Goal: Use online tool/utility: Utilize a website feature to perform a specific function

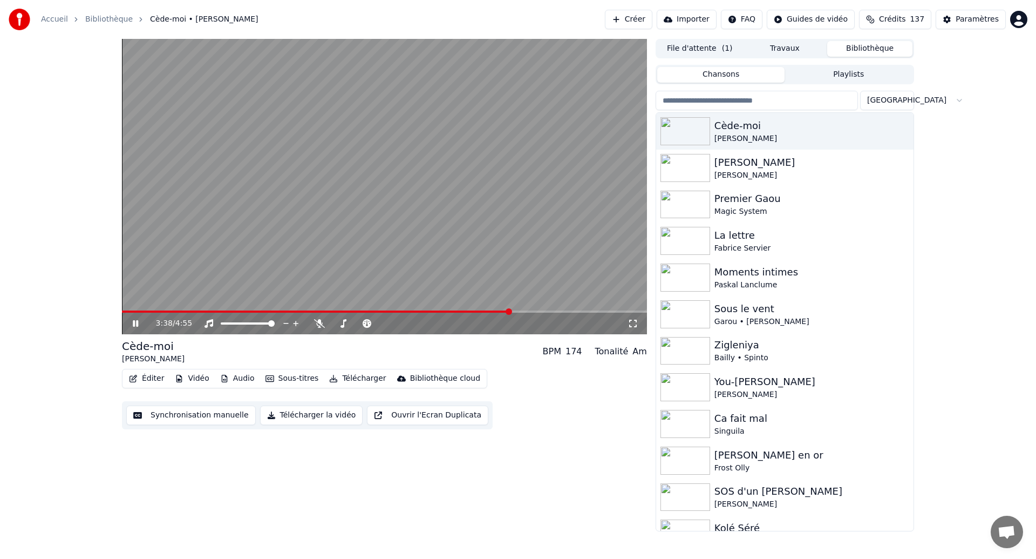
click at [175, 312] on span at bounding box center [316, 311] width 389 height 2
click at [157, 418] on button "Synchronisation manuelle" at bounding box center [191, 414] width 130 height 19
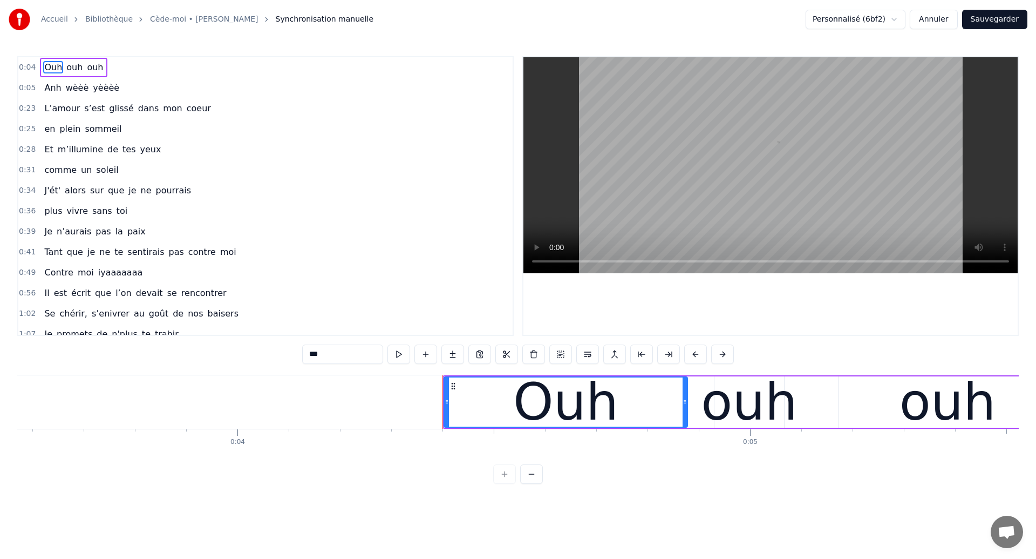
scroll to position [0, 2202]
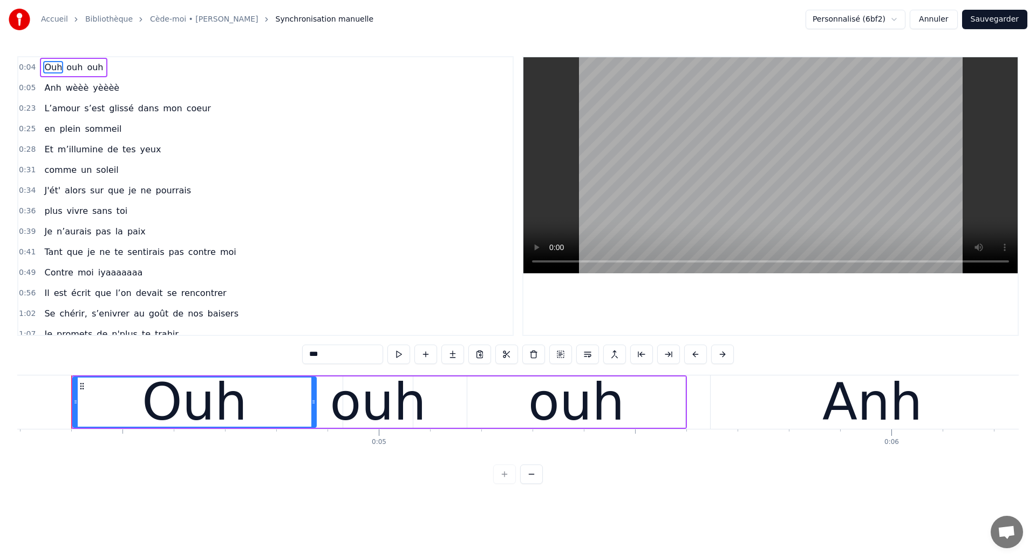
click at [67, 277] on span "Contre" at bounding box center [58, 272] width 31 height 12
type input "******"
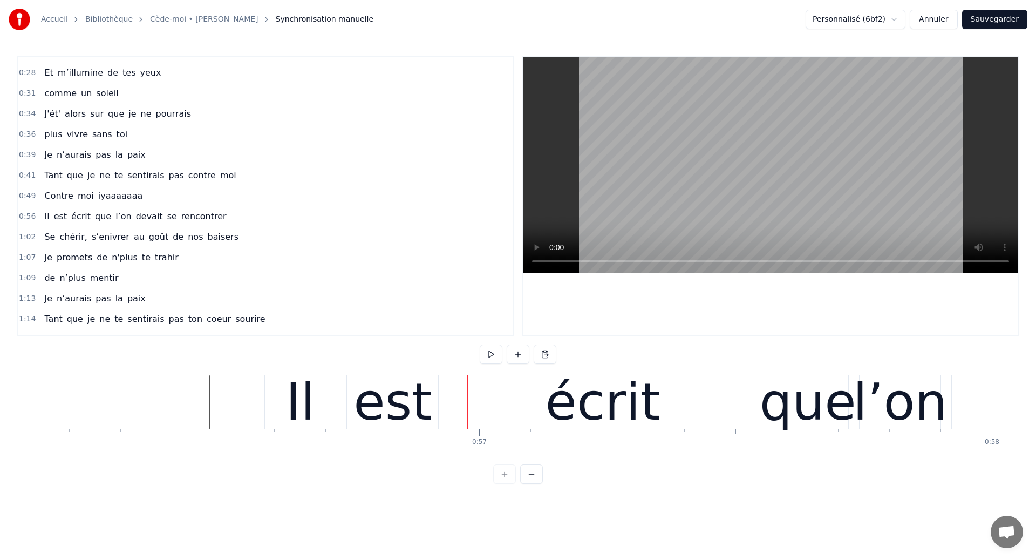
scroll to position [0, 28624]
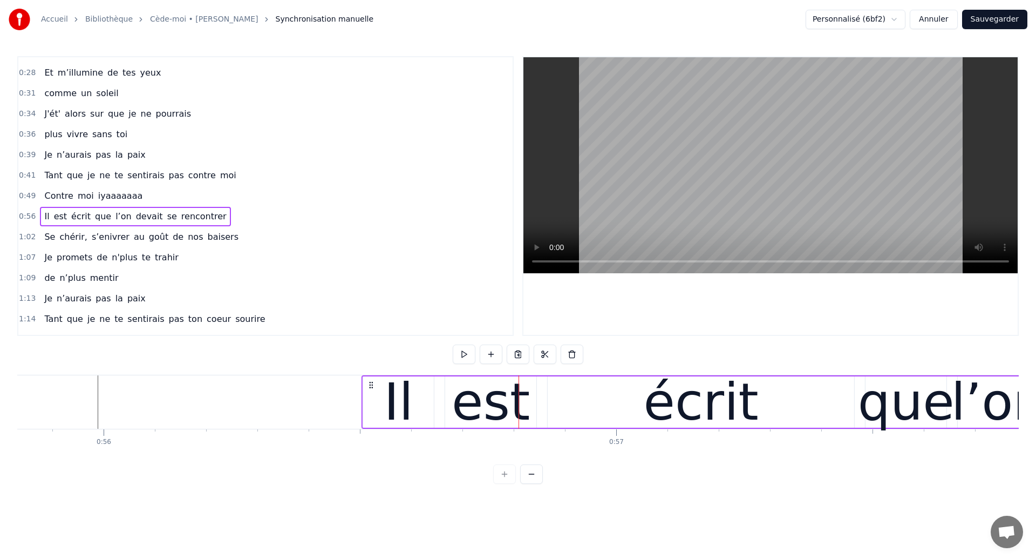
drag, startPoint x: 411, startPoint y: 380, endPoint x: 371, endPoint y: 390, distance: 41.0
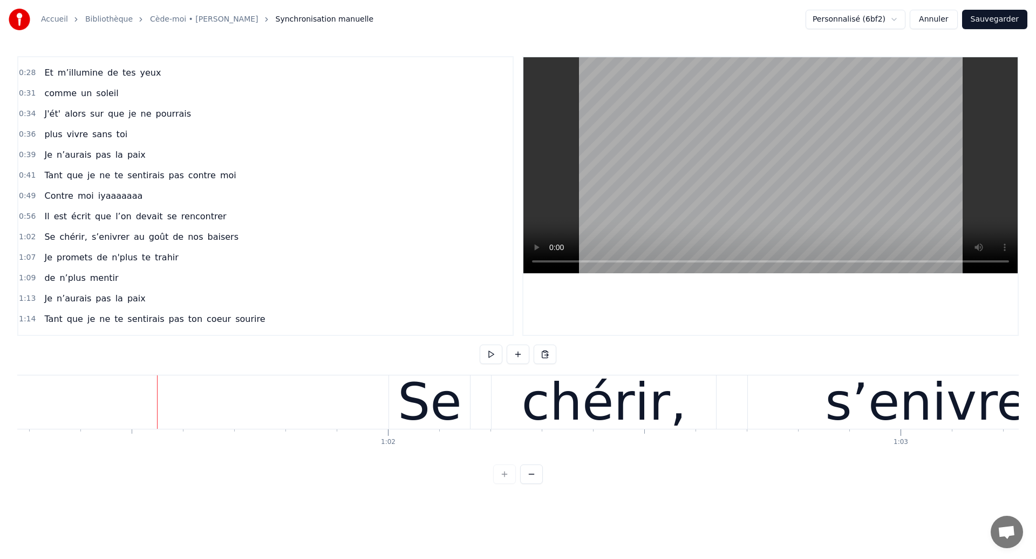
scroll to position [0, 31410]
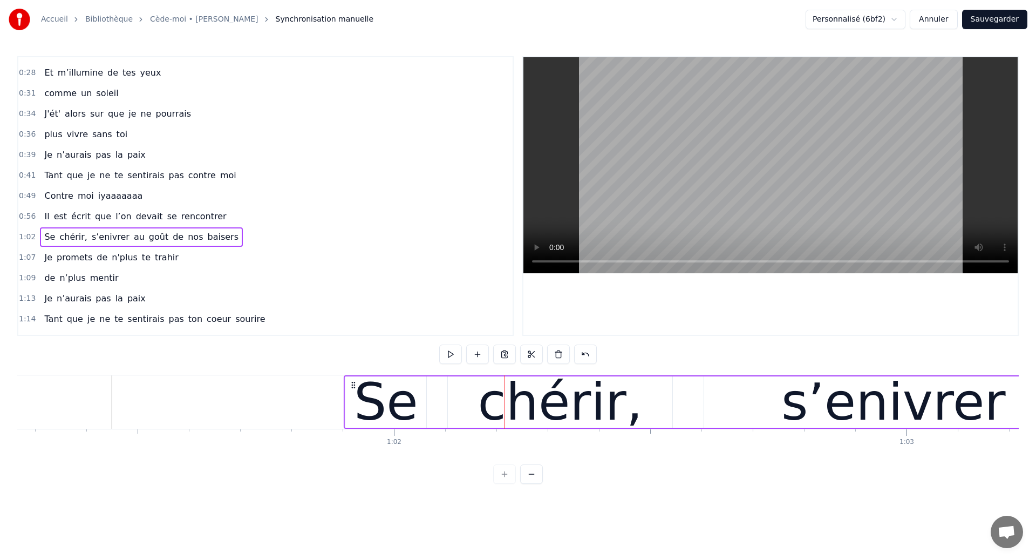
drag, startPoint x: 405, startPoint y: 381, endPoint x: 355, endPoint y: 389, distance: 51.3
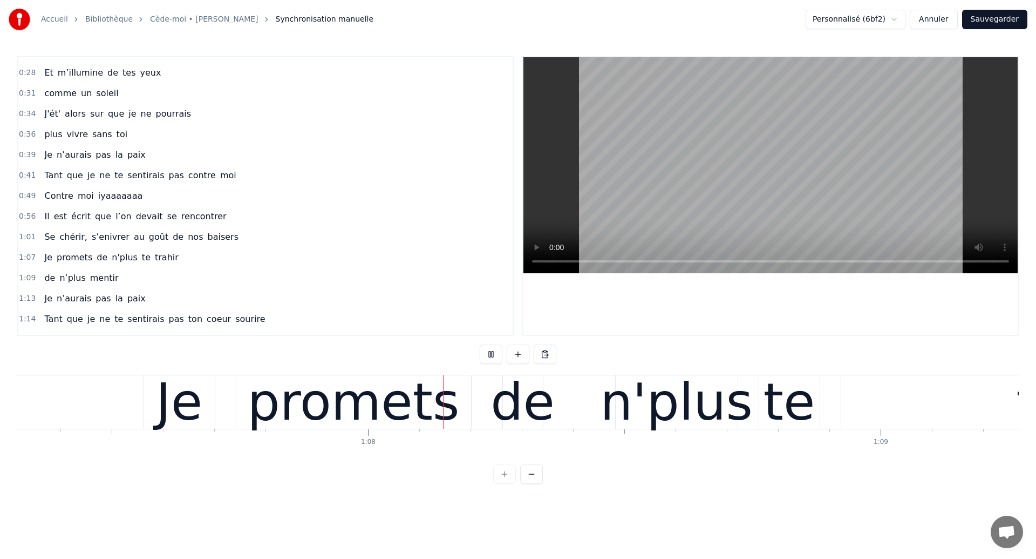
scroll to position [0, 34513]
click at [430, 397] on div "promets" at bounding box center [353, 401] width 212 height 77
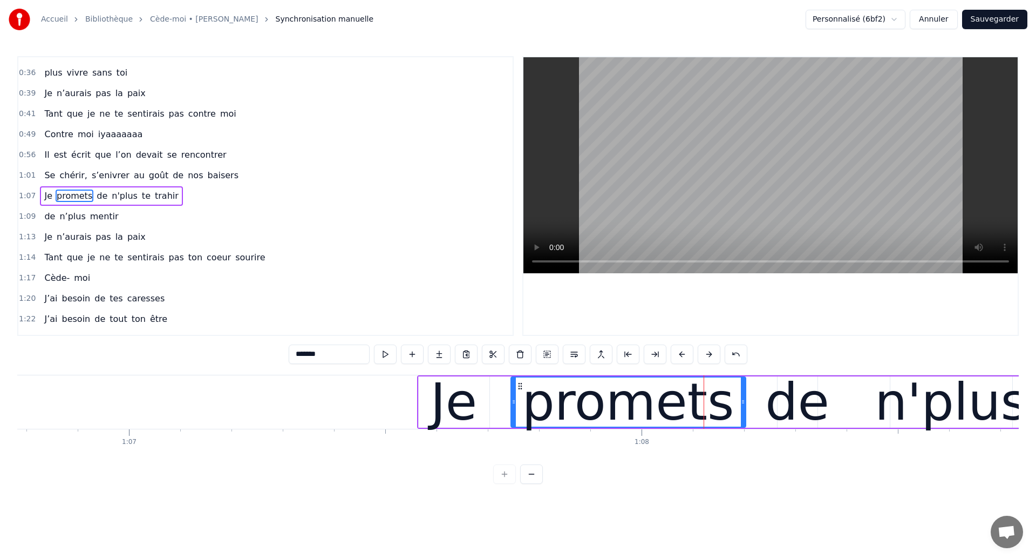
scroll to position [0, 34215]
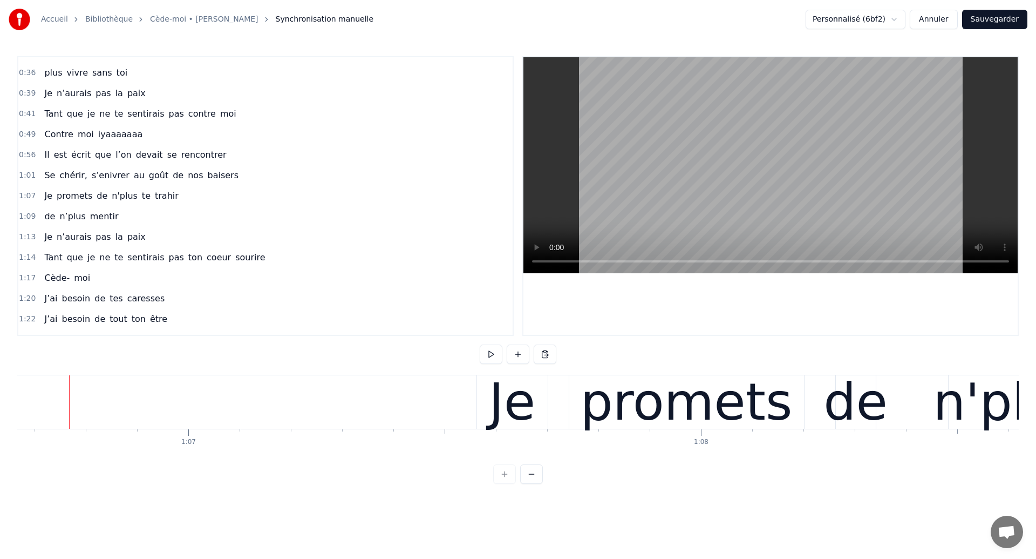
scroll to position [0, 34177]
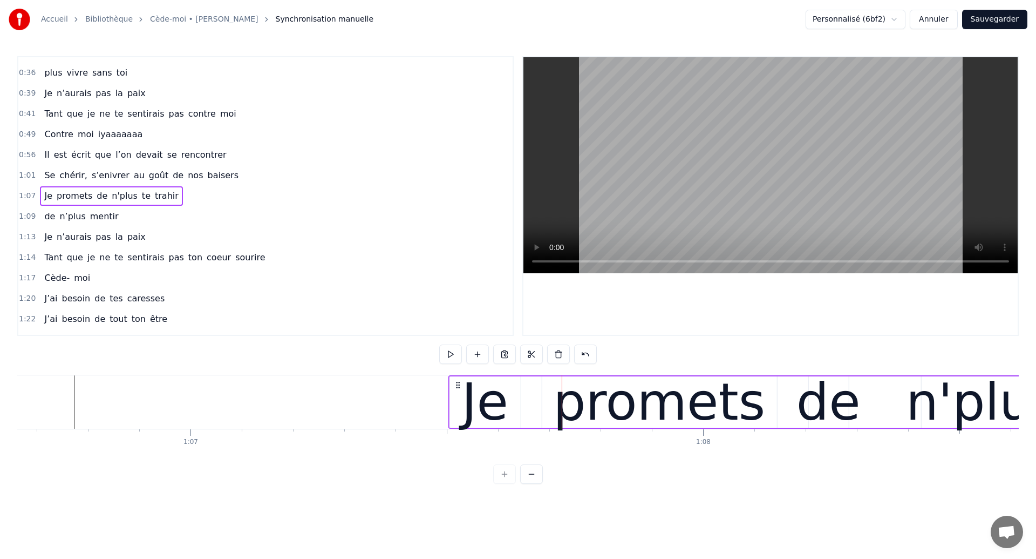
drag, startPoint x: 491, startPoint y: 386, endPoint x: 460, endPoint y: 397, distance: 32.1
click at [460, 397] on div "Je promets de n'plus te trahir" at bounding box center [1044, 401] width 1192 height 53
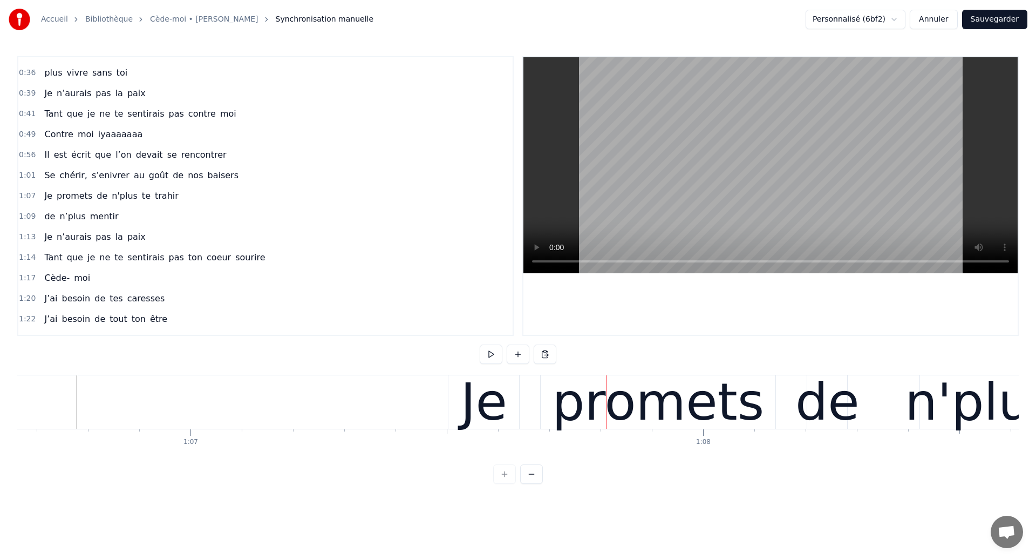
click at [525, 419] on div "Je promets de n'plus te trahir" at bounding box center [1044, 401] width 1192 height 53
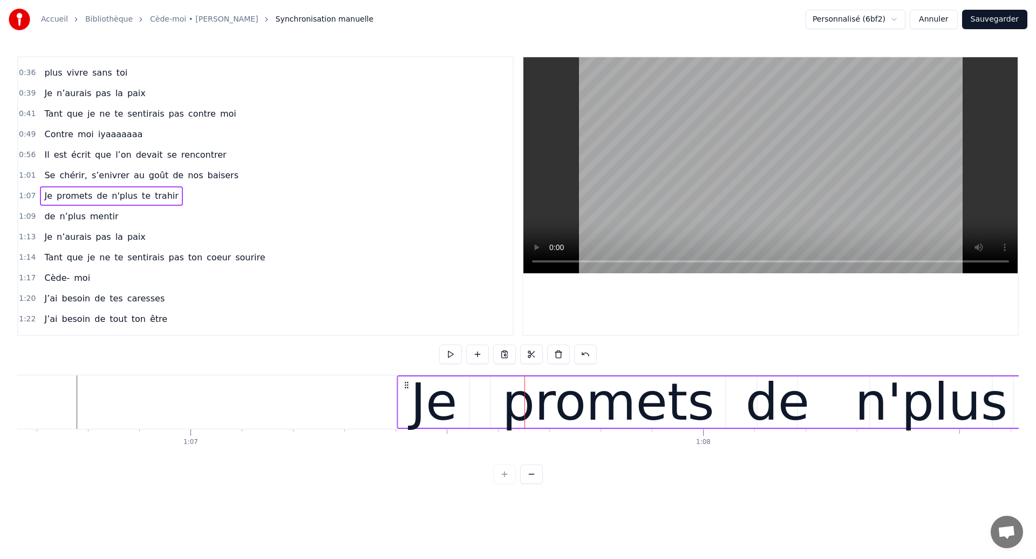
drag, startPoint x: 458, startPoint y: 383, endPoint x: 406, endPoint y: 398, distance: 53.4
click at [406, 398] on div "Je promets de n'plus te trahir" at bounding box center [993, 401] width 1192 height 53
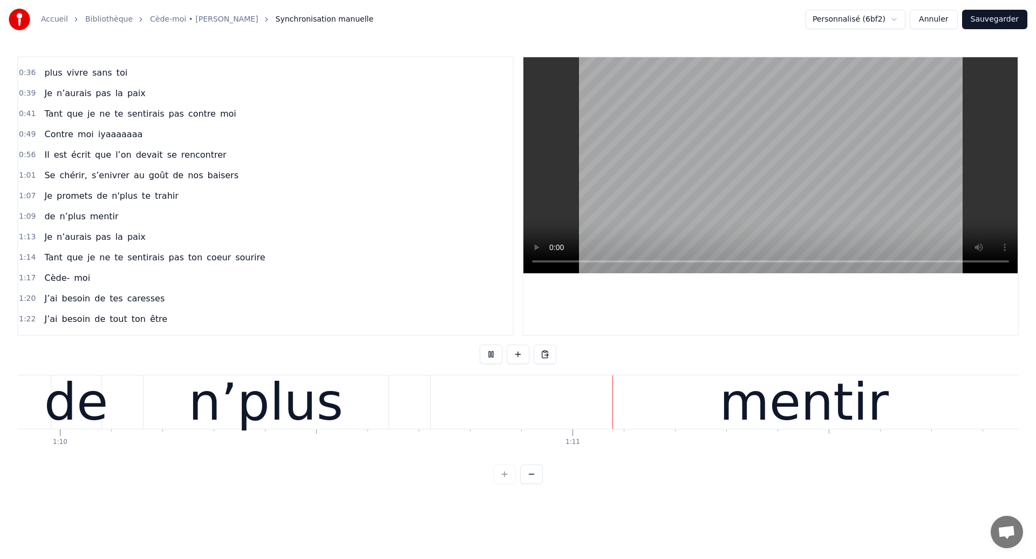
scroll to position [0, 36076]
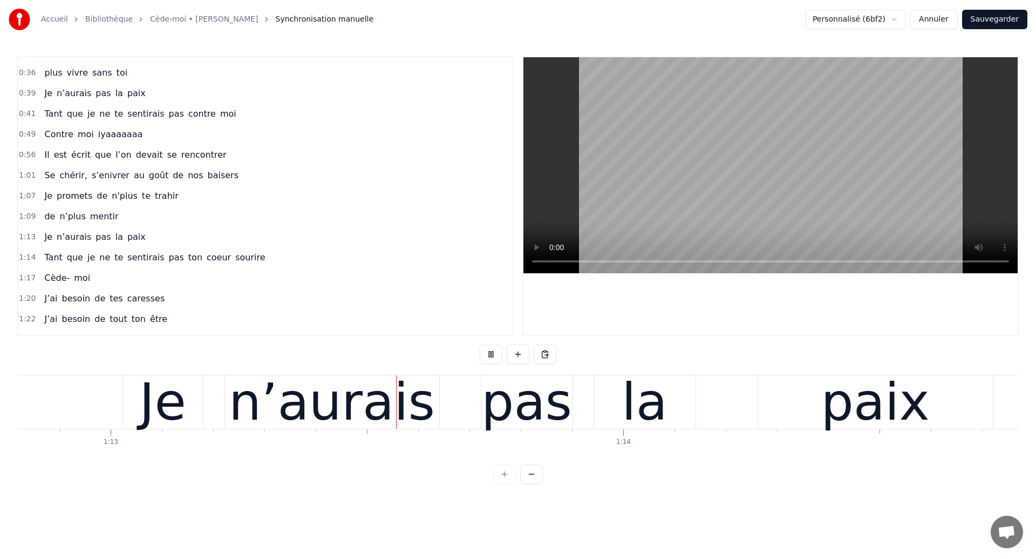
click at [376, 397] on div "n’aurais" at bounding box center [332, 401] width 206 height 77
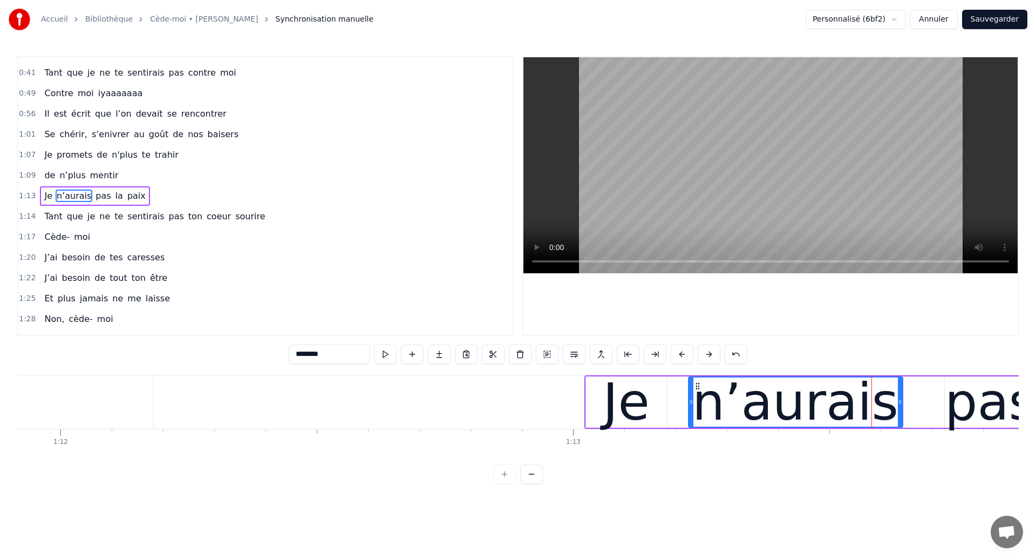
scroll to position [0, 36862]
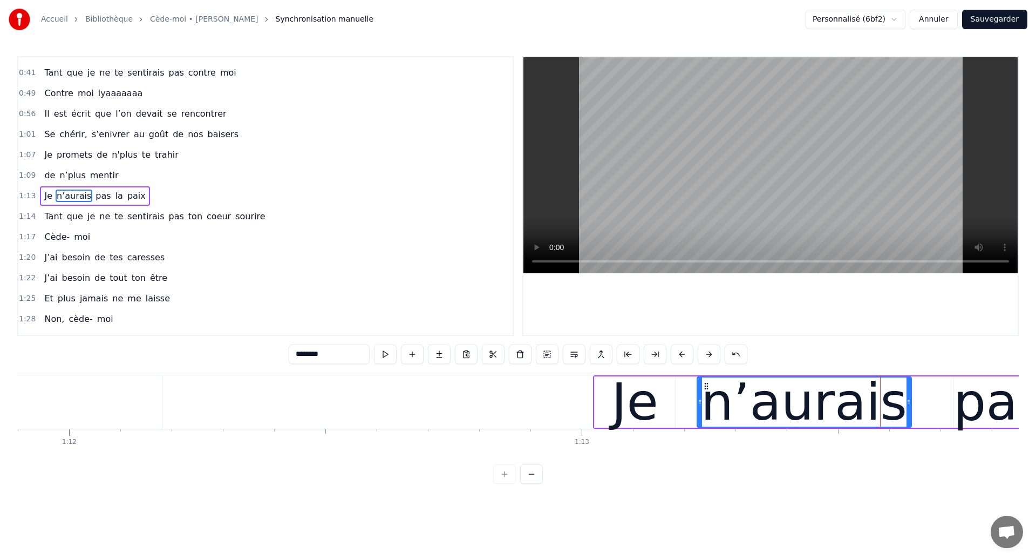
type input "******"
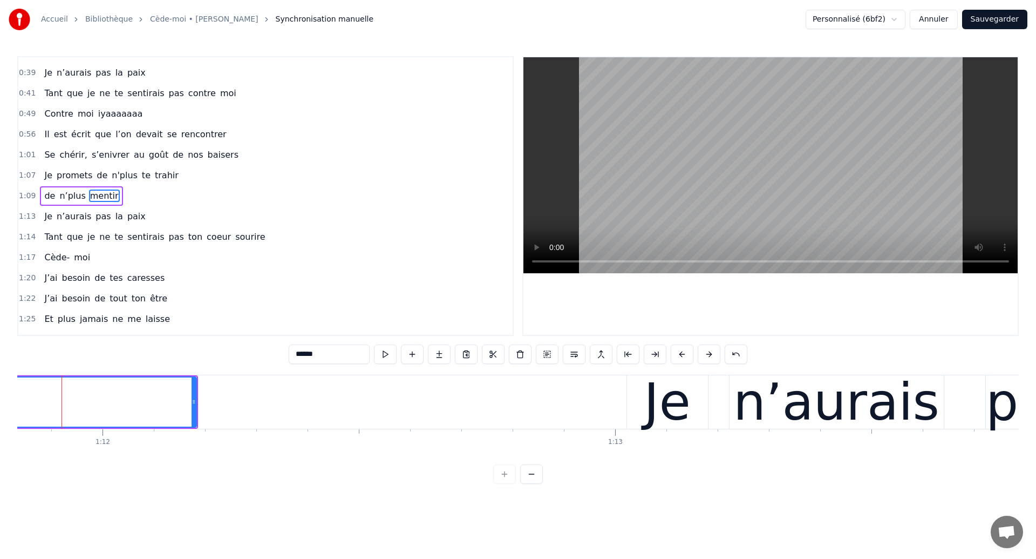
scroll to position [0, 36819]
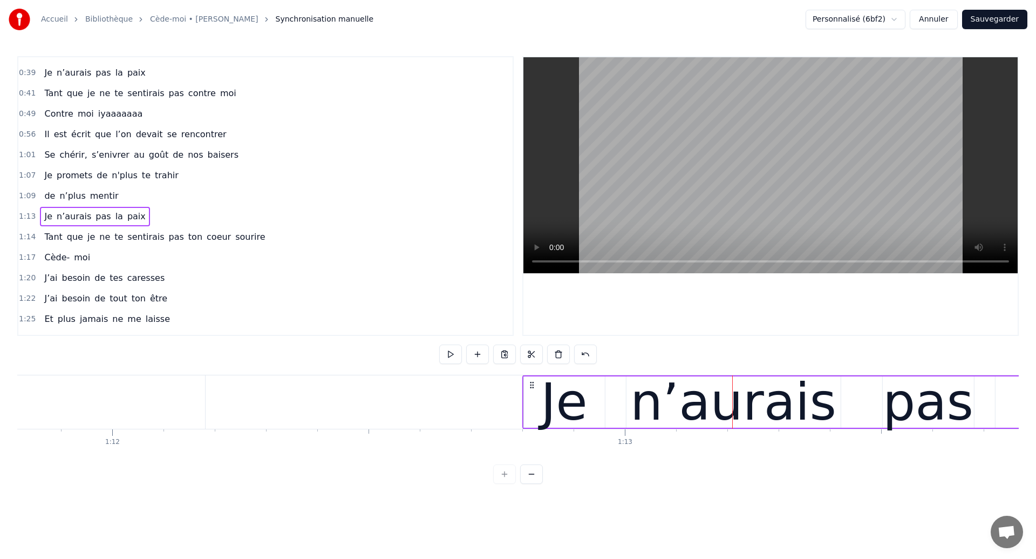
drag, startPoint x: 645, startPoint y: 384, endPoint x: 532, endPoint y: 391, distance: 114.1
click at [532, 391] on div "Je n’aurais pas la paix" at bounding box center [959, 401] width 874 height 53
click at [533, 383] on icon at bounding box center [533, 384] width 9 height 9
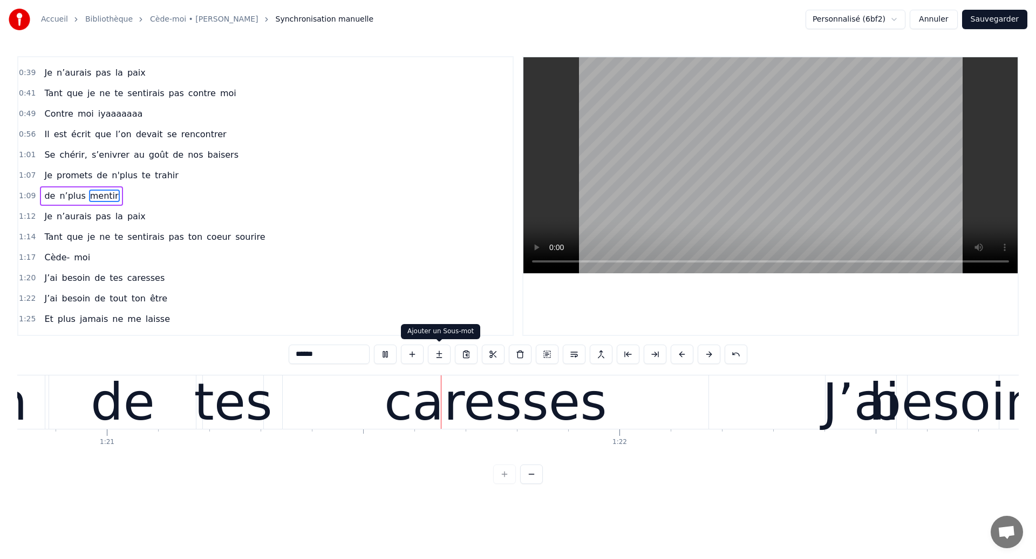
scroll to position [0, 41465]
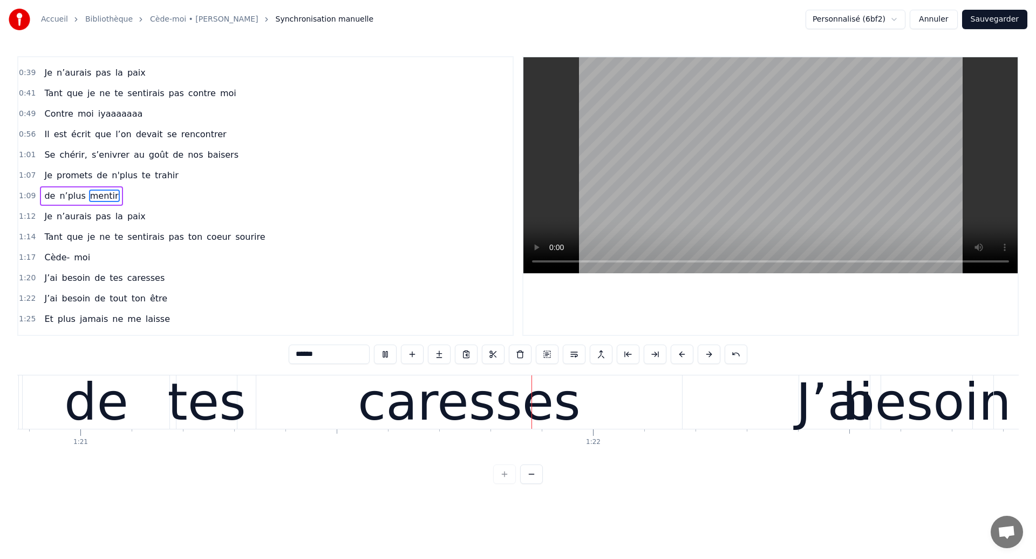
click at [291, 393] on div "caresses" at bounding box center [469, 401] width 426 height 53
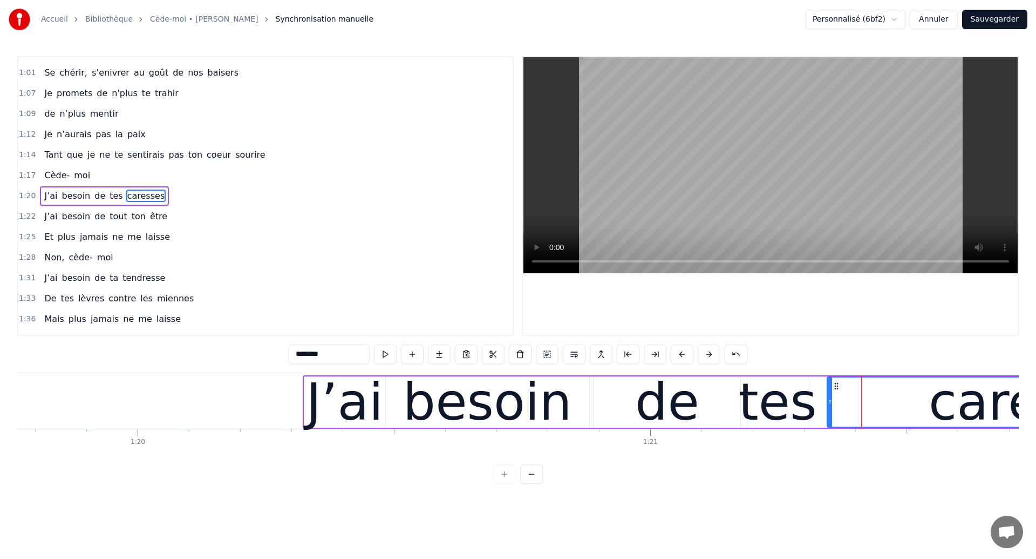
scroll to position [0, 40790]
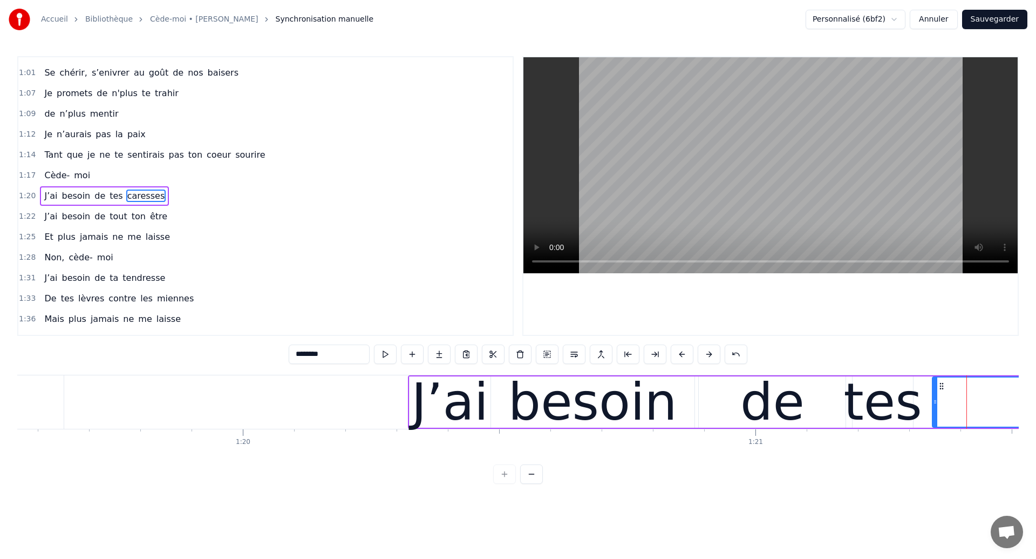
type input "***"
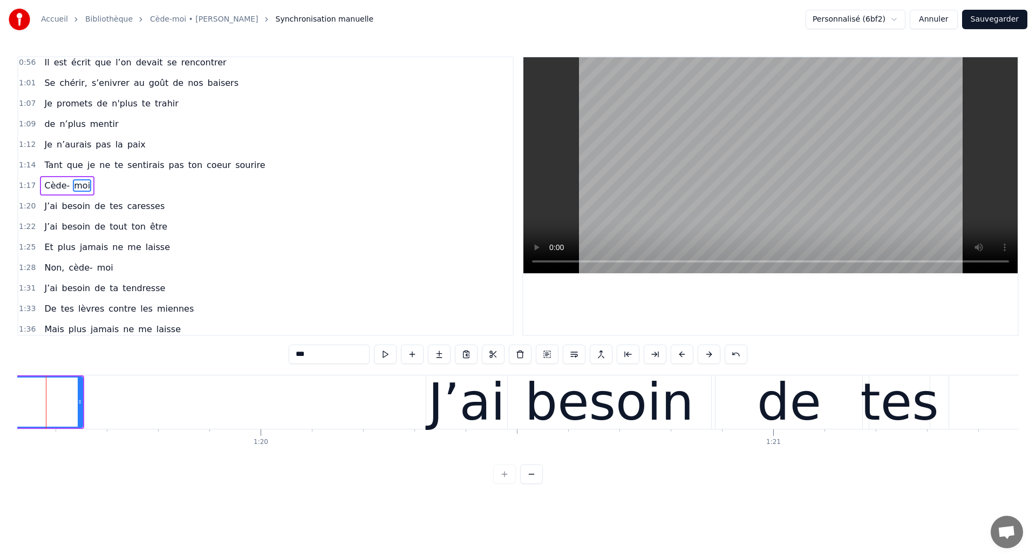
scroll to position [0, 40746]
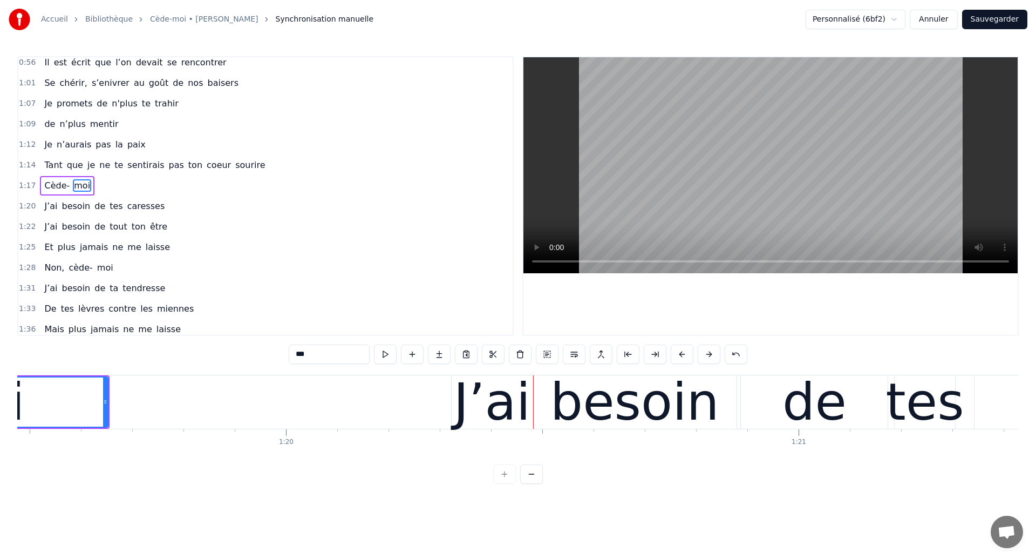
click at [967, 422] on div "J’ai besoin de tes caresses" at bounding box center [927, 401] width 952 height 53
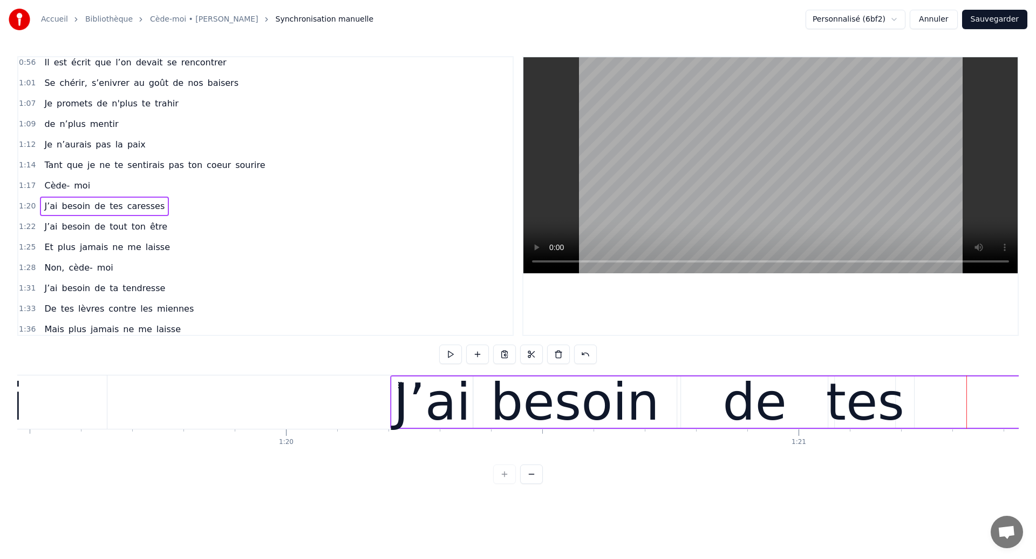
drag, startPoint x: 461, startPoint y: 382, endPoint x: 400, endPoint y: 393, distance: 61.4
click at [400, 393] on div "J’ai besoin de tes caresses" at bounding box center [866, 401] width 952 height 53
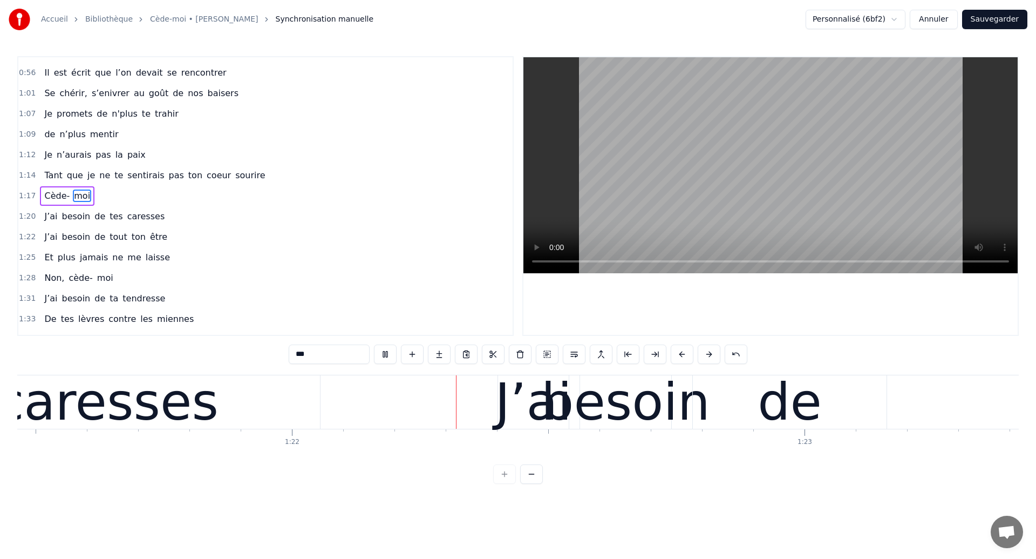
scroll to position [0, 41804]
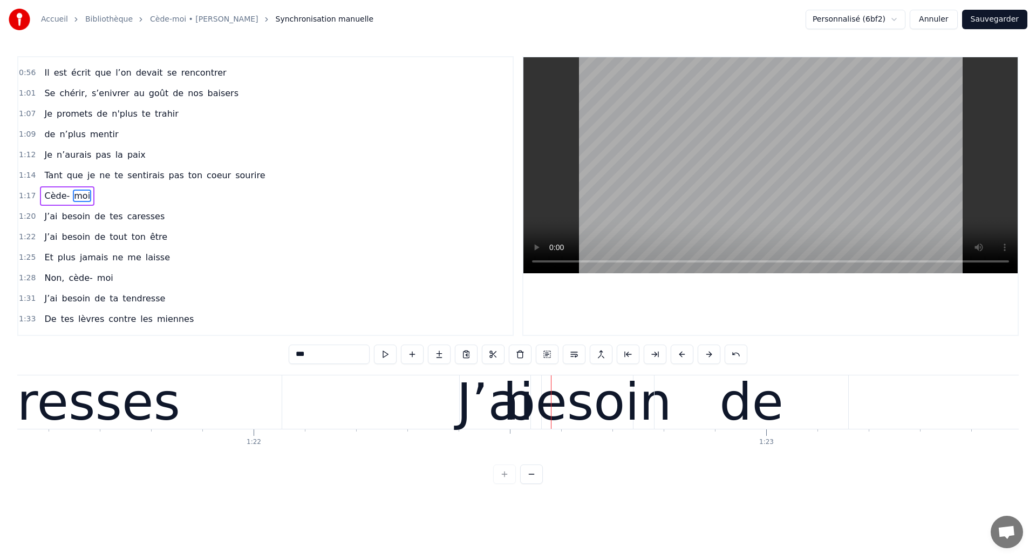
click at [165, 413] on div "caresses" at bounding box center [69, 401] width 426 height 53
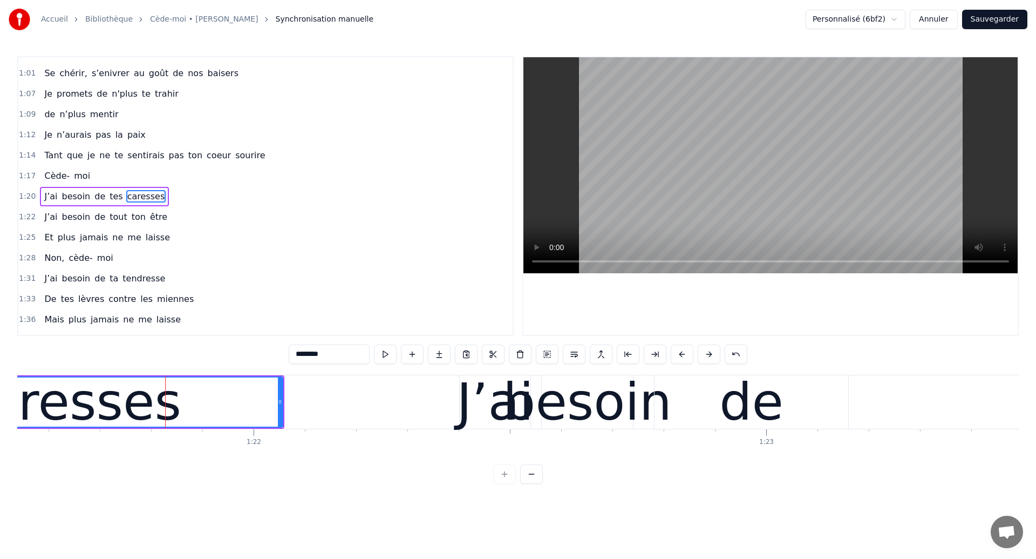
scroll to position [241, 0]
click at [71, 402] on div "caresses" at bounding box center [69, 401] width 223 height 77
click at [131, 381] on div "caresses" at bounding box center [71, 401] width 223 height 77
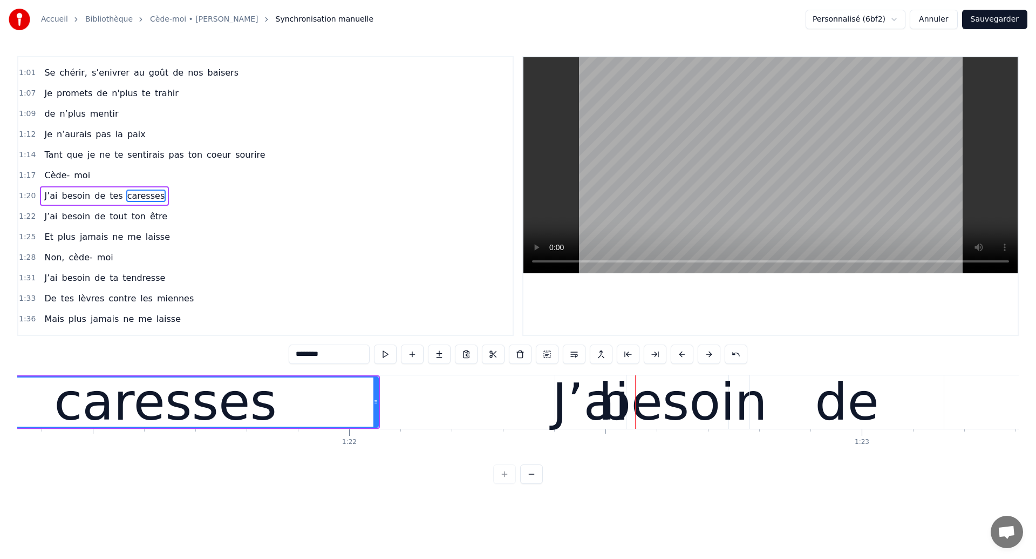
click at [22, 401] on div "caresses" at bounding box center [165, 401] width 425 height 49
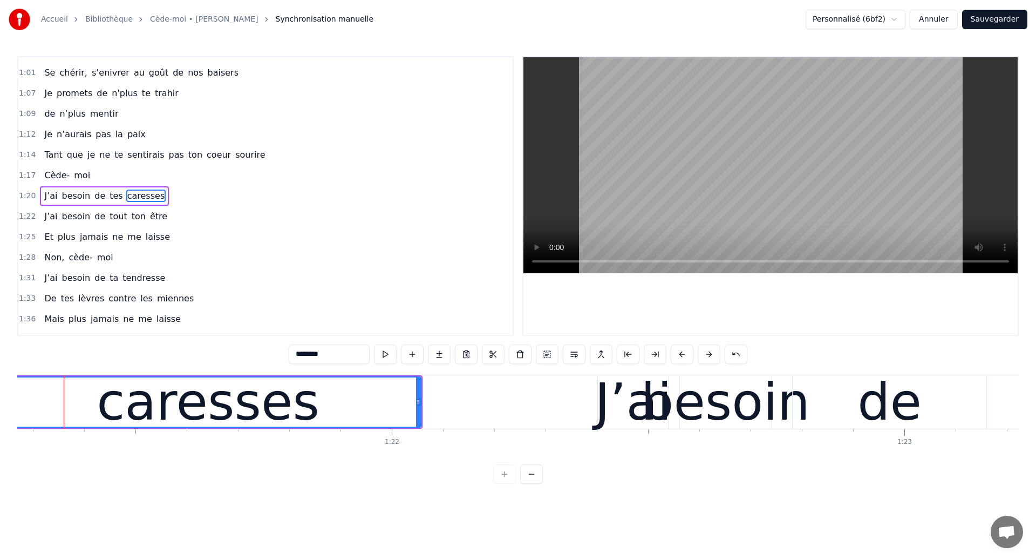
scroll to position [0, 41659]
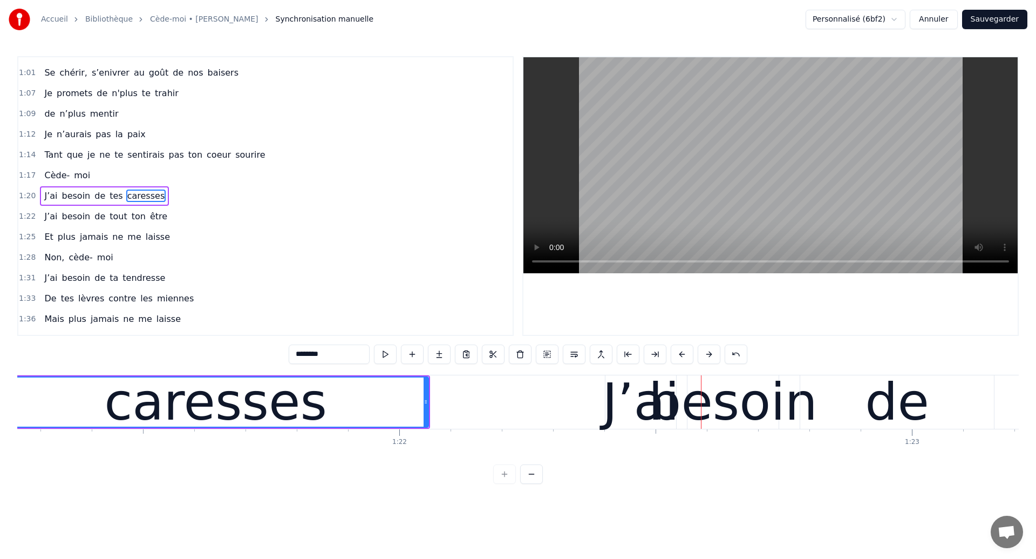
click at [788, 425] on div "besoin" at bounding box center [733, 401] width 169 height 77
type input "******"
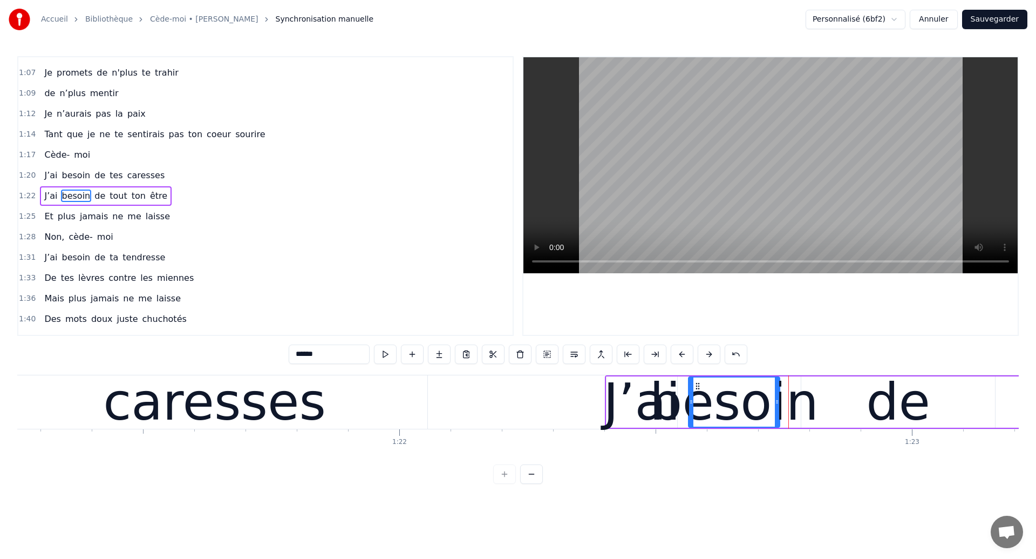
click at [106, 203] on div "J’ai besoin de tout ton être" at bounding box center [106, 195] width 132 height 19
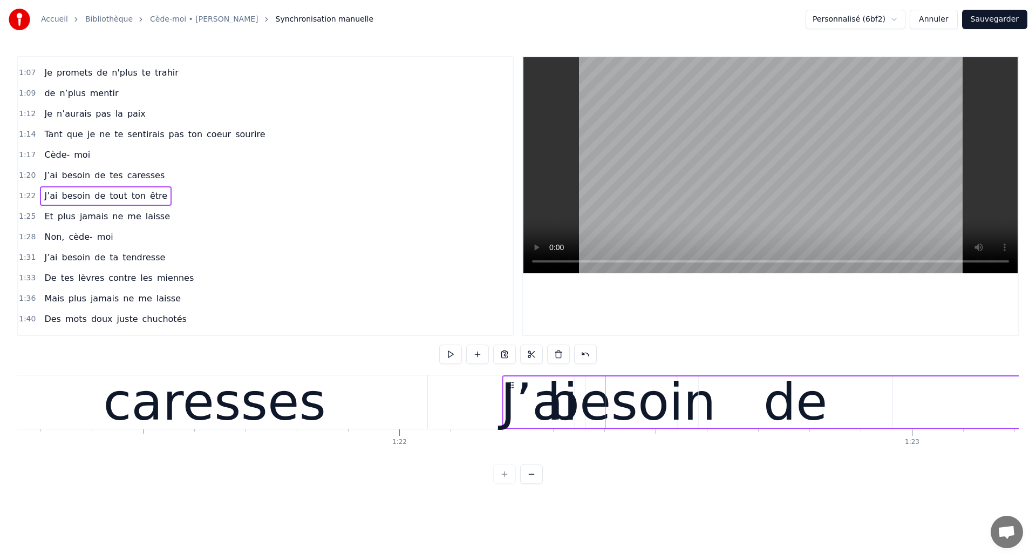
drag, startPoint x: 615, startPoint y: 384, endPoint x: 512, endPoint y: 401, distance: 104.0
click at [101, 387] on div "caresses" at bounding box center [215, 401] width 426 height 53
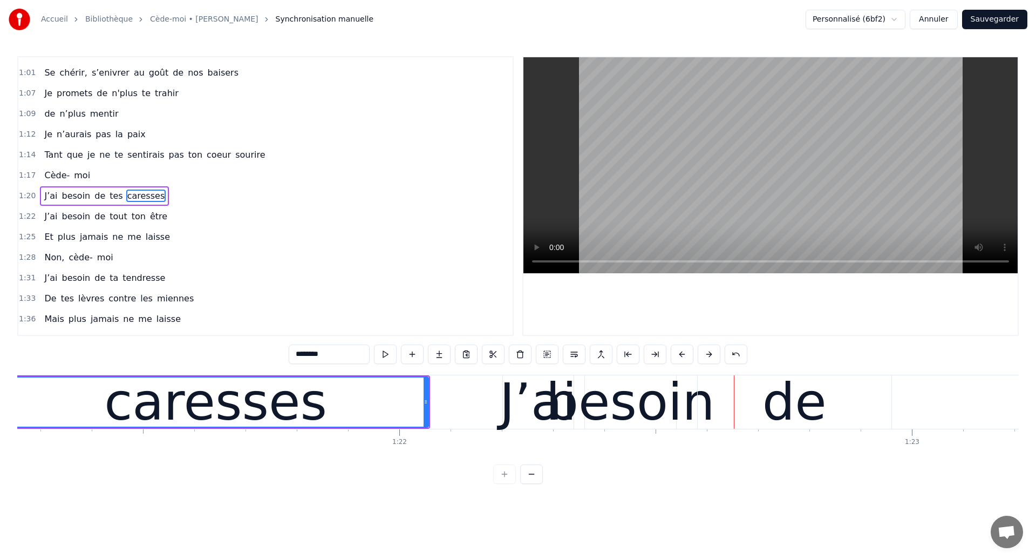
click at [70, 384] on div "caresses" at bounding box center [215, 401] width 425 height 49
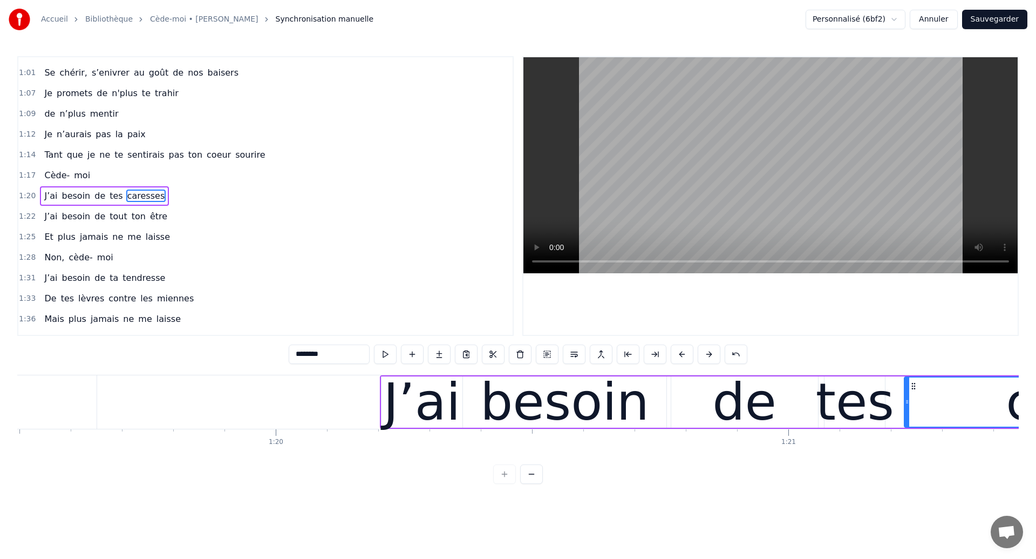
scroll to position [0, 40747]
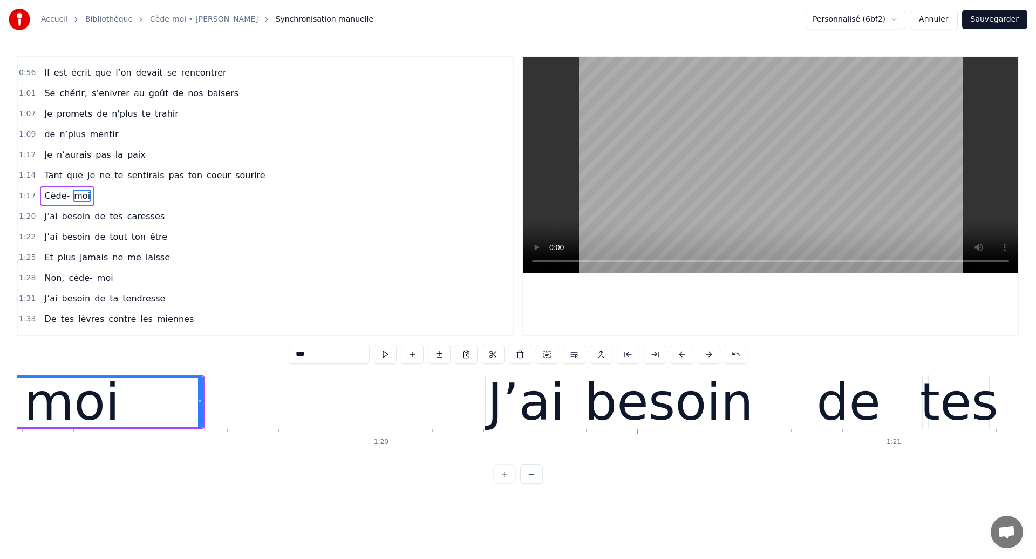
scroll to position [0, 40571]
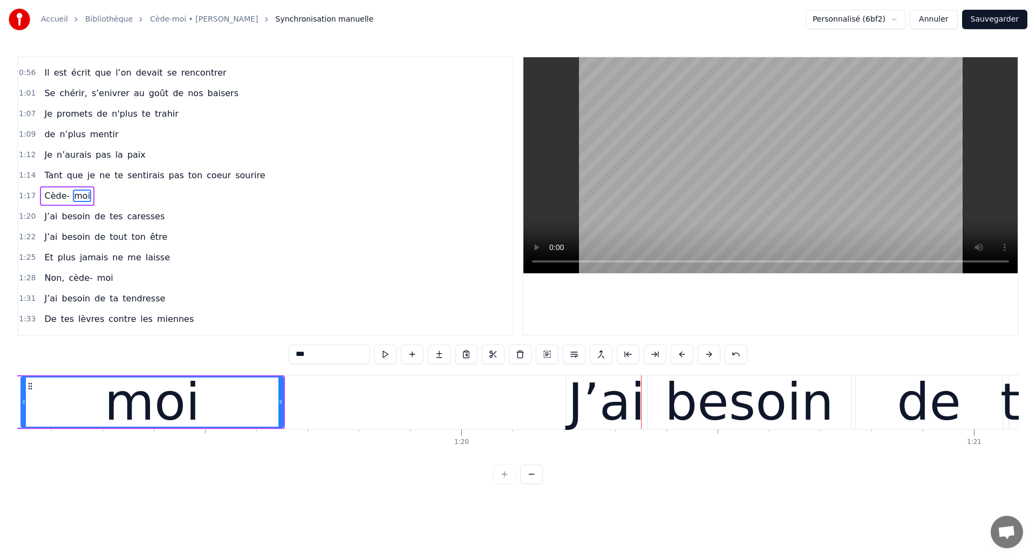
click at [74, 412] on div "moi" at bounding box center [152, 401] width 261 height 49
click at [142, 395] on div "moi" at bounding box center [153, 401] width 96 height 77
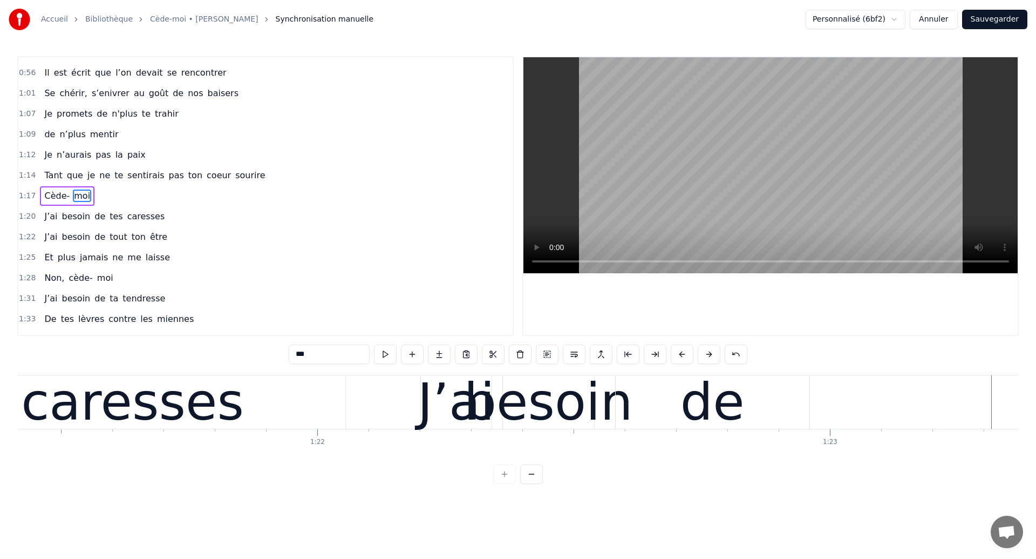
scroll to position [0, 41686]
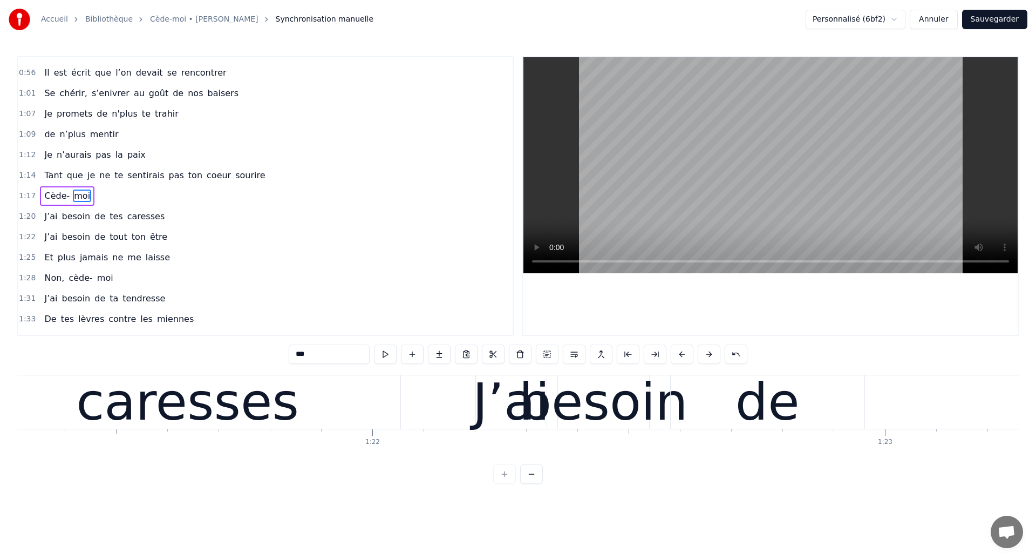
click at [130, 404] on div "caresses" at bounding box center [187, 401] width 223 height 77
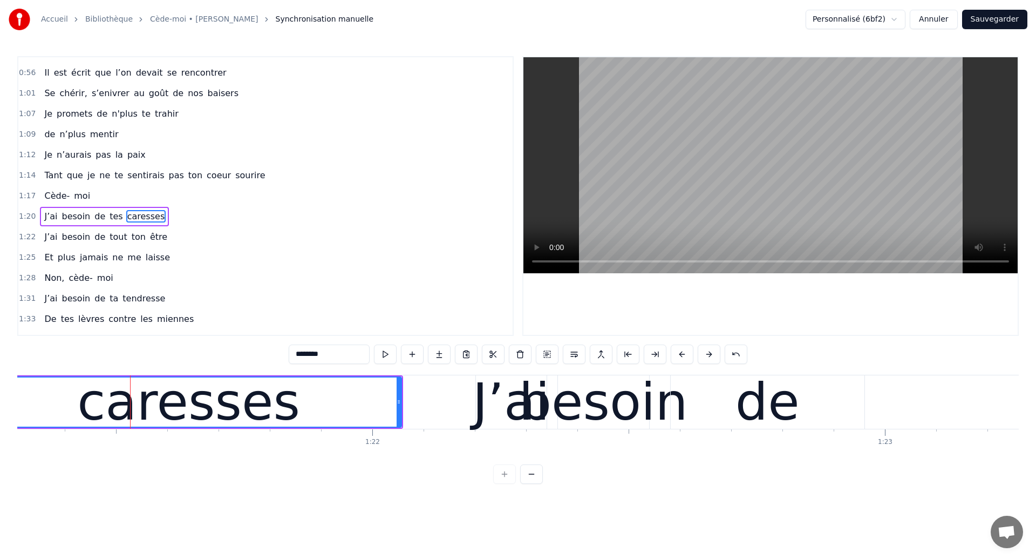
scroll to position [241, 0]
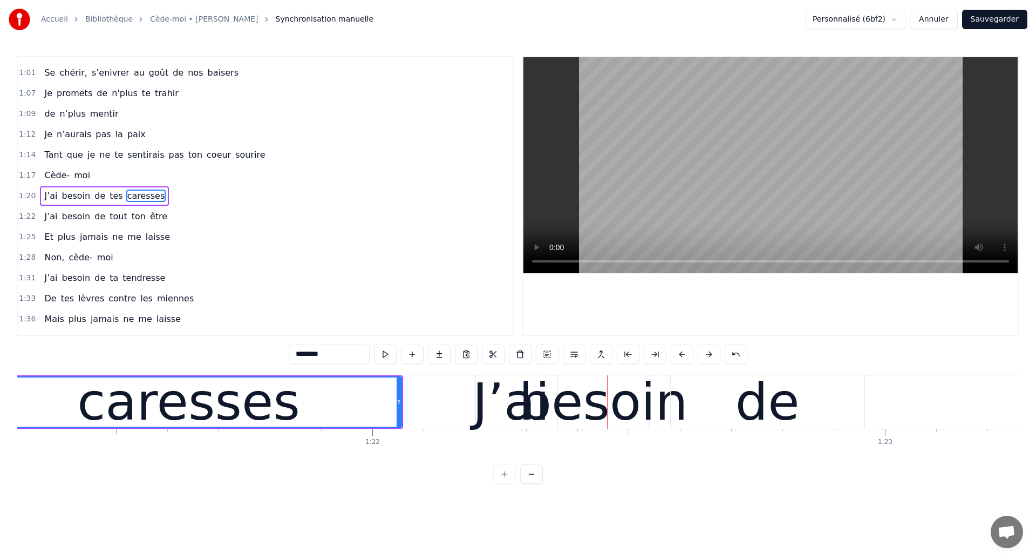
click at [63, 389] on div "caresses" at bounding box center [188, 401] width 425 height 49
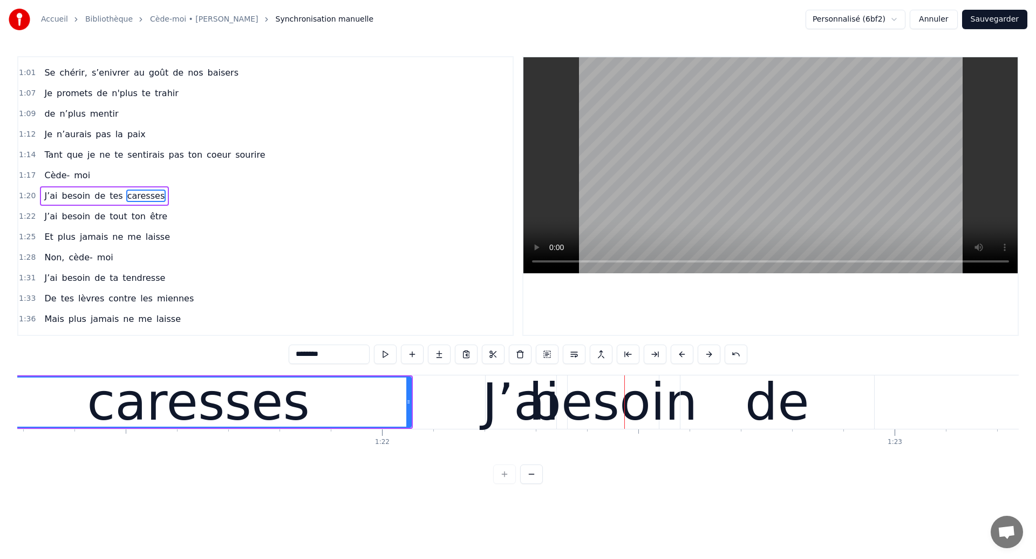
click at [668, 427] on div "besoin" at bounding box center [613, 401] width 169 height 77
type input "******"
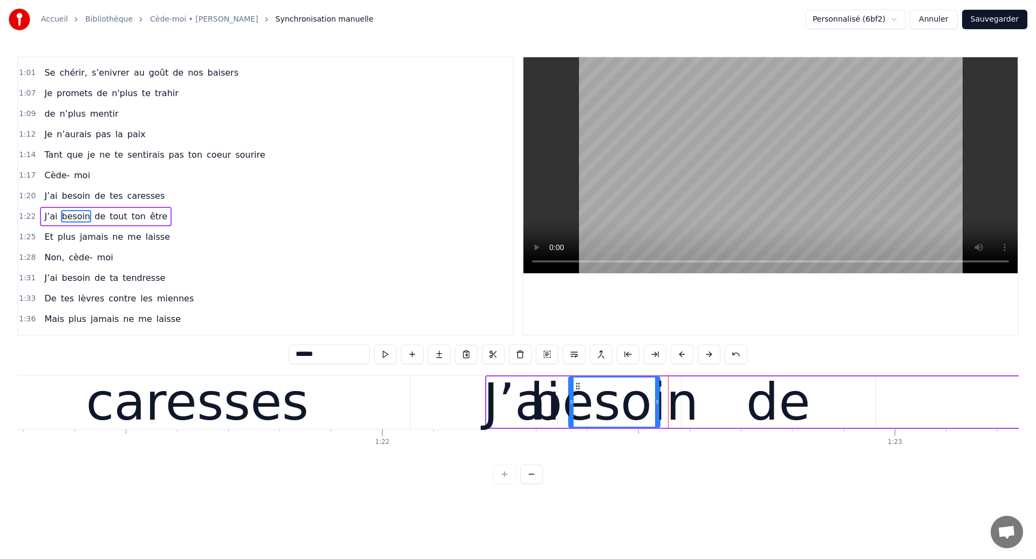
scroll to position [261, 0]
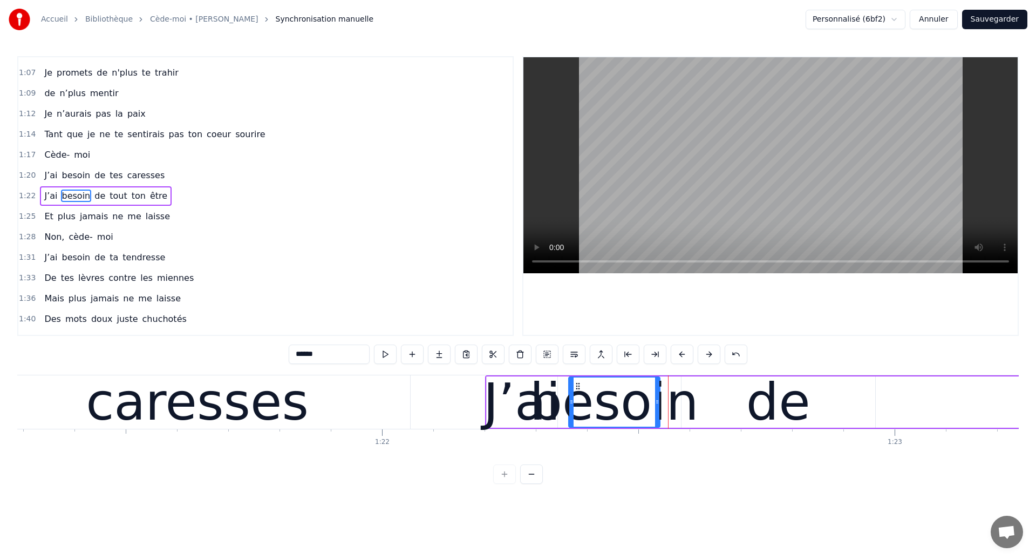
click at [120, 204] on div "J’ai besoin de tout ton être" at bounding box center [106, 195] width 132 height 19
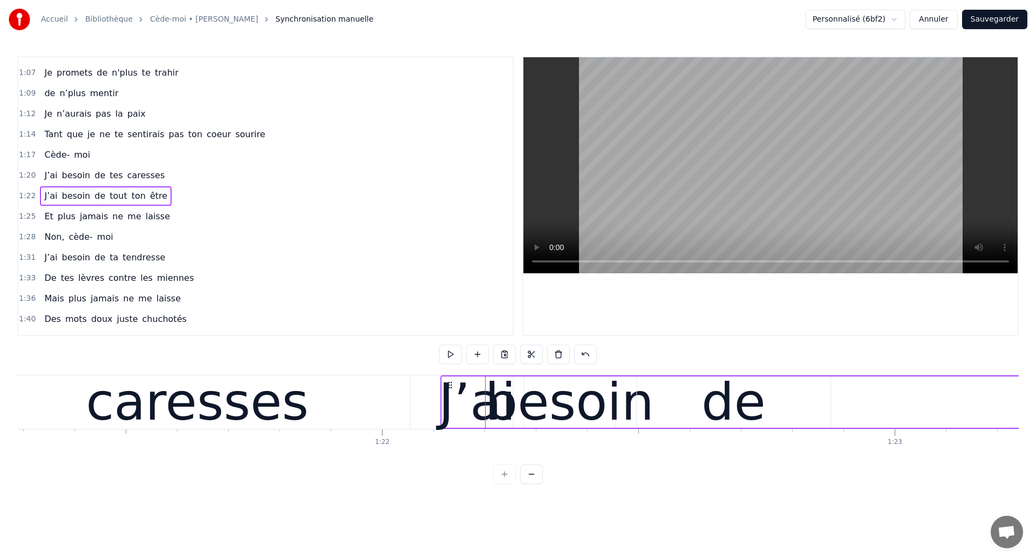
drag, startPoint x: 498, startPoint y: 384, endPoint x: 453, endPoint y: 390, distance: 45.2
click at [29, 388] on div "caresses" at bounding box center [197, 401] width 426 height 53
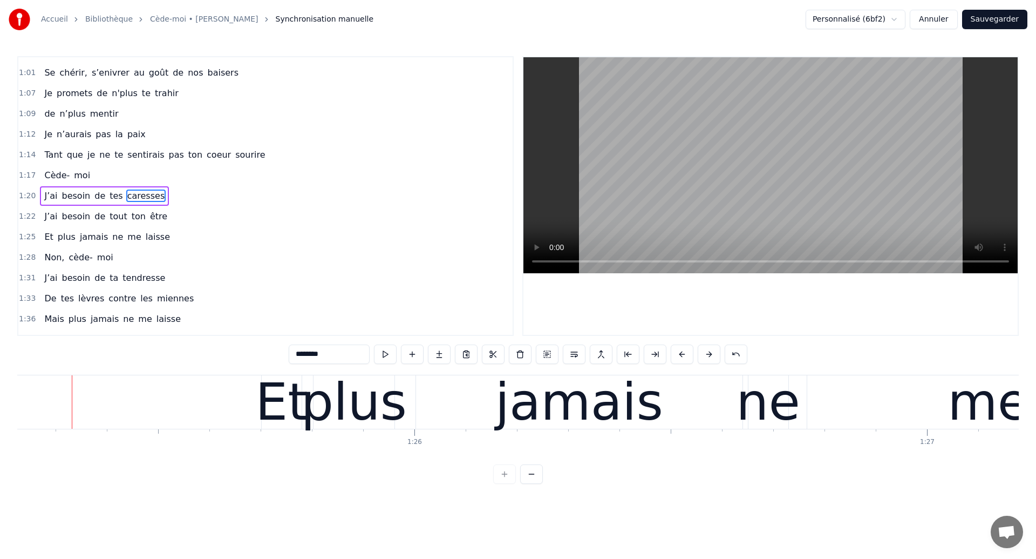
scroll to position [0, 43695]
click at [417, 416] on div "jamais" at bounding box center [579, 401] width 327 height 53
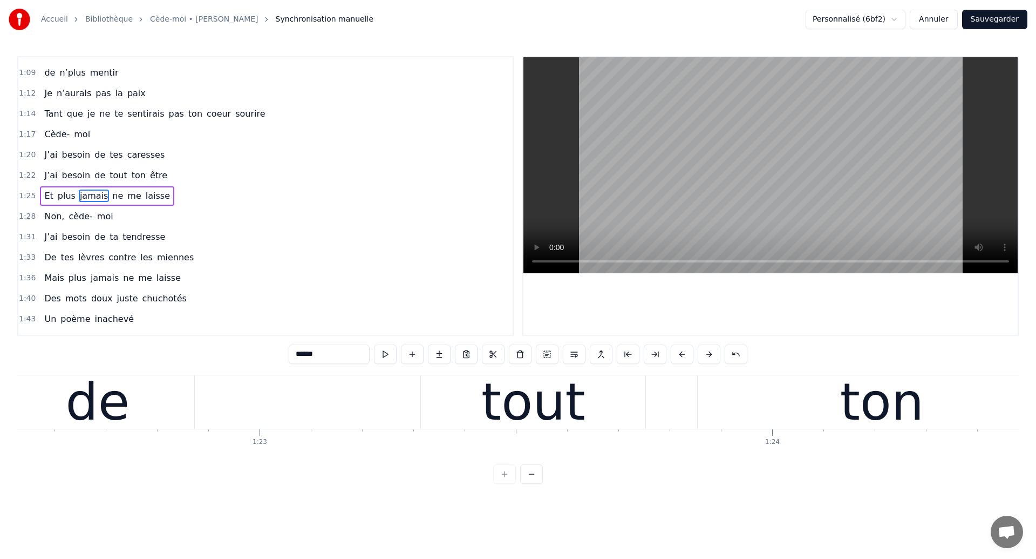
scroll to position [0, 42290]
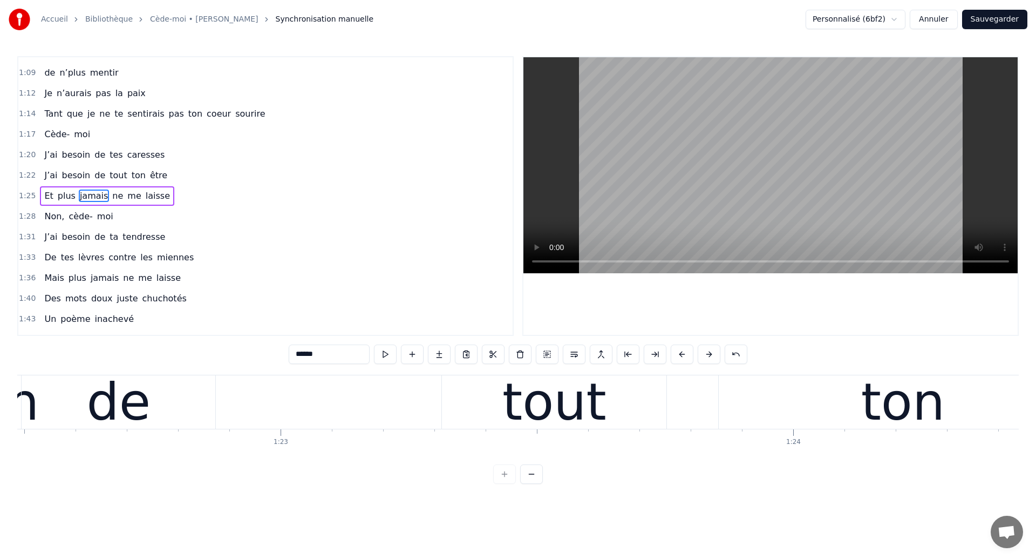
click at [131, 393] on div "de" at bounding box center [119, 401] width 64 height 77
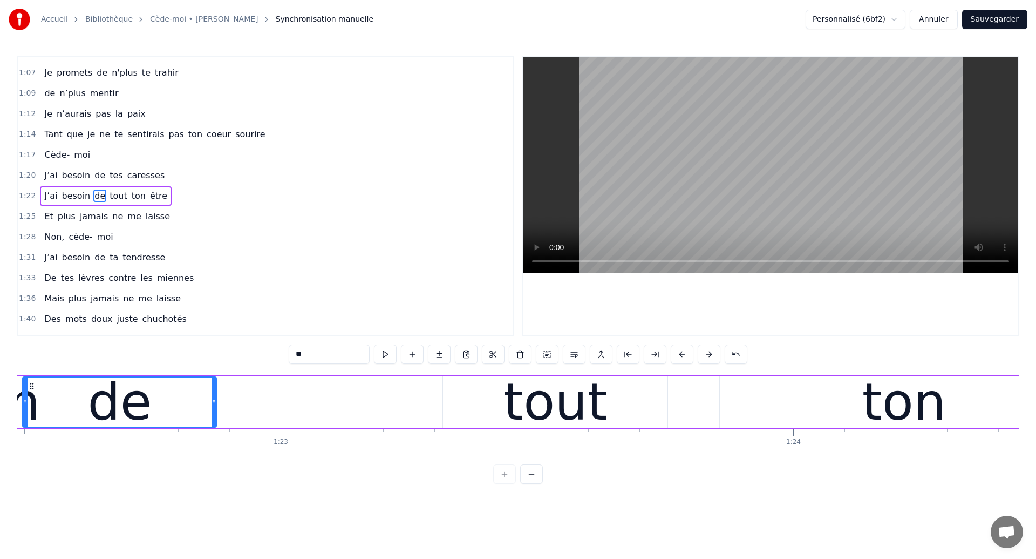
click at [107, 396] on div "de" at bounding box center [120, 401] width 64 height 77
click at [149, 402] on div "de" at bounding box center [119, 401] width 193 height 49
click at [590, 417] on div "tout" at bounding box center [556, 401] width 104 height 77
type input "****"
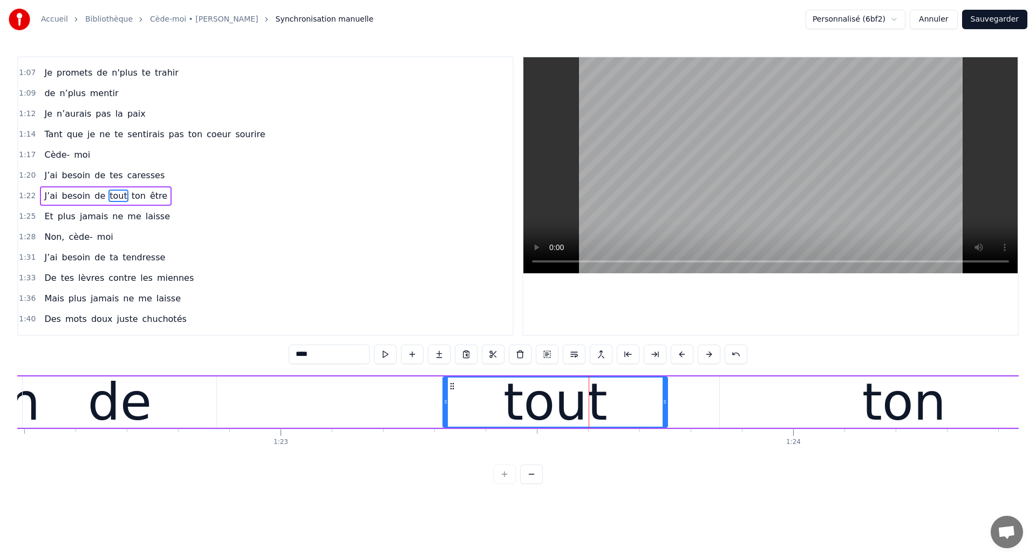
click at [589, 418] on div at bounding box center [589, 401] width 1 height 53
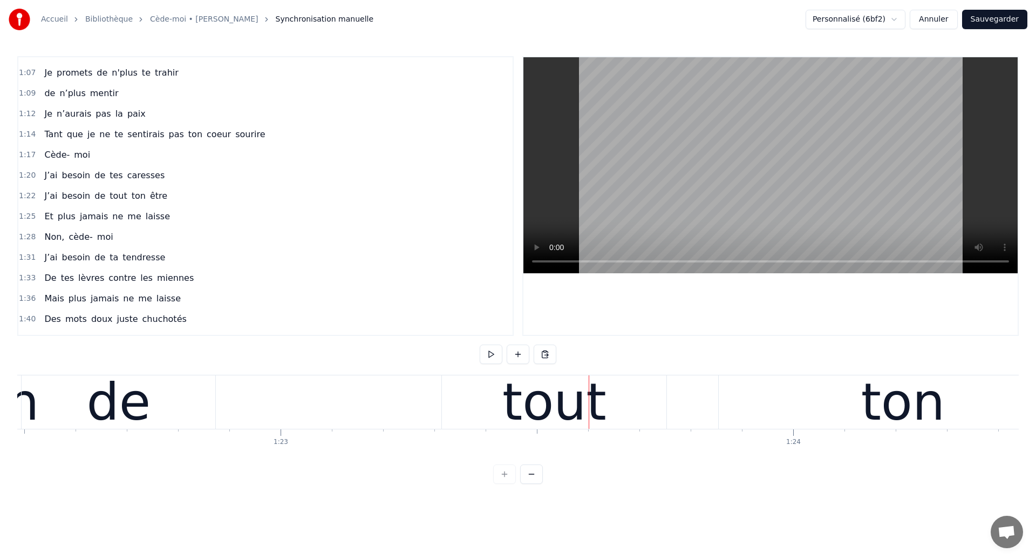
click at [93, 199] on span "de" at bounding box center [99, 195] width 13 height 12
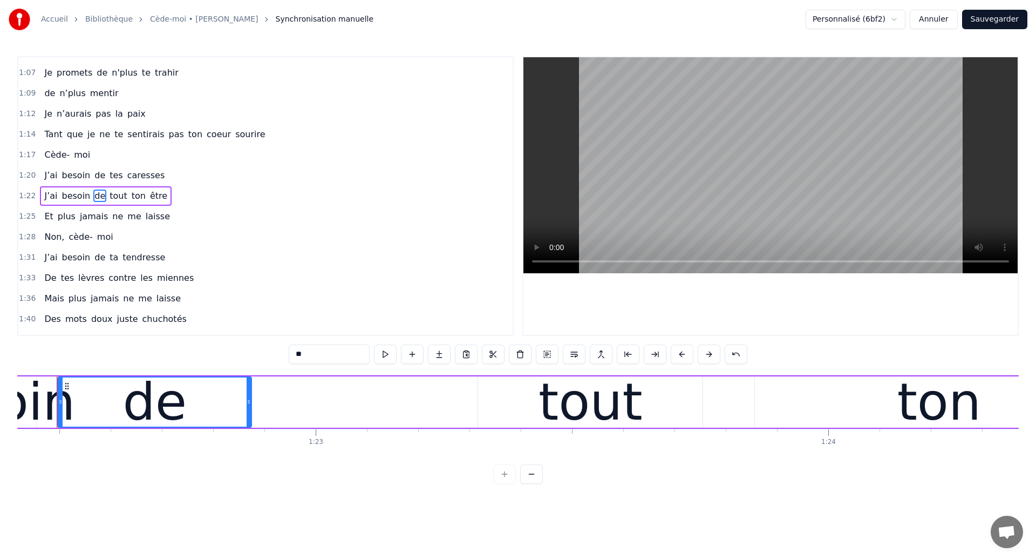
scroll to position [0, 42240]
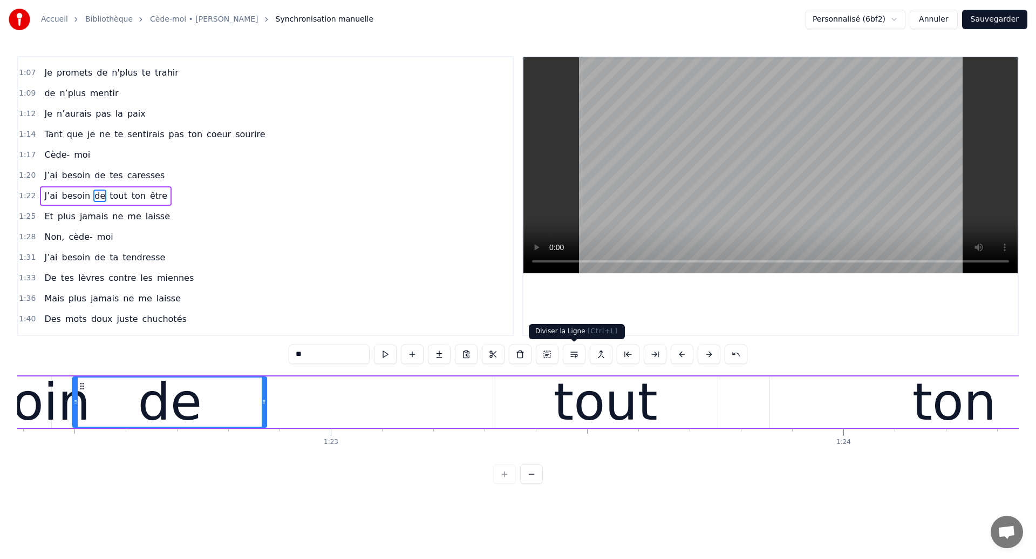
click at [572, 356] on button at bounding box center [574, 353] width 23 height 19
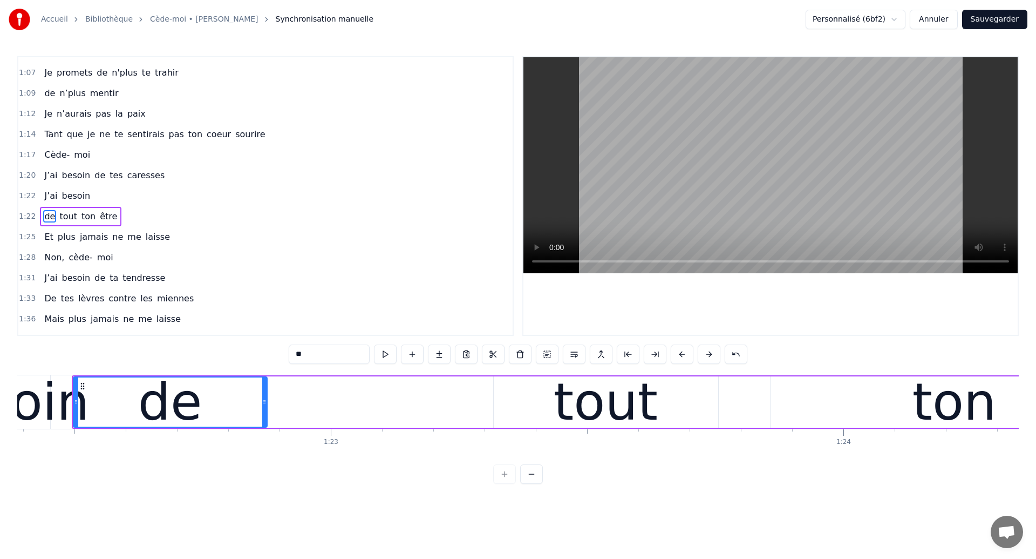
scroll to position [282, 0]
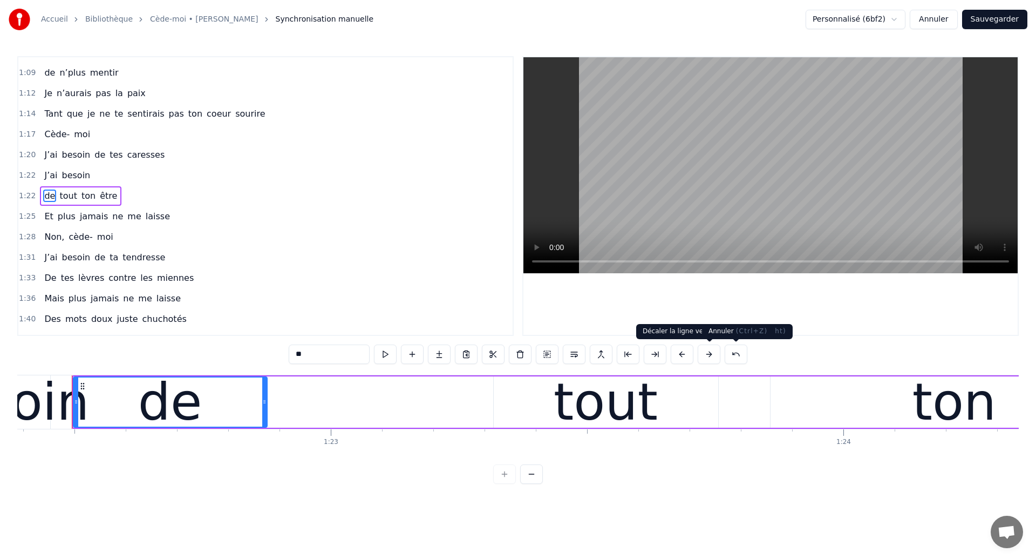
click at [736, 356] on button at bounding box center [736, 353] width 23 height 19
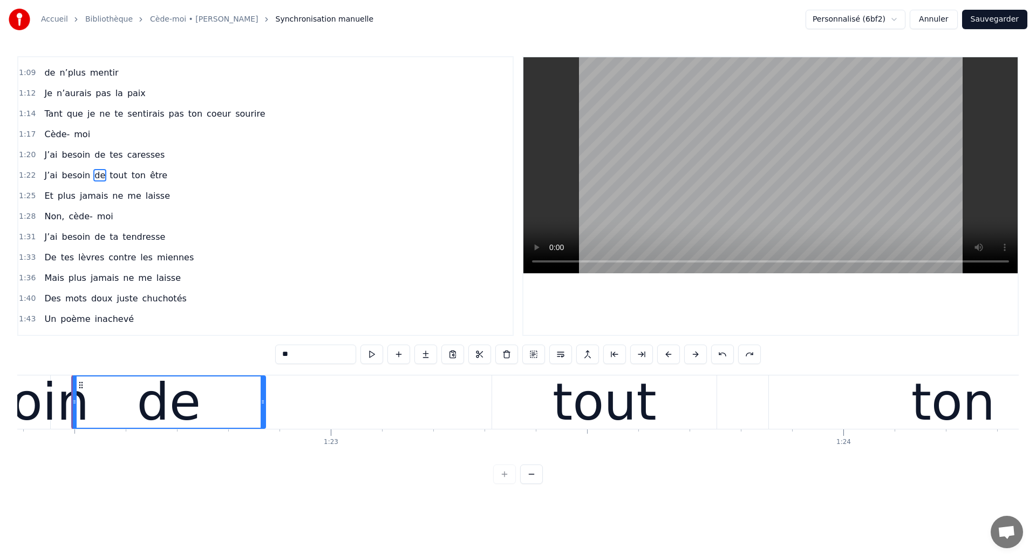
click at [110, 175] on span "tout" at bounding box center [117, 175] width 19 height 12
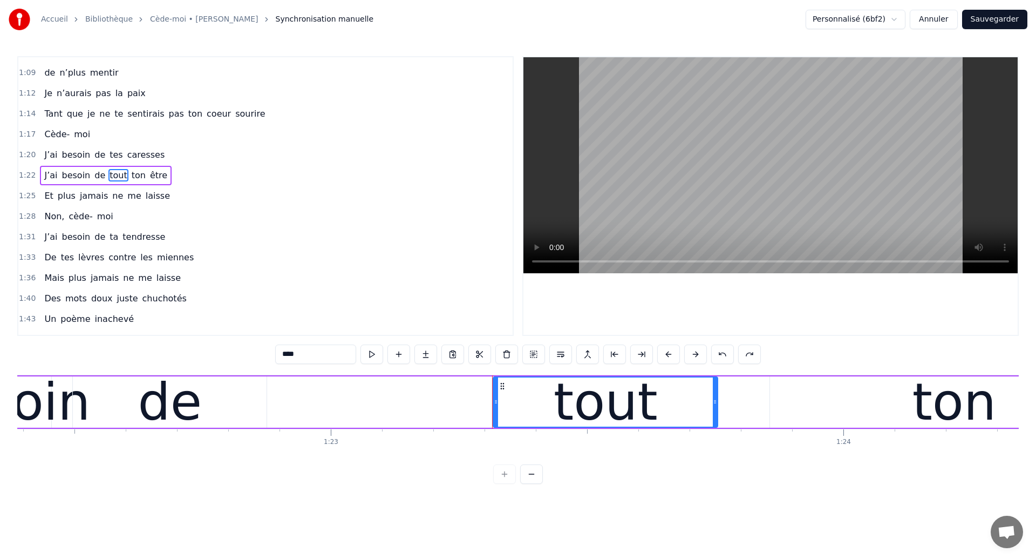
scroll to position [261, 0]
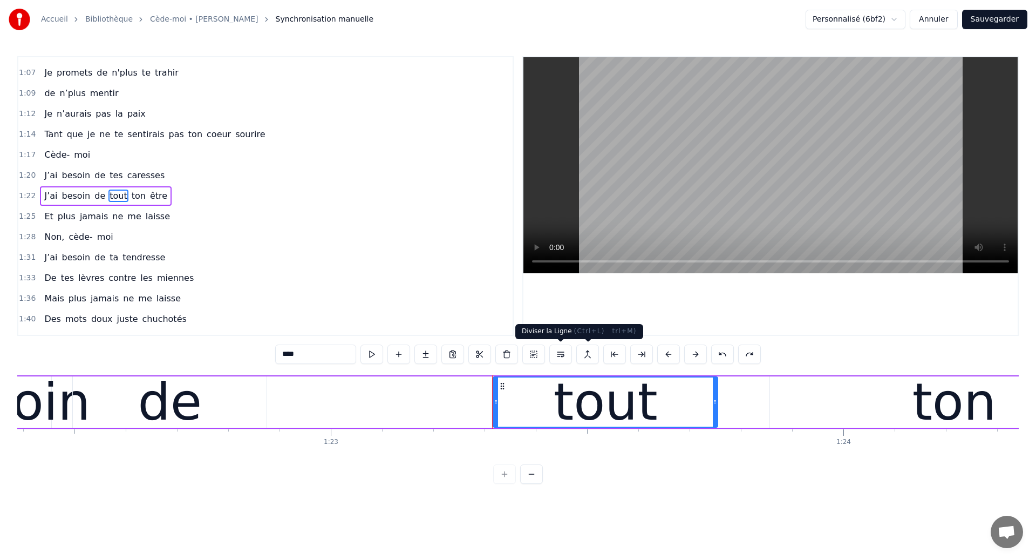
click at [562, 352] on button at bounding box center [560, 353] width 23 height 19
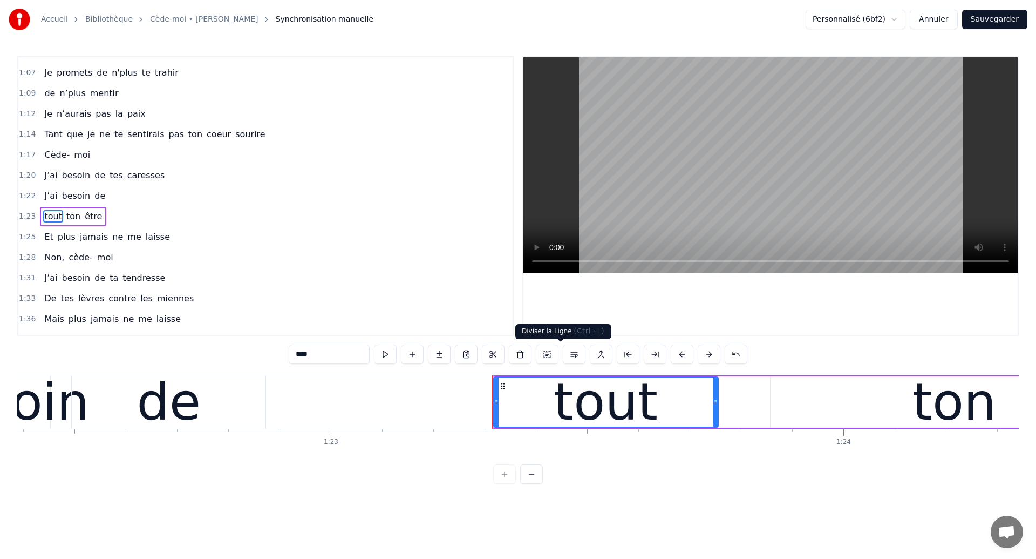
scroll to position [282, 0]
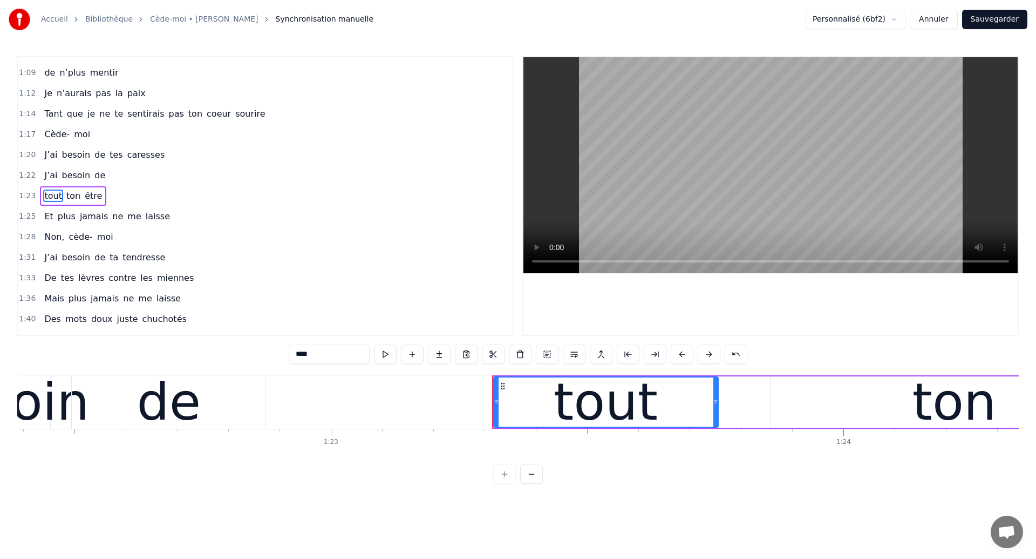
click at [159, 418] on div "de" at bounding box center [169, 401] width 64 height 77
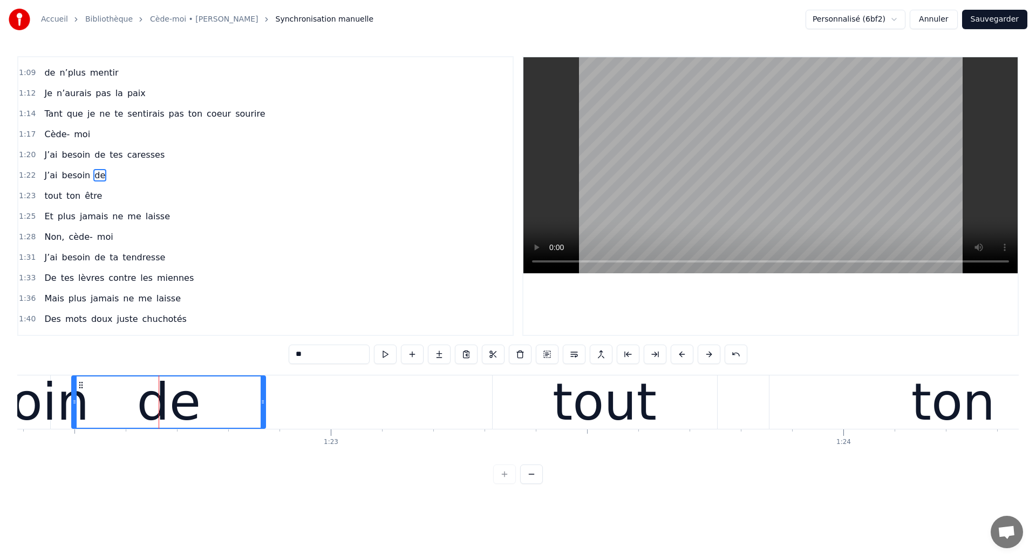
scroll to position [261, 0]
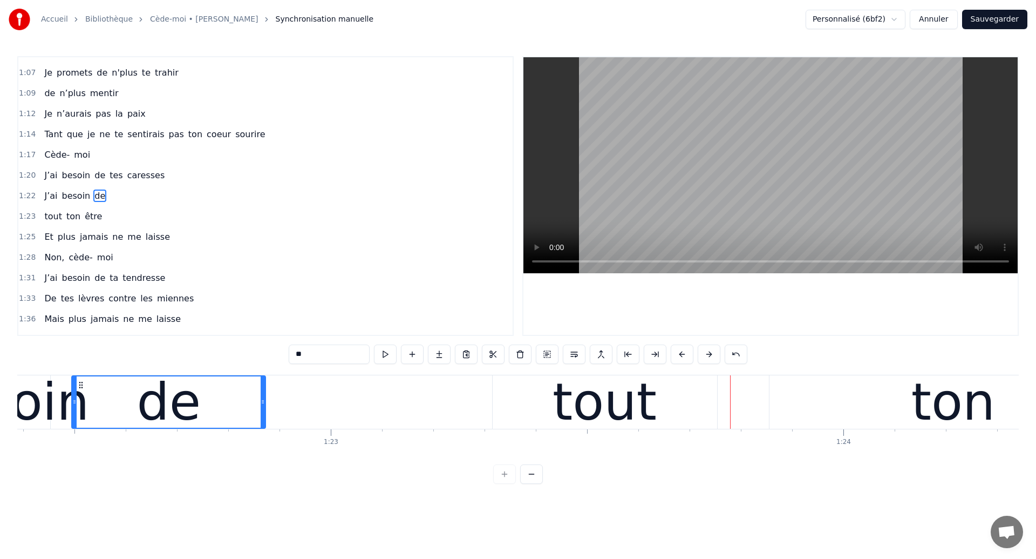
click at [113, 360] on div "0:04 Ouh ouh ouh 0:05 [PERSON_NAME] wèèè yèèèè 0:23 L’amour s’est glissé dans m…" at bounding box center [518, 269] width 1002 height 427
click at [98, 398] on div "de" at bounding box center [168, 401] width 193 height 51
click at [134, 379] on div "de" at bounding box center [168, 401] width 193 height 51
click at [566, 420] on div "tout" at bounding box center [605, 401] width 104 height 77
type input "****"
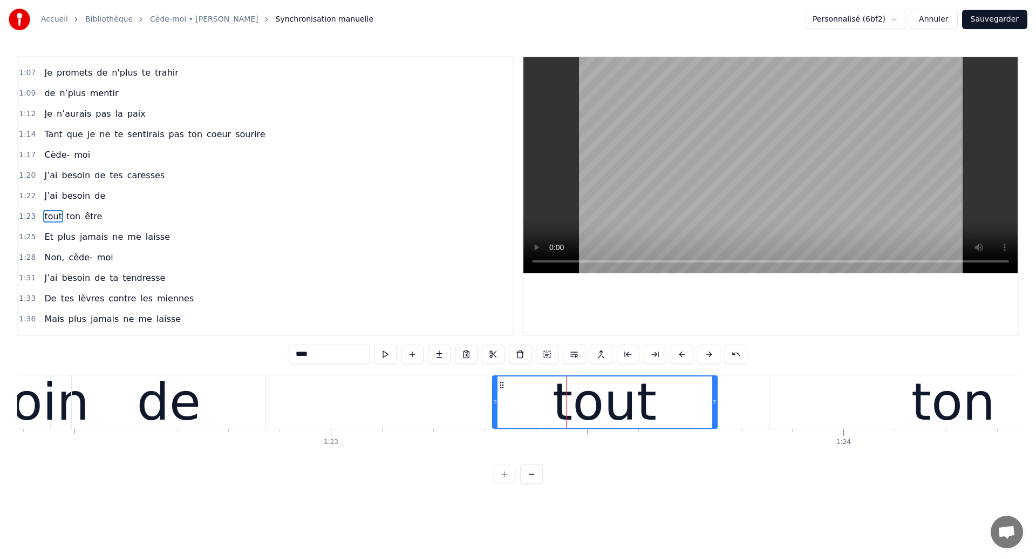
scroll to position [282, 0]
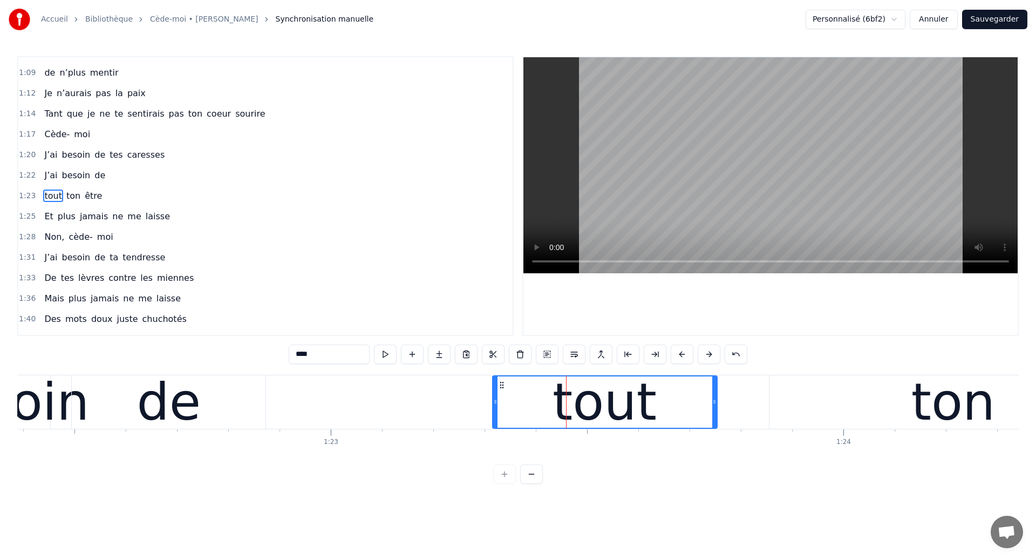
click at [587, 427] on div "tout" at bounding box center [605, 401] width 104 height 77
click at [79, 205] on div "tout ton être" at bounding box center [73, 195] width 66 height 19
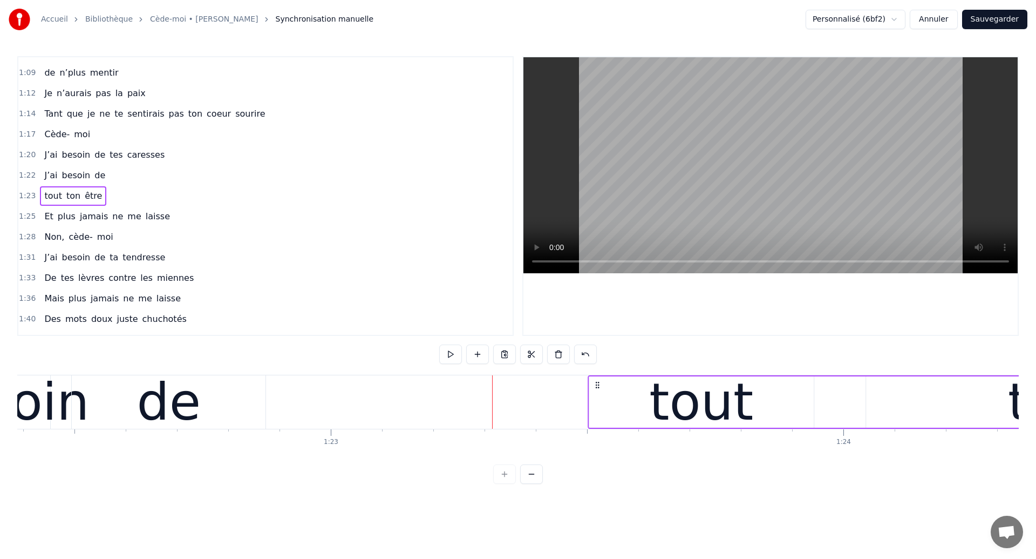
drag, startPoint x: 502, startPoint y: 385, endPoint x: 598, endPoint y: 424, distance: 103.6
click at [598, 424] on div "tout ton être" at bounding box center [1019, 401] width 863 height 53
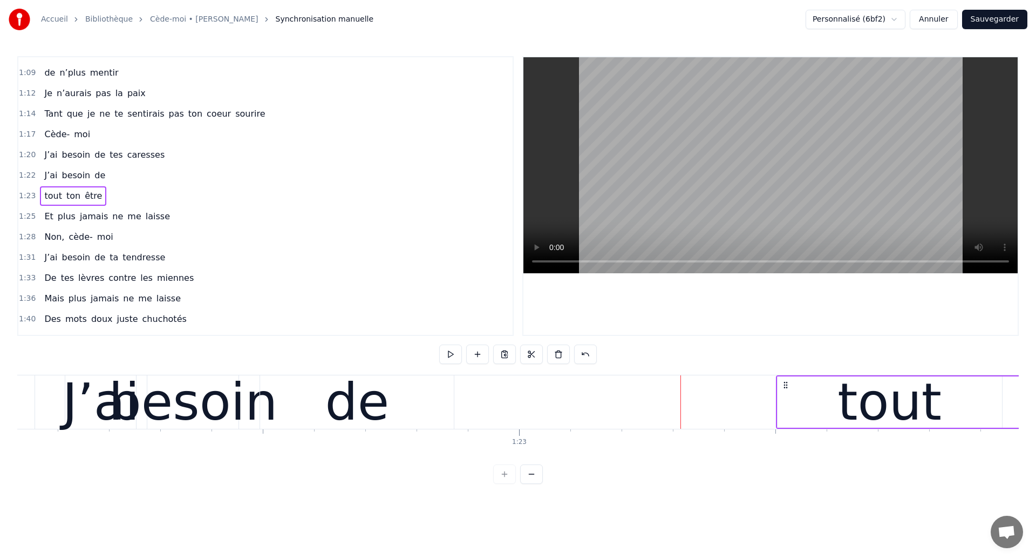
scroll to position [0, 42010]
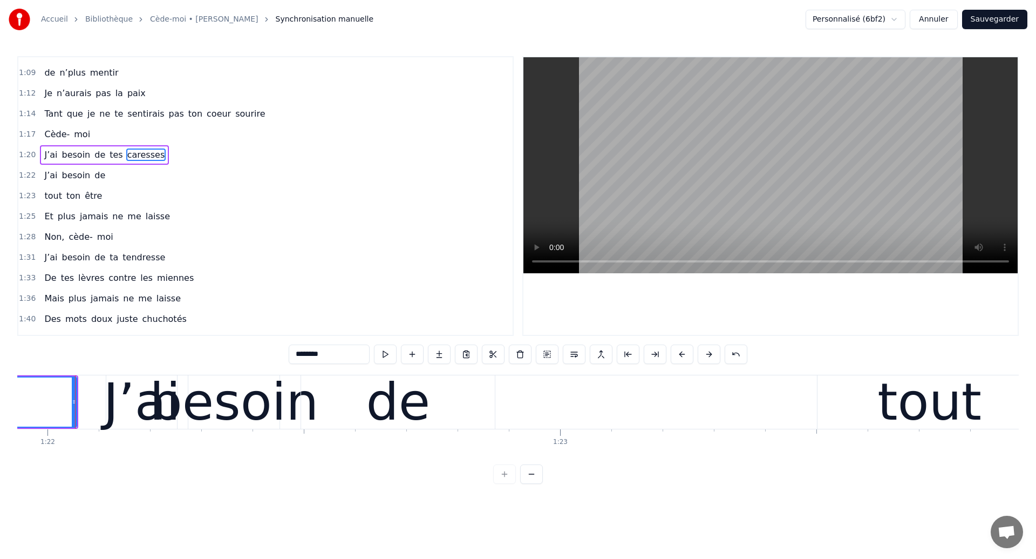
scroll to position [241, 0]
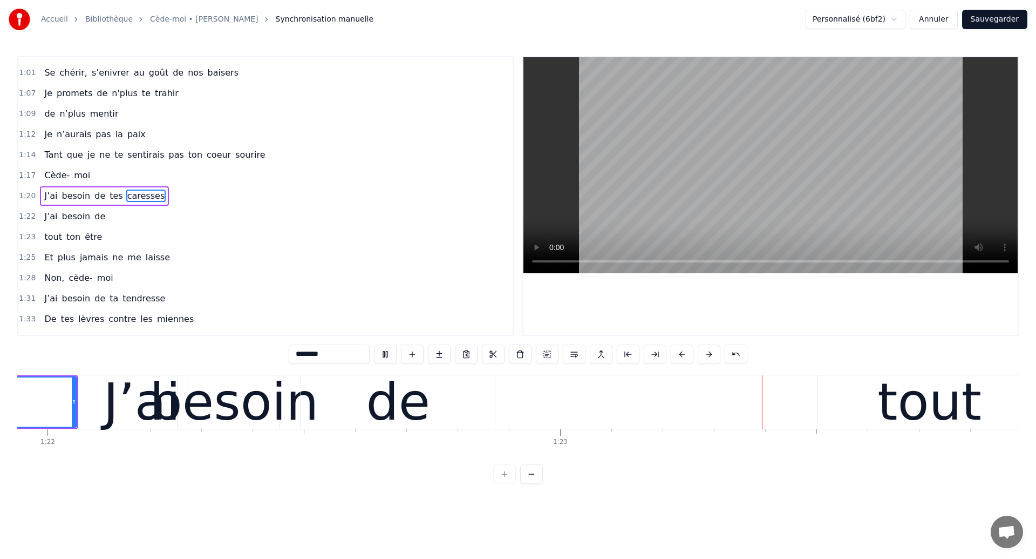
click at [423, 400] on div "de" at bounding box center [398, 401] width 64 height 77
type input "**"
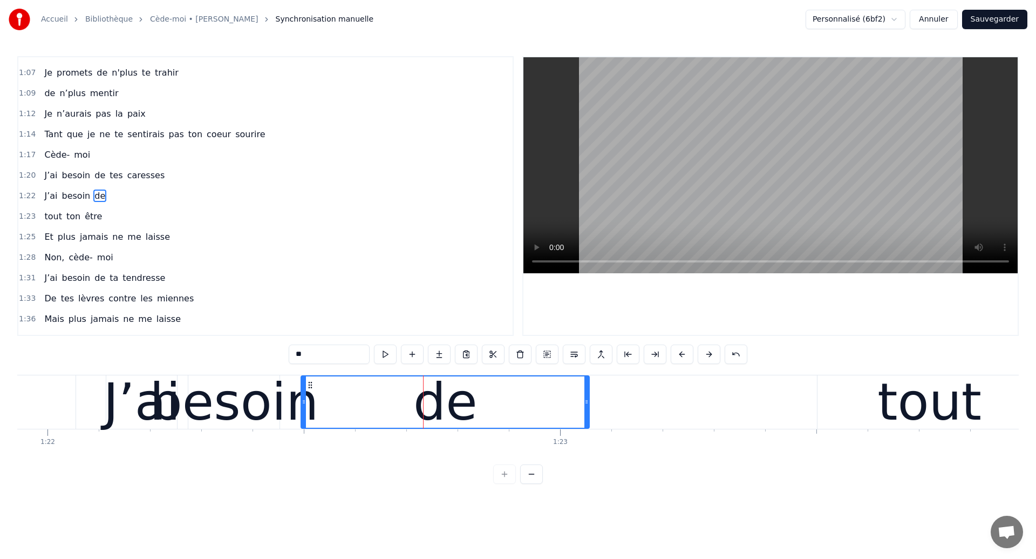
drag, startPoint x: 493, startPoint y: 413, endPoint x: 587, endPoint y: 437, distance: 96.7
click at [587, 437] on div "Ouh ouh [PERSON_NAME] wèèè yèèèè L’amour s’est glissé dans mon coeur en plein s…" at bounding box center [518, 415] width 1002 height 81
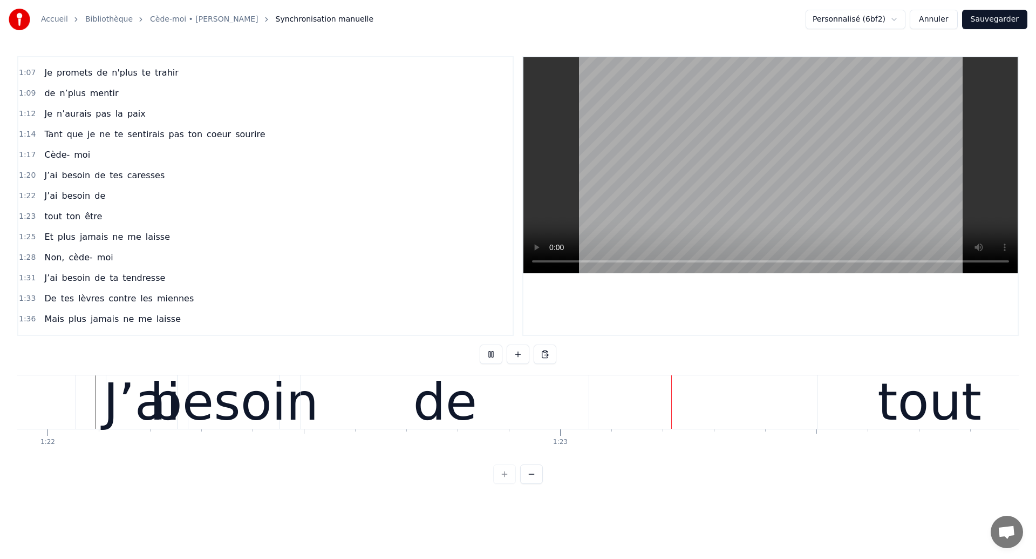
click at [504, 414] on div "de" at bounding box center [445, 401] width 288 height 53
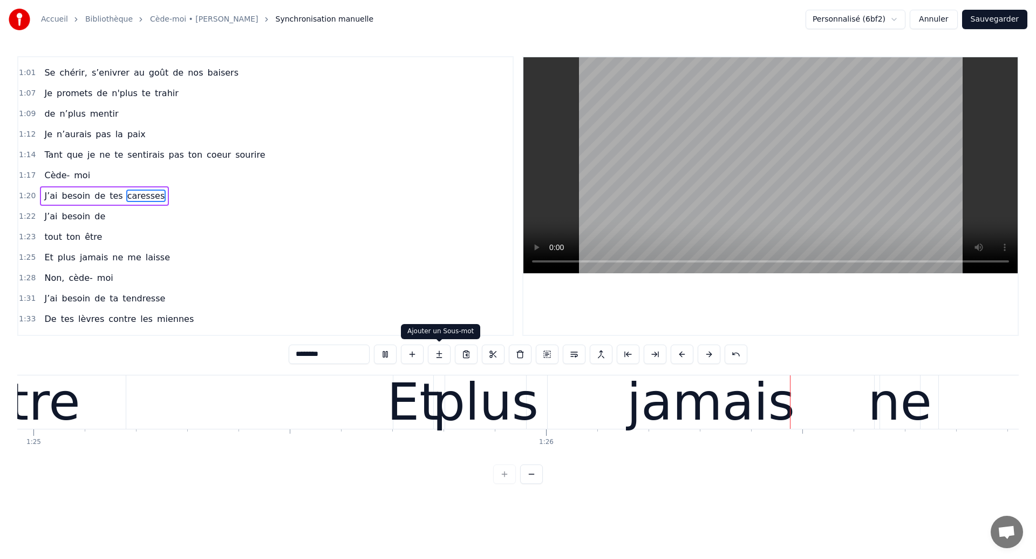
scroll to position [0, 43896]
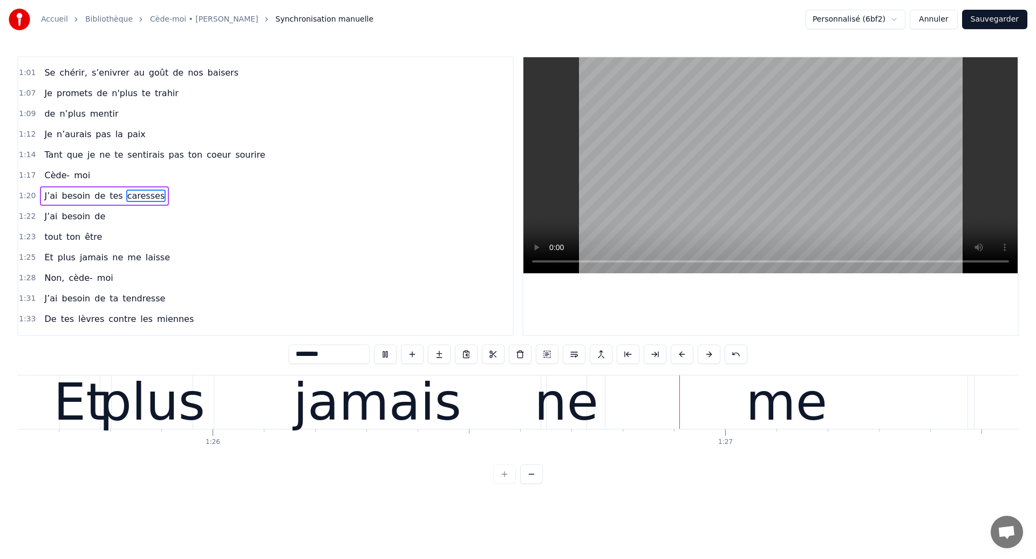
click at [390, 413] on div "jamais" at bounding box center [378, 401] width 168 height 77
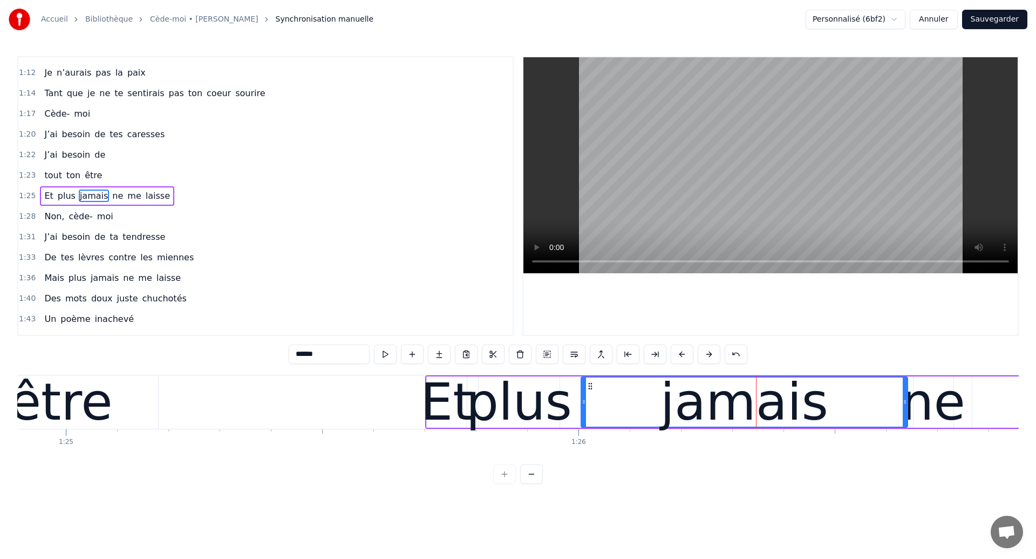
scroll to position [0, 43505]
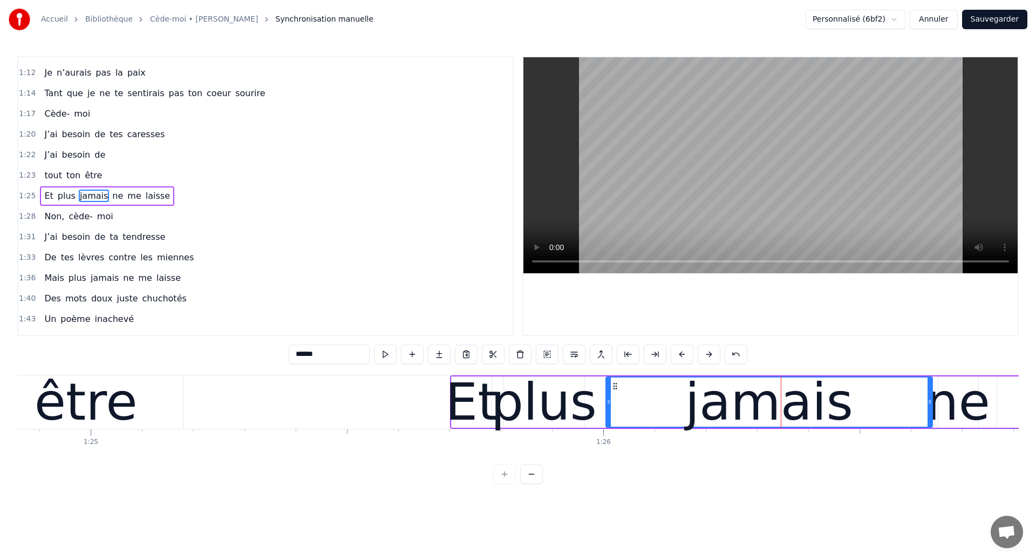
click at [107, 399] on div "être" at bounding box center [86, 401] width 103 height 77
type input "****"
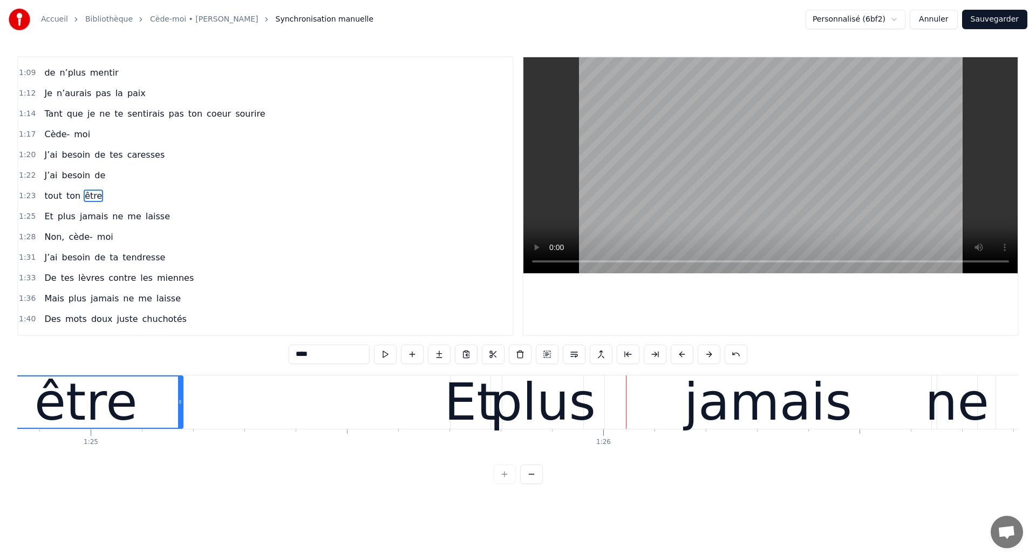
click at [62, 410] on div "être" at bounding box center [86, 401] width 103 height 77
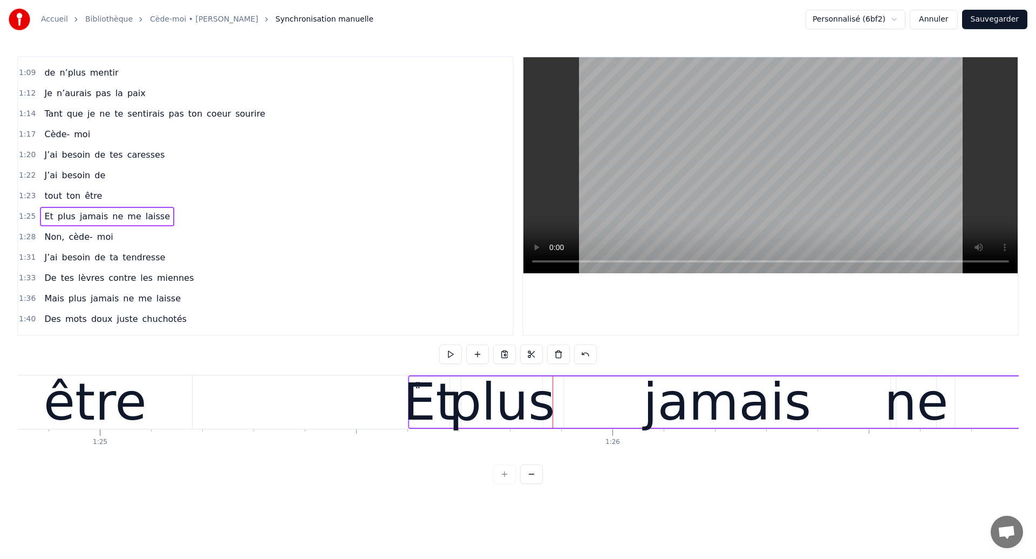
drag, startPoint x: 467, startPoint y: 380, endPoint x: 416, endPoint y: 395, distance: 53.4
click at [416, 395] on div "Et plus jamais ne me laisse" at bounding box center [1044, 401] width 1273 height 53
click at [60, 407] on div "être" at bounding box center [95, 401] width 103 height 77
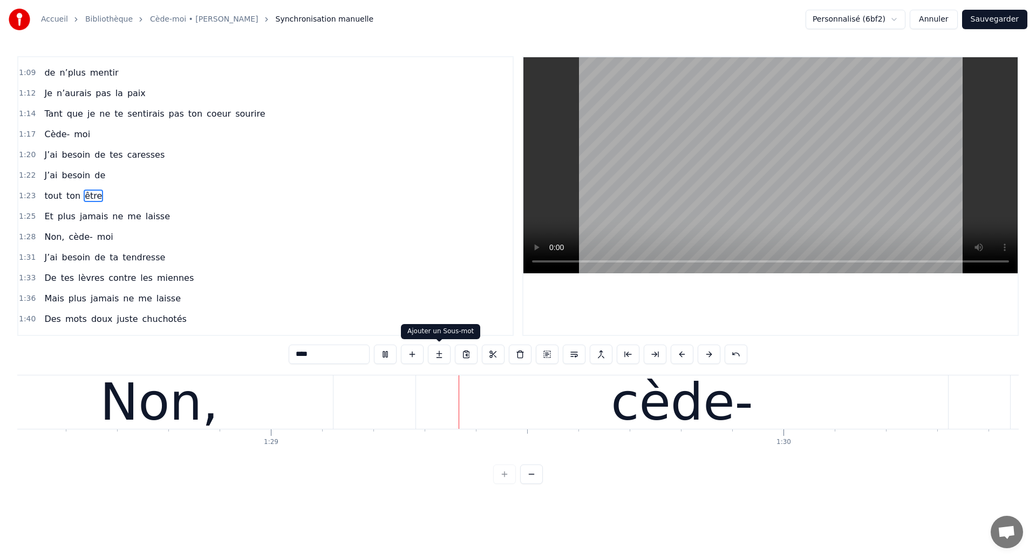
scroll to position [0, 45376]
click at [325, 402] on div "Non," at bounding box center [159, 401] width 348 height 53
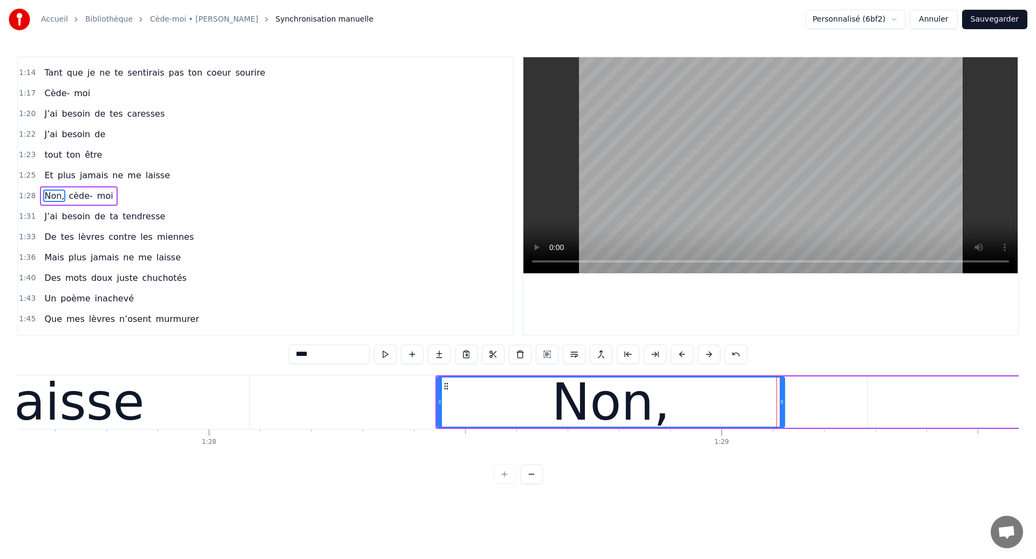
scroll to position [0, 44914]
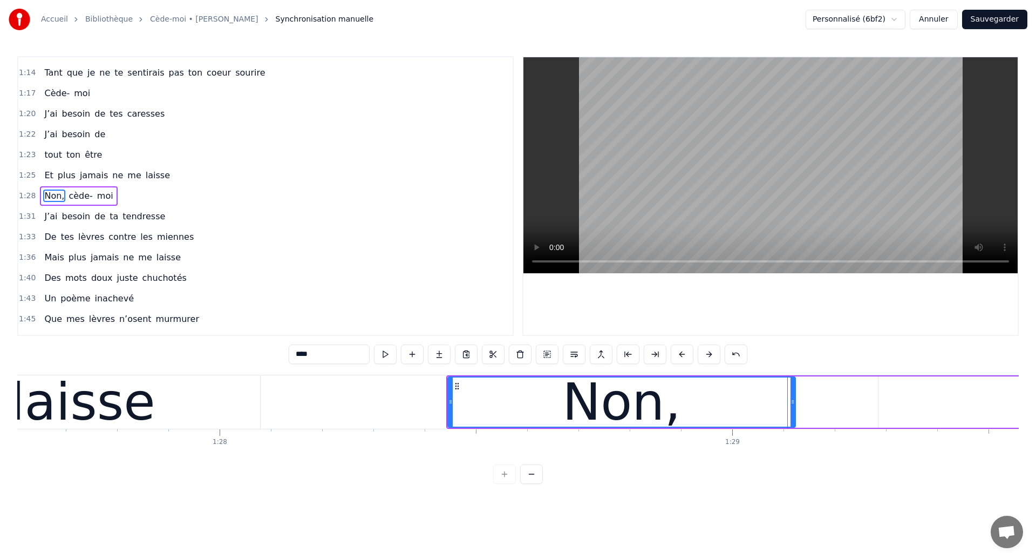
click at [107, 410] on div "laisse" at bounding box center [82, 401] width 145 height 77
type input "******"
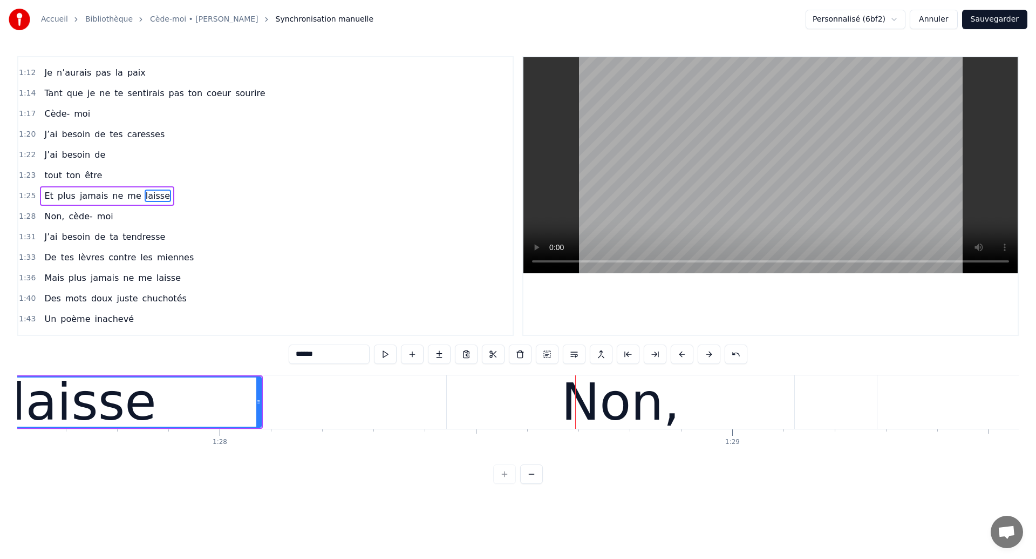
click at [81, 412] on div "laisse" at bounding box center [83, 401] width 145 height 77
click at [107, 421] on div "laisse" at bounding box center [83, 401] width 145 height 77
drag, startPoint x: 259, startPoint y: 410, endPoint x: 271, endPoint y: 415, distance: 13.3
click at [262, 414] on div at bounding box center [260, 401] width 4 height 49
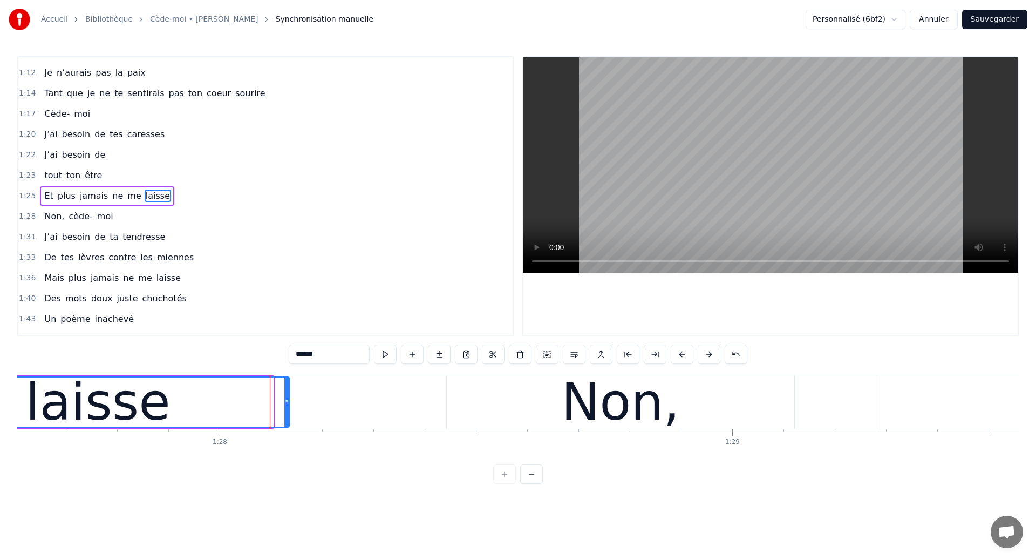
drag, startPoint x: 269, startPoint y: 412, endPoint x: 285, endPoint y: 418, distance: 17.1
click at [285, 418] on div at bounding box center [286, 401] width 4 height 49
click at [182, 414] on div "laisse" at bounding box center [98, 401] width 382 height 49
click at [168, 380] on div "laisse" at bounding box center [98, 401] width 382 height 49
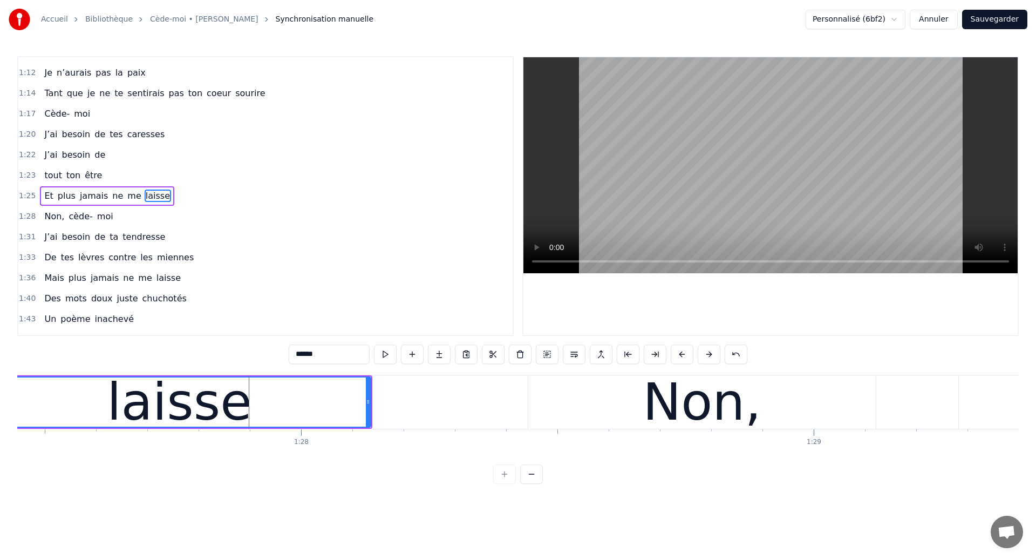
scroll to position [0, 44828]
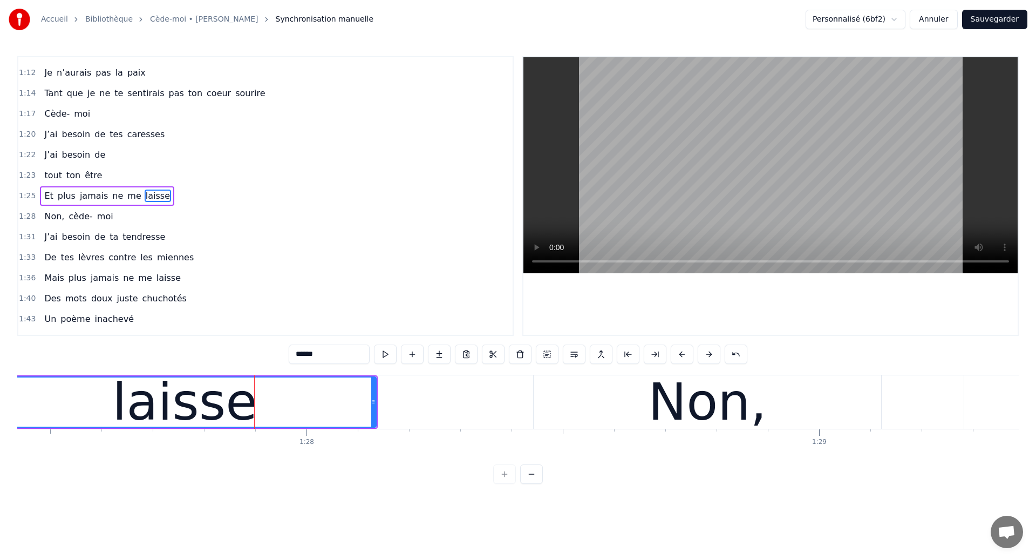
click at [96, 407] on div "laisse" at bounding box center [185, 401] width 382 height 49
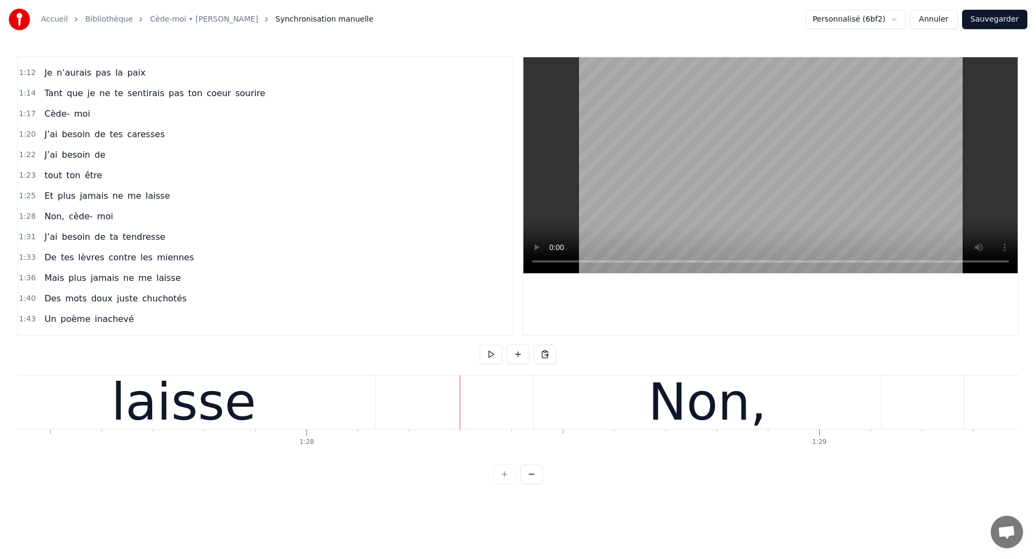
click at [78, 225] on div "Non, cède- moi" at bounding box center [78, 216] width 77 height 19
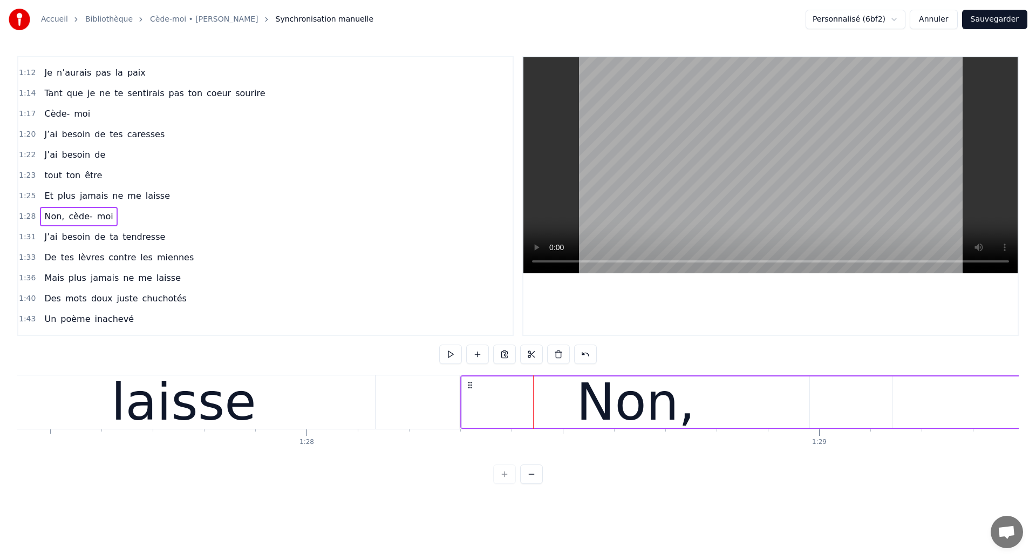
drag, startPoint x: 542, startPoint y: 384, endPoint x: 470, endPoint y: 395, distance: 73.0
click at [151, 388] on div "laisse" at bounding box center [183, 401] width 145 height 77
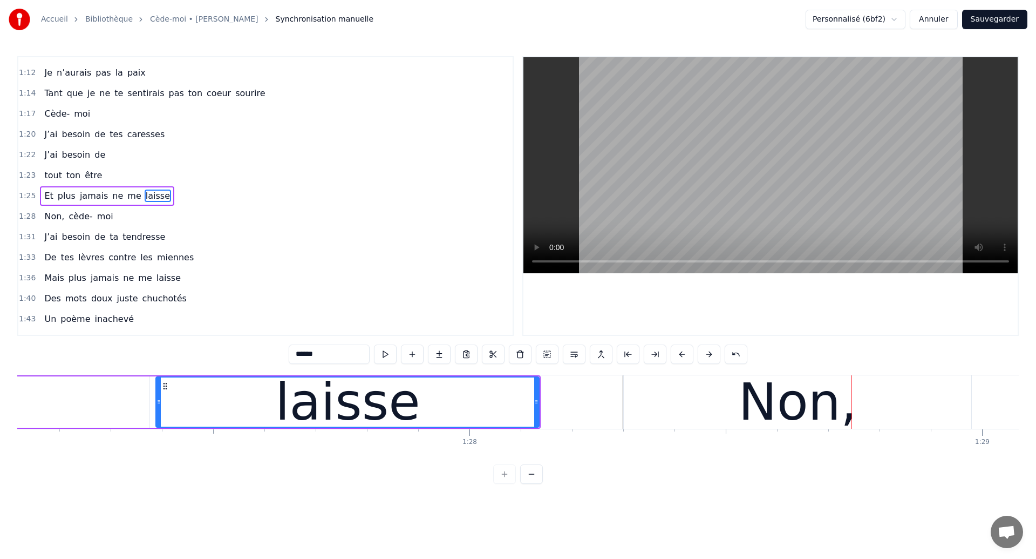
type input "**"
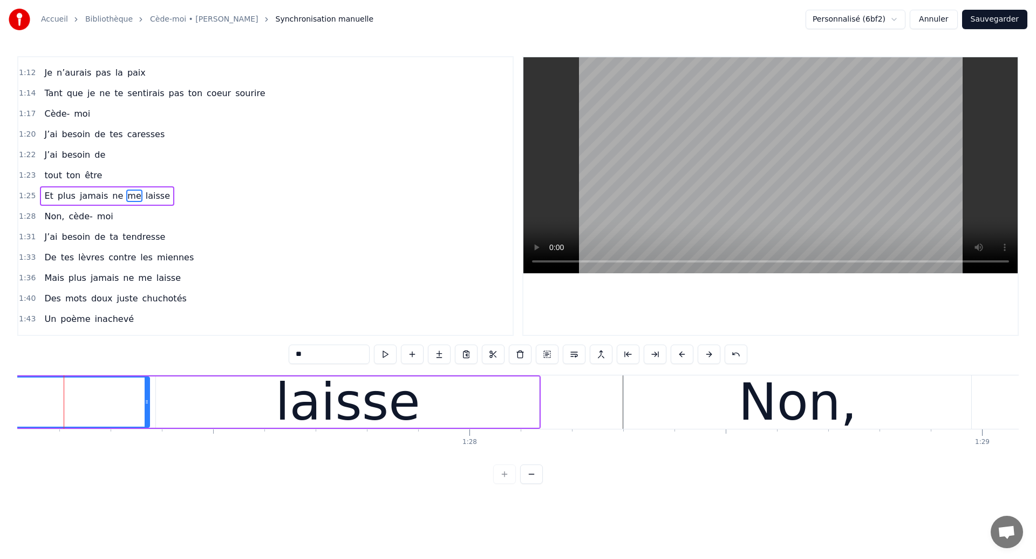
scroll to position [0, 44657]
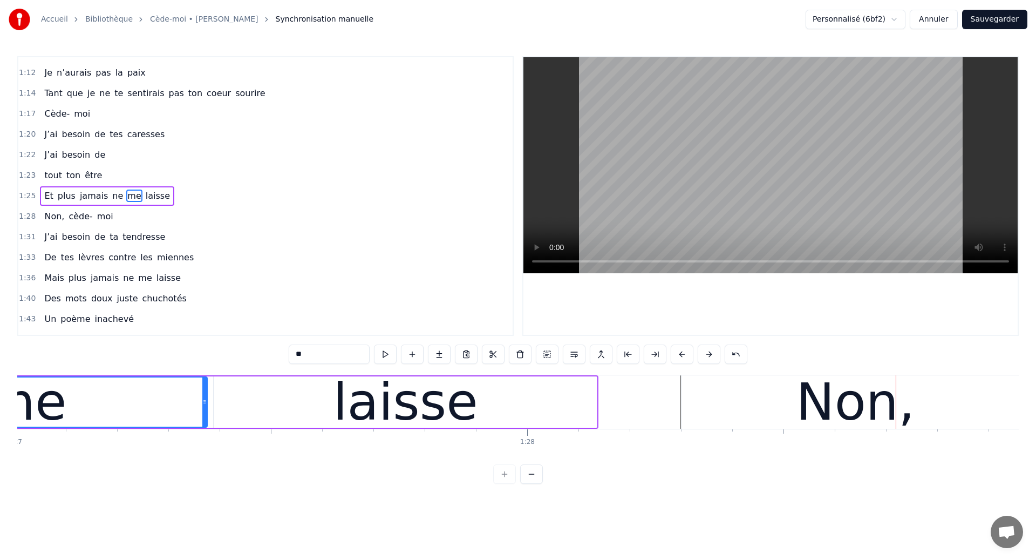
click at [101, 224] on div "Non, cède- moi" at bounding box center [78, 216] width 77 height 19
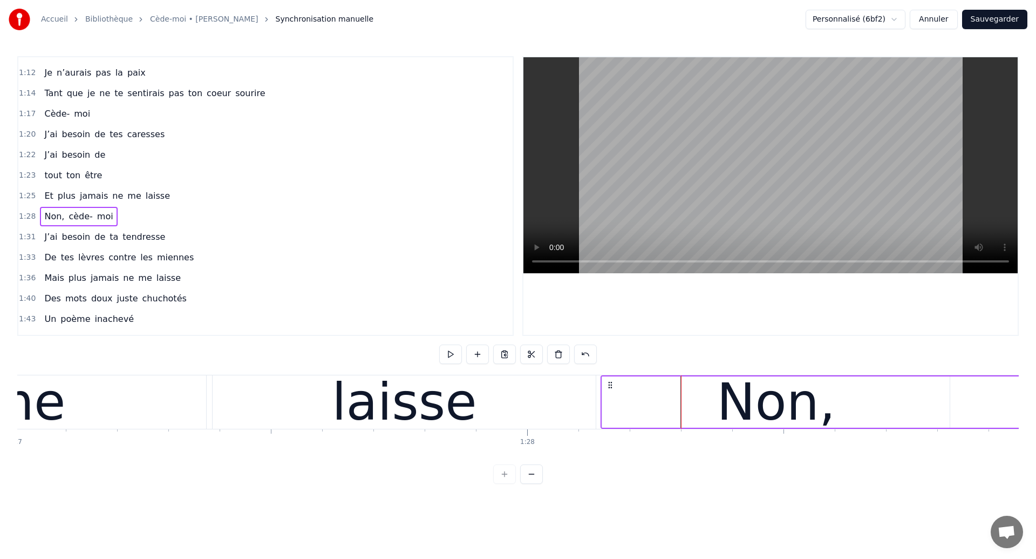
drag, startPoint x: 690, startPoint y: 385, endPoint x: 609, endPoint y: 402, distance: 82.0
click at [707, 425] on div "Non," at bounding box center [776, 401] width 348 height 51
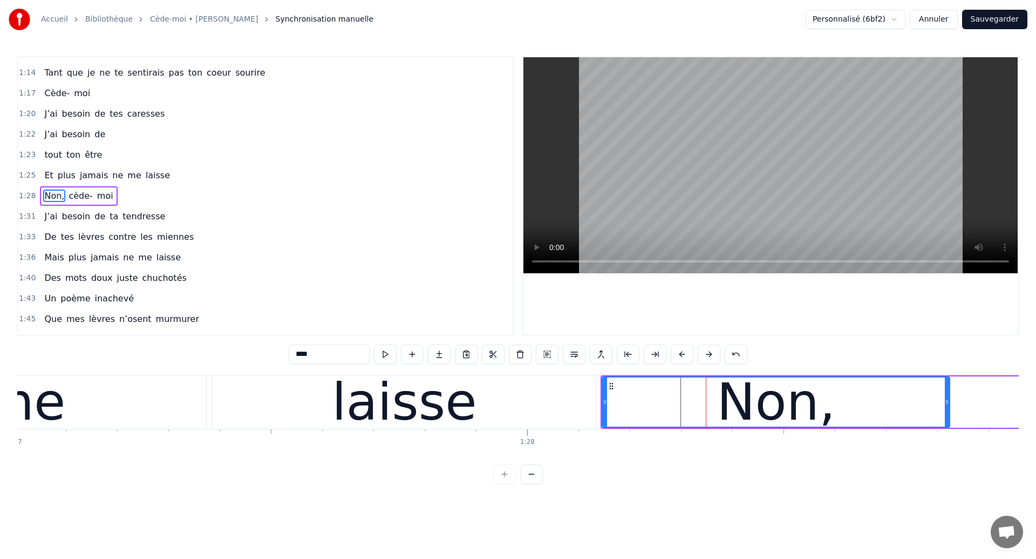
click at [152, 410] on div "me" at bounding box center [25, 401] width 362 height 53
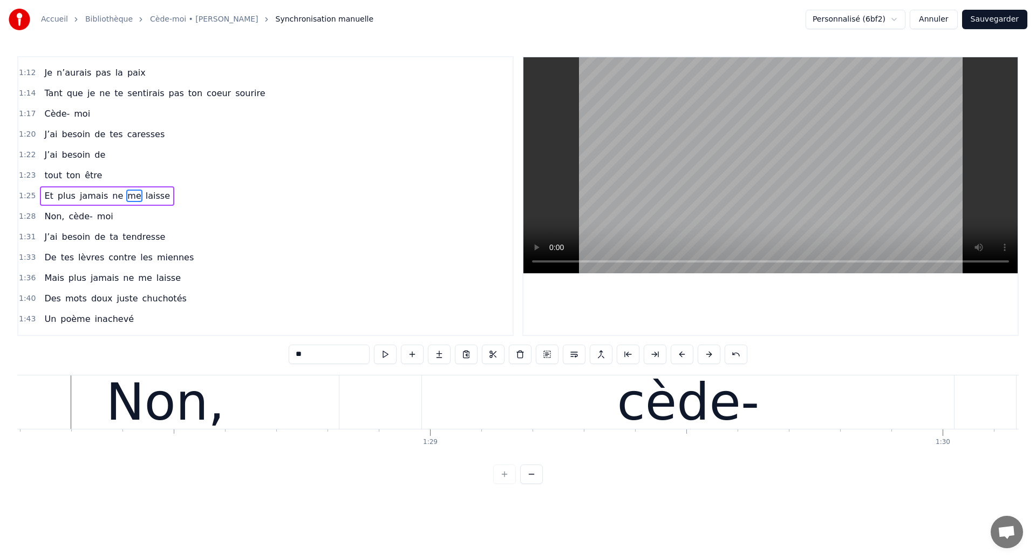
scroll to position [0, 45183]
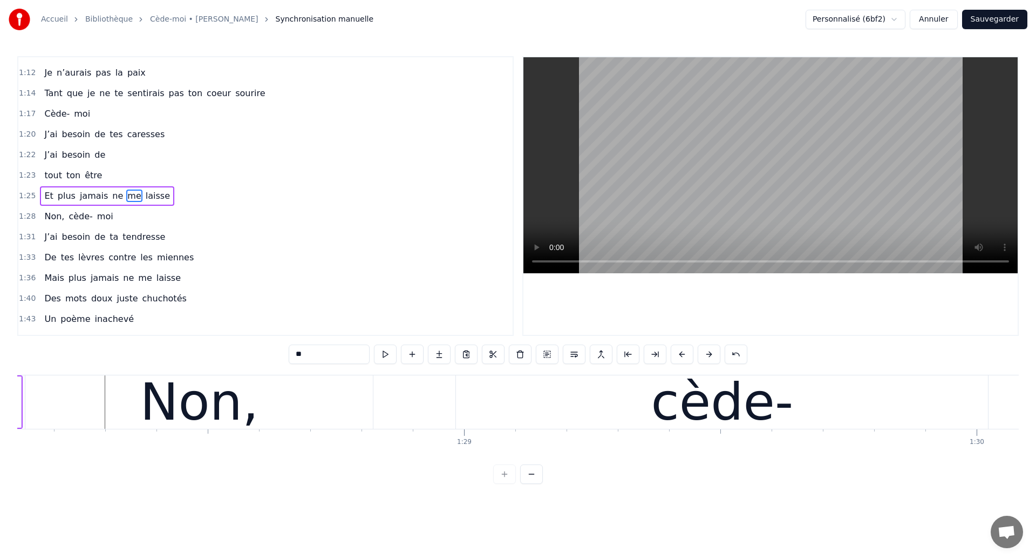
click at [119, 423] on div "Non," at bounding box center [199, 401] width 348 height 53
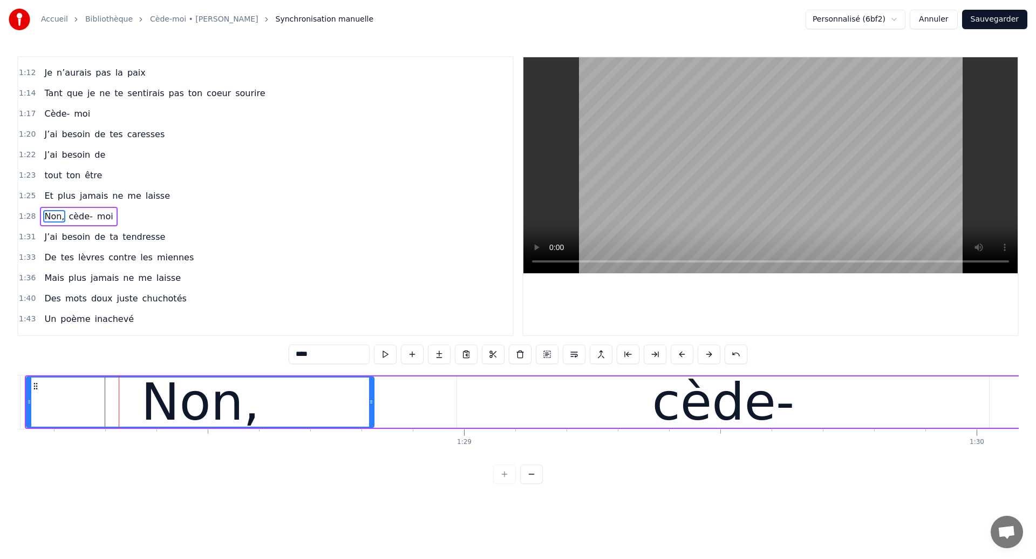
scroll to position [323, 0]
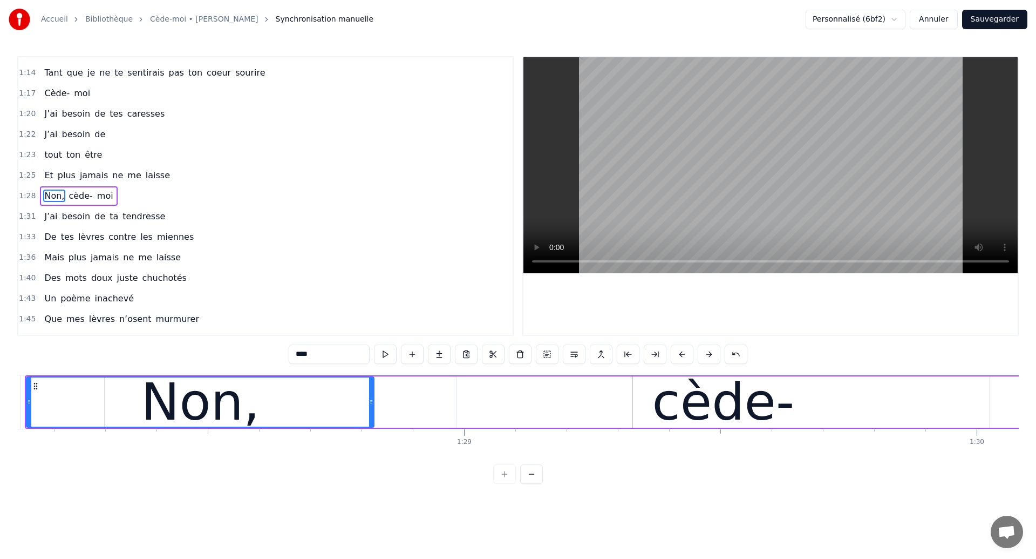
click at [74, 400] on div "Non," at bounding box center [200, 401] width 346 height 49
click at [479, 406] on div "cède-" at bounding box center [723, 401] width 532 height 51
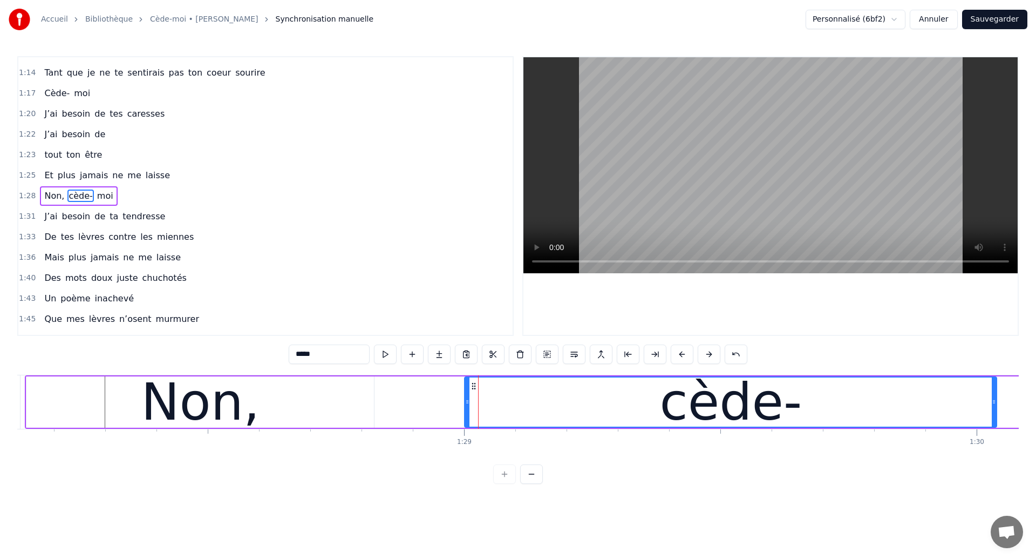
drag, startPoint x: 467, startPoint y: 388, endPoint x: 475, endPoint y: 390, distance: 8.4
click at [475, 390] on div "cède-" at bounding box center [730, 401] width 531 height 49
click at [245, 385] on div "Non," at bounding box center [200, 401] width 119 height 77
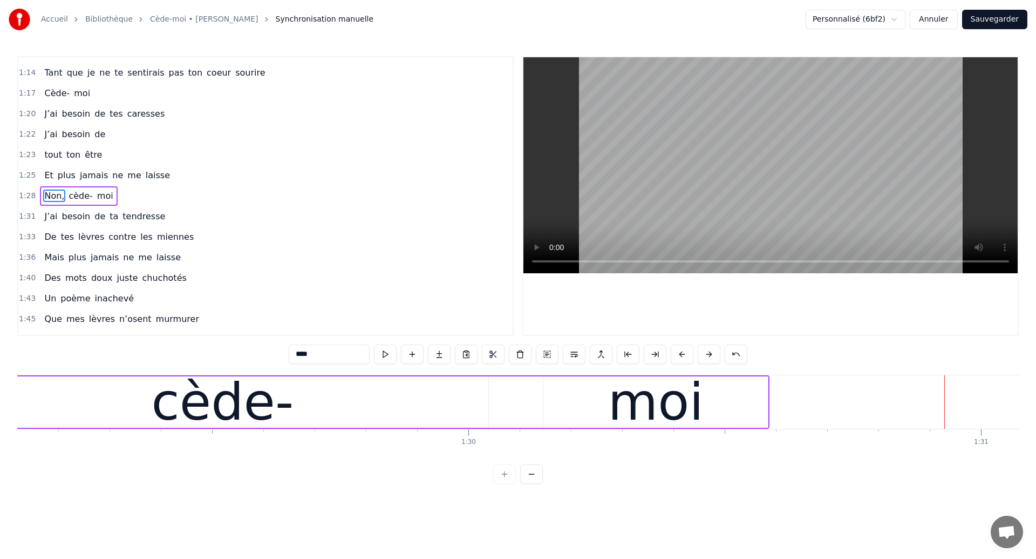
scroll to position [0, 45666]
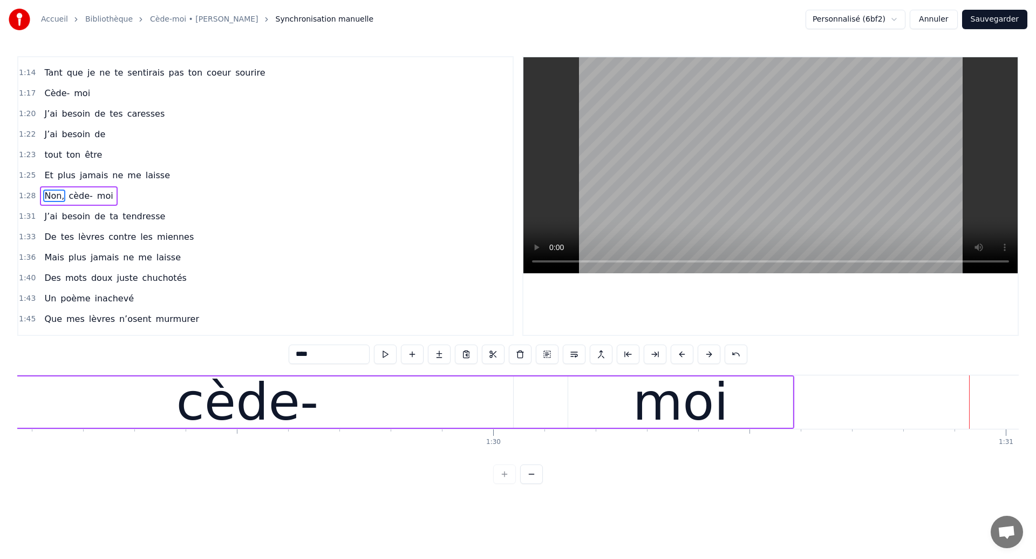
click at [196, 414] on div "cède-" at bounding box center [247, 401] width 142 height 77
type input "*****"
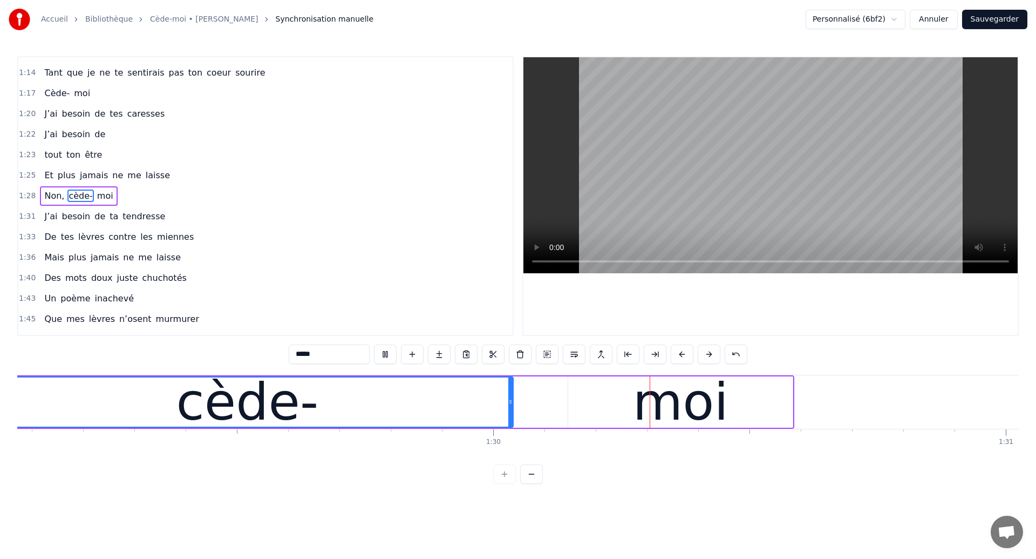
click at [563, 382] on div "Non, cède- moi" at bounding box center [167, 401] width 1253 height 53
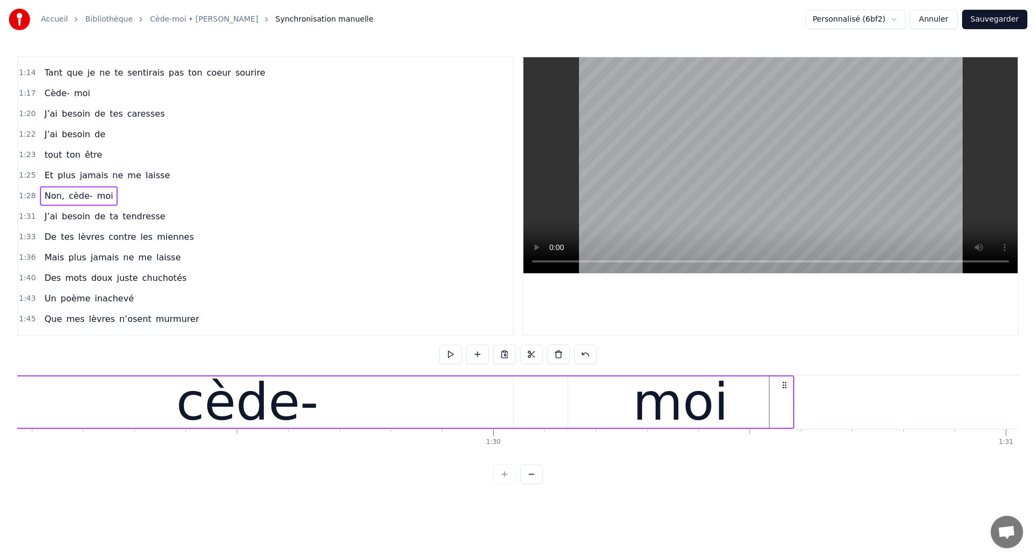
click at [237, 404] on div "cède-" at bounding box center [247, 401] width 142 height 77
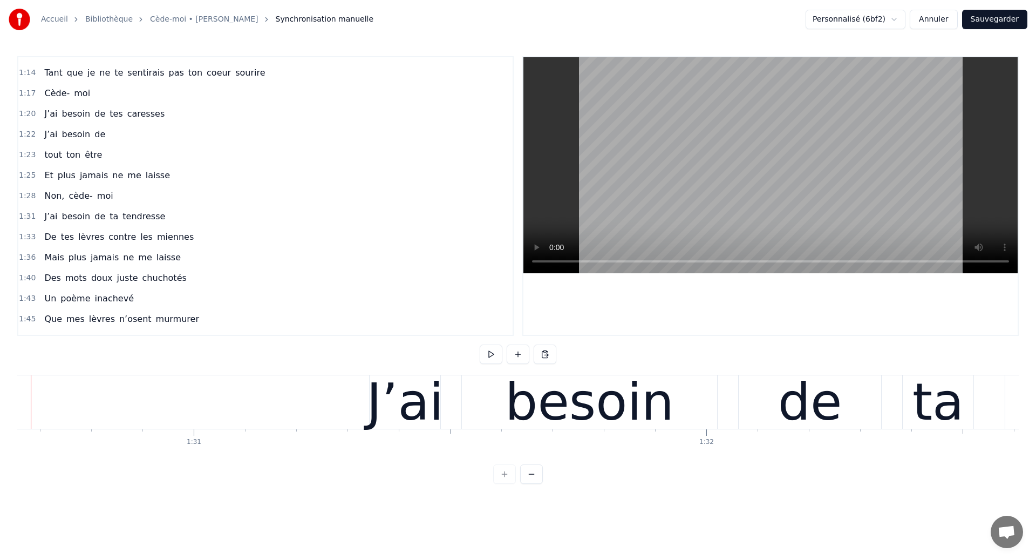
scroll to position [0, 46455]
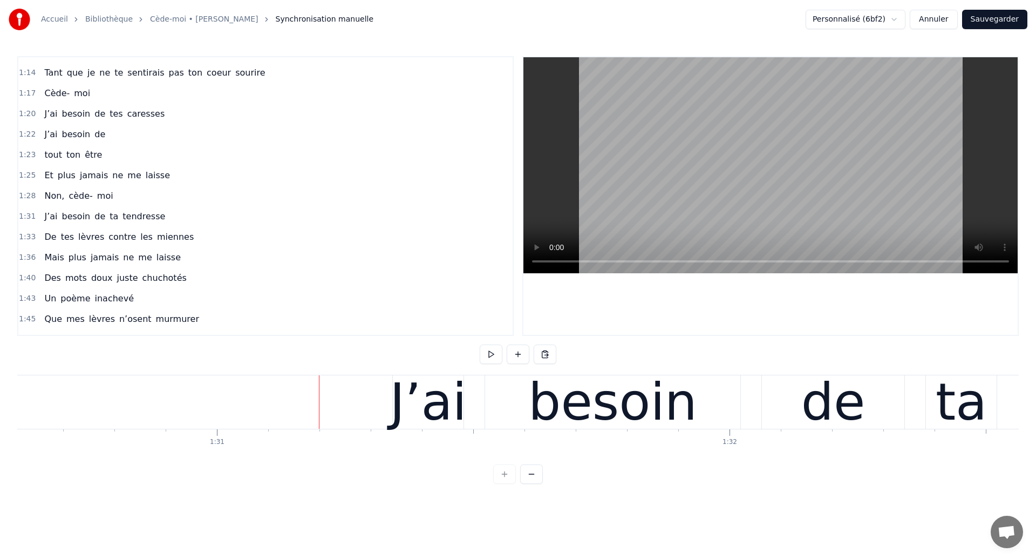
click at [473, 419] on div "J’ai besoin de ta tendresse" at bounding box center [885, 401] width 987 height 53
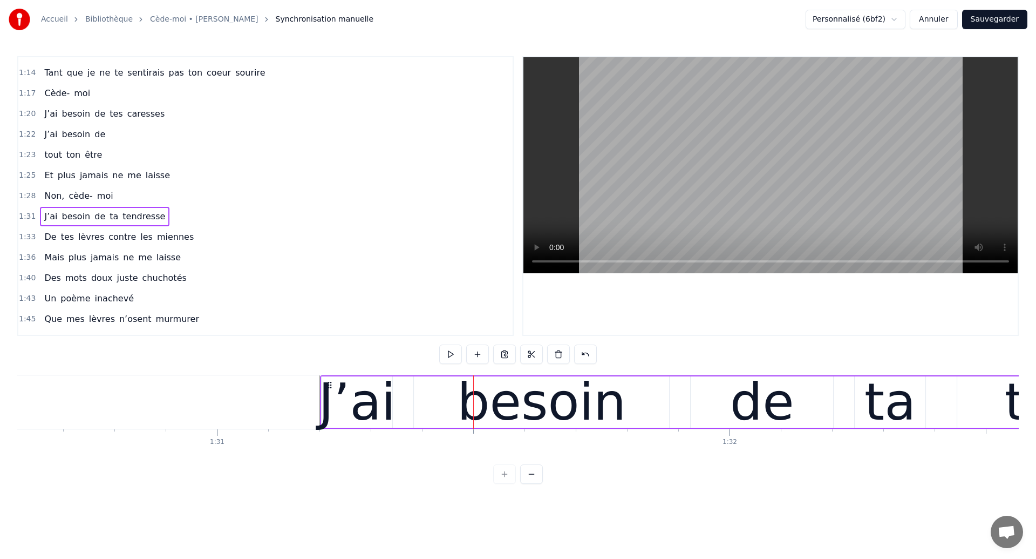
drag, startPoint x: 404, startPoint y: 383, endPoint x: 331, endPoint y: 402, distance: 74.9
click at [331, 402] on div "J’ai besoin de ta tendresse" at bounding box center [813, 401] width 987 height 53
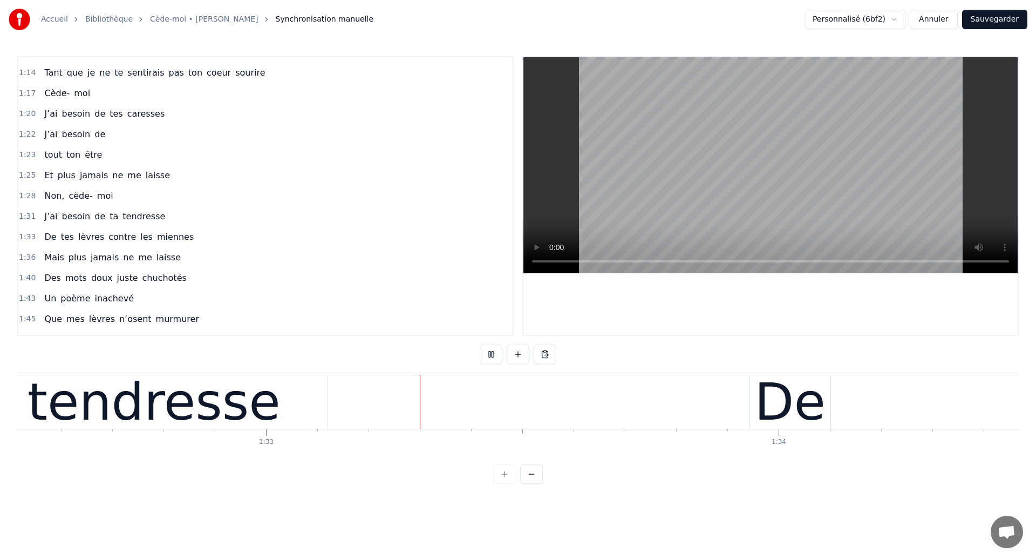
scroll to position [0, 47433]
click at [202, 400] on div "tendresse" at bounding box center [152, 401] width 253 height 77
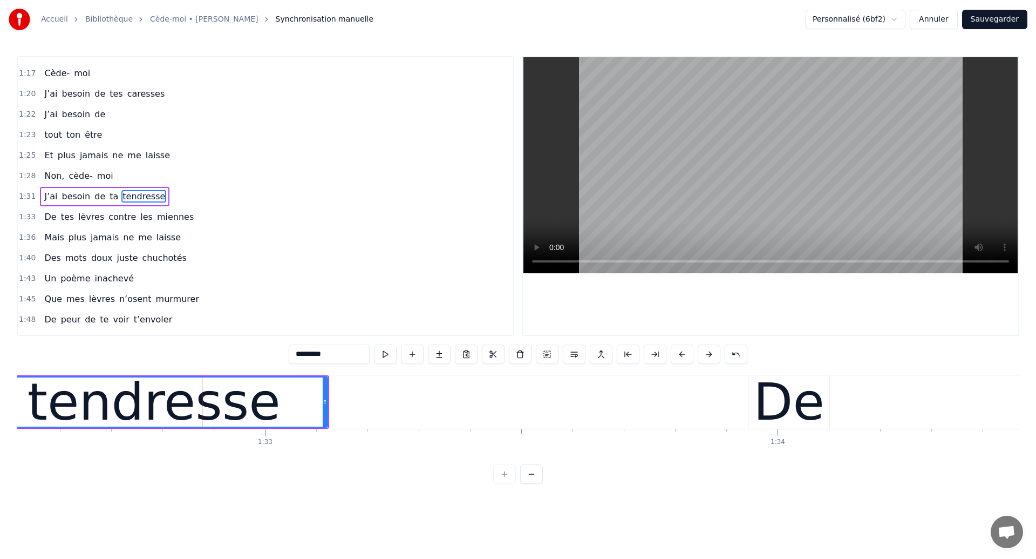
scroll to position [343, 0]
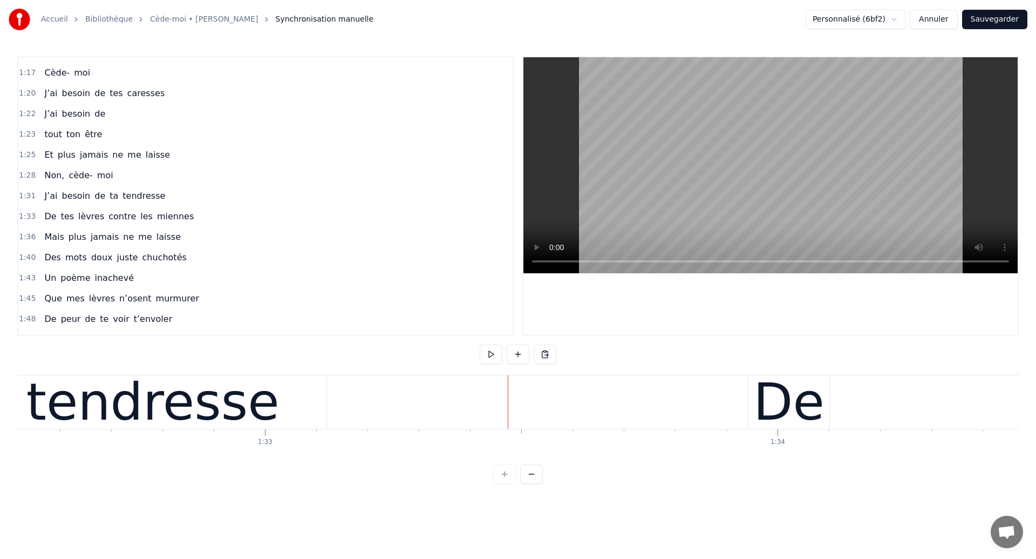
click at [171, 397] on div "tendresse" at bounding box center [152, 401] width 253 height 77
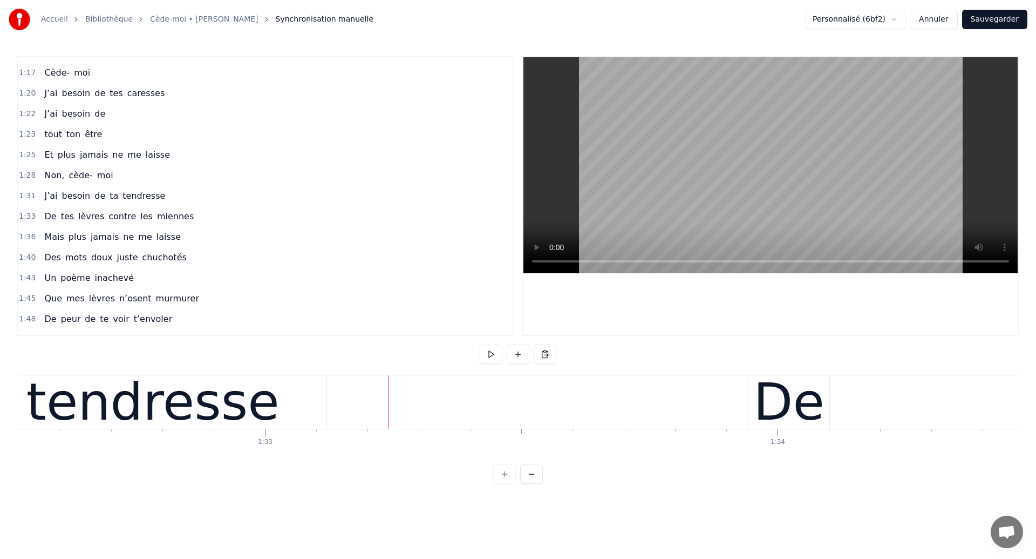
click at [79, 225] on div "De tes lèvres contre les miennes" at bounding box center [119, 216] width 158 height 19
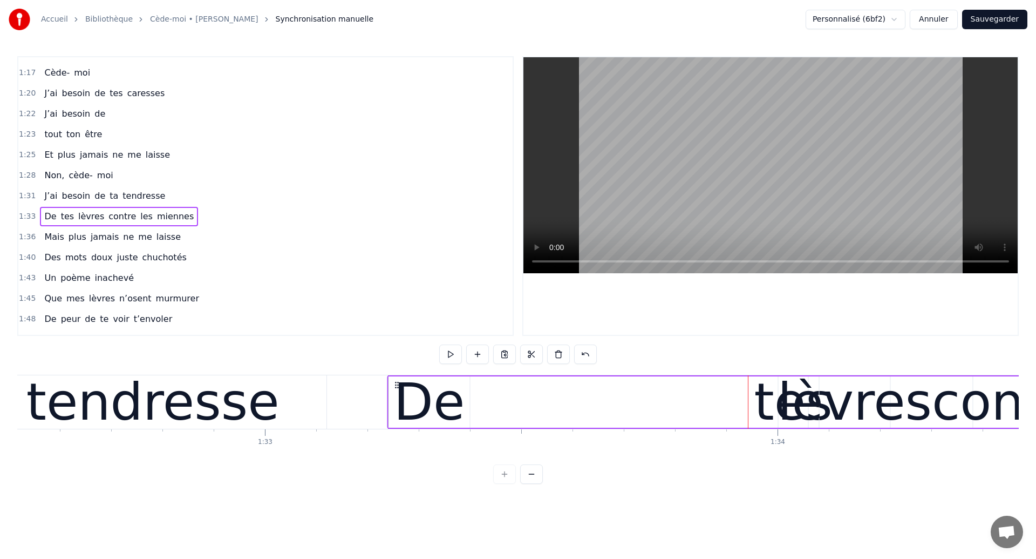
drag, startPoint x: 758, startPoint y: 386, endPoint x: 397, endPoint y: 432, distance: 363.4
click at [397, 432] on div "Ouh ouh [PERSON_NAME] wèèè yèèèè L’amour s’est glissé dans mon coeur en plein s…" at bounding box center [518, 415] width 1002 height 81
click at [99, 408] on div "tendresse" at bounding box center [152, 401] width 253 height 77
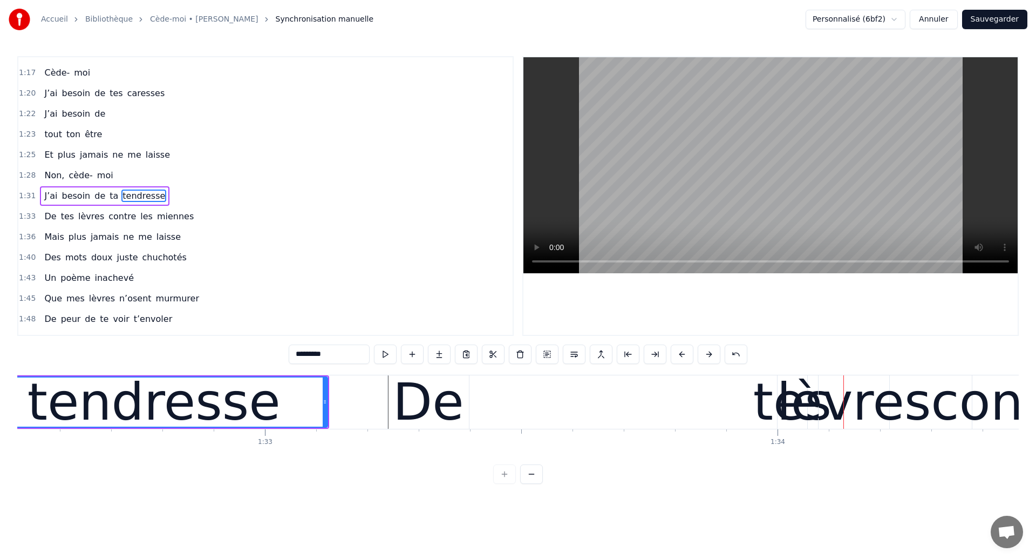
click at [105, 402] on div "tendresse" at bounding box center [154, 401] width 253 height 77
click at [420, 417] on div "De" at bounding box center [428, 401] width 71 height 77
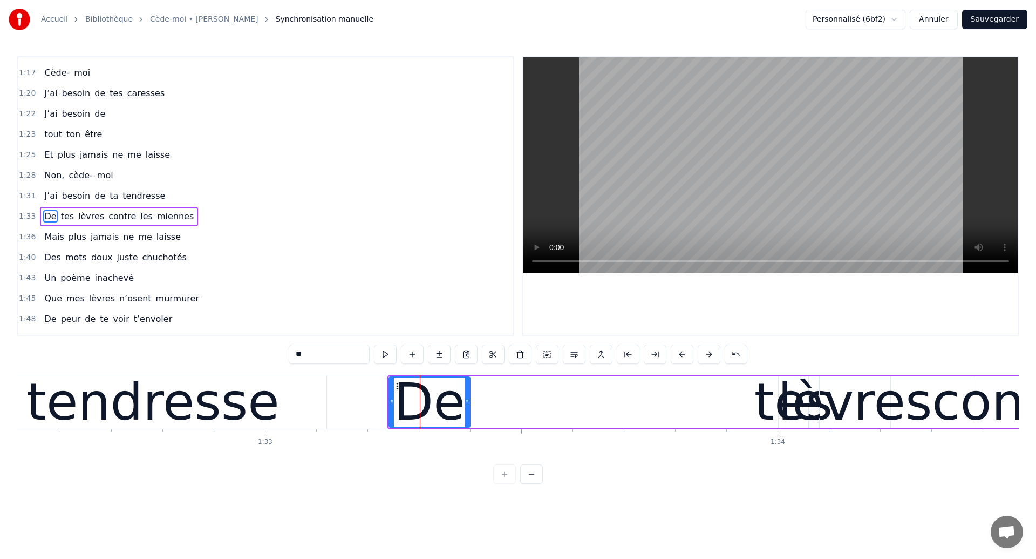
scroll to position [364, 0]
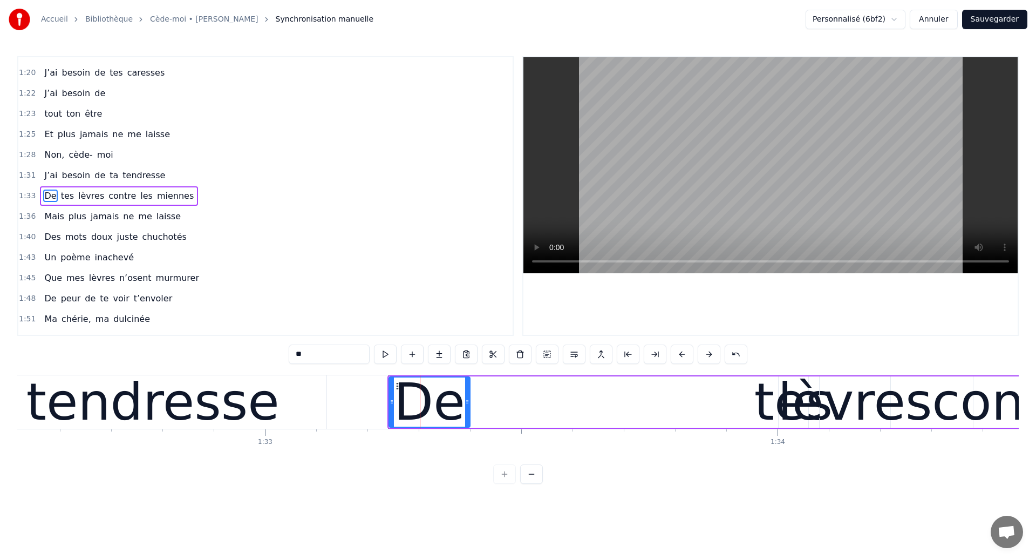
click at [784, 417] on div "tes" at bounding box center [793, 401] width 78 height 77
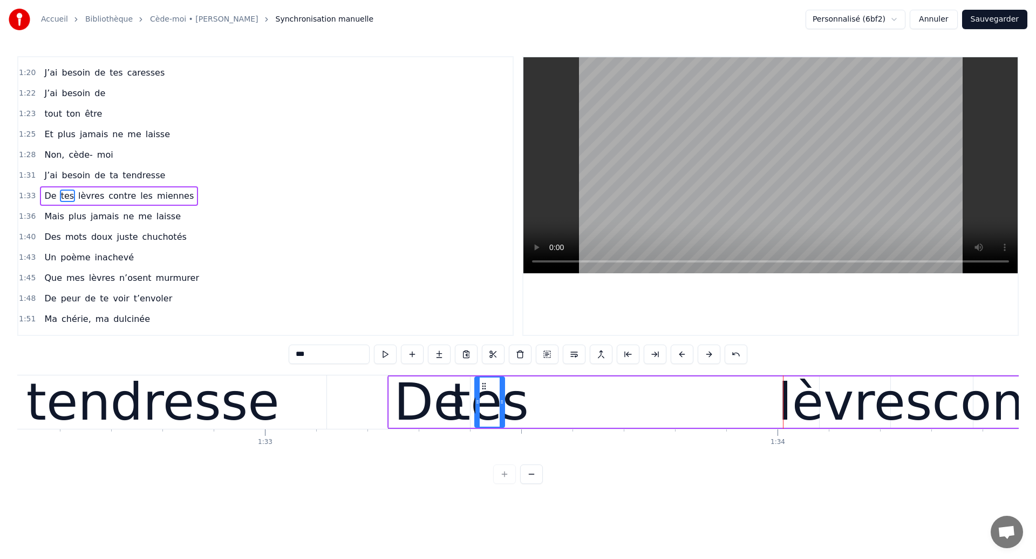
drag, startPoint x: 788, startPoint y: 385, endPoint x: 485, endPoint y: 429, distance: 306.4
click at [485, 426] on div "tes" at bounding box center [489, 401] width 29 height 49
click at [208, 412] on div "tendresse" at bounding box center [152, 401] width 253 height 77
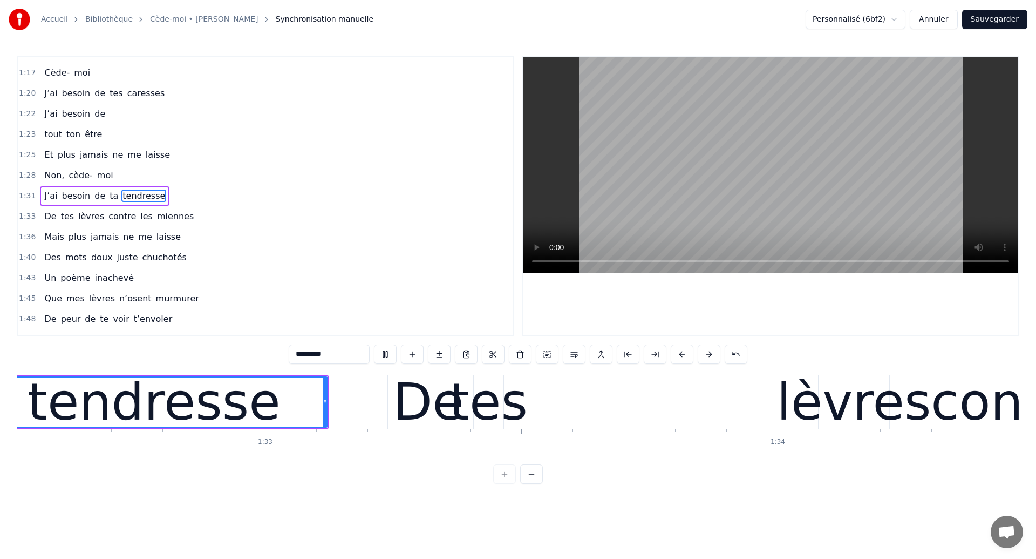
click at [484, 410] on div "tes" at bounding box center [489, 401] width 78 height 77
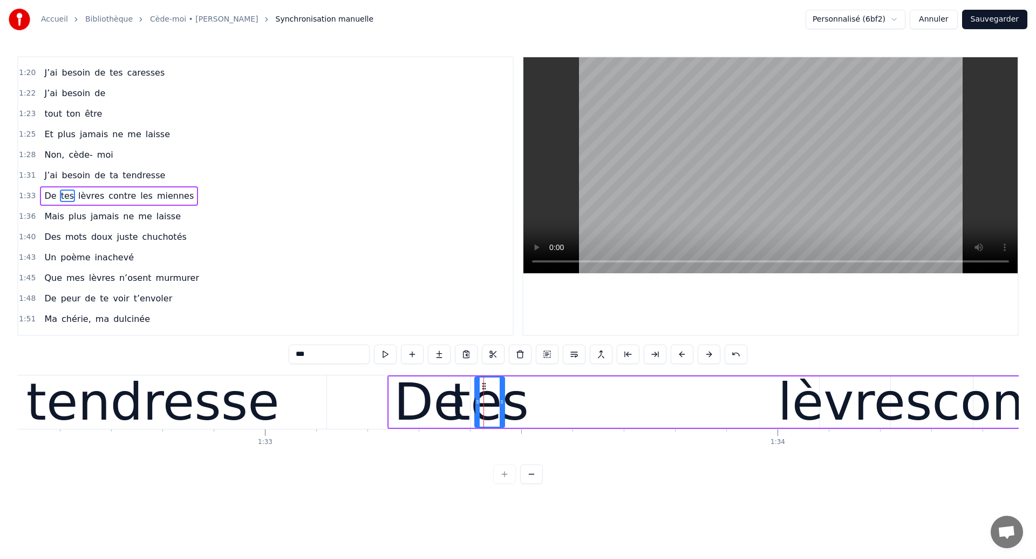
click at [818, 399] on div "lèvres" at bounding box center [855, 401] width 154 height 77
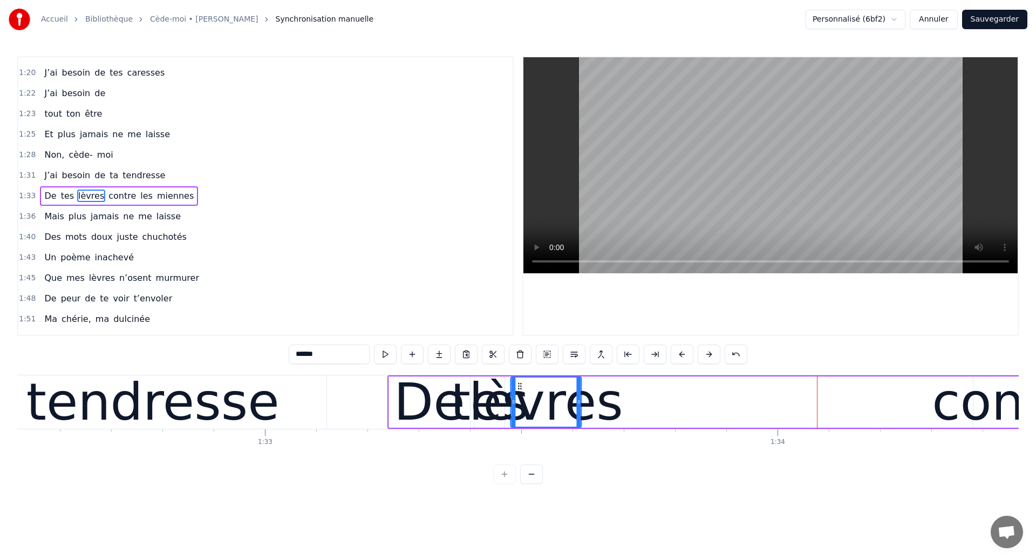
drag, startPoint x: 830, startPoint y: 386, endPoint x: 521, endPoint y: 435, distance: 313.0
click at [521, 426] on div "lèvres" at bounding box center [546, 401] width 70 height 49
click at [172, 395] on div "tendresse" at bounding box center [152, 401] width 253 height 77
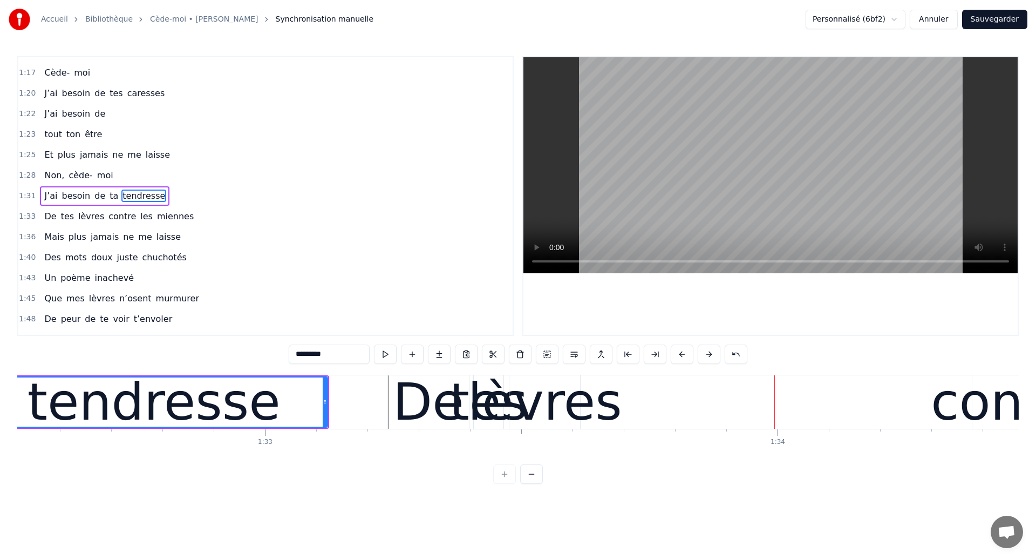
click at [264, 405] on div "tendresse" at bounding box center [154, 401] width 346 height 49
click at [571, 405] on div "lèvres" at bounding box center [545, 401] width 154 height 77
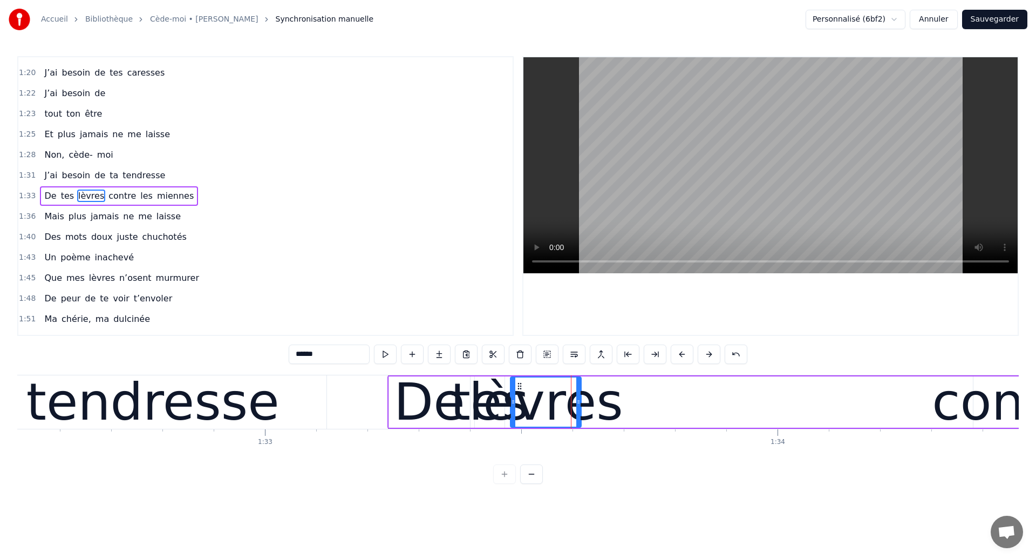
click at [996, 411] on div "contre" at bounding box center [1014, 401] width 164 height 77
type input "******"
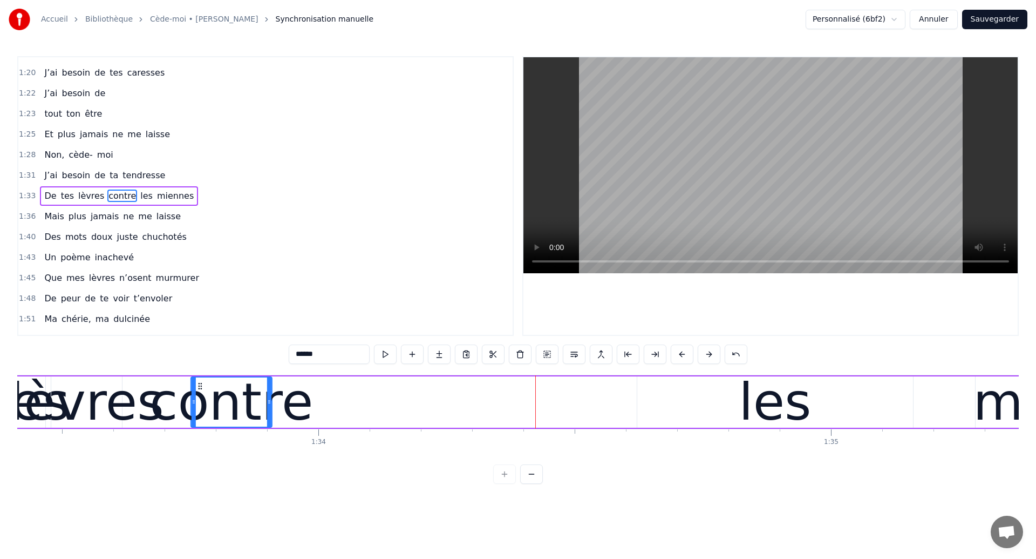
scroll to position [0, 47877]
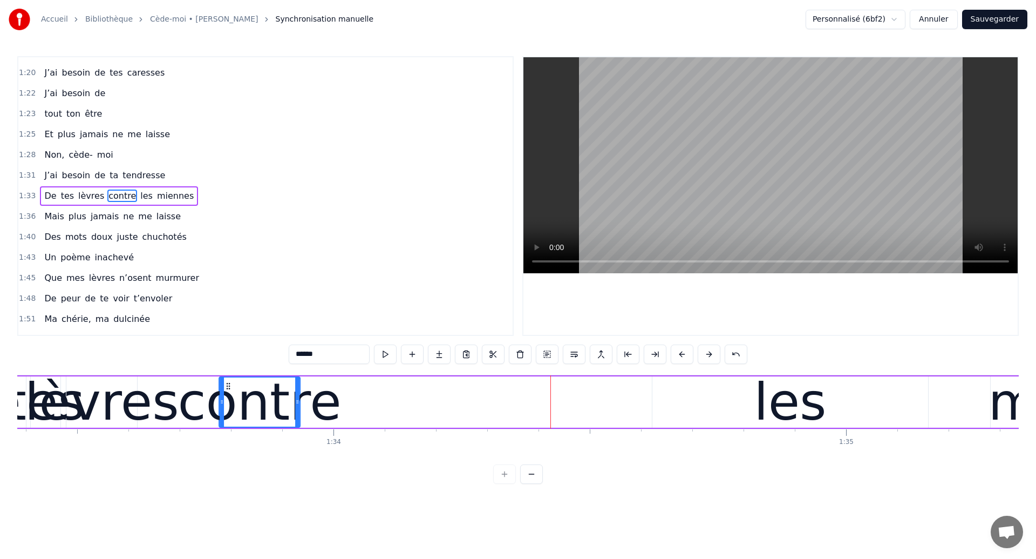
drag, startPoint x: 474, startPoint y: 386, endPoint x: 229, endPoint y: 418, distance: 247.1
click at [229, 418] on div "contre" at bounding box center [260, 401] width 80 height 49
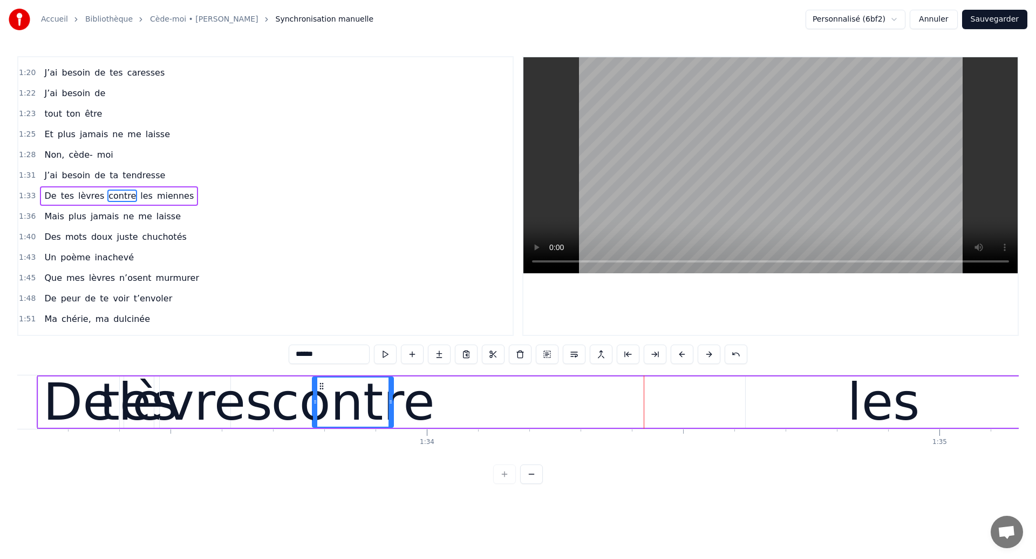
scroll to position [0, 47674]
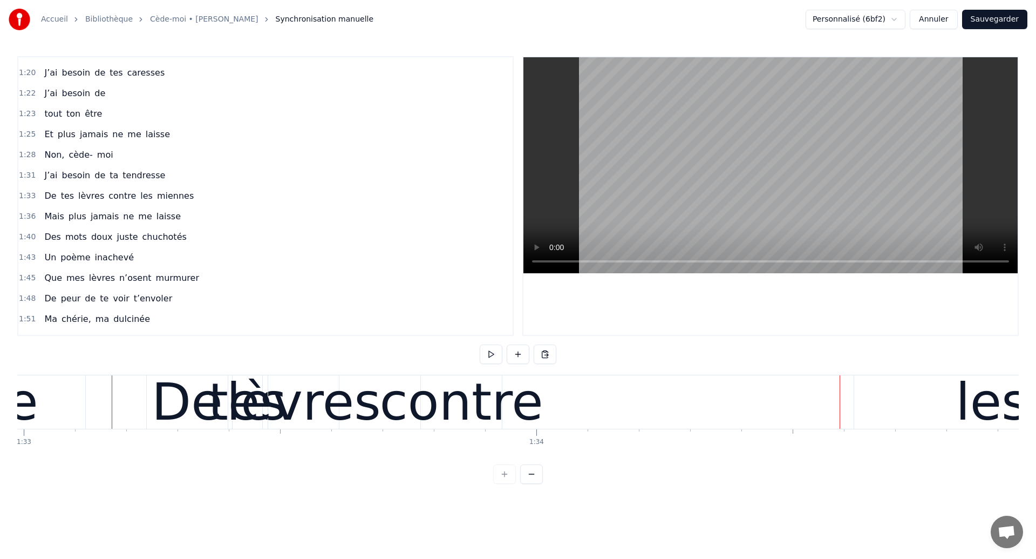
click at [241, 383] on div "lèvres" at bounding box center [304, 401] width 154 height 77
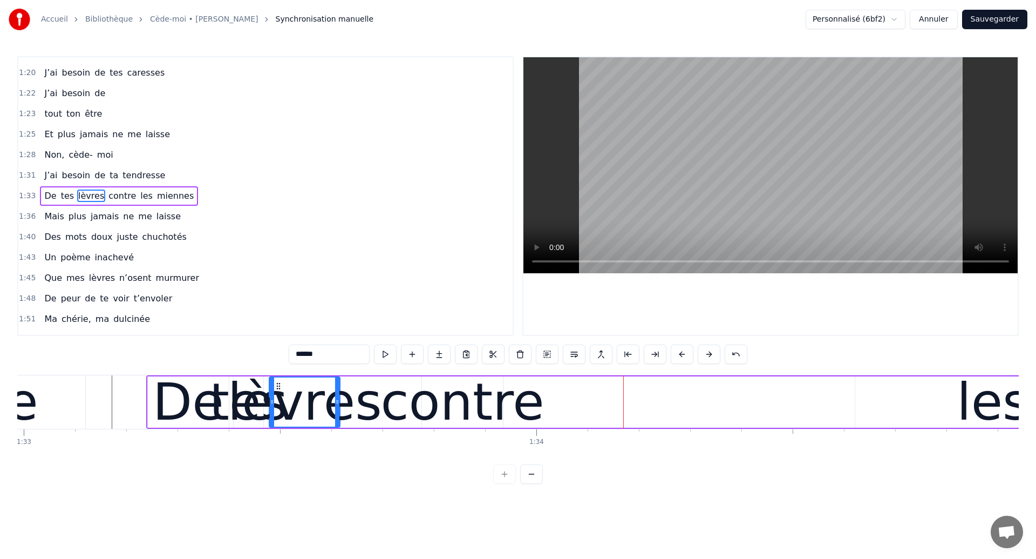
click at [444, 400] on div "contre" at bounding box center [462, 401] width 164 height 77
type input "******"
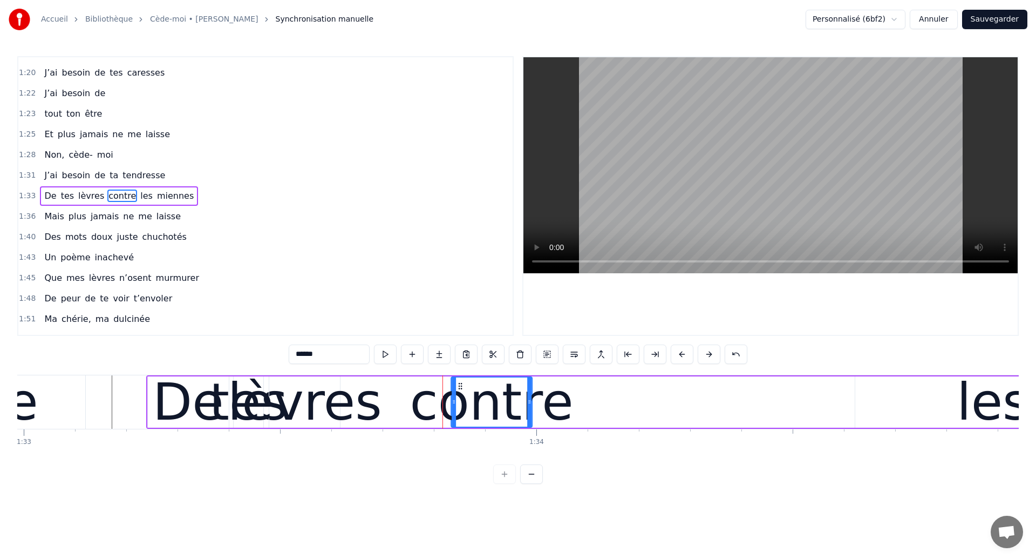
drag, startPoint x: 431, startPoint y: 385, endPoint x: 461, endPoint y: 409, distance: 38.0
click at [460, 409] on div "contre" at bounding box center [492, 401] width 80 height 49
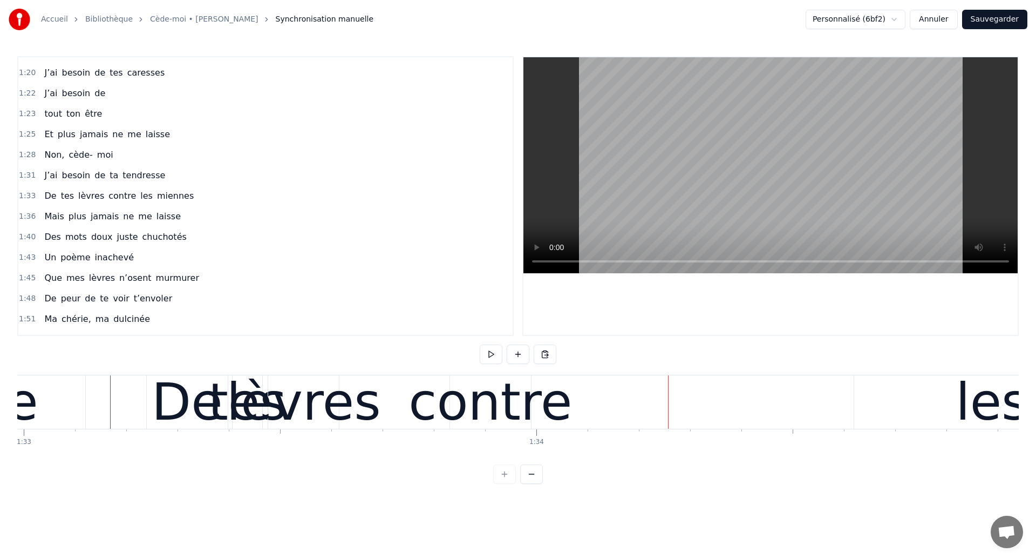
click at [457, 398] on div "contre" at bounding box center [491, 401] width 164 height 77
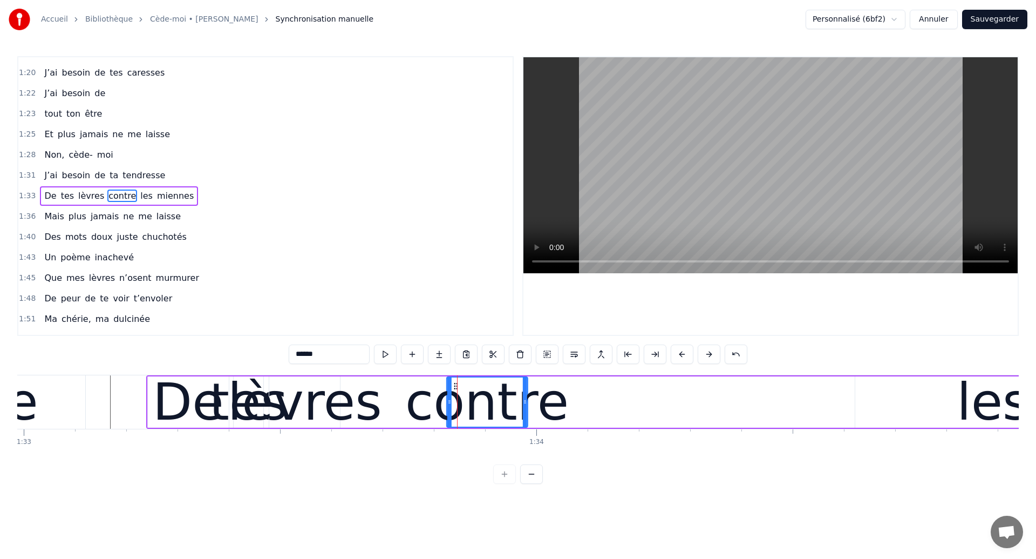
click at [454, 391] on div "contre" at bounding box center [487, 401] width 80 height 49
click at [149, 389] on div "De" at bounding box center [188, 401] width 81 height 51
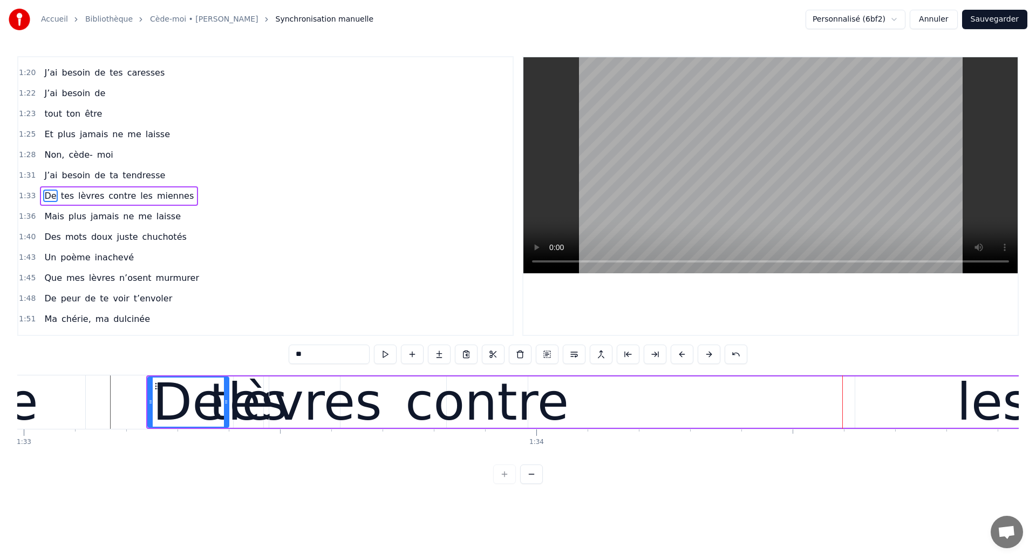
click at [155, 411] on div "De" at bounding box center [188, 401] width 80 height 49
click at [474, 404] on div "contre" at bounding box center [487, 401] width 164 height 77
type input "******"
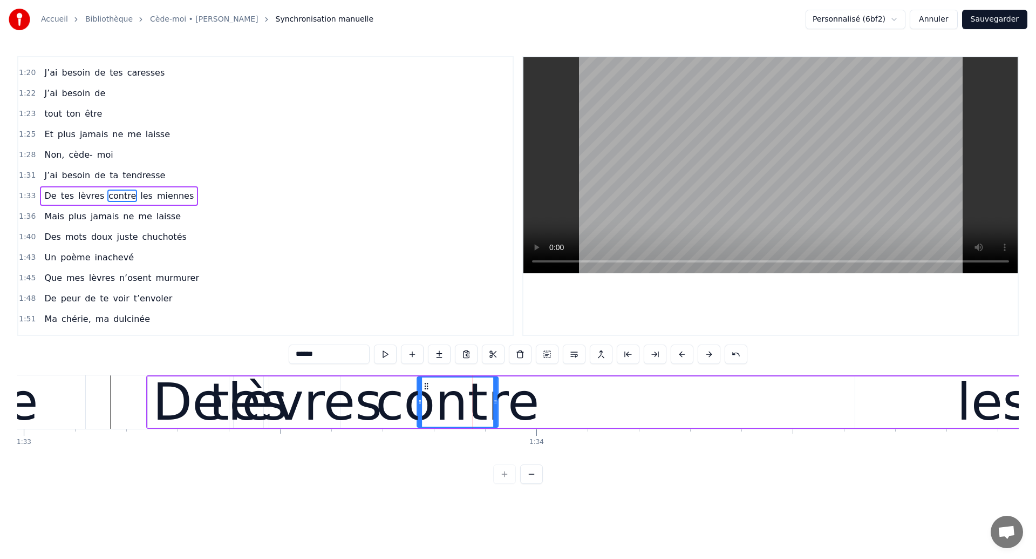
drag, startPoint x: 456, startPoint y: 387, endPoint x: 427, endPoint y: 403, distance: 32.8
click at [427, 403] on div "contre" at bounding box center [458, 401] width 80 height 49
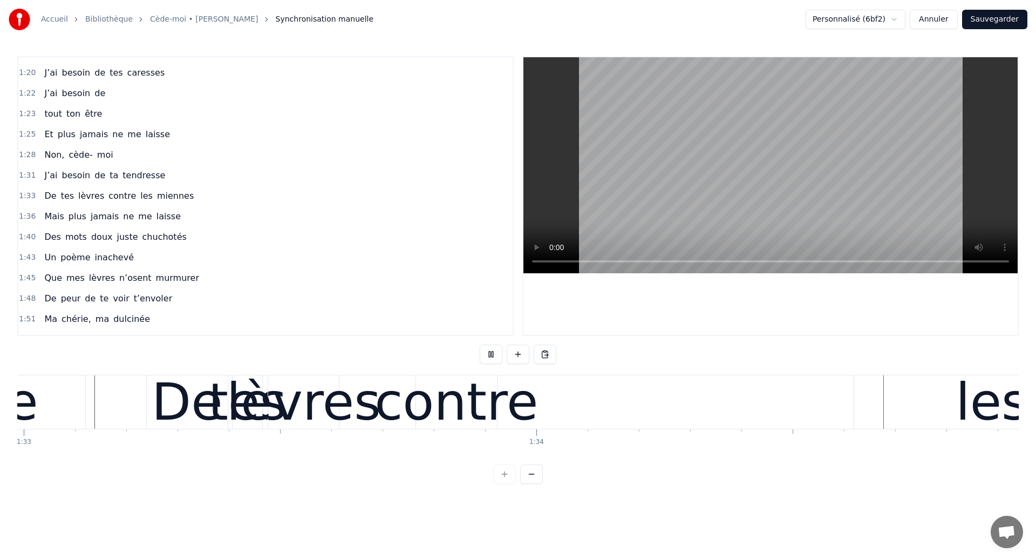
click at [469, 418] on div "contre" at bounding box center [457, 401] width 164 height 77
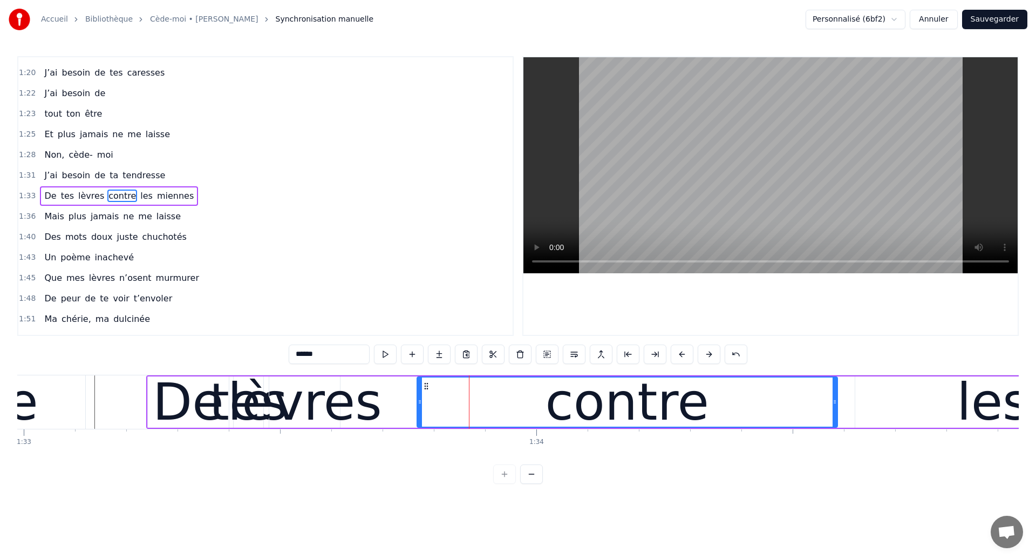
drag, startPoint x: 496, startPoint y: 405, endPoint x: 835, endPoint y: 434, distance: 340.1
click at [835, 434] on div "Ouh ouh [PERSON_NAME] wèèè yèèèè L’amour s’est glissé dans mon coeur en plein s…" at bounding box center [518, 415] width 1002 height 81
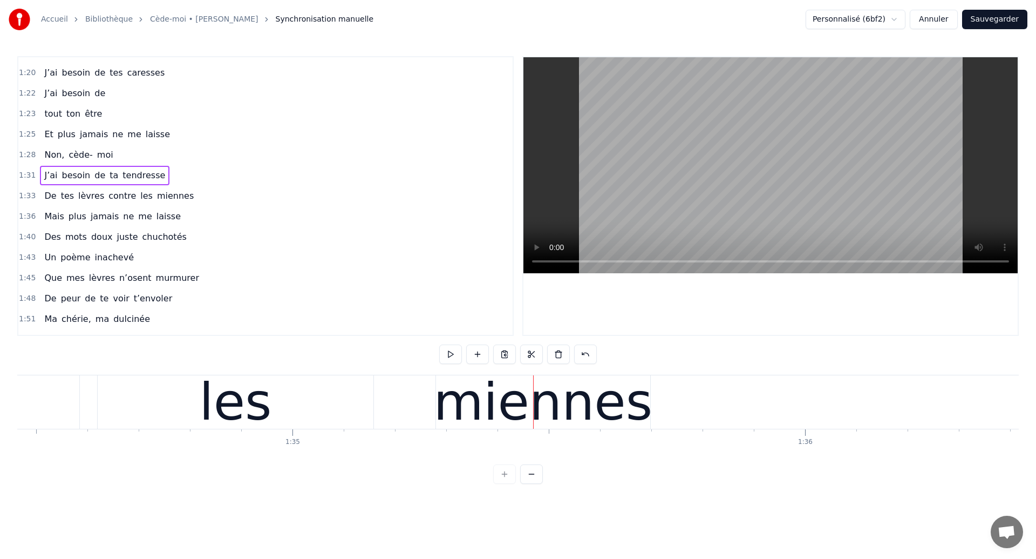
scroll to position [0, 48419]
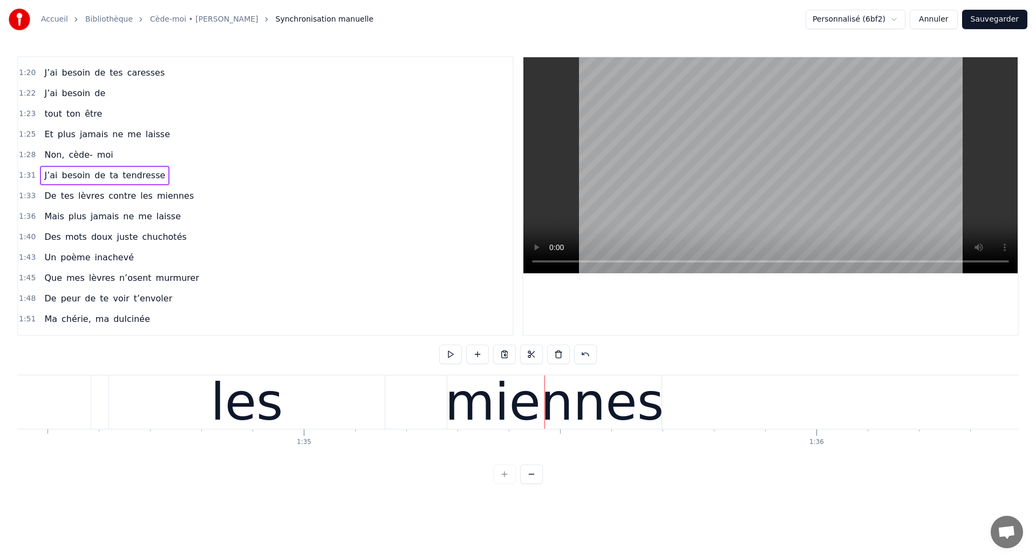
click at [450, 418] on div "miennes" at bounding box center [554, 401] width 214 height 53
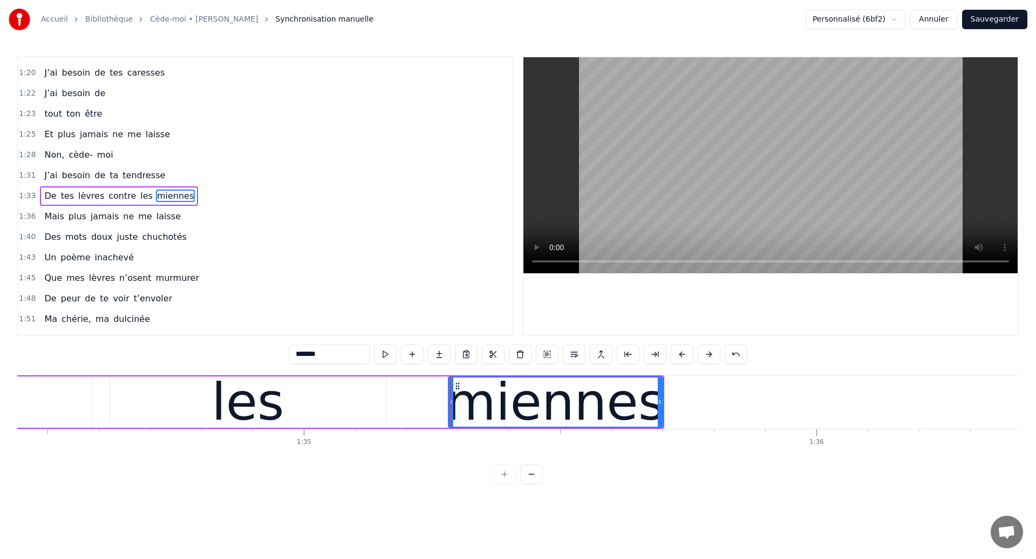
click at [333, 415] on div "les" at bounding box center [248, 401] width 276 height 51
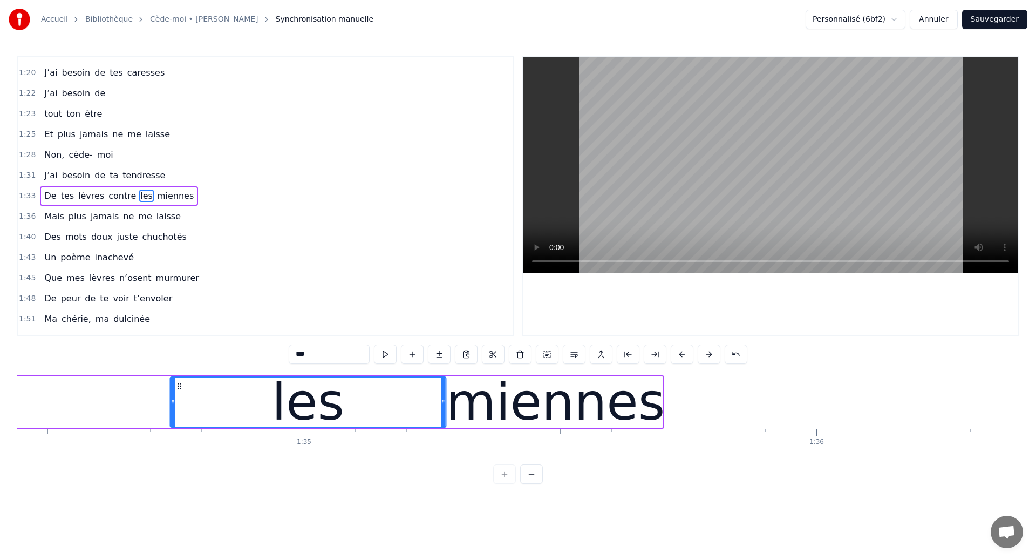
drag, startPoint x: 123, startPoint y: 385, endPoint x: 178, endPoint y: 404, distance: 58.4
click at [178, 404] on div "les" at bounding box center [308, 401] width 275 height 49
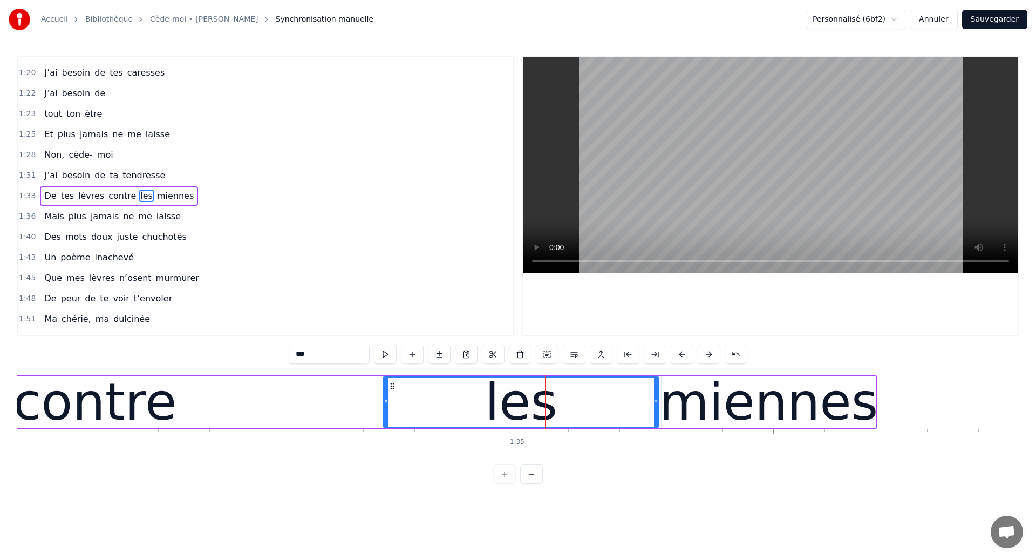
scroll to position [0, 48179]
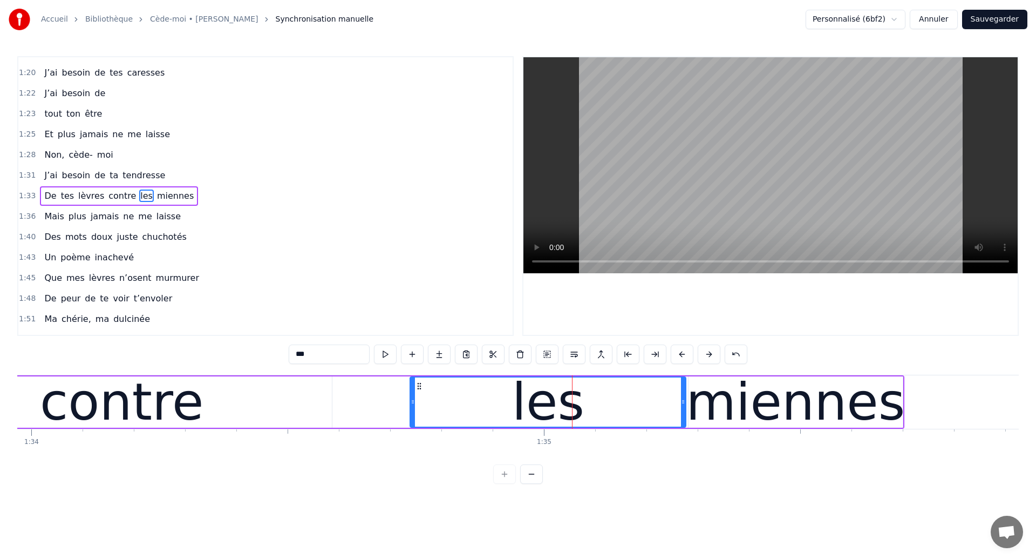
click at [144, 403] on div "contre" at bounding box center [122, 401] width 164 height 77
type input "******"
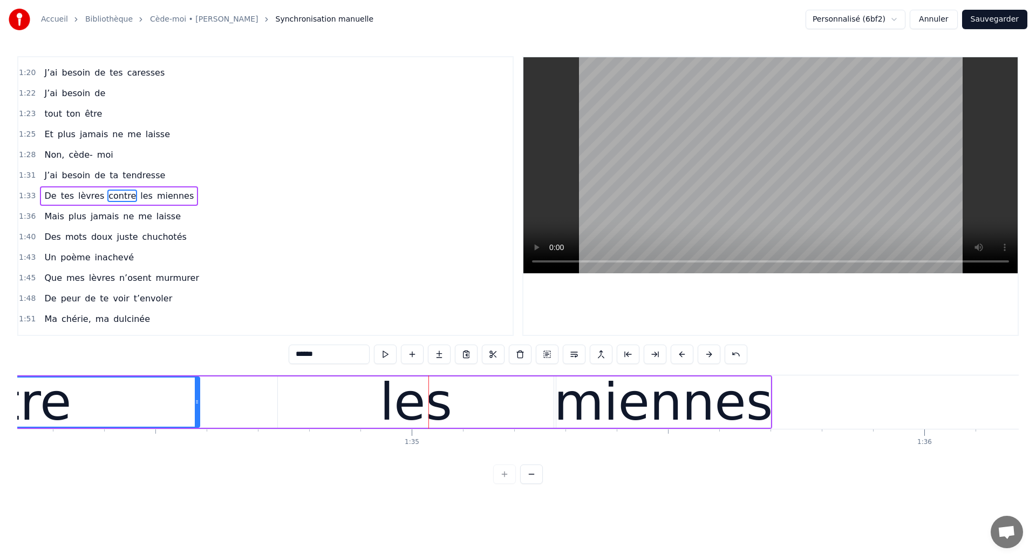
scroll to position [0, 48406]
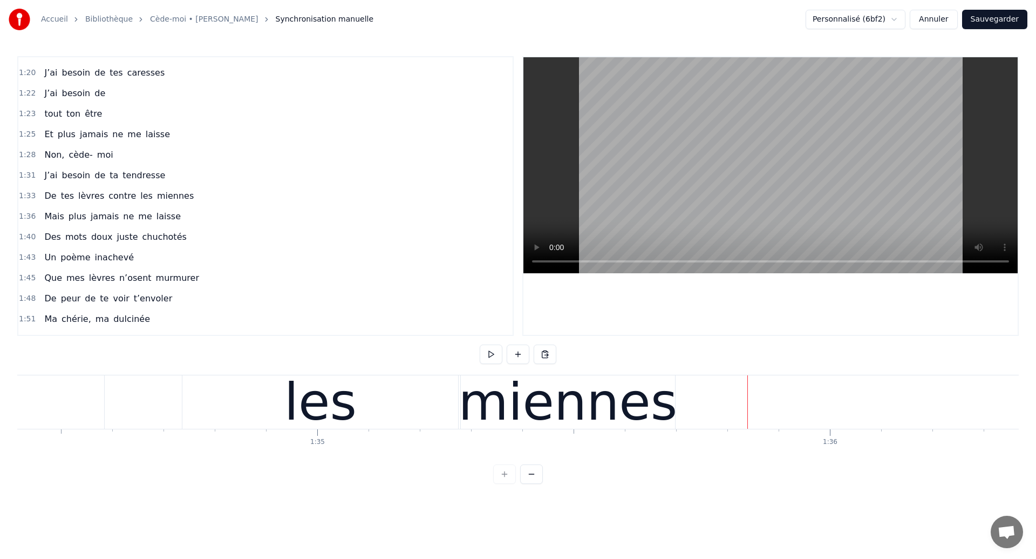
click at [607, 414] on div "miennes" at bounding box center [568, 401] width 219 height 77
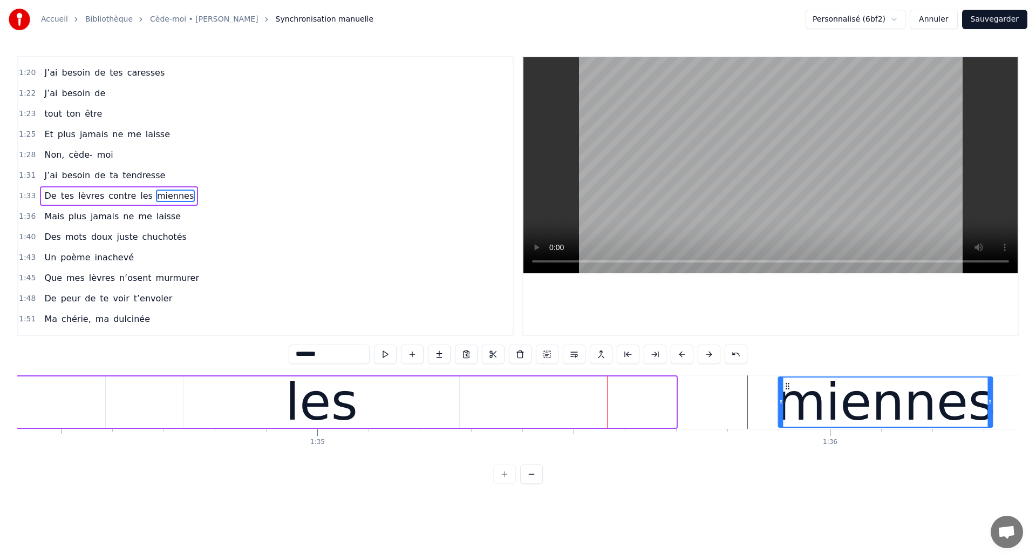
drag, startPoint x: 471, startPoint y: 385, endPoint x: 788, endPoint y: 446, distance: 322.7
click at [788, 446] on div "Ouh ouh [PERSON_NAME] wèèè yèèèè L’amour s’est glissé dans mon coeur en plein s…" at bounding box center [518, 415] width 1002 height 81
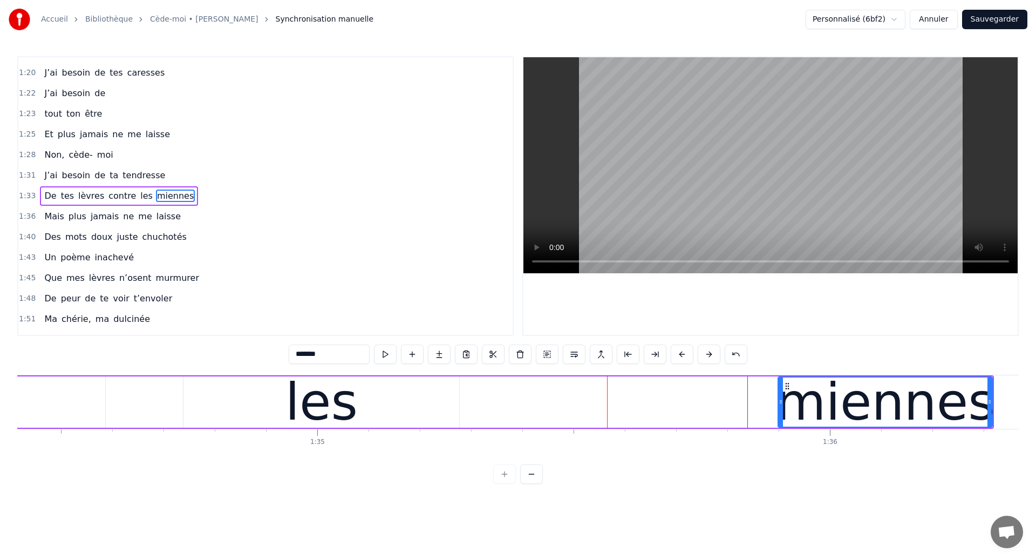
click at [368, 407] on div "les" at bounding box center [321, 401] width 276 height 51
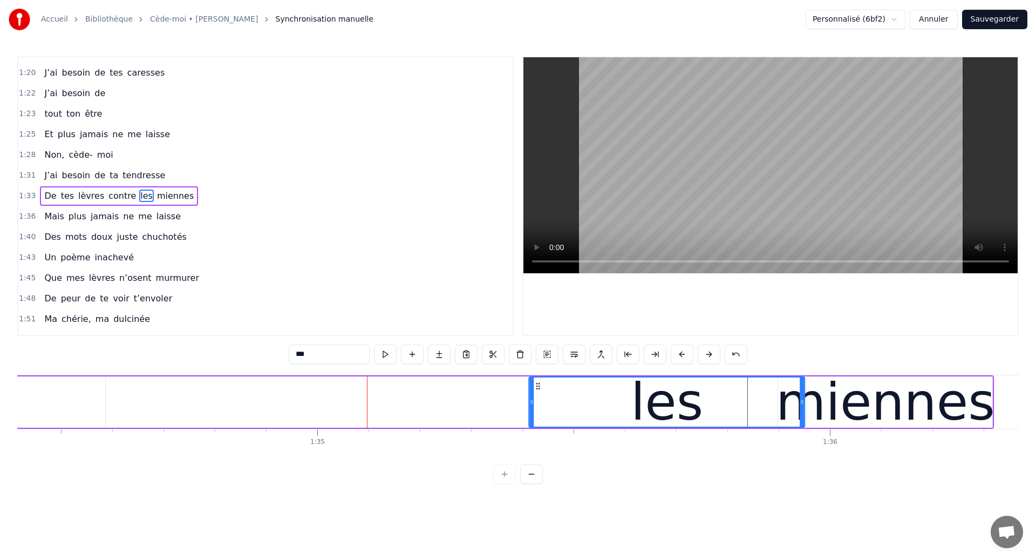
drag, startPoint x: 192, startPoint y: 384, endPoint x: 574, endPoint y: 430, distance: 384.8
click at [574, 430] on div "Ouh ouh [PERSON_NAME] wèèè yèèèè L’amour s’est glissé dans mon coeur en plein s…" at bounding box center [518, 415] width 1002 height 81
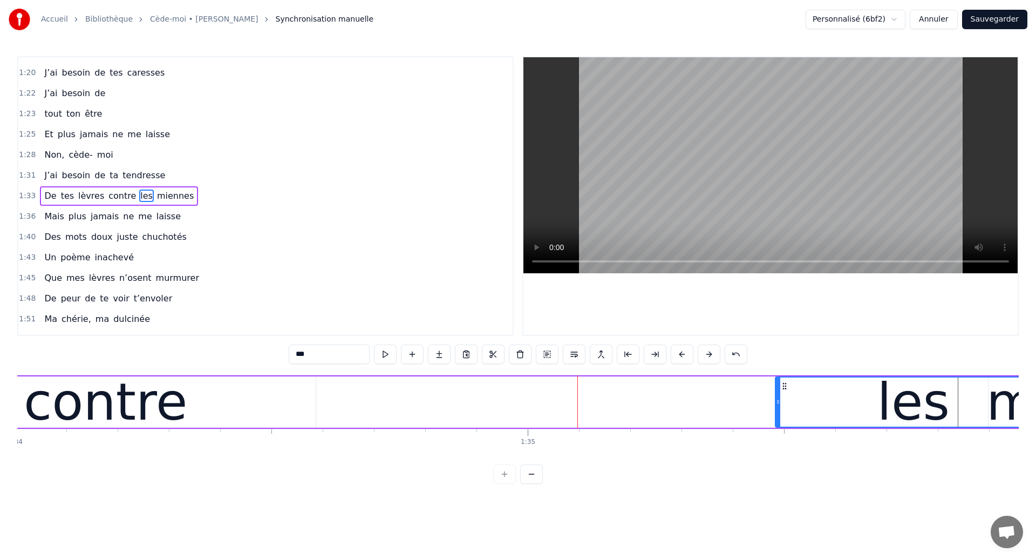
scroll to position [0, 48159]
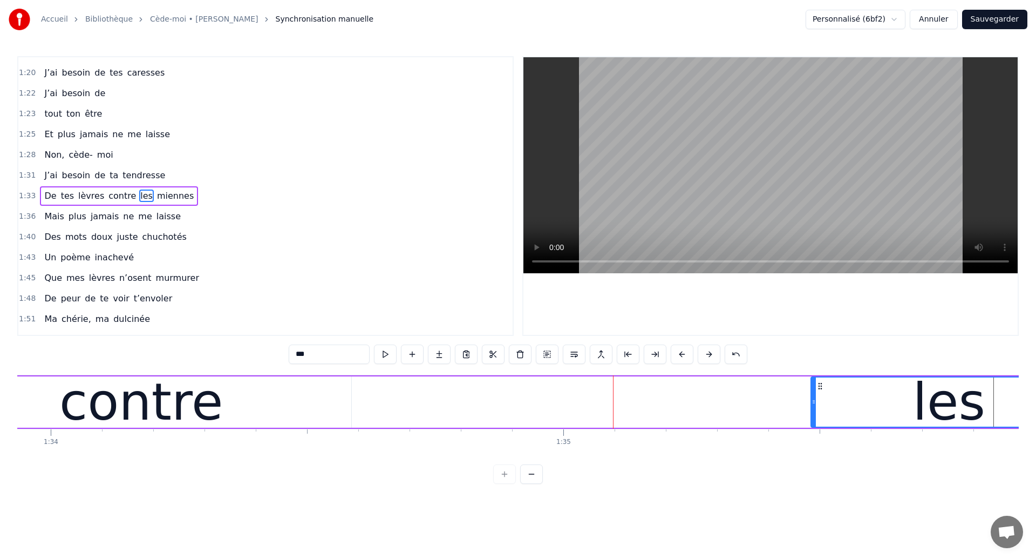
click at [171, 407] on div "contre" at bounding box center [141, 401] width 164 height 77
type input "******"
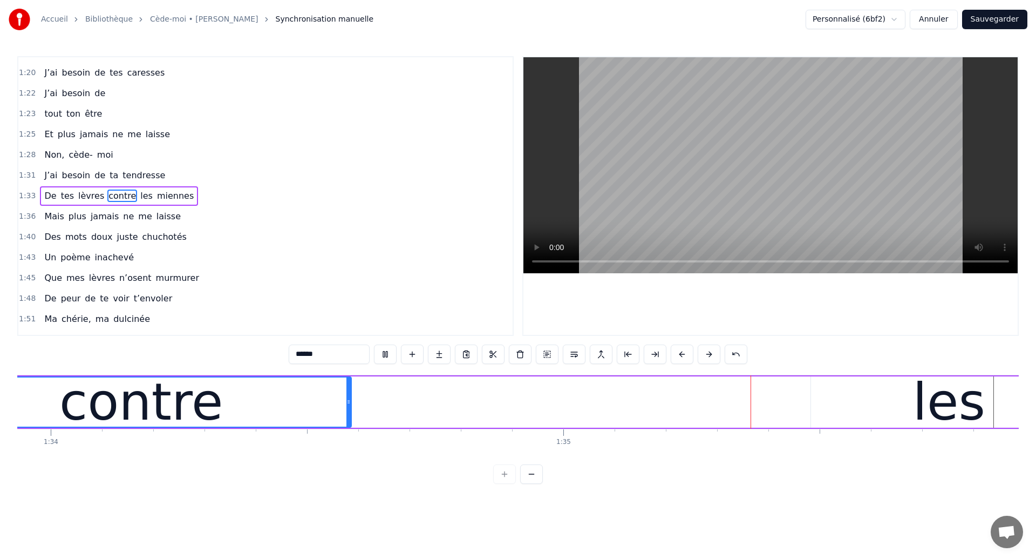
click at [635, 409] on div "De tes lèvres contre les miennes" at bounding box center [451, 401] width 1580 height 53
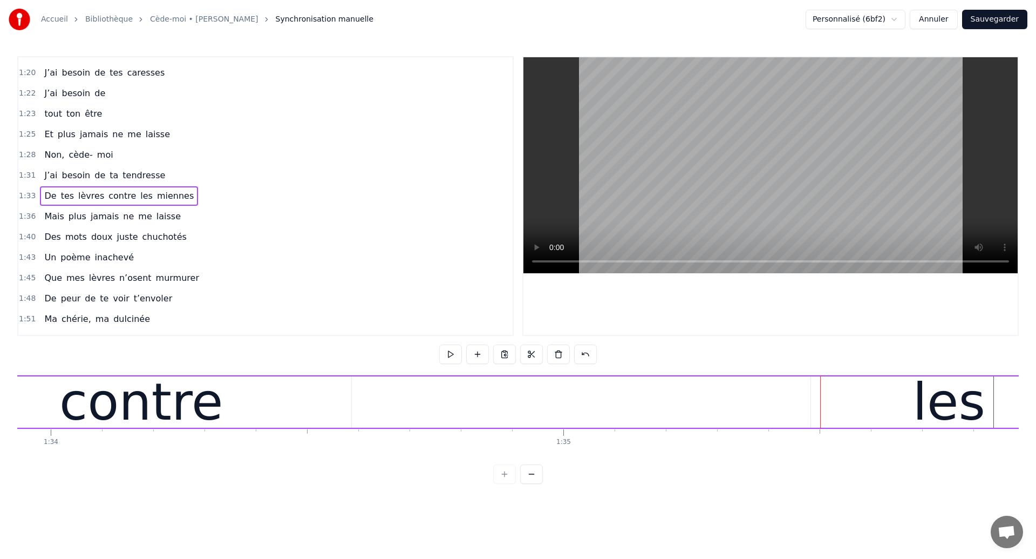
click at [352, 393] on div "De tes lèvres contre les miennes" at bounding box center [451, 401] width 1580 height 53
click at [259, 408] on div "contre" at bounding box center [141, 401] width 420 height 51
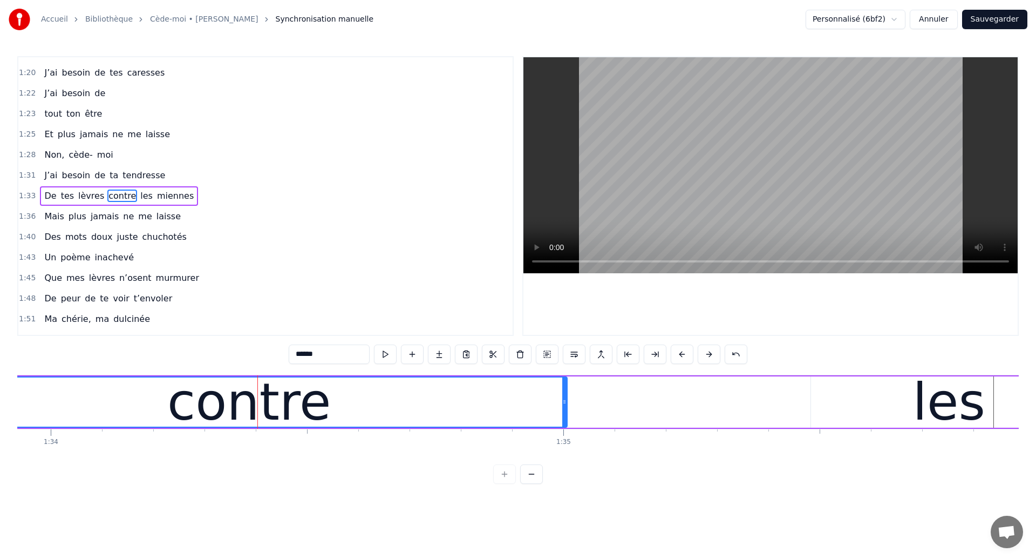
drag, startPoint x: 348, startPoint y: 407, endPoint x: 563, endPoint y: 457, distance: 221.6
click at [563, 457] on div "0:04 Ouh ouh ouh 0:05 [PERSON_NAME] wèèè yèèèè 0:23 L’amour s’est glissé dans m…" at bounding box center [518, 269] width 1002 height 427
click at [81, 382] on div "contre" at bounding box center [249, 401] width 635 height 49
click at [208, 396] on div "contre" at bounding box center [249, 401] width 164 height 77
drag, startPoint x: 564, startPoint y: 409, endPoint x: 585, endPoint y: 411, distance: 20.7
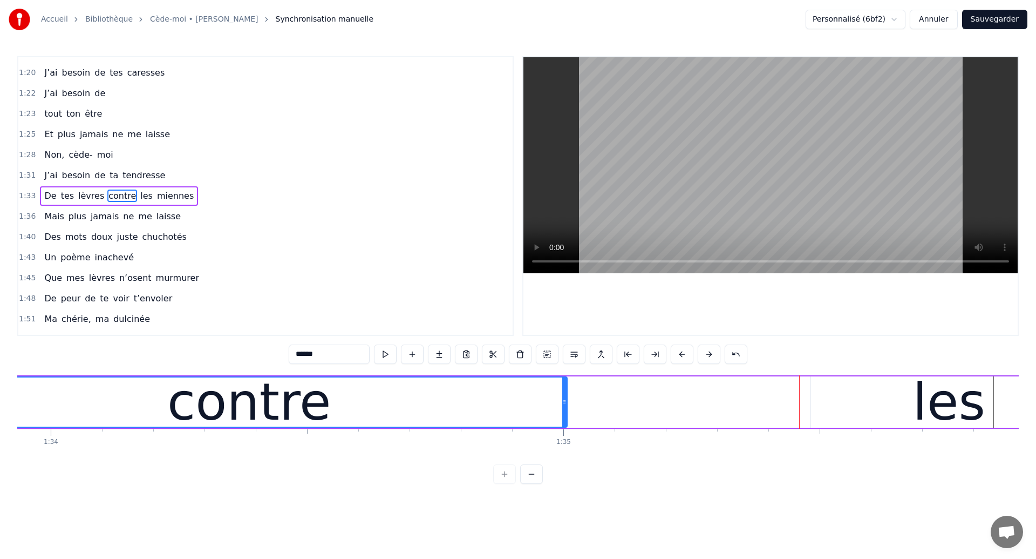
click at [567, 411] on div at bounding box center [564, 401] width 4 height 49
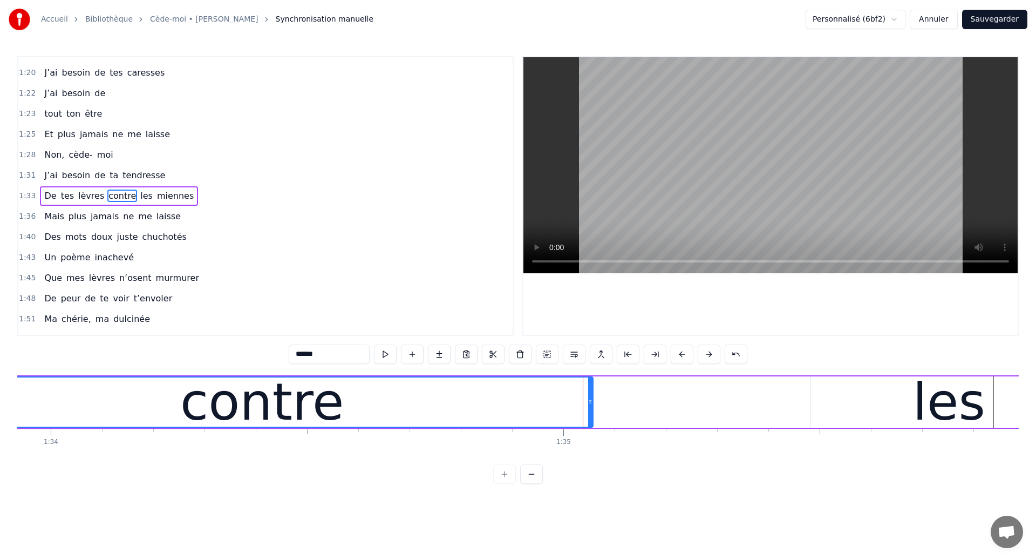
drag, startPoint x: 583, startPoint y: 410, endPoint x: 590, endPoint y: 412, distance: 6.8
click at [590, 412] on div at bounding box center [590, 401] width 4 height 49
click at [98, 399] on div "contre" at bounding box center [262, 401] width 661 height 49
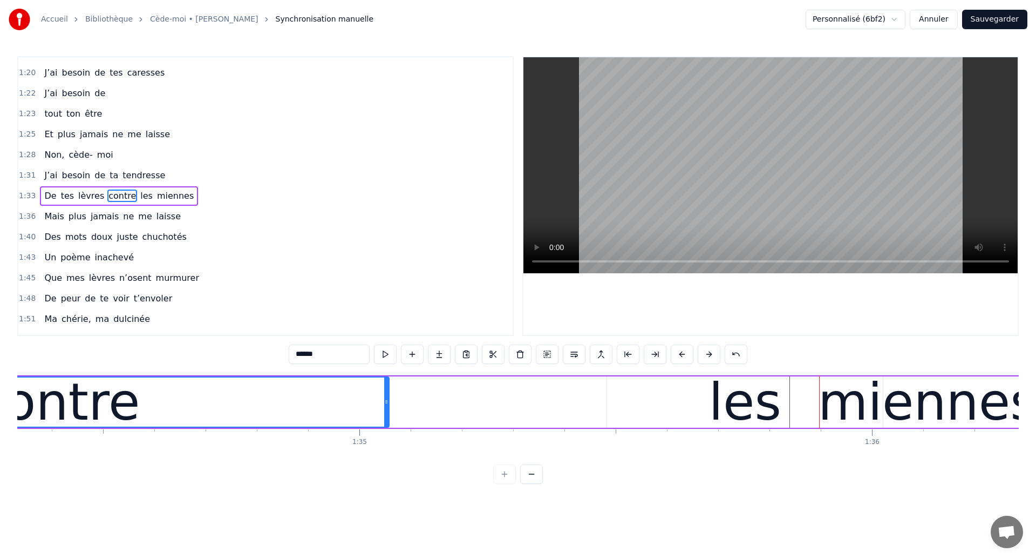
click at [59, 409] on div "contre" at bounding box center [58, 401] width 164 height 77
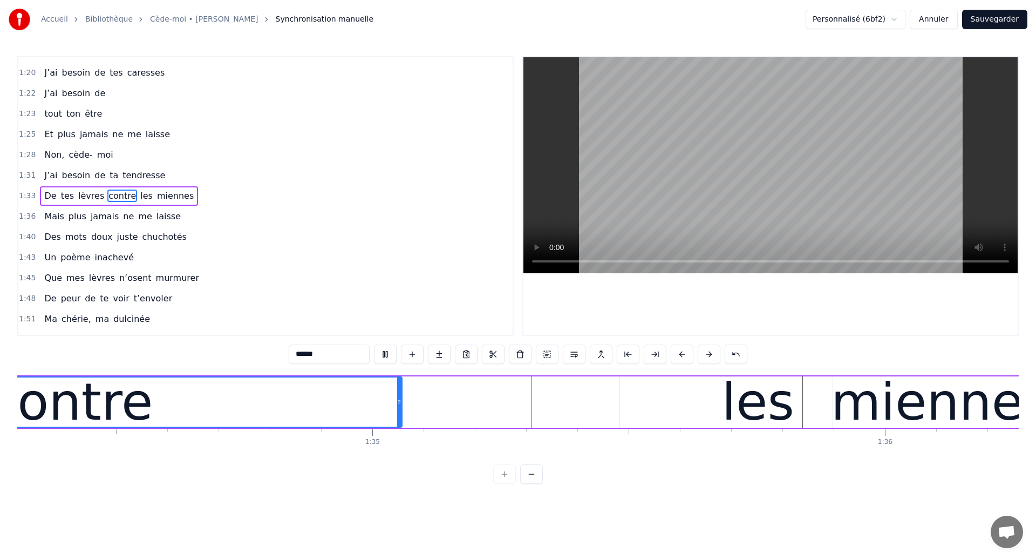
drag, startPoint x: 526, startPoint y: 413, endPoint x: 505, endPoint y: 413, distance: 20.5
click at [524, 413] on div "De tes lèvres contre les miennes" at bounding box center [260, 401] width 1580 height 53
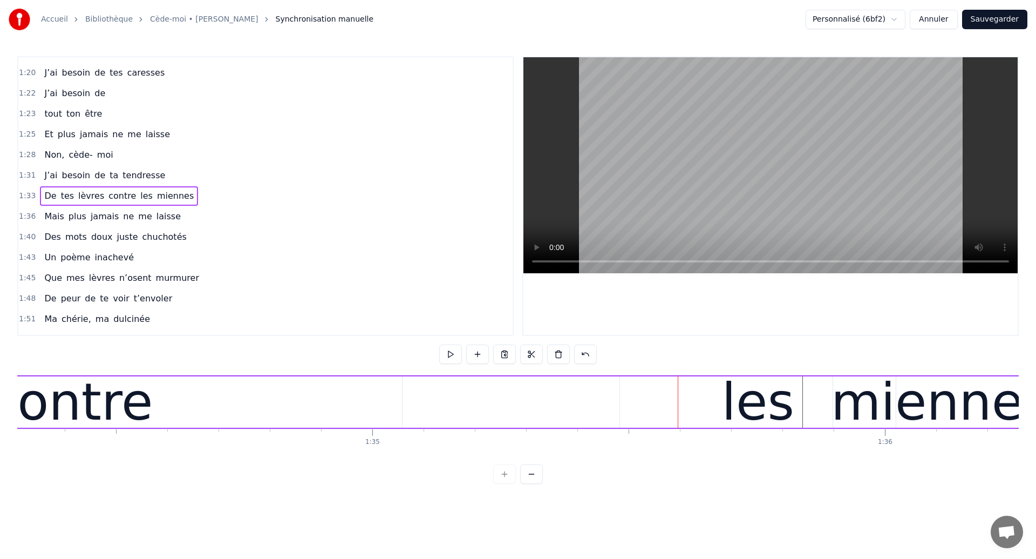
click at [684, 413] on div "les" at bounding box center [758, 401] width 276 height 51
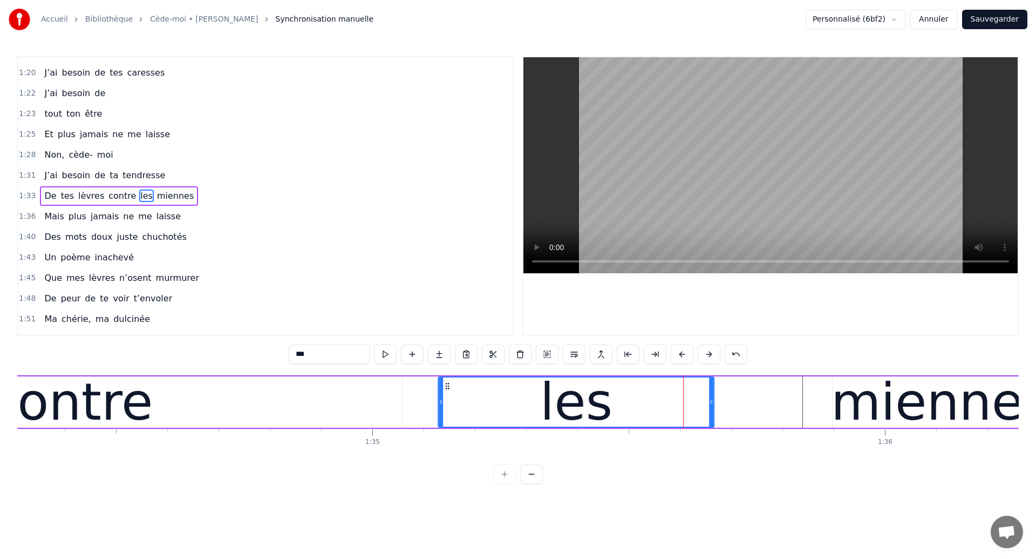
drag, startPoint x: 630, startPoint y: 387, endPoint x: 448, endPoint y: 420, distance: 184.8
click at [448, 420] on div "les" at bounding box center [576, 401] width 275 height 49
click at [146, 420] on div "contre" at bounding box center [71, 401] width 662 height 51
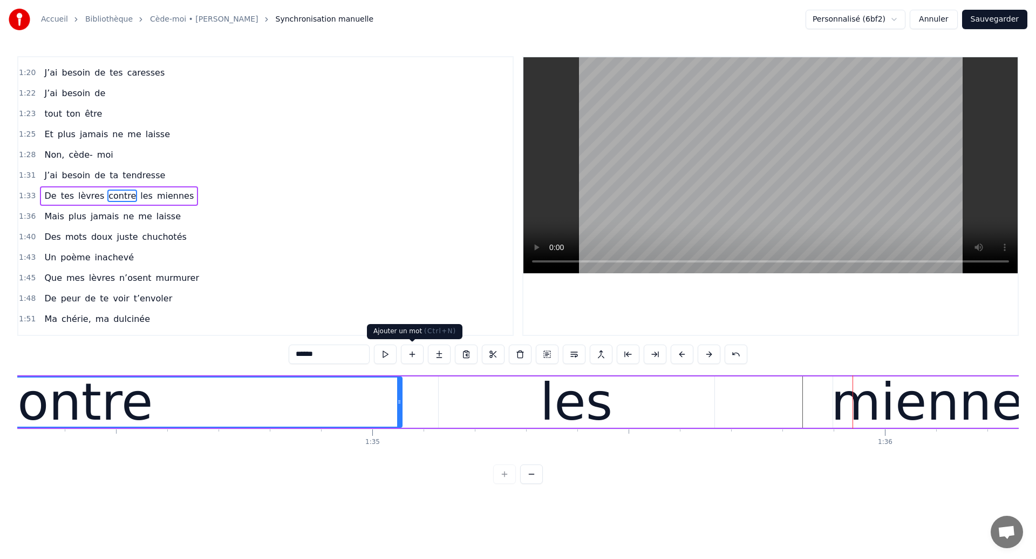
click at [195, 397] on div "contre" at bounding box center [71, 401] width 661 height 49
click at [620, 422] on div "les" at bounding box center [577, 401] width 276 height 51
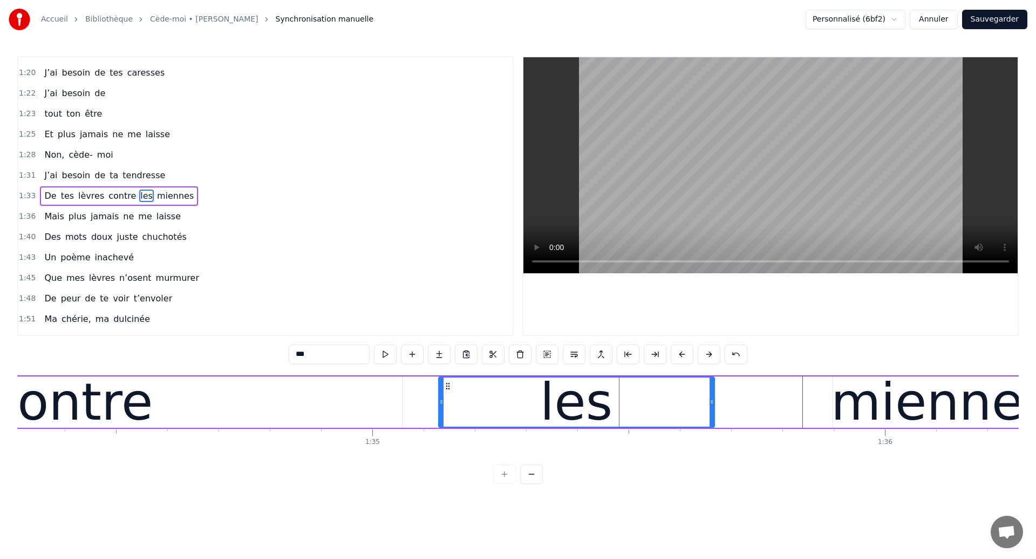
click at [256, 423] on div "contre" at bounding box center [71, 401] width 662 height 51
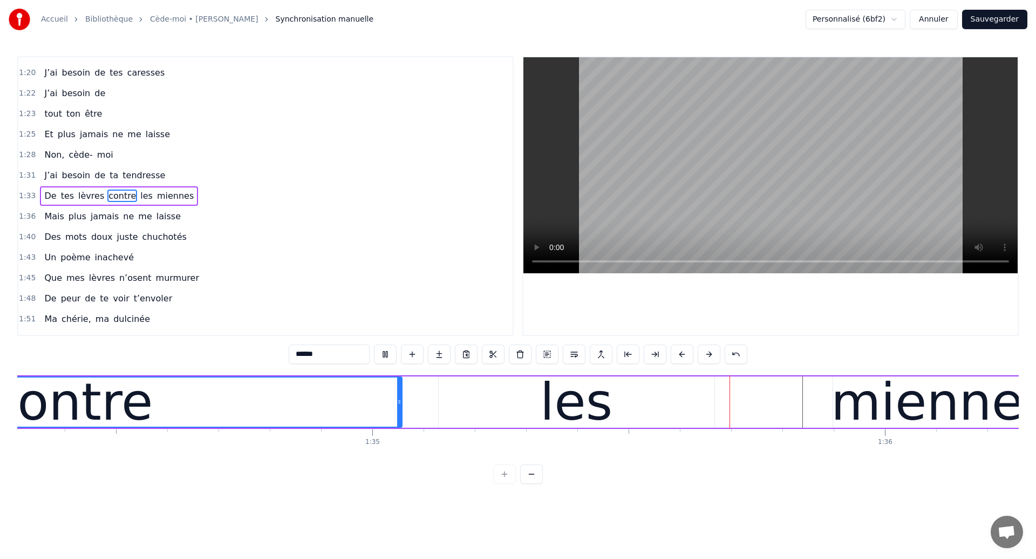
click at [587, 408] on div "les" at bounding box center [576, 401] width 72 height 77
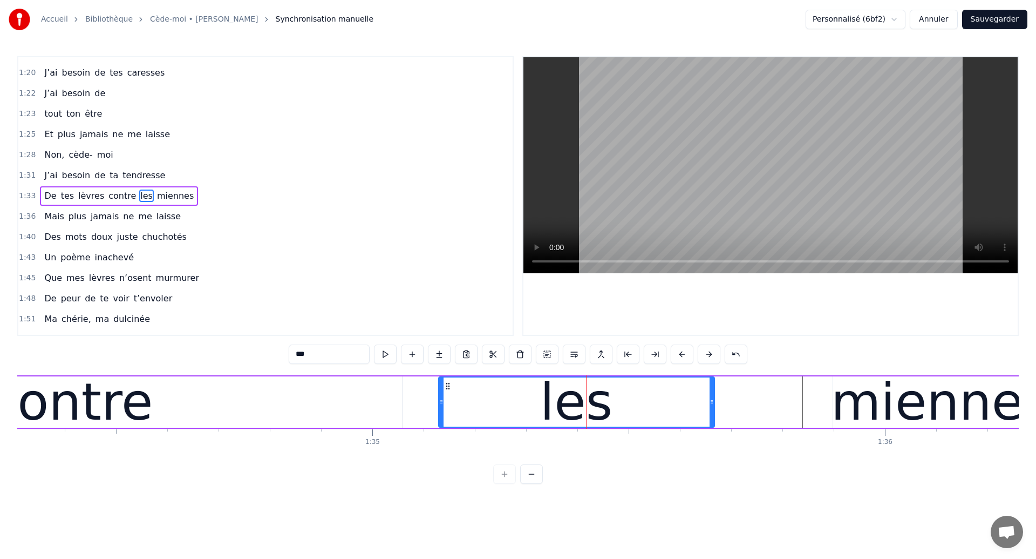
click at [70, 397] on div "contre" at bounding box center [71, 401] width 164 height 77
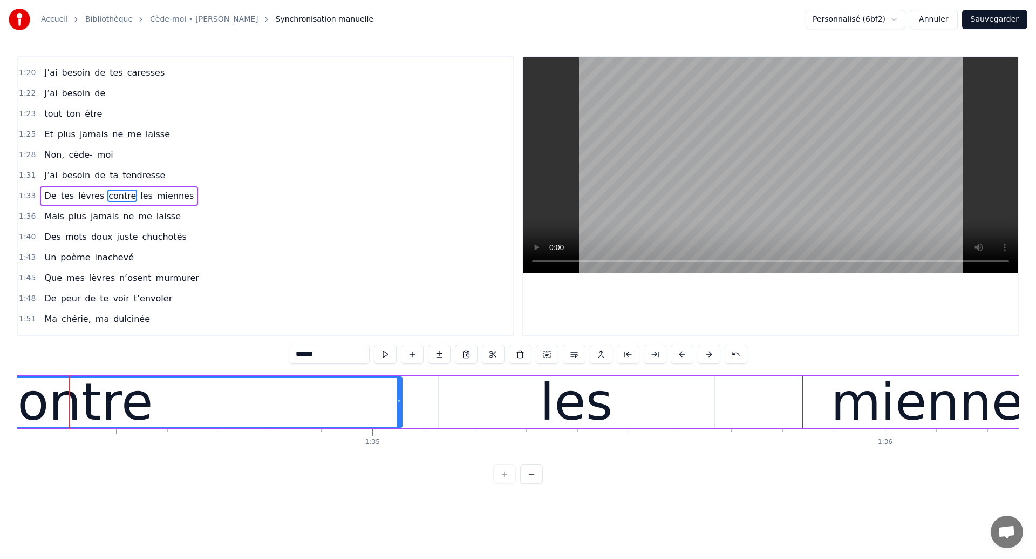
scroll to position [0, 48348]
click at [526, 410] on div "les" at bounding box center [579, 401] width 276 height 51
type input "***"
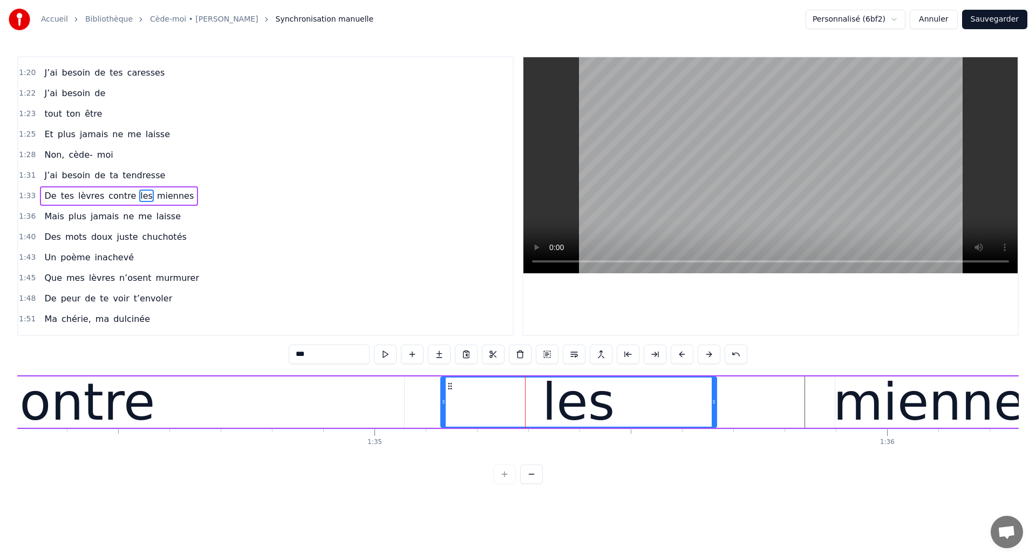
click at [823, 409] on div "De tes lèvres contre les miennes" at bounding box center [262, 401] width 1580 height 53
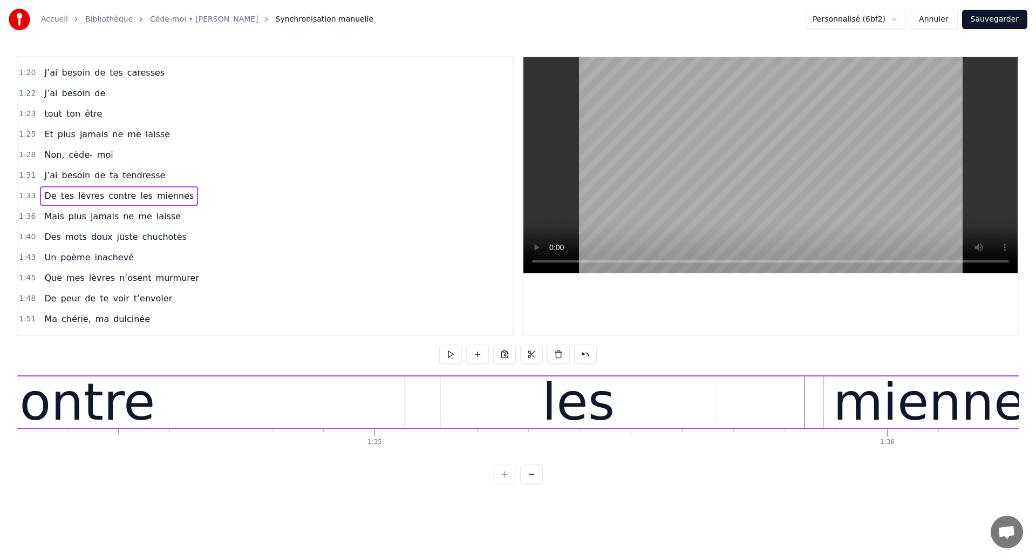
click at [856, 400] on div "miennes" at bounding box center [942, 401] width 219 height 77
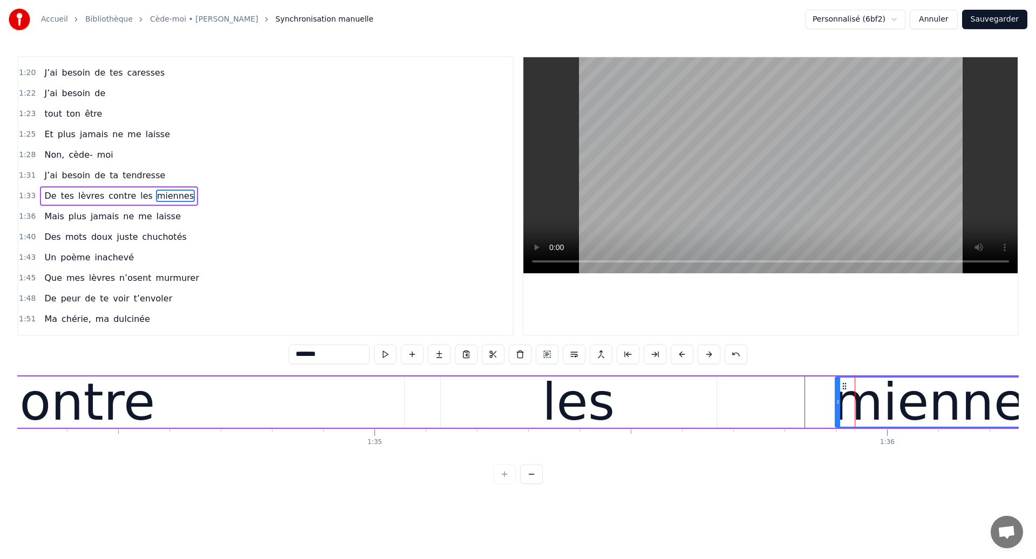
click at [856, 400] on div "miennes" at bounding box center [942, 401] width 219 height 77
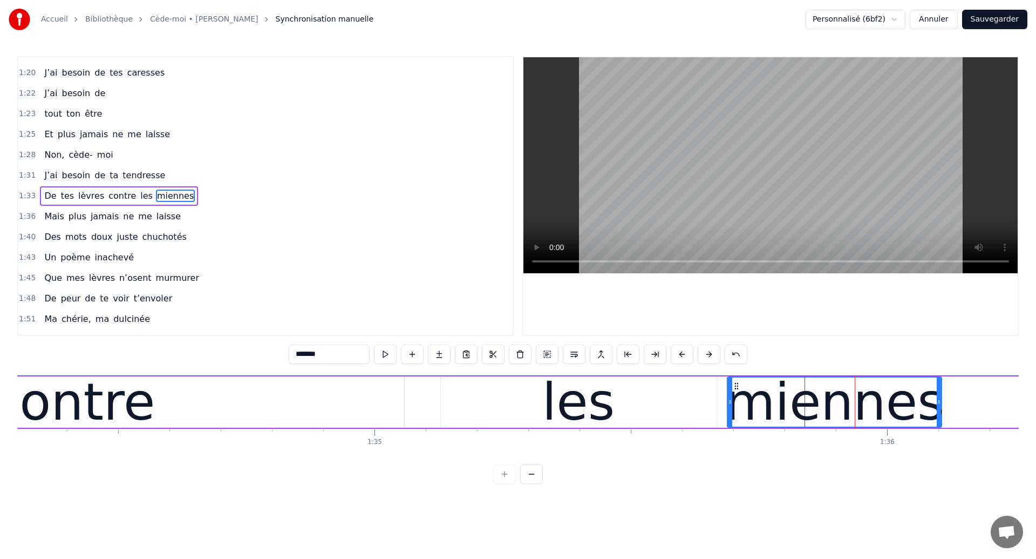
drag, startPoint x: 846, startPoint y: 385, endPoint x: 737, endPoint y: 405, distance: 110.9
click at [737, 405] on div "miennes" at bounding box center [834, 401] width 213 height 49
click at [701, 403] on div "les" at bounding box center [579, 401] width 276 height 51
type input "***"
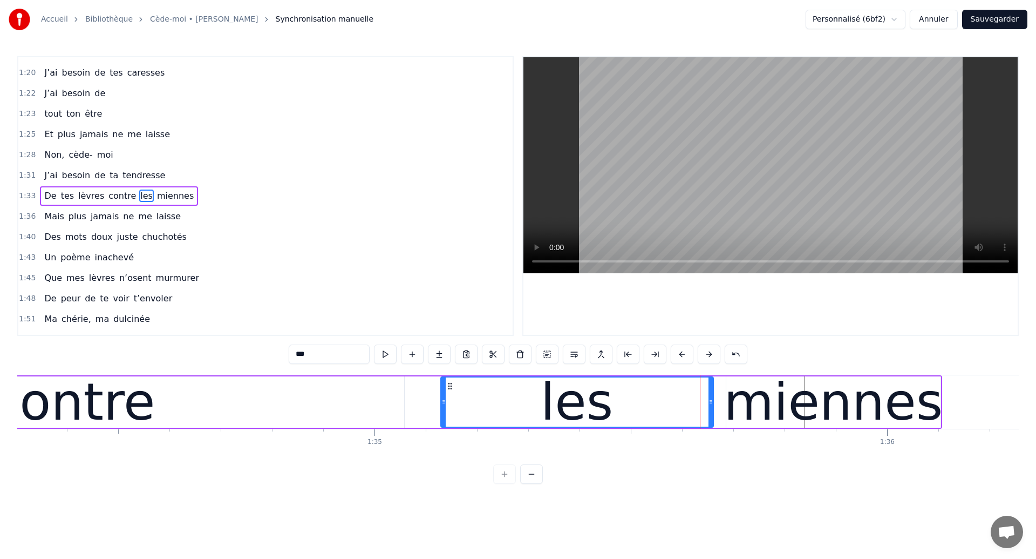
drag, startPoint x: 712, startPoint y: 408, endPoint x: 681, endPoint y: 409, distance: 30.8
click at [709, 409] on div at bounding box center [711, 401] width 4 height 49
click at [680, 409] on div "les" at bounding box center [564, 401] width 247 height 49
drag, startPoint x: 686, startPoint y: 410, endPoint x: 672, endPoint y: 412, distance: 14.7
click at [667, 412] on div at bounding box center [665, 401] width 4 height 49
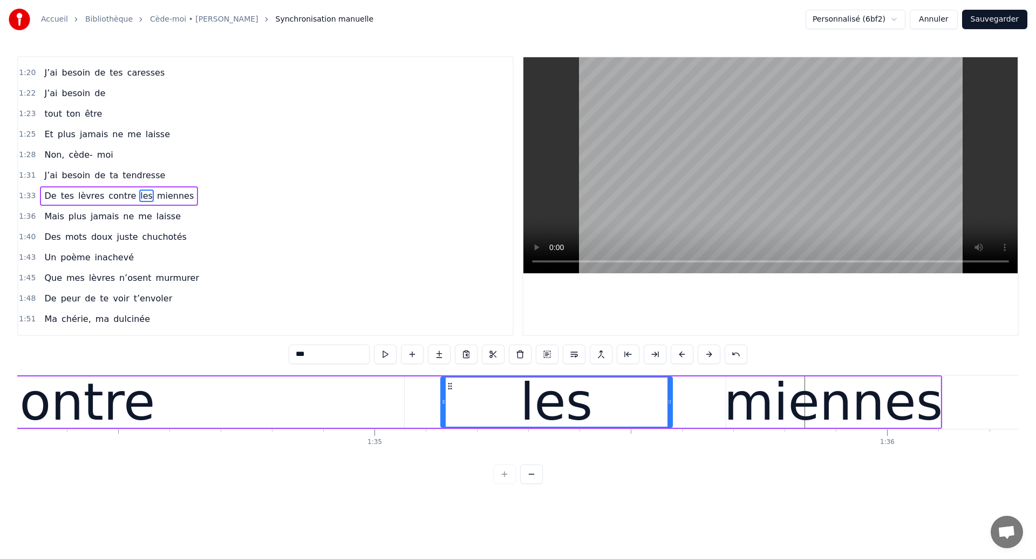
click at [672, 412] on div "les" at bounding box center [556, 401] width 233 height 51
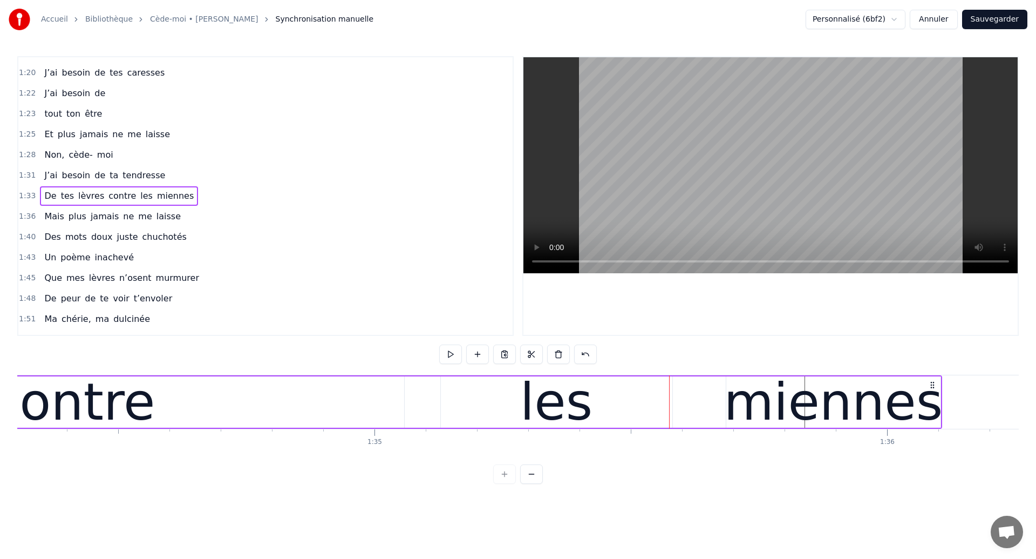
click at [666, 412] on div "les" at bounding box center [557, 401] width 232 height 51
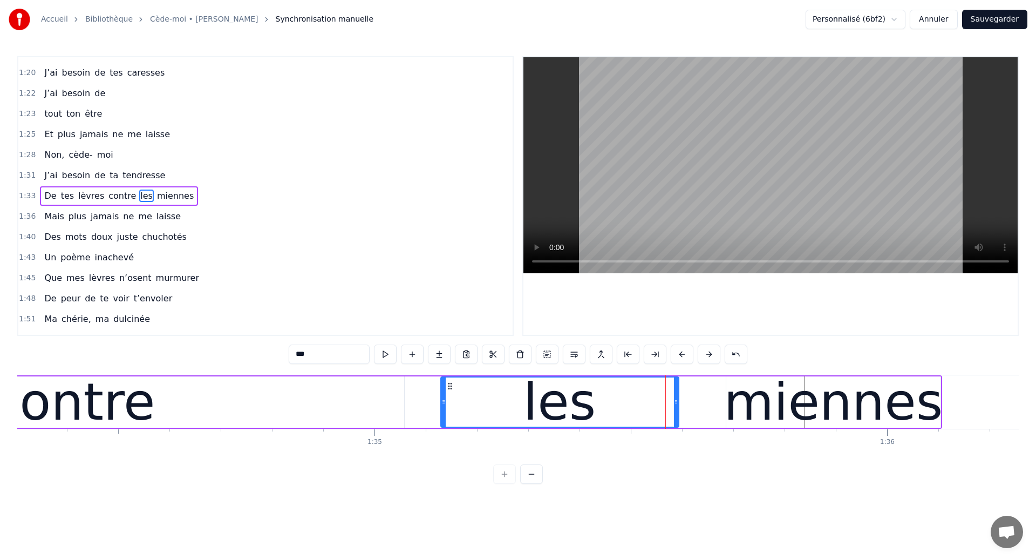
drag, startPoint x: 668, startPoint y: 411, endPoint x: 675, endPoint y: 413, distance: 6.7
click at [675, 413] on div at bounding box center [676, 401] width 4 height 49
click at [781, 397] on div "miennes" at bounding box center [833, 401] width 219 height 77
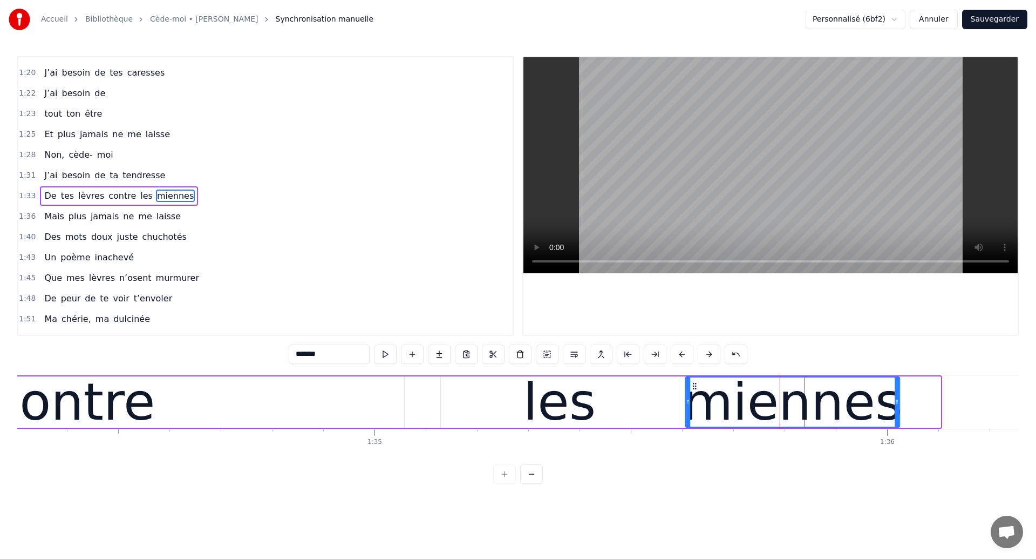
drag, startPoint x: 734, startPoint y: 385, endPoint x: 693, endPoint y: 398, distance: 43.0
click at [693, 398] on div "miennes" at bounding box center [792, 401] width 213 height 49
click at [89, 393] on div "contre" at bounding box center [73, 401] width 164 height 77
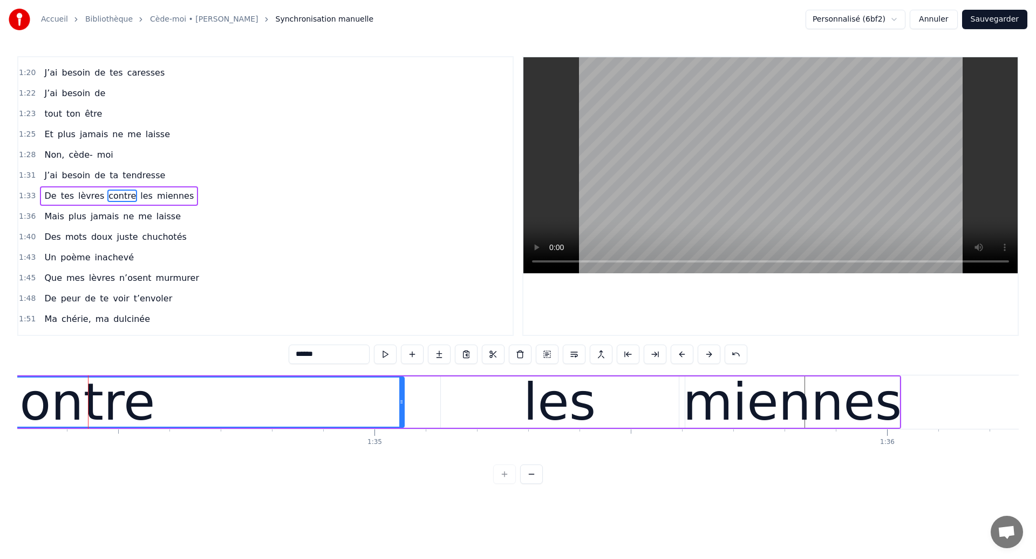
click at [89, 393] on div "contre" at bounding box center [73, 401] width 164 height 77
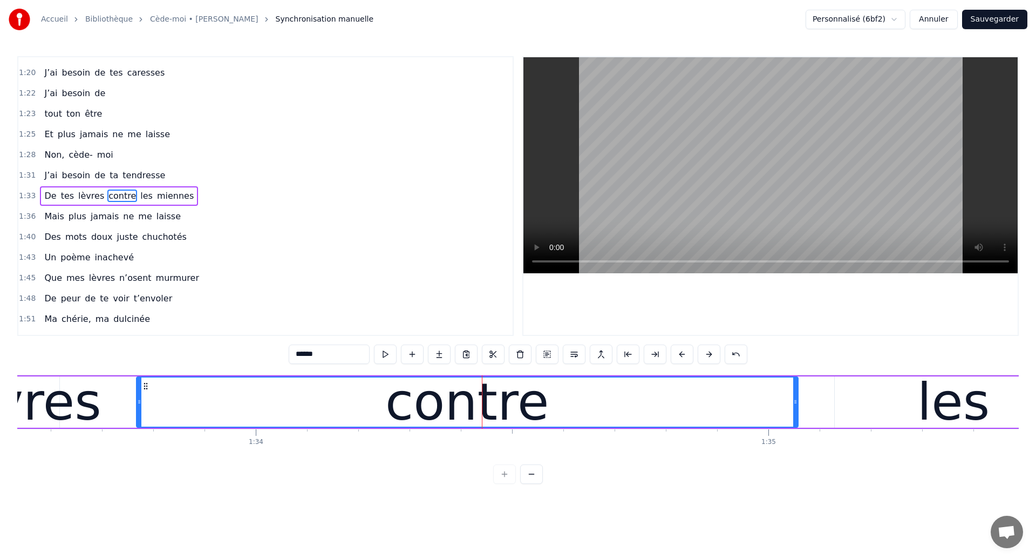
scroll to position [0, 47931]
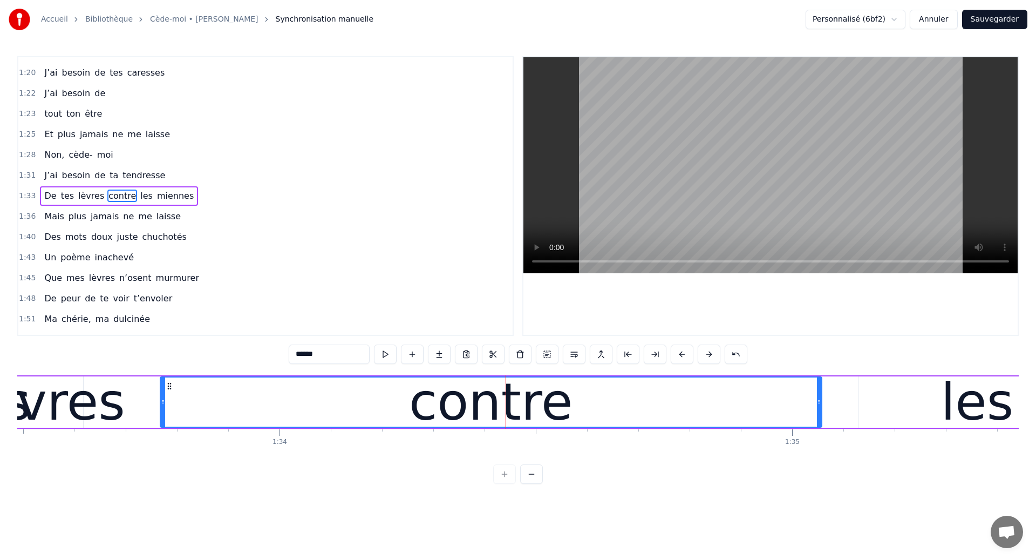
click at [83, 412] on div "lèvres" at bounding box center [48, 401] width 154 height 77
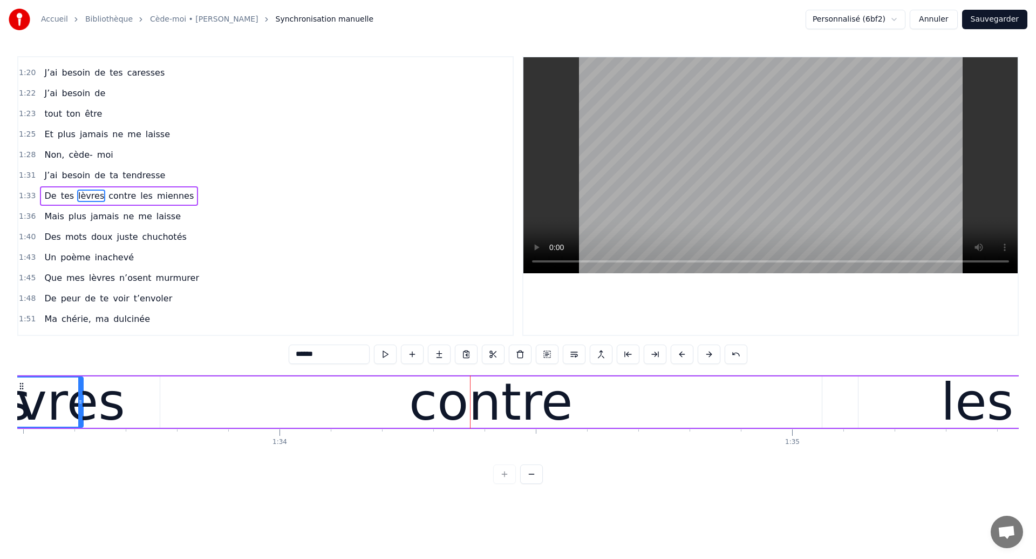
click at [50, 413] on div "lèvres" at bounding box center [48, 401] width 154 height 77
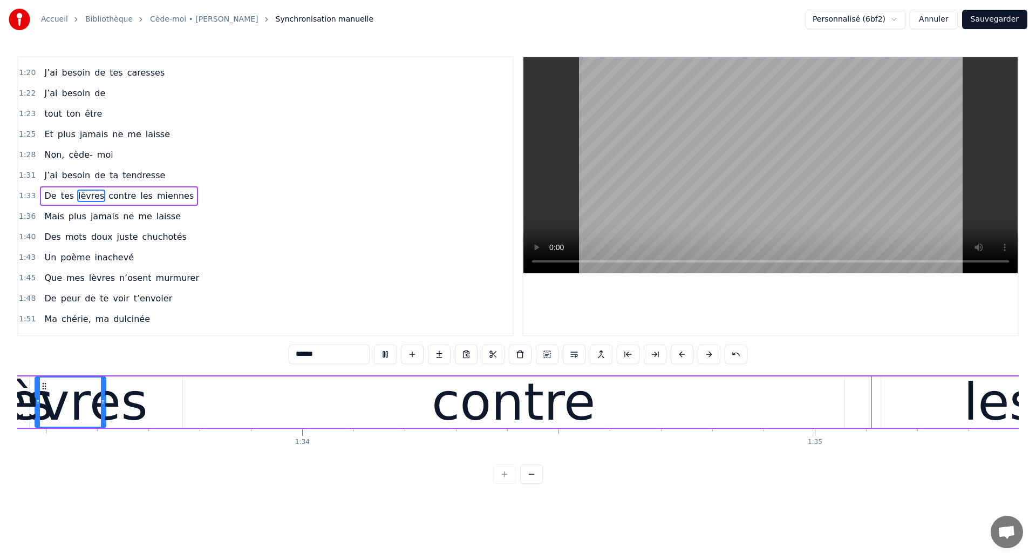
click at [545, 411] on div "contre" at bounding box center [514, 401] width 164 height 77
type input "******"
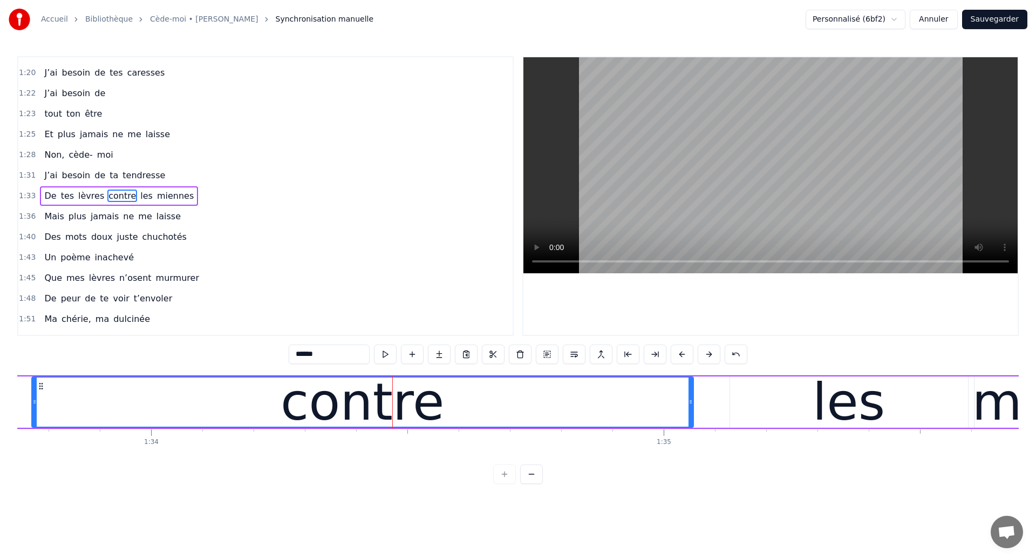
scroll to position [0, 48139]
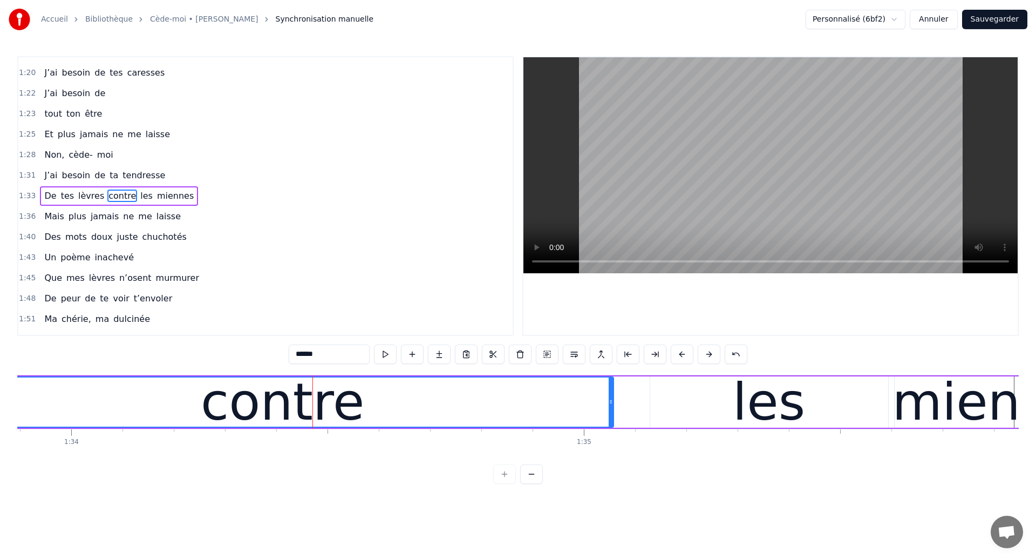
click at [169, 389] on div "contre" at bounding box center [283, 401] width 661 height 49
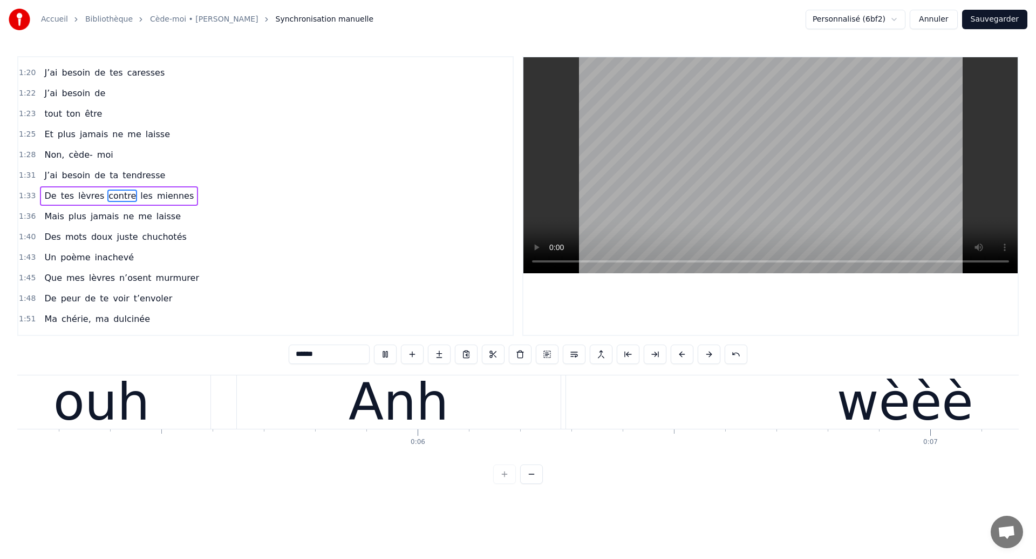
click at [117, 200] on span "contre" at bounding box center [122, 195] width 30 height 12
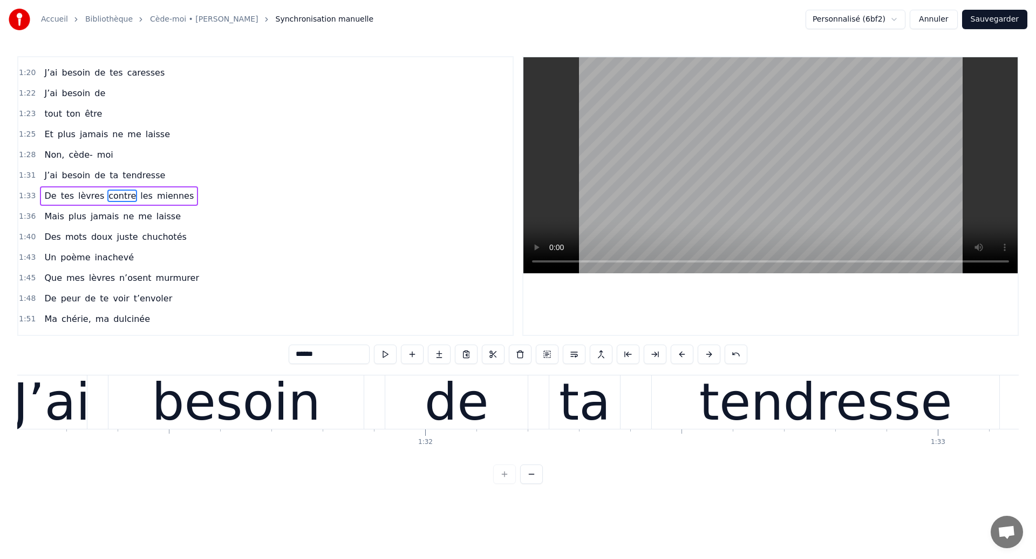
scroll to position [0, 48018]
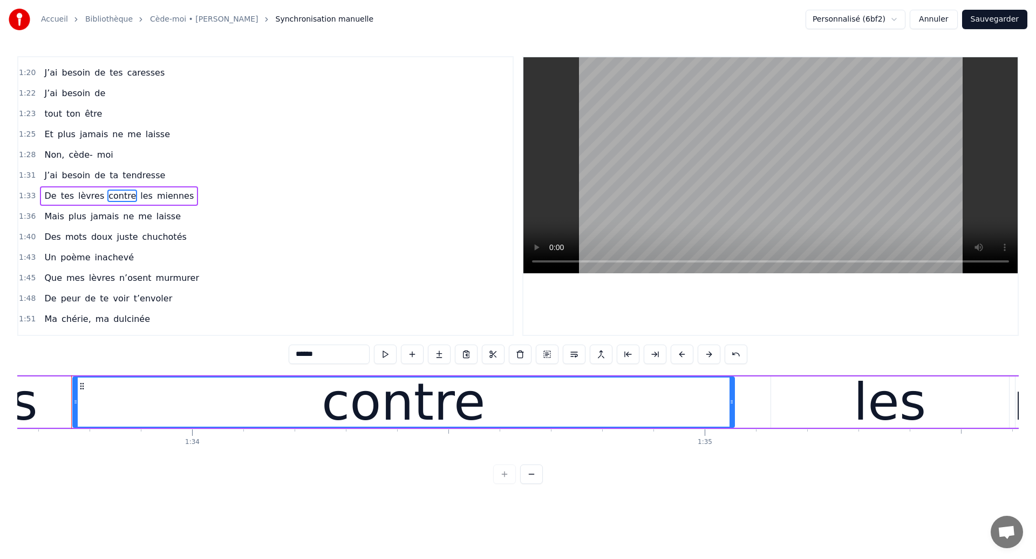
click at [161, 386] on div "contre" at bounding box center [403, 401] width 661 height 49
click at [603, 402] on div "contre" at bounding box center [403, 401] width 661 height 49
click at [817, 391] on div "les" at bounding box center [890, 401] width 238 height 51
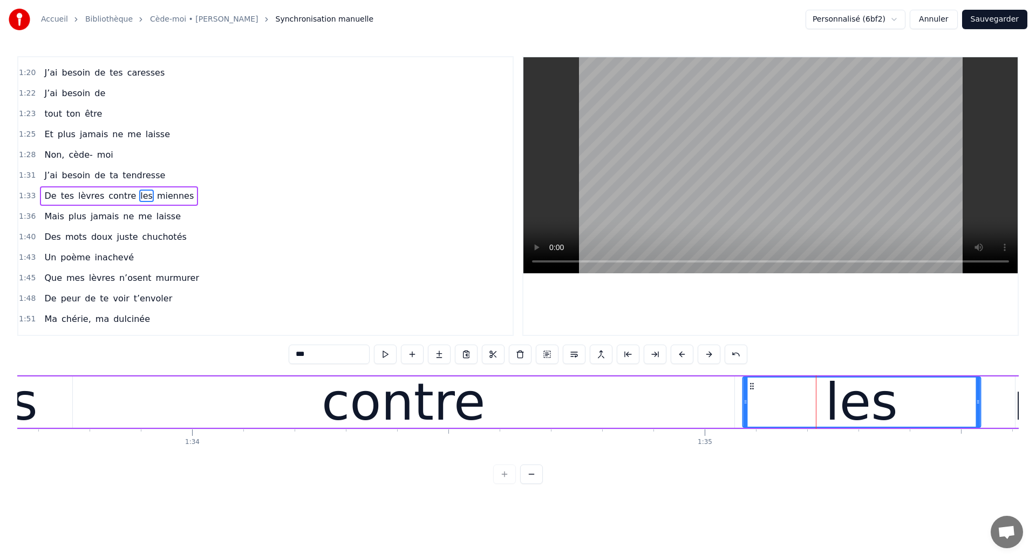
drag, startPoint x: 781, startPoint y: 385, endPoint x: 753, endPoint y: 393, distance: 29.1
click at [753, 392] on div "les" at bounding box center [861, 401] width 237 height 49
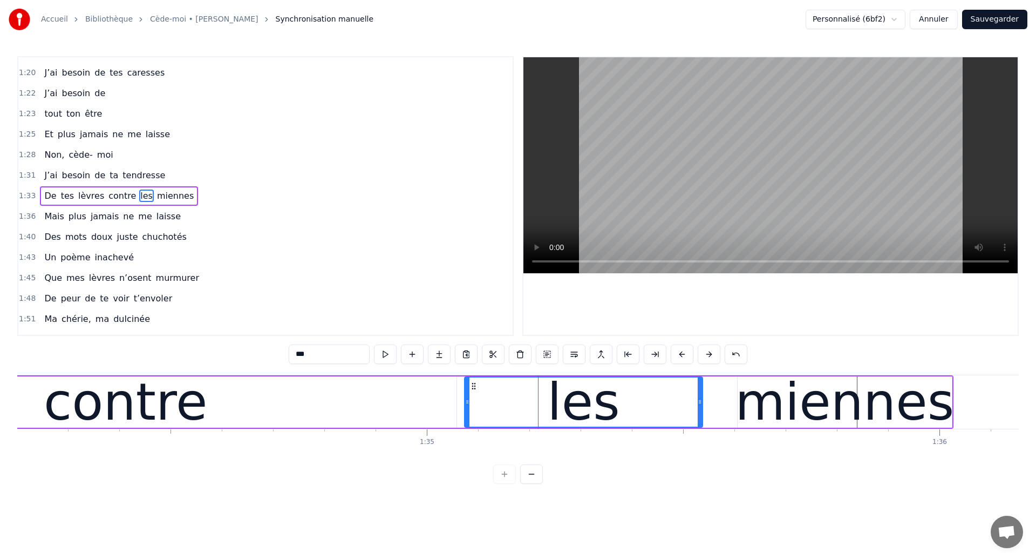
scroll to position [0, 48304]
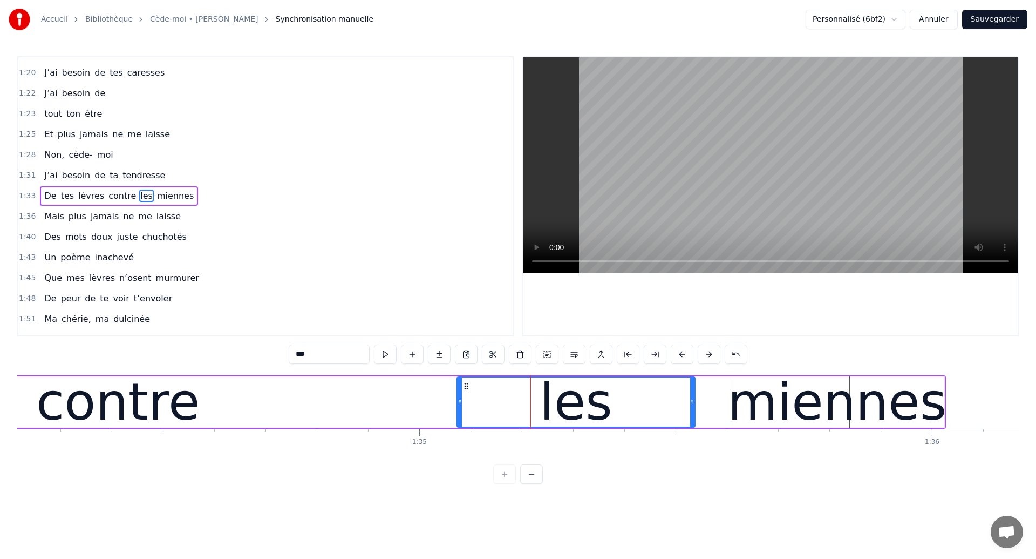
click at [310, 393] on div "contre" at bounding box center [118, 401] width 662 height 51
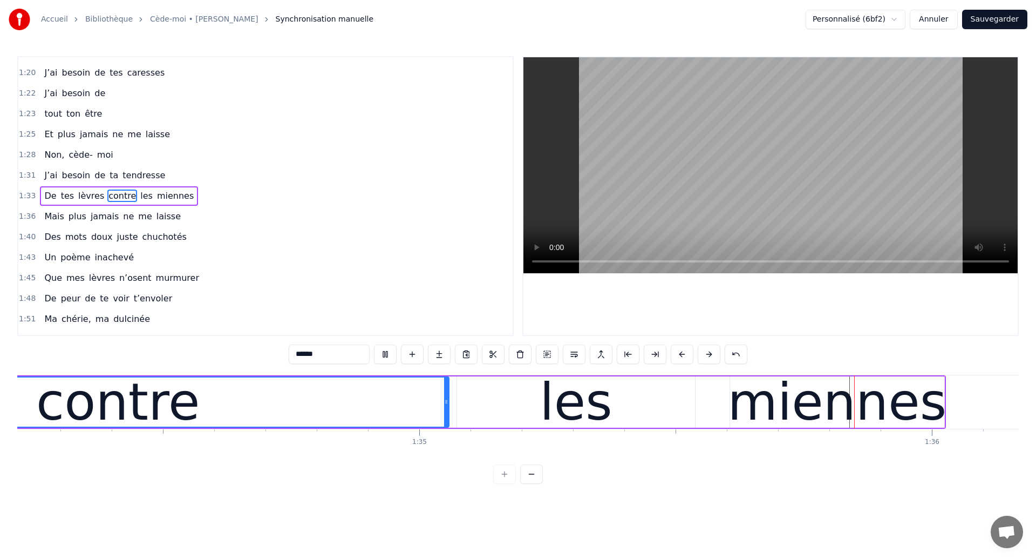
click at [607, 406] on div "les" at bounding box center [576, 401] width 238 height 51
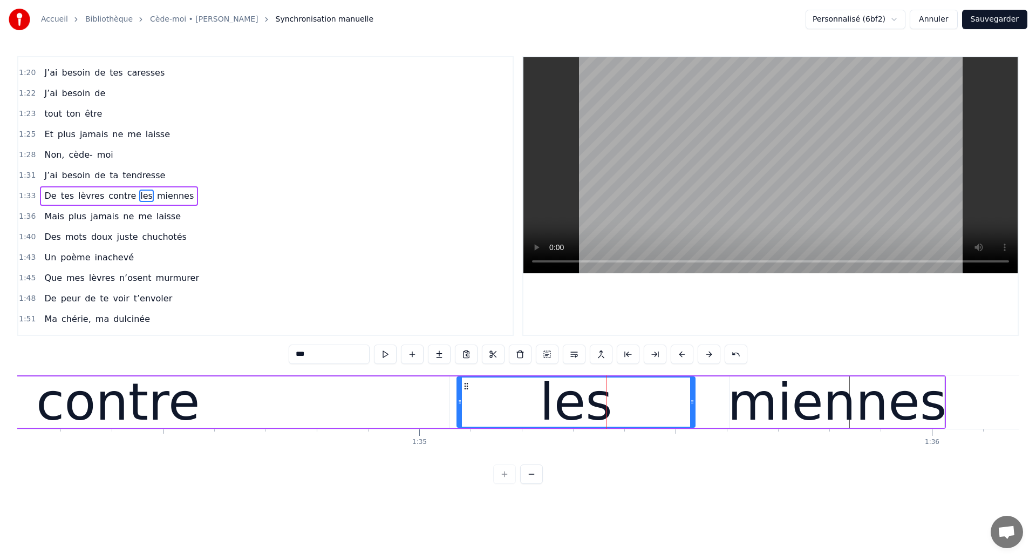
click at [289, 414] on div "contre" at bounding box center [118, 401] width 662 height 51
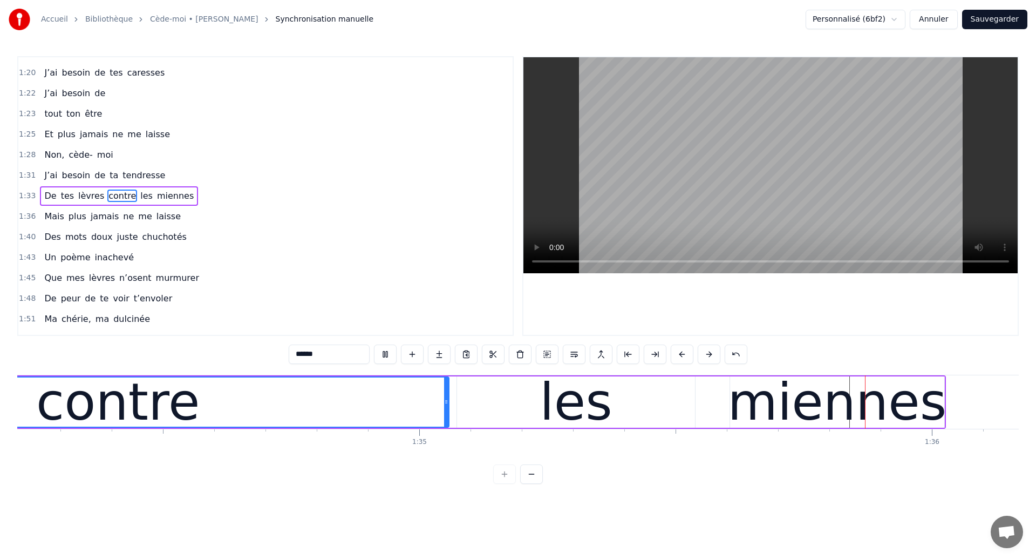
click at [616, 416] on div "les" at bounding box center [576, 401] width 238 height 51
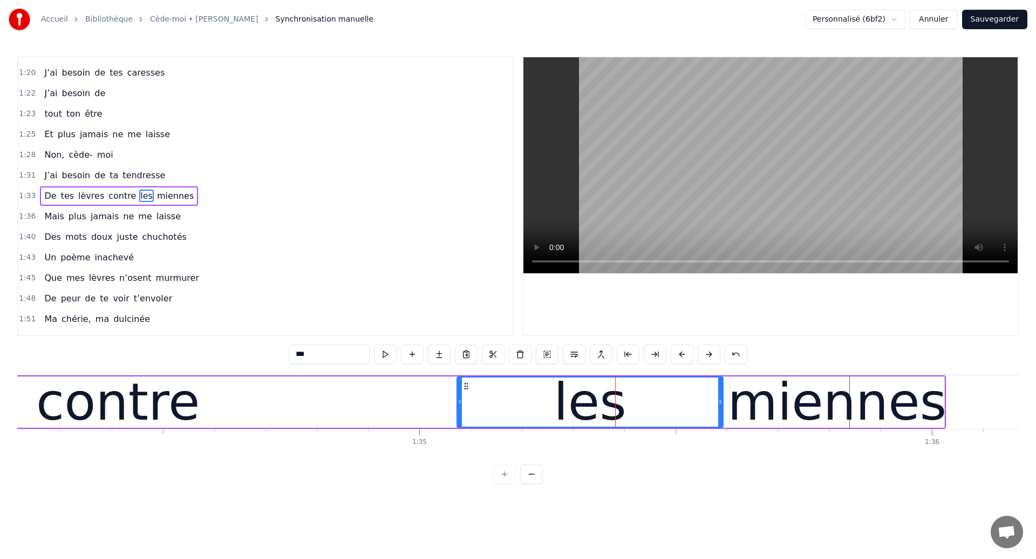
drag, startPoint x: 693, startPoint y: 411, endPoint x: 721, endPoint y: 419, distance: 28.5
click at [721, 419] on div at bounding box center [720, 401] width 4 height 49
click at [64, 175] on span "besoin" at bounding box center [76, 175] width 31 height 12
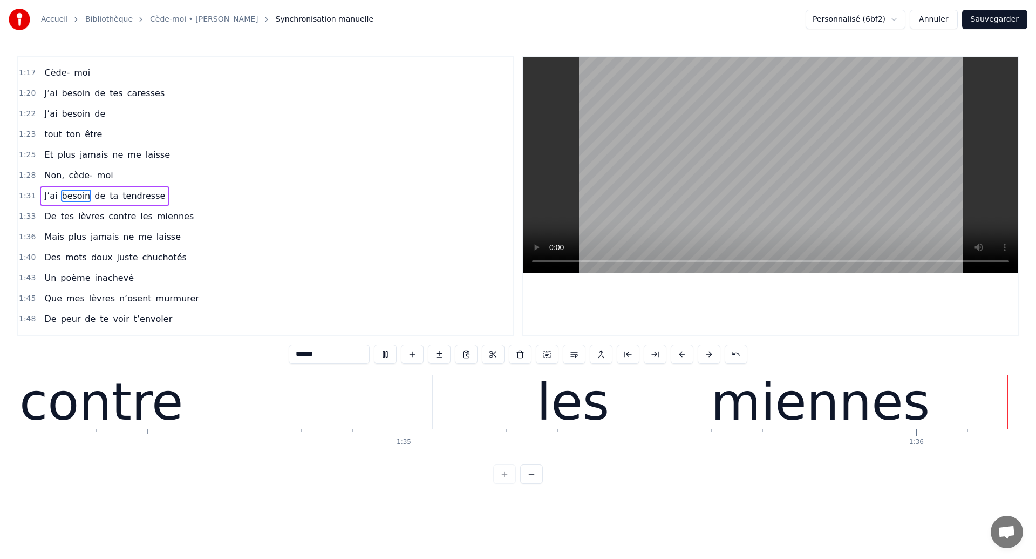
scroll to position [0, 48892]
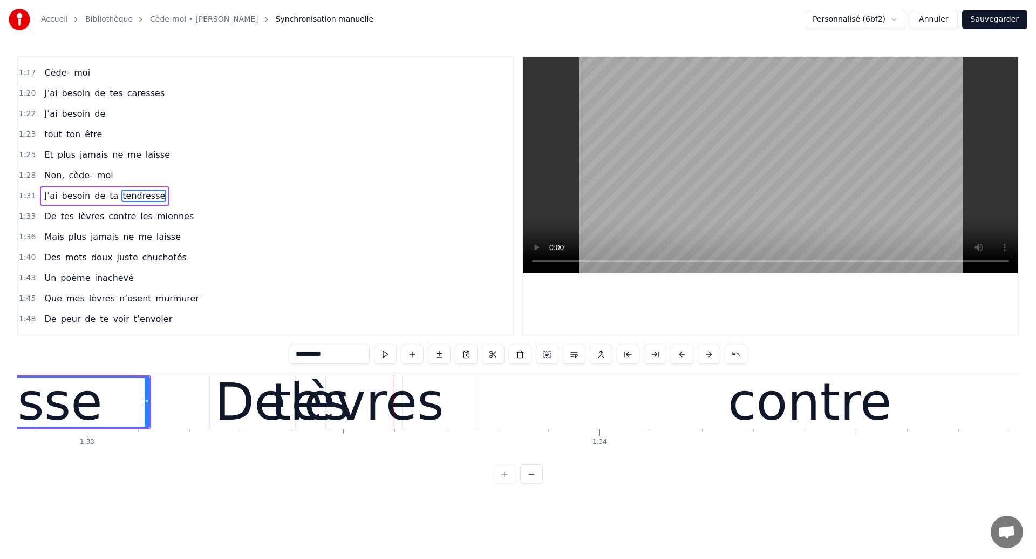
click at [400, 417] on div "lèvres" at bounding box center [367, 401] width 154 height 77
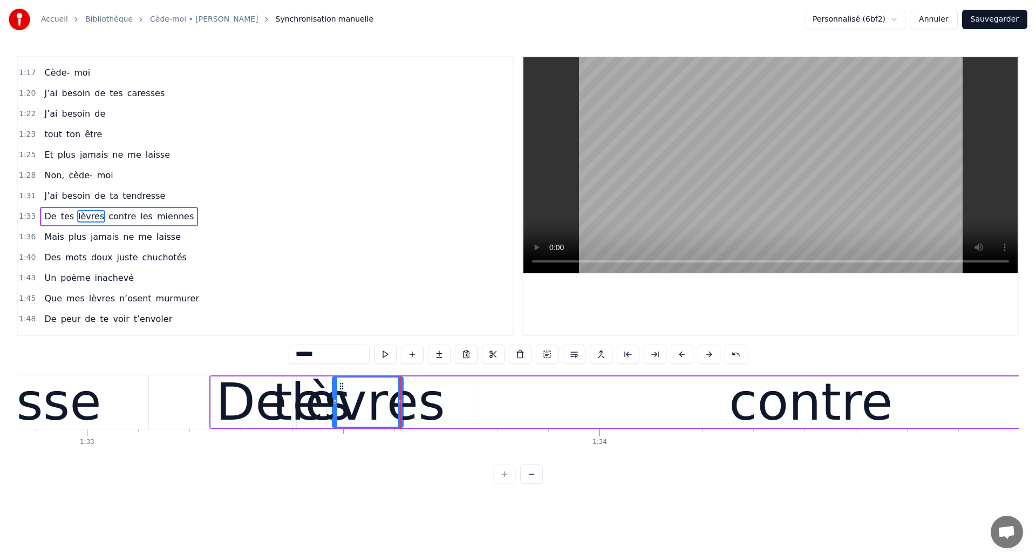
scroll to position [364, 0]
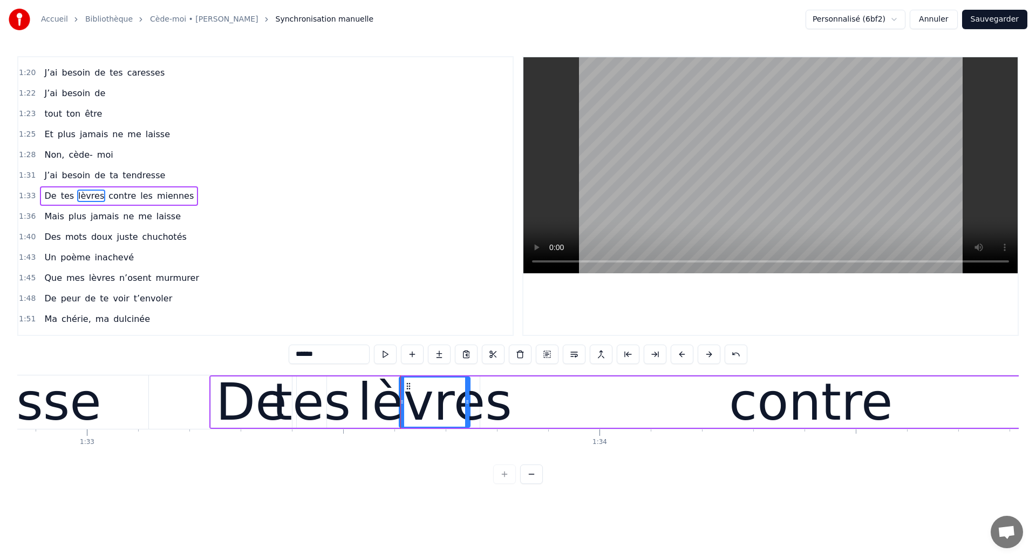
drag, startPoint x: 350, startPoint y: 384, endPoint x: 408, endPoint y: 407, distance: 62.7
click at [408, 407] on div "lèvres" at bounding box center [435, 401] width 70 height 49
click at [289, 416] on div "tes" at bounding box center [312, 401] width 78 height 77
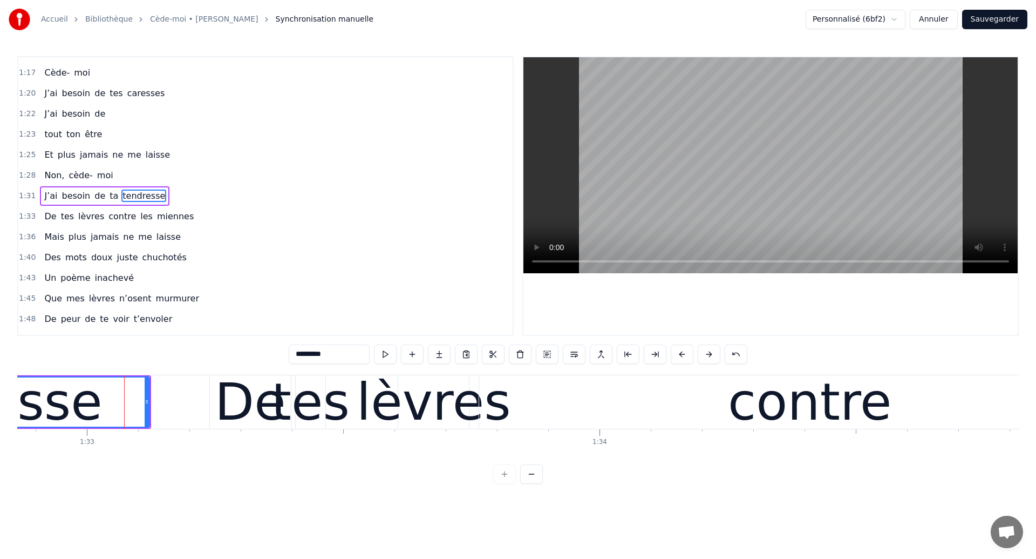
click at [315, 393] on div "tes" at bounding box center [310, 401] width 78 height 77
type input "***"
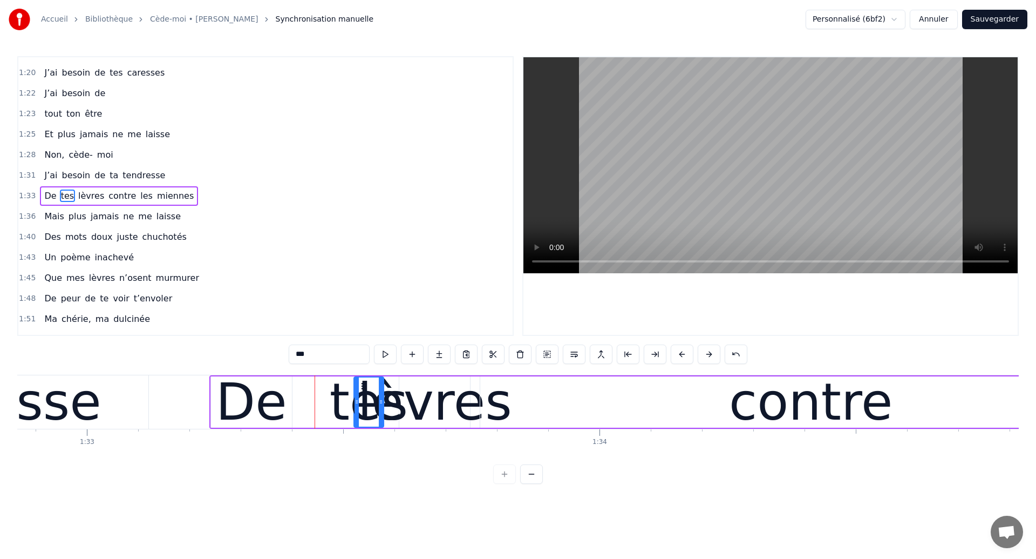
drag, startPoint x: 304, startPoint y: 382, endPoint x: 362, endPoint y: 402, distance: 60.6
click at [362, 402] on div "tes" at bounding box center [369, 401] width 29 height 49
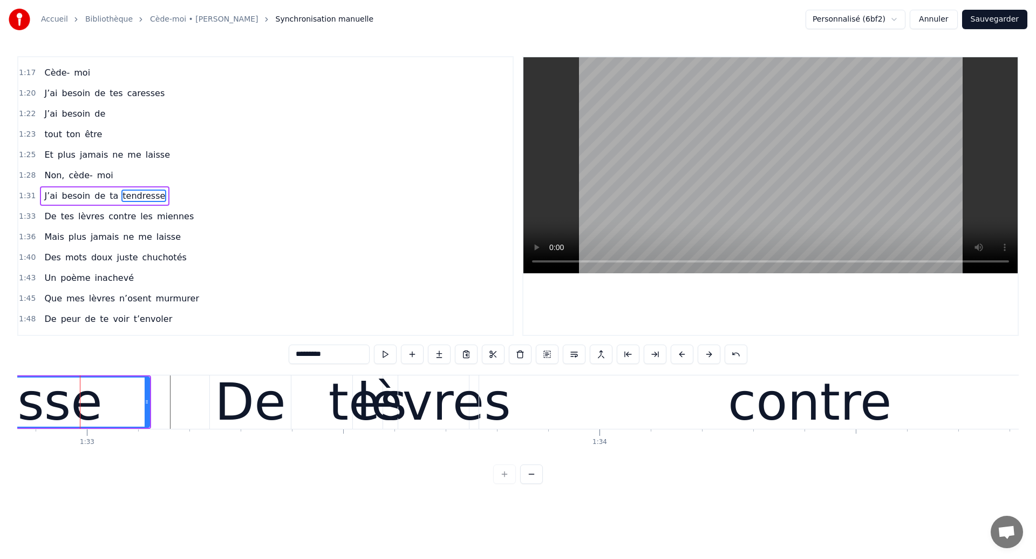
click at [224, 399] on div "De" at bounding box center [250, 401] width 71 height 77
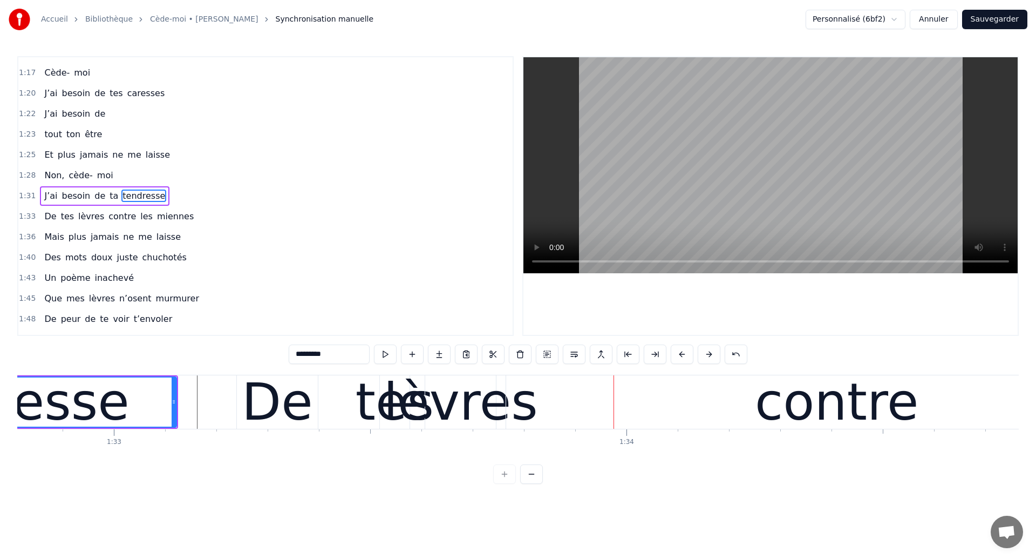
click at [71, 421] on div "tendresse" at bounding box center [2, 401] width 253 height 77
click at [387, 411] on div "tes" at bounding box center [396, 401] width 78 height 77
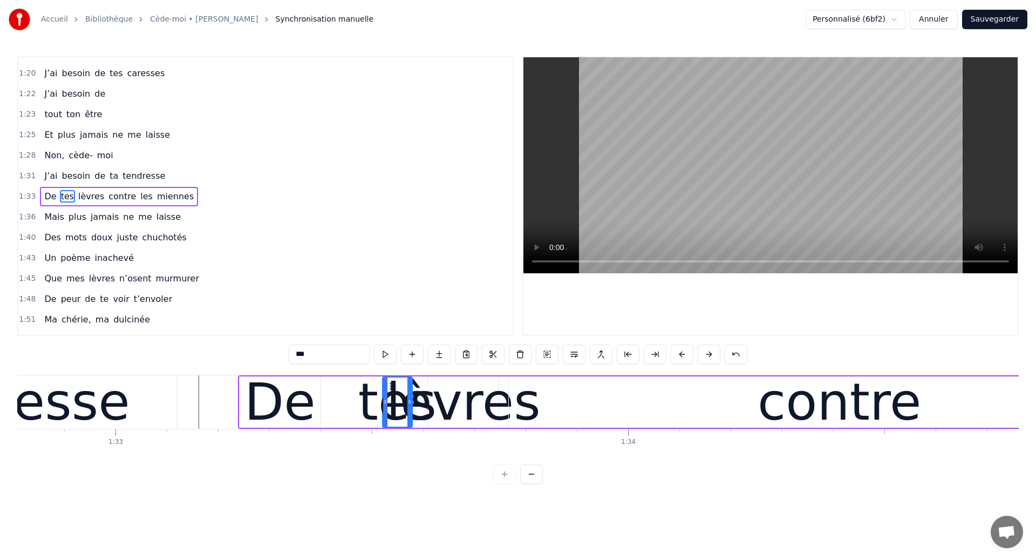
scroll to position [364, 0]
drag, startPoint x: 391, startPoint y: 385, endPoint x: 370, endPoint y: 398, distance: 24.5
click at [382, 398] on div "tes" at bounding box center [396, 401] width 29 height 49
drag, startPoint x: 372, startPoint y: 385, endPoint x: 357, endPoint y: 391, distance: 16.2
click at [357, 391] on div "tes" at bounding box center [361, 401] width 29 height 49
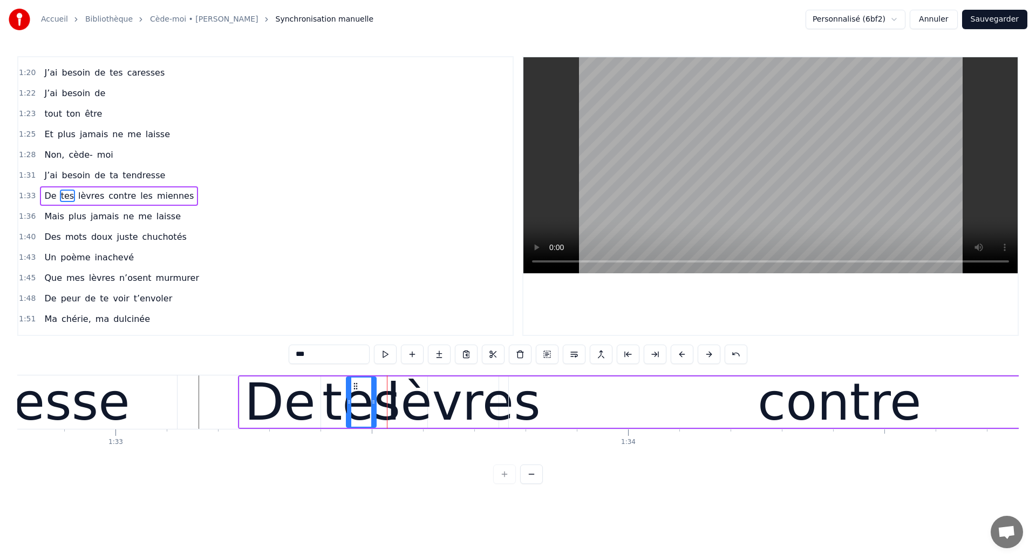
click at [156, 400] on div "tendresse" at bounding box center [3, 401] width 348 height 53
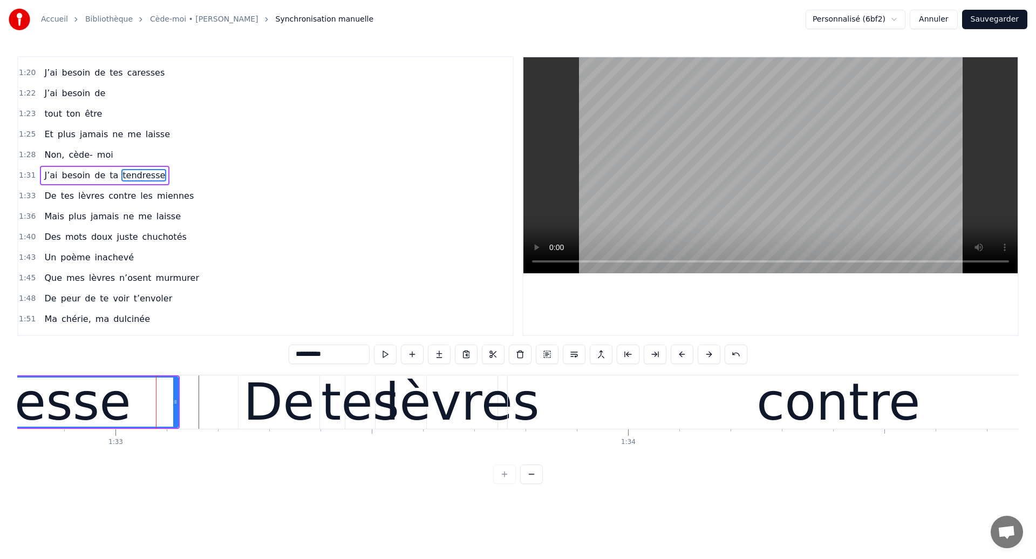
scroll to position [343, 0]
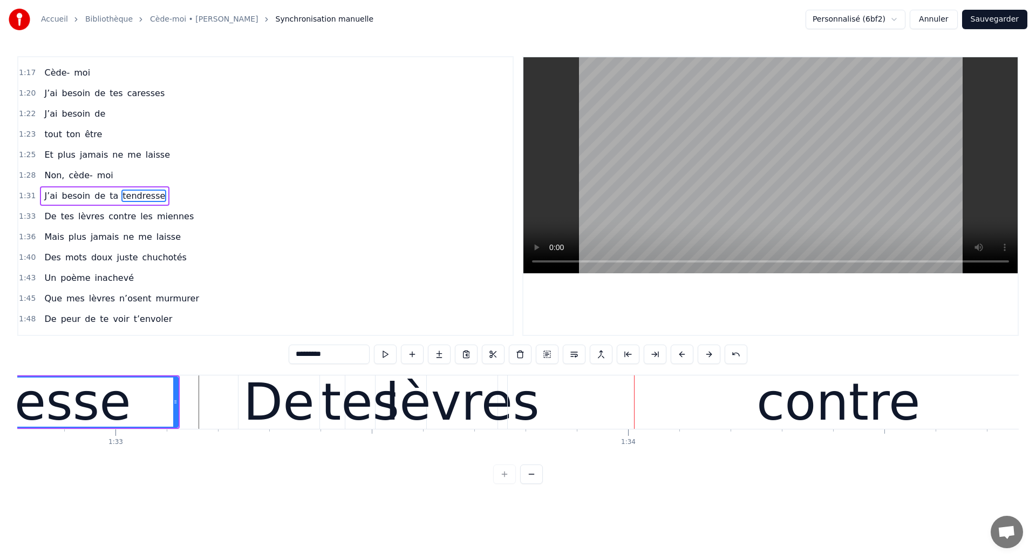
click at [112, 405] on div "tendresse" at bounding box center [4, 401] width 346 height 49
click at [43, 410] on div "tendresse" at bounding box center [4, 401] width 253 height 77
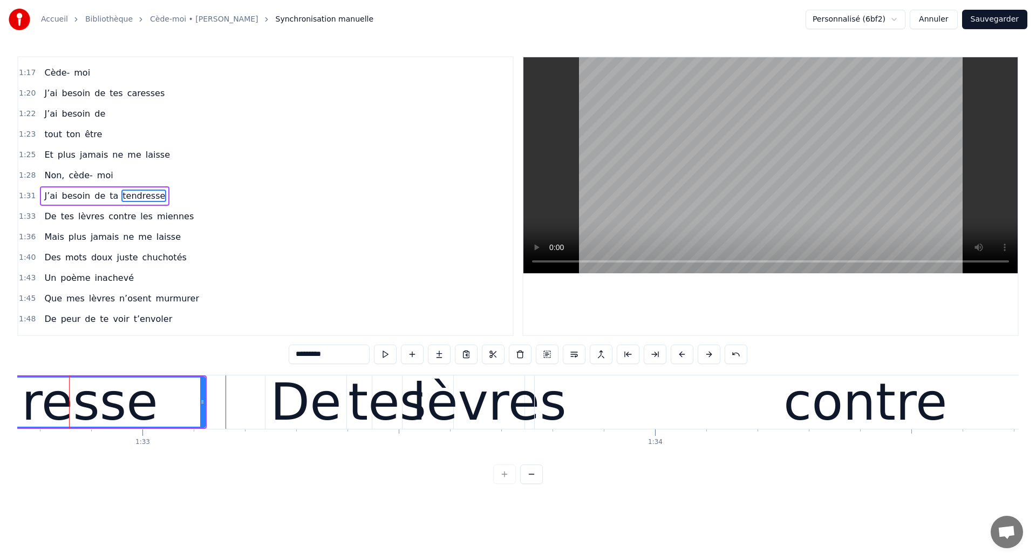
scroll to position [0, 47553]
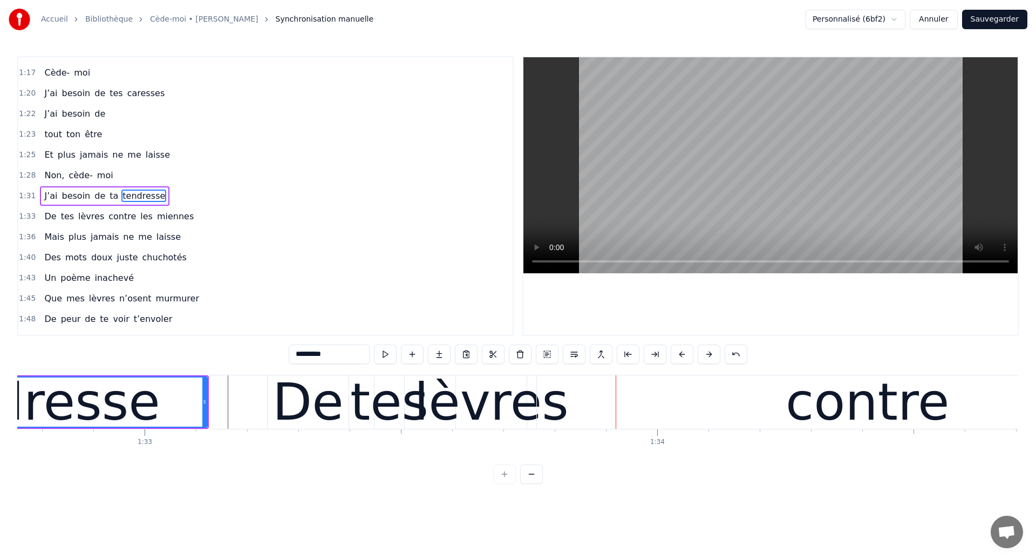
click at [139, 414] on div "tendresse" at bounding box center [33, 401] width 346 height 49
click at [472, 411] on div "lèvres" at bounding box center [491, 401] width 154 height 77
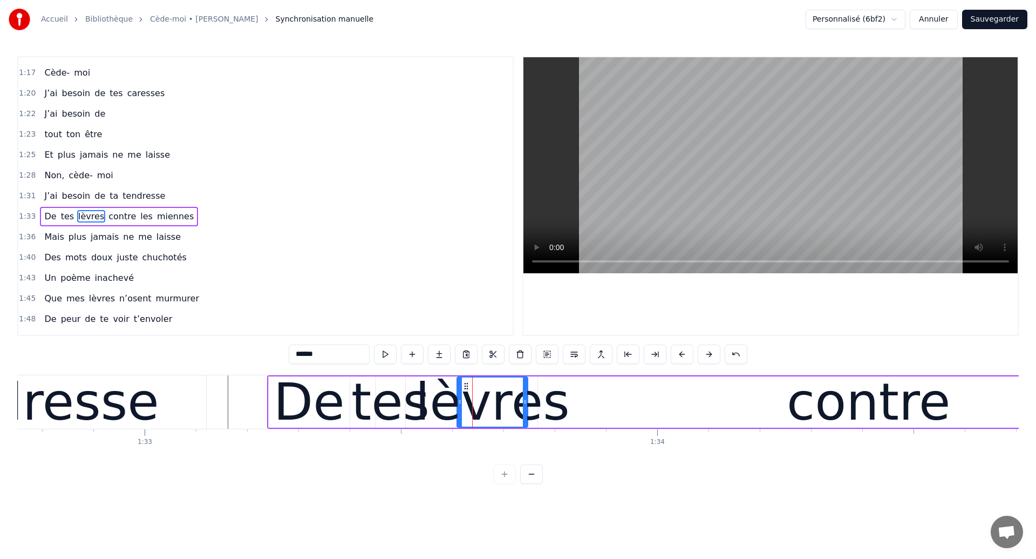
scroll to position [364, 0]
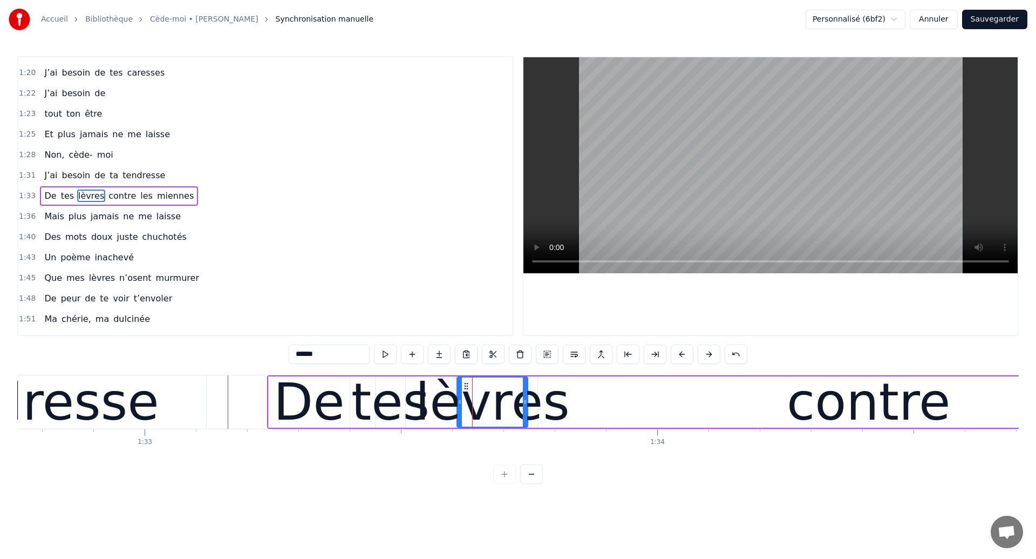
click at [453, 411] on div "lèvres" at bounding box center [493, 401] width 154 height 77
click at [117, 412] on div "tendresse" at bounding box center [32, 401] width 253 height 77
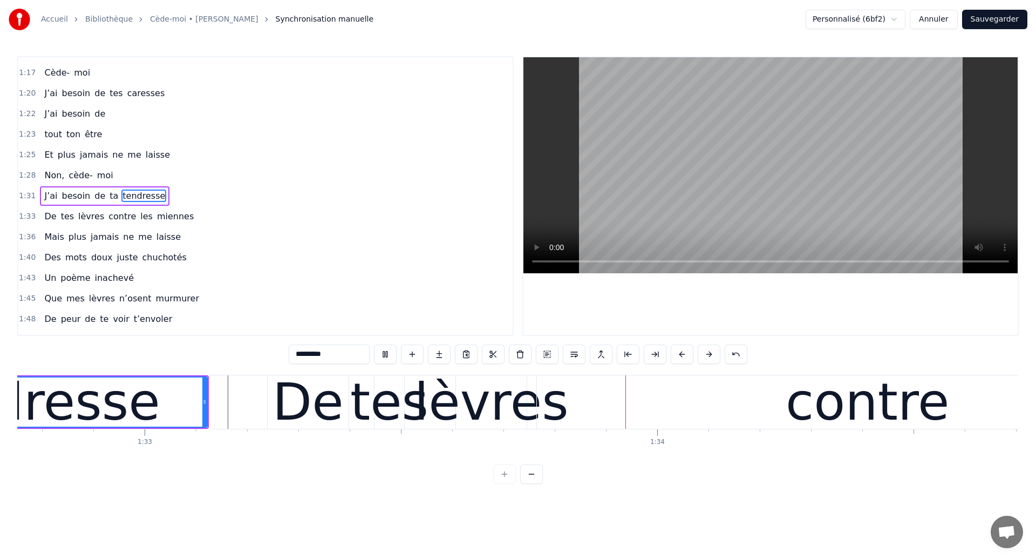
click at [465, 413] on div "lèvres" at bounding box center [491, 401] width 154 height 77
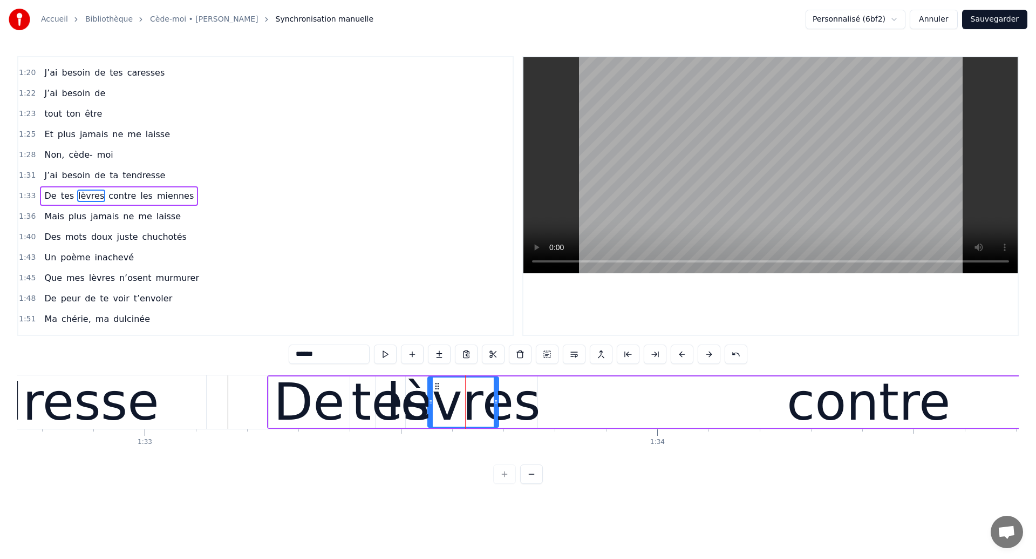
drag, startPoint x: 469, startPoint y: 385, endPoint x: 440, endPoint y: 396, distance: 30.4
click at [440, 396] on div "lèvres" at bounding box center [464, 401] width 70 height 49
click at [149, 397] on div "tendresse" at bounding box center [33, 401] width 348 height 53
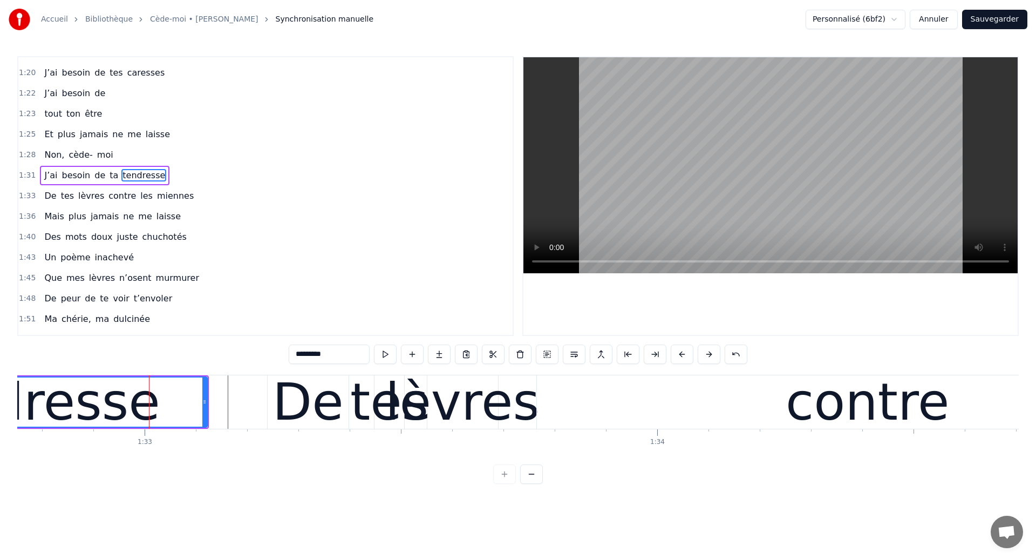
scroll to position [343, 0]
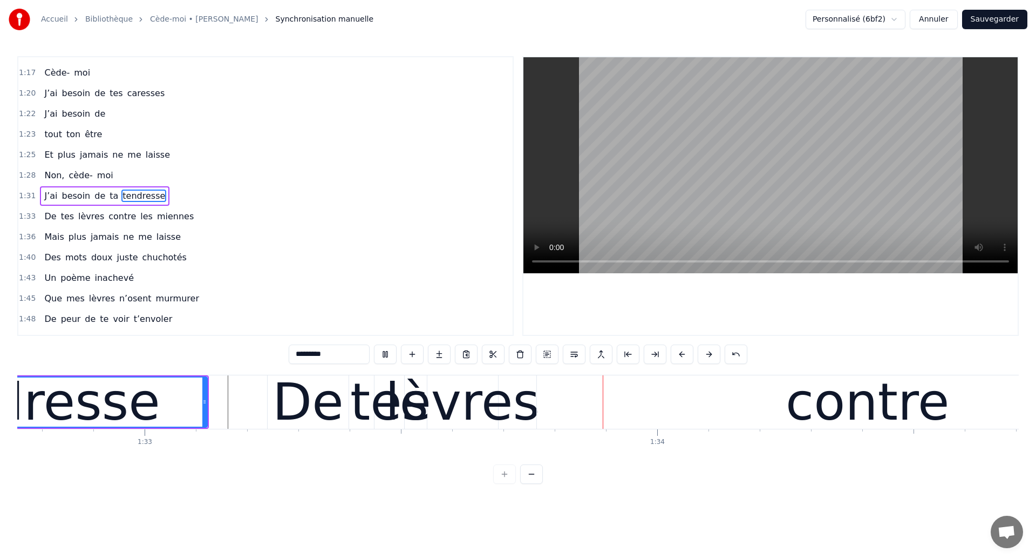
click at [477, 396] on div "lèvres" at bounding box center [462, 401] width 154 height 77
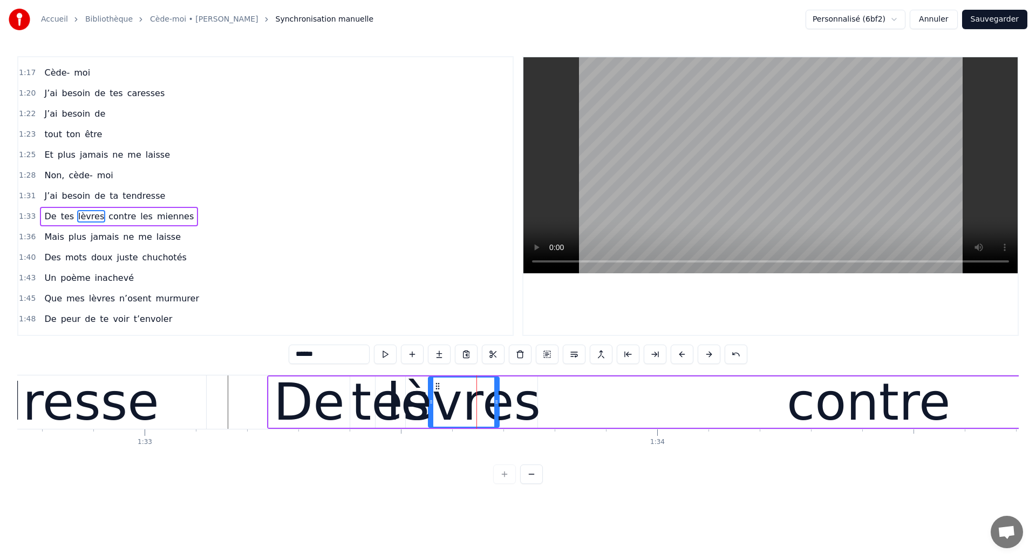
scroll to position [364, 0]
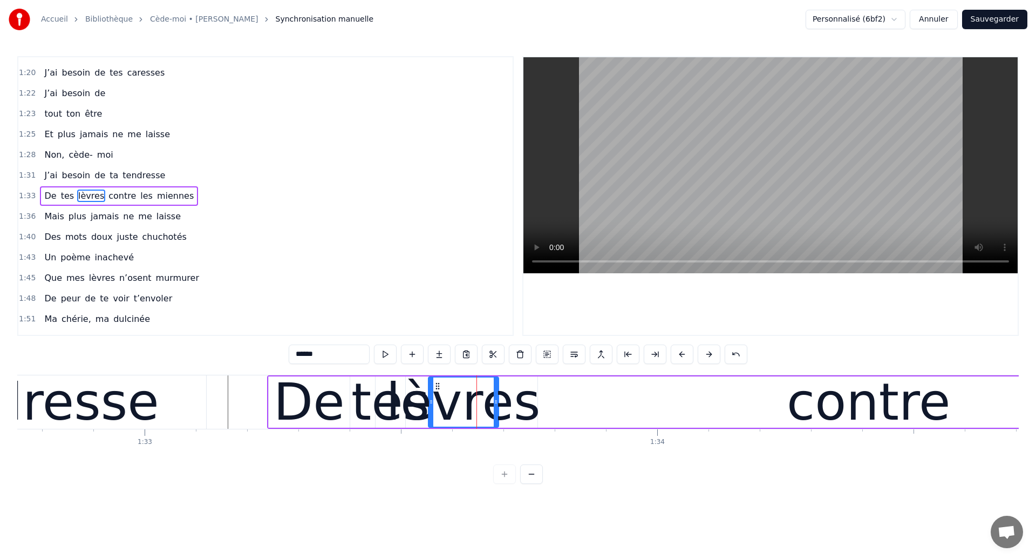
click at [494, 411] on div at bounding box center [496, 401] width 4 height 49
drag, startPoint x: 494, startPoint y: 411, endPoint x: 520, endPoint y: 411, distance: 25.9
click at [520, 411] on div at bounding box center [521, 401] width 4 height 49
click at [77, 400] on div "tendresse" at bounding box center [32, 401] width 253 height 77
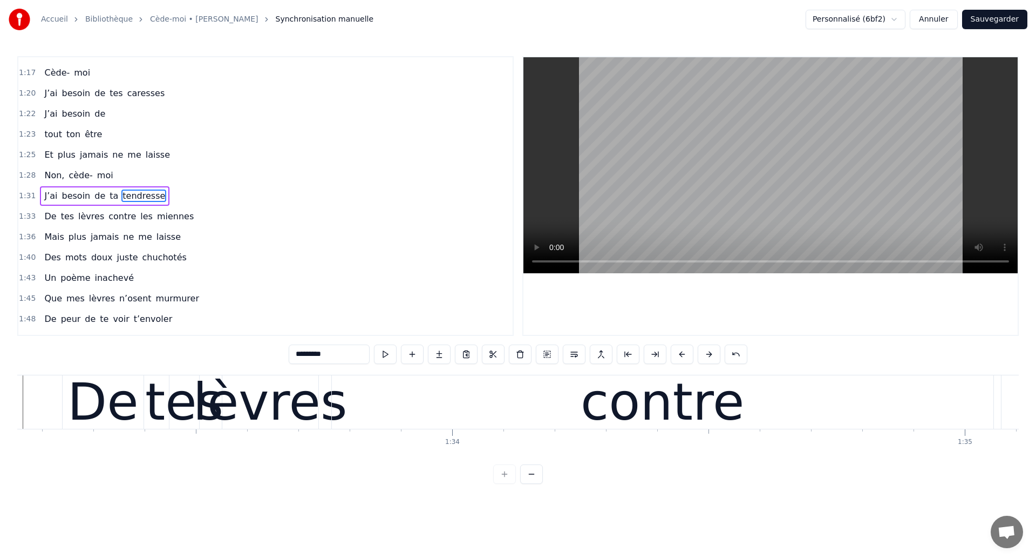
scroll to position [0, 47745]
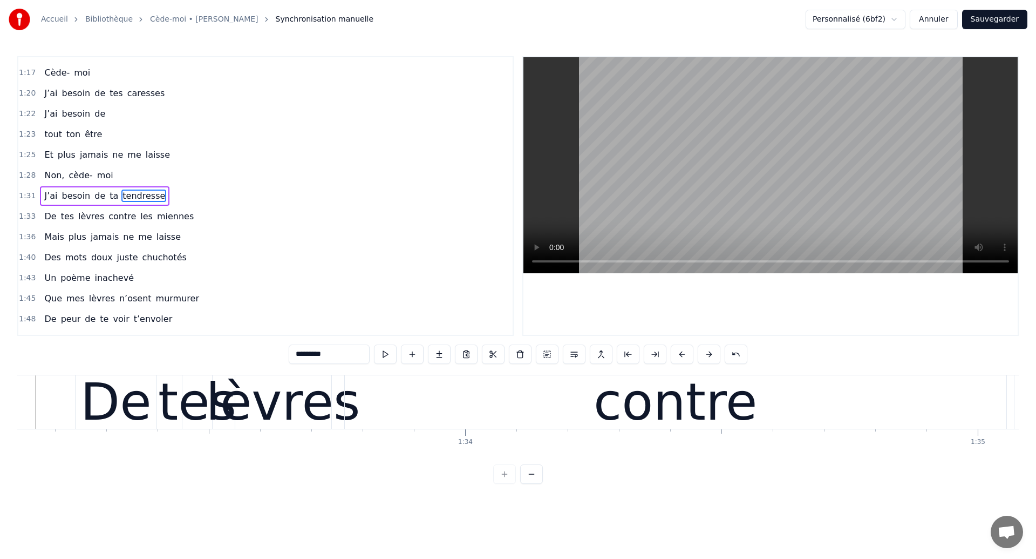
click at [175, 393] on div "tes" at bounding box center [197, 401] width 78 height 77
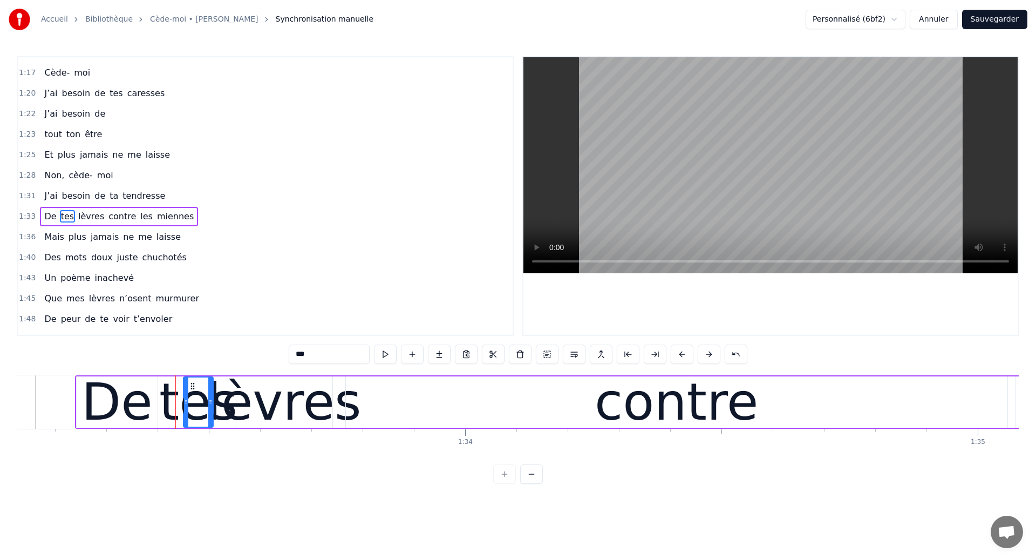
scroll to position [364, 0]
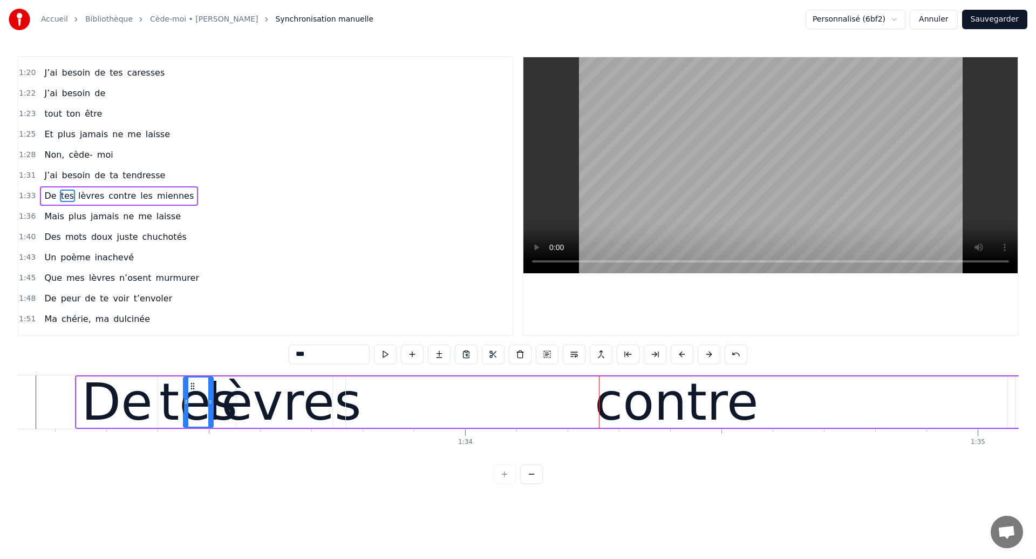
click at [382, 421] on div "contre" at bounding box center [677, 401] width 662 height 51
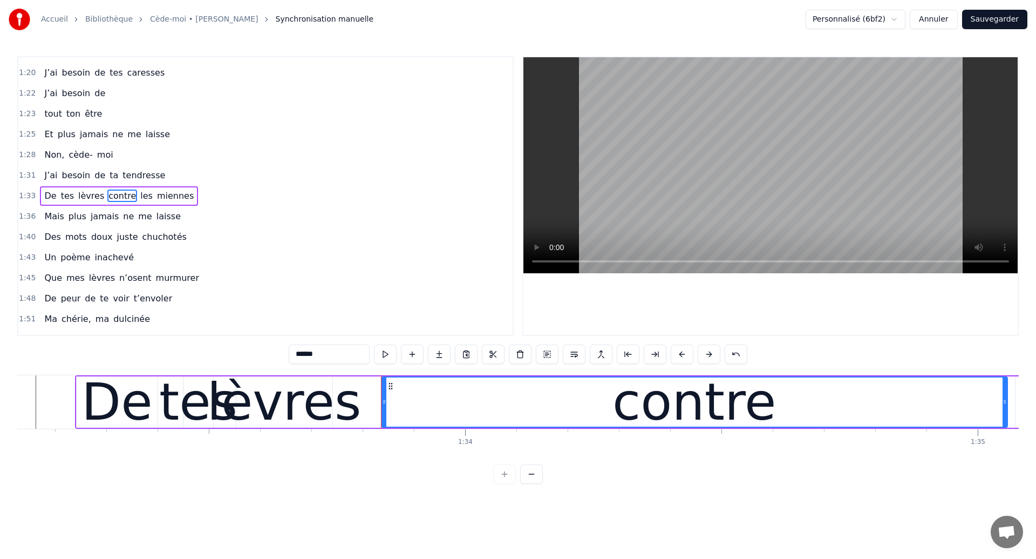
drag, startPoint x: 350, startPoint y: 406, endPoint x: 384, endPoint y: 414, distance: 35.1
click at [384, 414] on div "contre" at bounding box center [694, 401] width 625 height 49
click at [325, 412] on div "lèvres" at bounding box center [284, 401] width 154 height 77
type input "******"
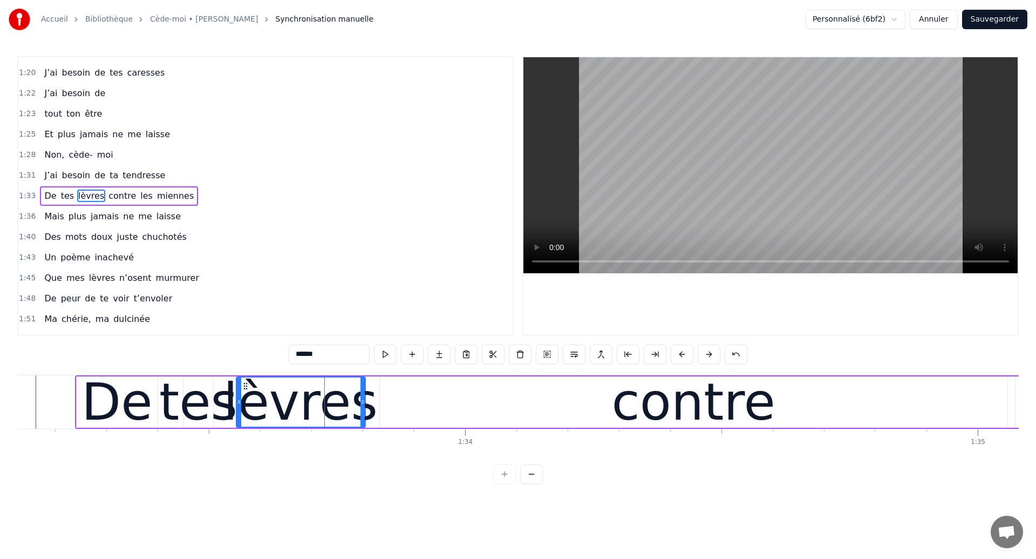
drag, startPoint x: 328, startPoint y: 412, endPoint x: 361, endPoint y: 423, distance: 34.8
click at [361, 423] on div at bounding box center [363, 401] width 4 height 49
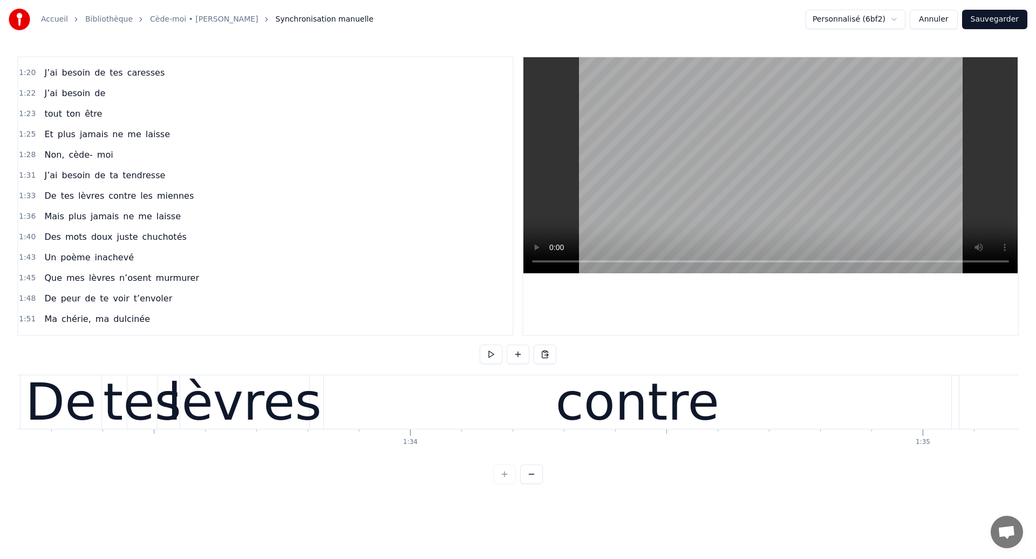
scroll to position [0, 47781]
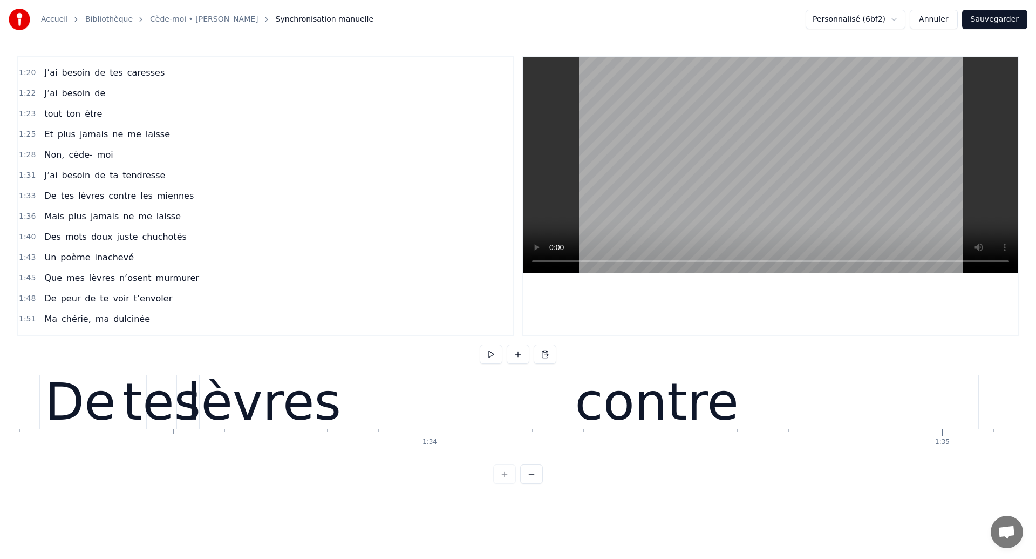
click at [192, 389] on div "tes" at bounding box center [162, 401] width 78 height 77
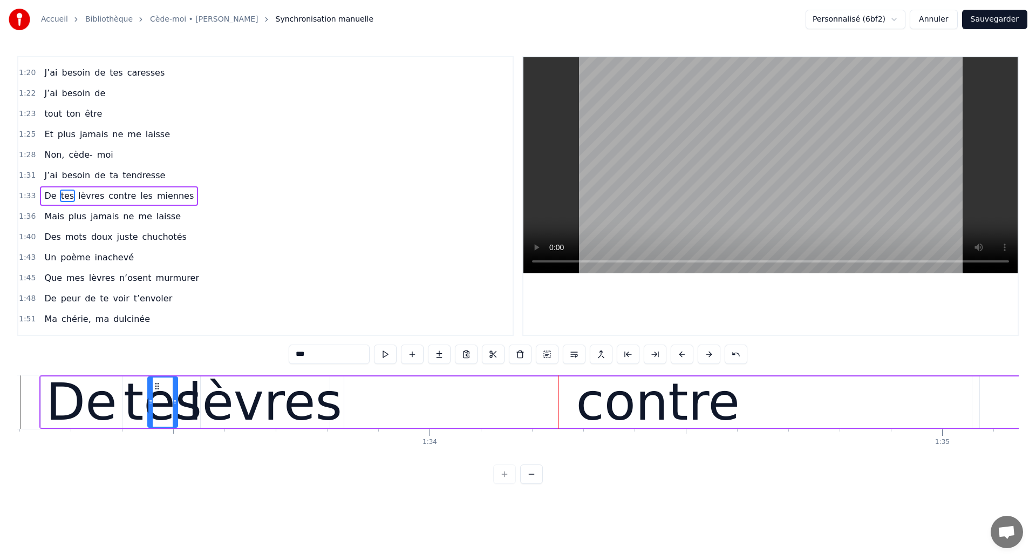
click at [349, 403] on div "contre" at bounding box center [658, 401] width 628 height 51
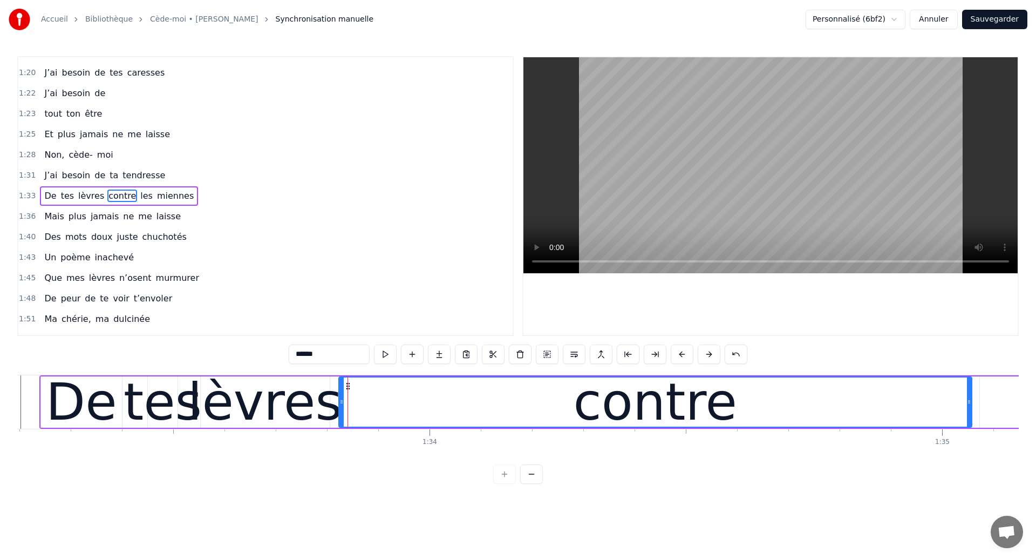
drag, startPoint x: 346, startPoint y: 403, endPoint x: 341, endPoint y: 403, distance: 5.4
click at [341, 403] on icon at bounding box center [341, 401] width 4 height 9
click at [87, 408] on div "De" at bounding box center [81, 401] width 71 height 77
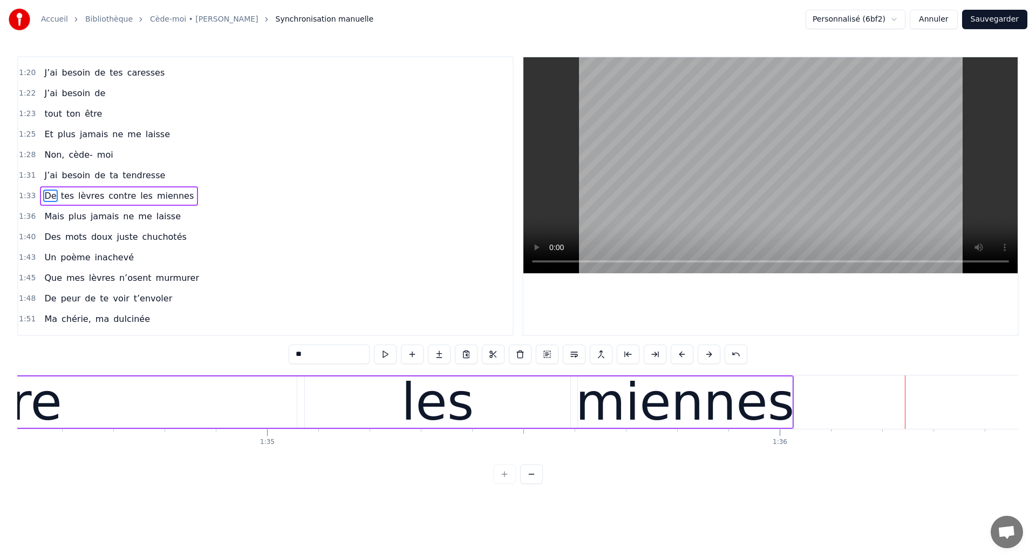
scroll to position [0, 48401]
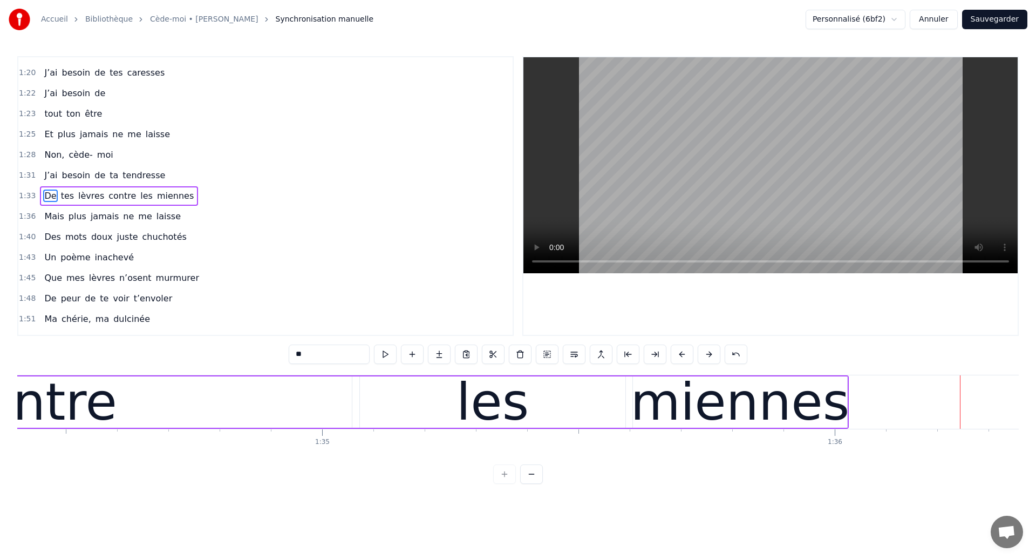
click at [194, 409] on div "contre" at bounding box center [35, 401] width 633 height 51
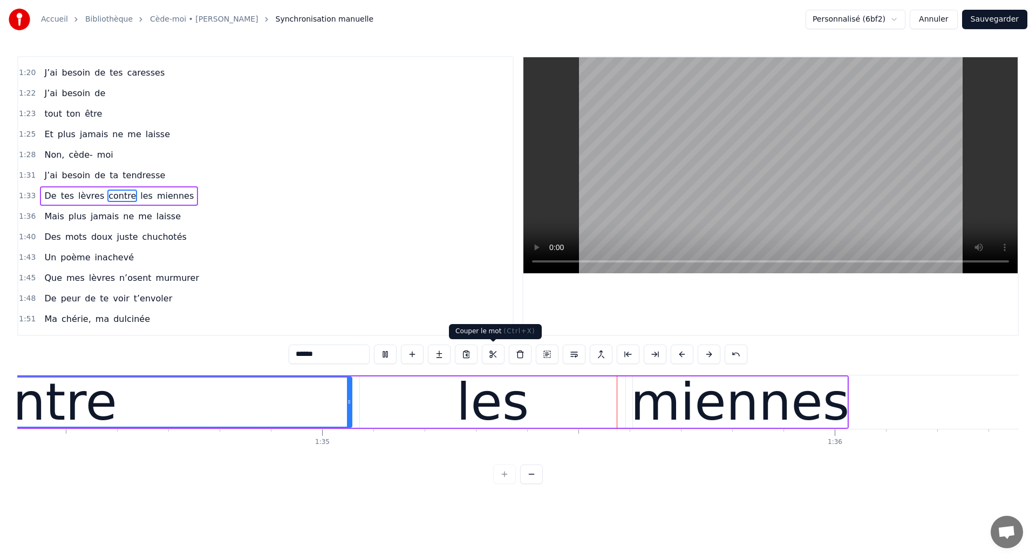
click at [478, 357] on div "******" at bounding box center [518, 353] width 459 height 19
click at [461, 377] on div "les" at bounding box center [493, 401] width 266 height 51
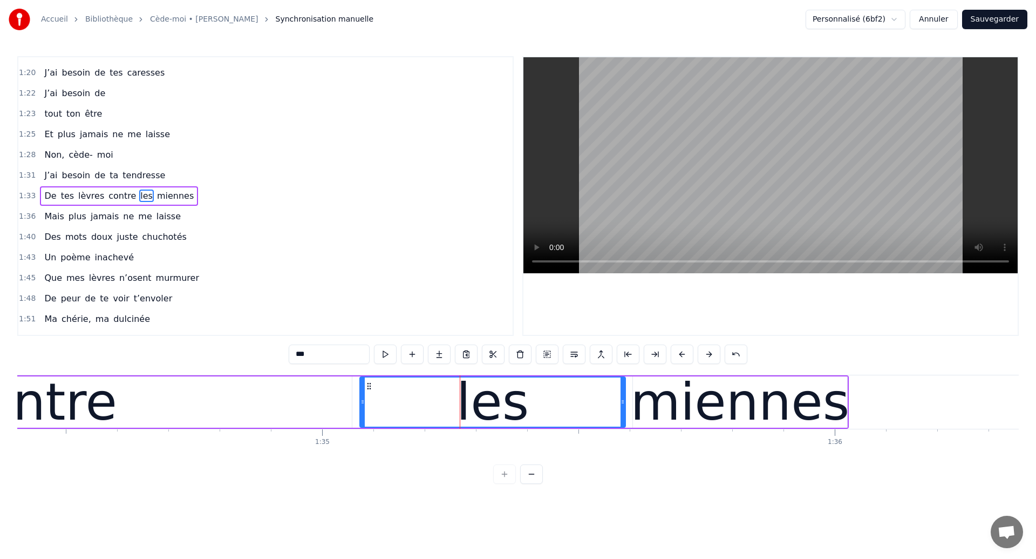
click at [152, 417] on div "contre" at bounding box center [35, 401] width 633 height 51
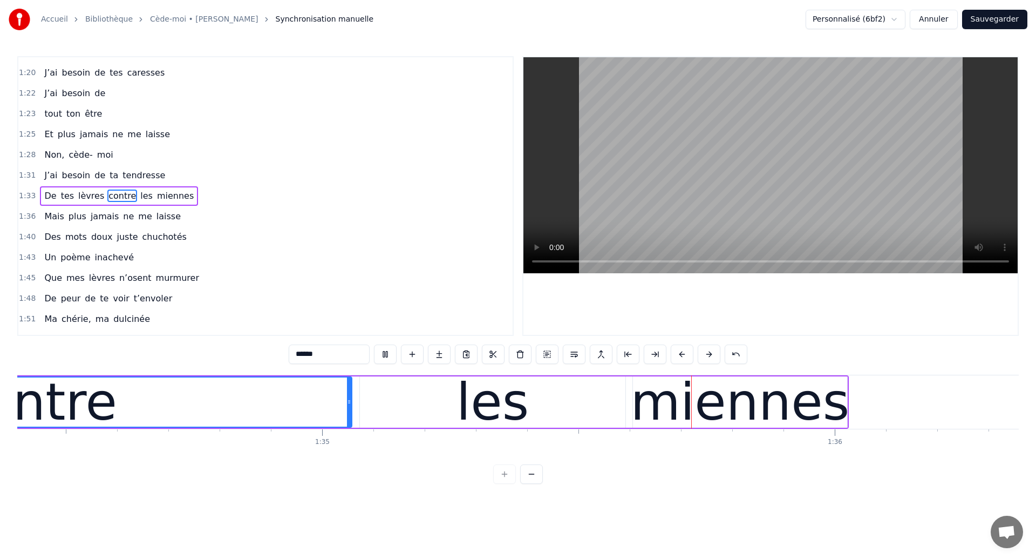
click at [576, 388] on div "les" at bounding box center [493, 401] width 266 height 51
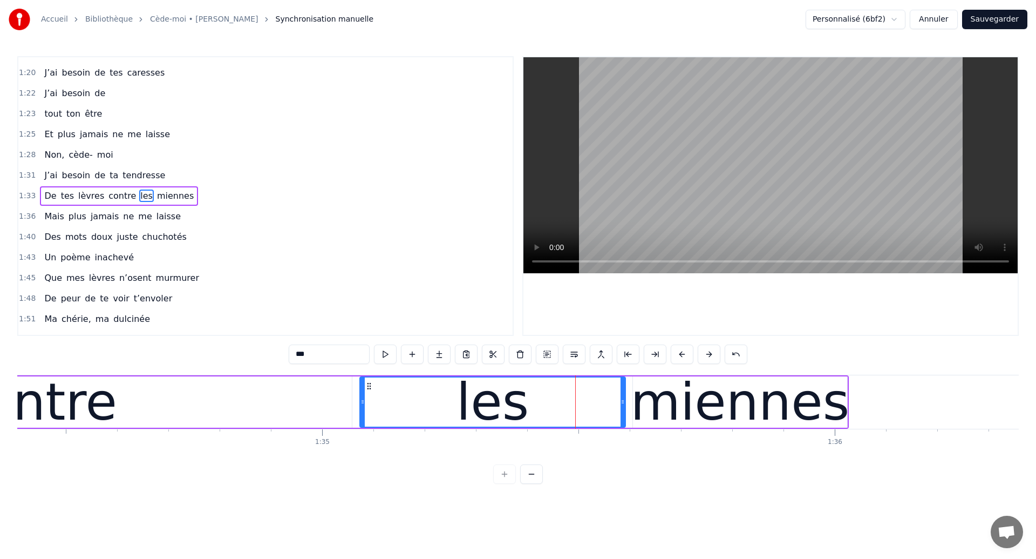
click at [710, 388] on div "miennes" at bounding box center [739, 401] width 219 height 77
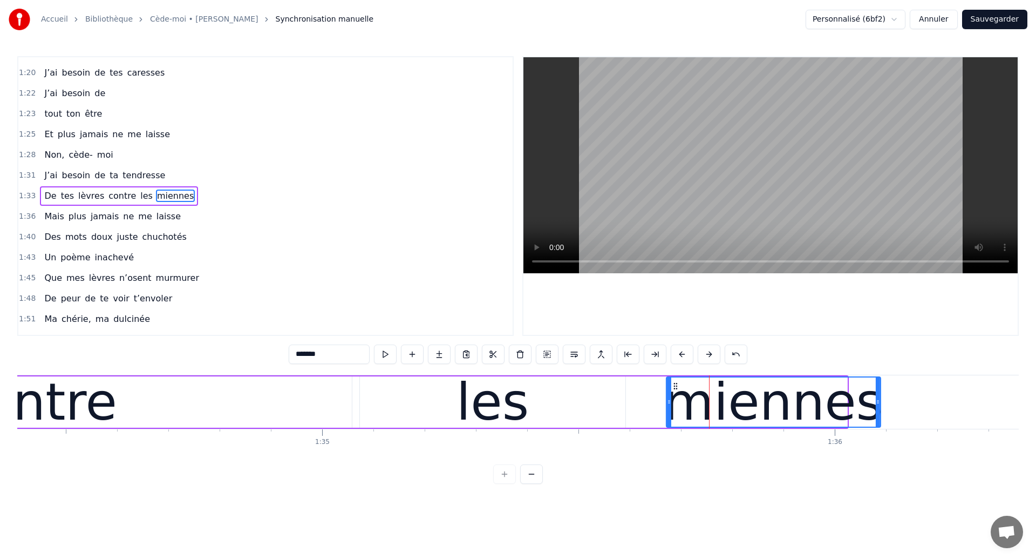
drag, startPoint x: 644, startPoint y: 386, endPoint x: 677, endPoint y: 412, distance: 42.6
click at [677, 412] on div "miennes" at bounding box center [773, 401] width 213 height 49
click at [394, 421] on div "les" at bounding box center [493, 401] width 266 height 51
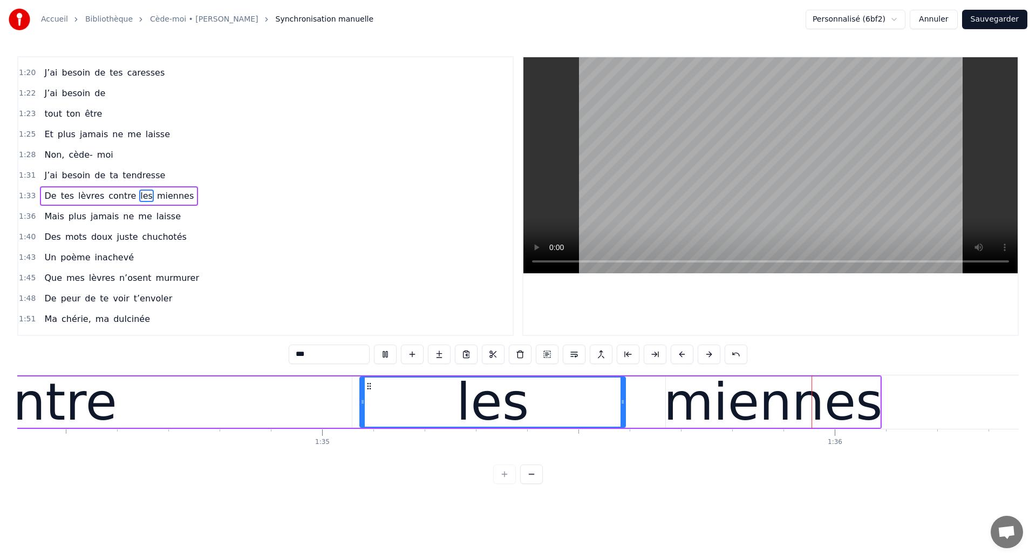
click at [559, 393] on div "les" at bounding box center [493, 401] width 264 height 49
drag, startPoint x: 620, startPoint y: 402, endPoint x: 643, endPoint y: 407, distance: 23.4
click at [634, 407] on div at bounding box center [631, 401] width 4 height 49
drag, startPoint x: 643, startPoint y: 405, endPoint x: 657, endPoint y: 409, distance: 14.4
click at [657, 409] on div at bounding box center [655, 401] width 4 height 49
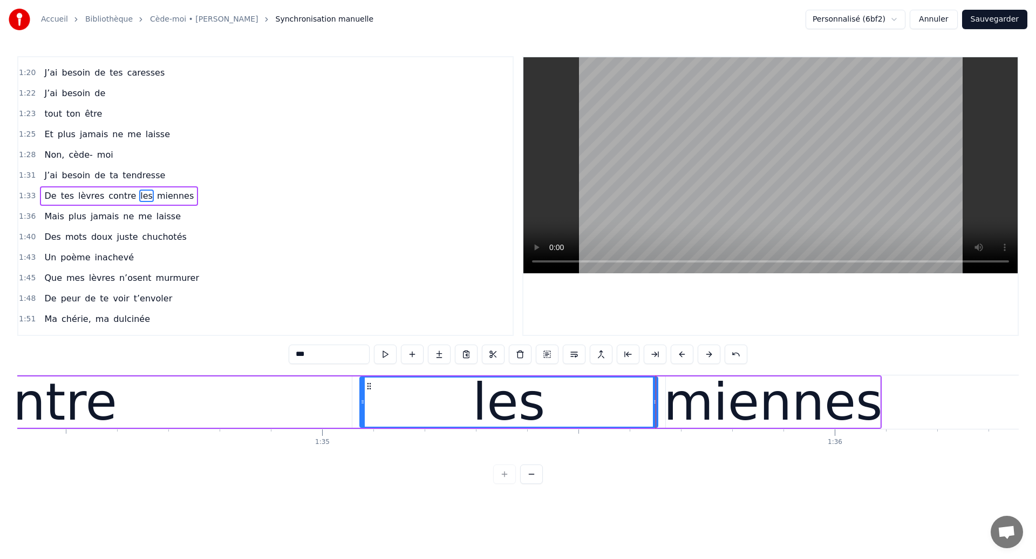
click at [253, 417] on div "contre" at bounding box center [35, 401] width 633 height 51
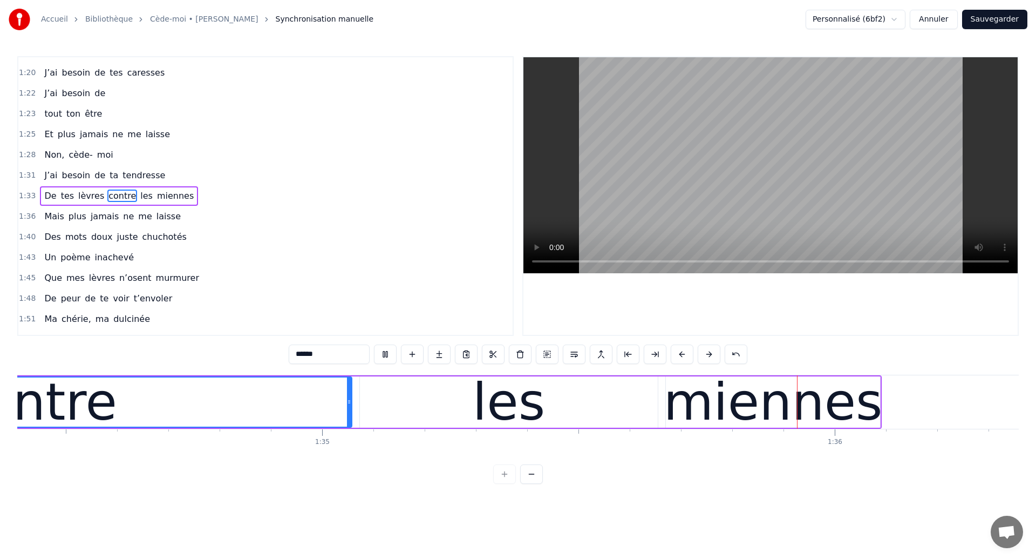
click at [610, 394] on div "les" at bounding box center [509, 401] width 298 height 51
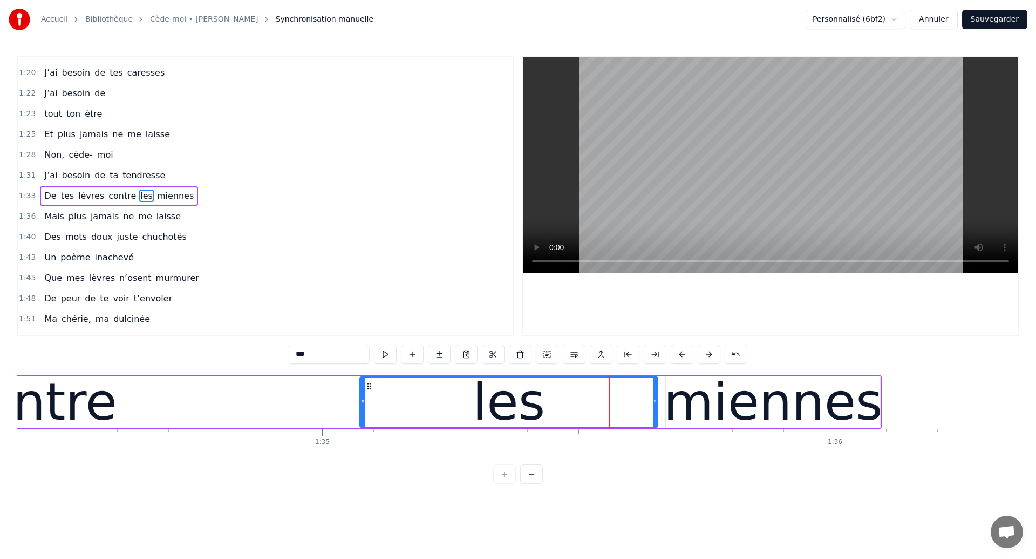
click at [254, 414] on div "contre" at bounding box center [35, 401] width 633 height 51
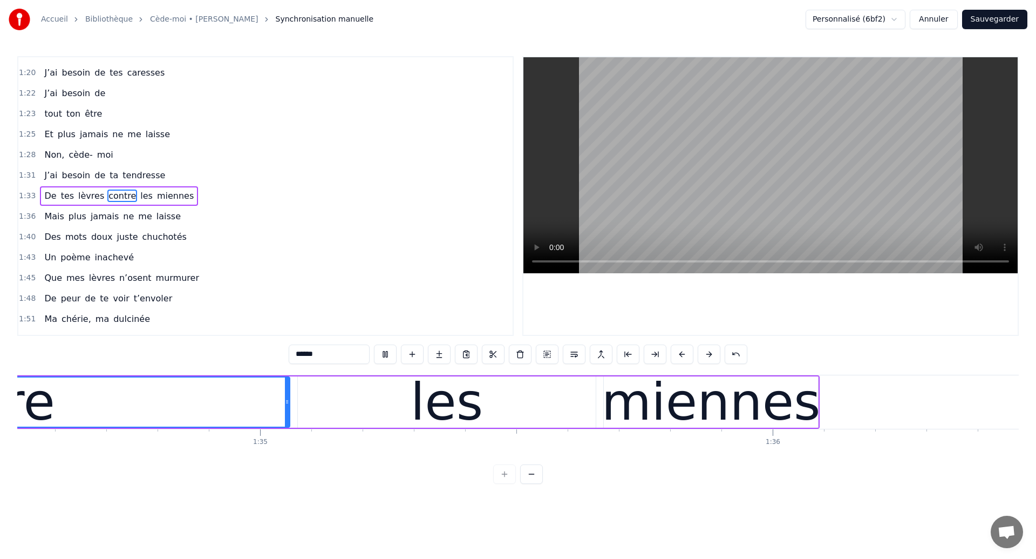
click at [527, 388] on div "les" at bounding box center [447, 401] width 298 height 51
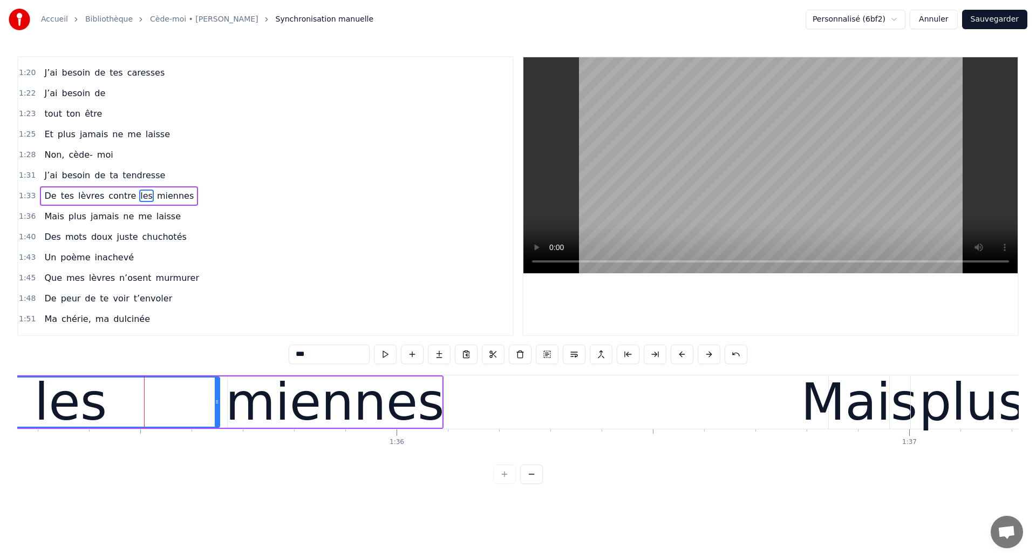
scroll to position [0, 48826]
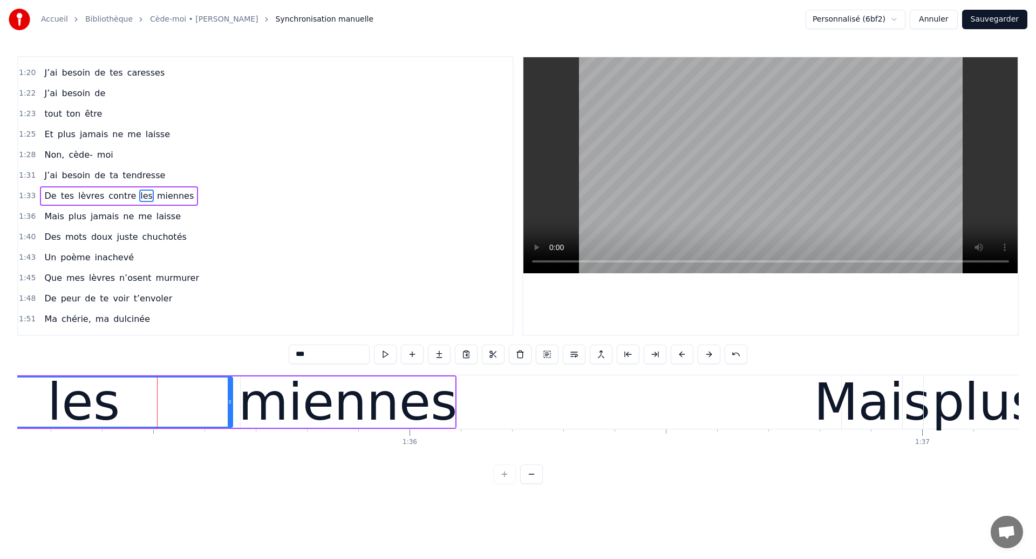
click at [86, 401] on div "les" at bounding box center [83, 401] width 72 height 77
click at [310, 392] on div "miennes" at bounding box center [348, 401] width 219 height 77
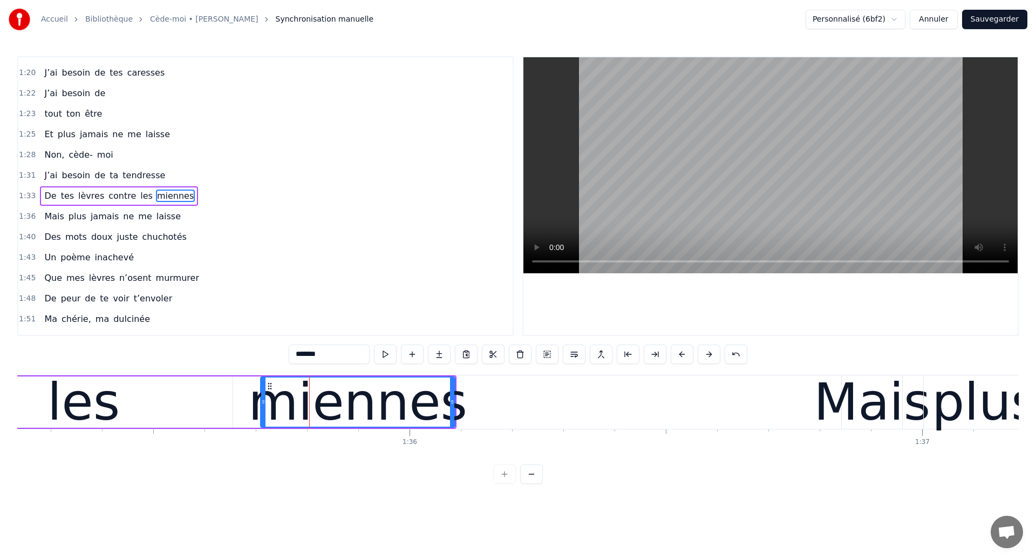
drag, startPoint x: 242, startPoint y: 403, endPoint x: 262, endPoint y: 420, distance: 26.4
click at [262, 420] on div at bounding box center [263, 401] width 4 height 49
click at [112, 406] on div "les" at bounding box center [83, 401] width 72 height 77
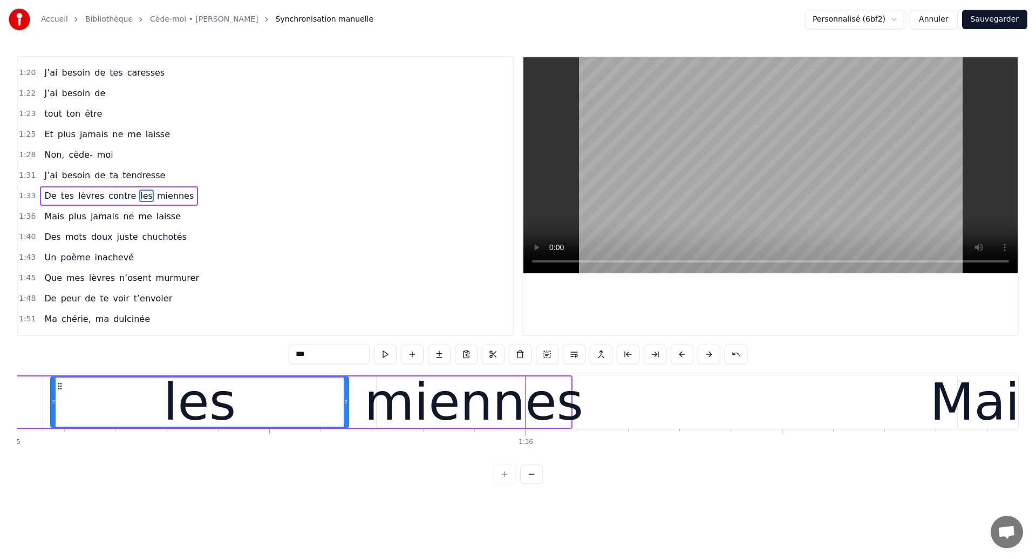
click at [63, 413] on div "les" at bounding box center [199, 401] width 297 height 49
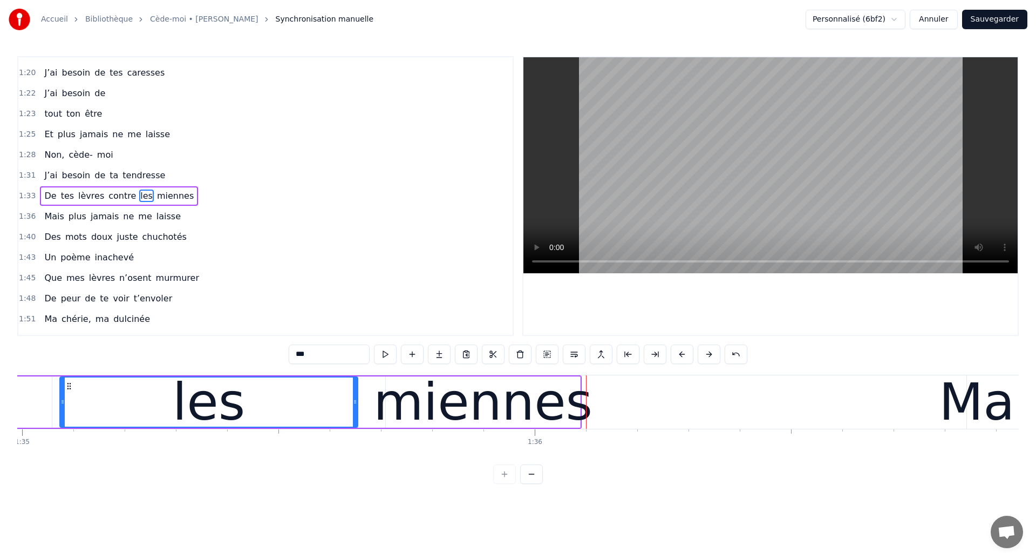
click at [395, 413] on div "miennes" at bounding box center [482, 401] width 219 height 77
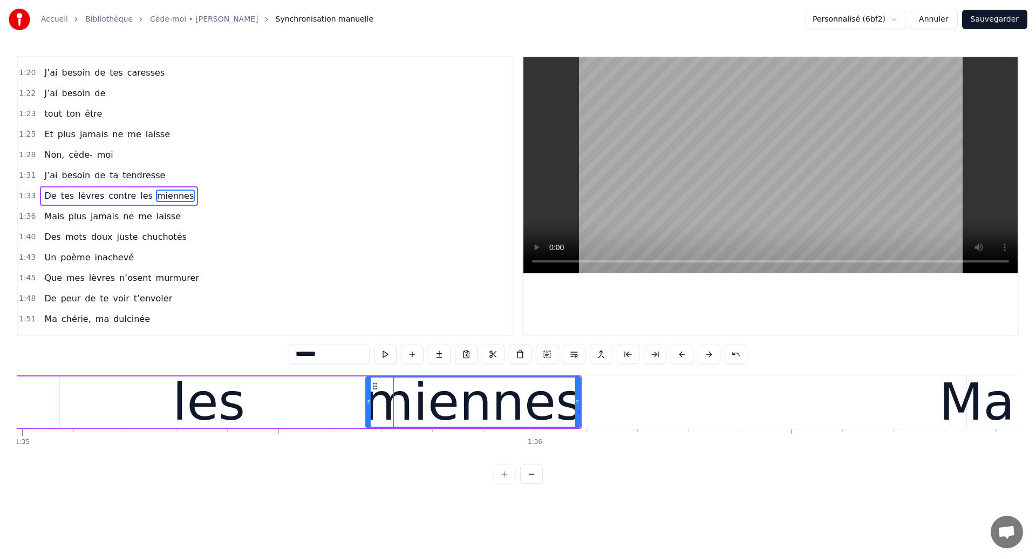
drag, startPoint x: 389, startPoint y: 411, endPoint x: 369, endPoint y: 412, distance: 20.0
click at [369, 412] on div at bounding box center [368, 401] width 4 height 49
click at [69, 417] on div "les" at bounding box center [209, 401] width 298 height 51
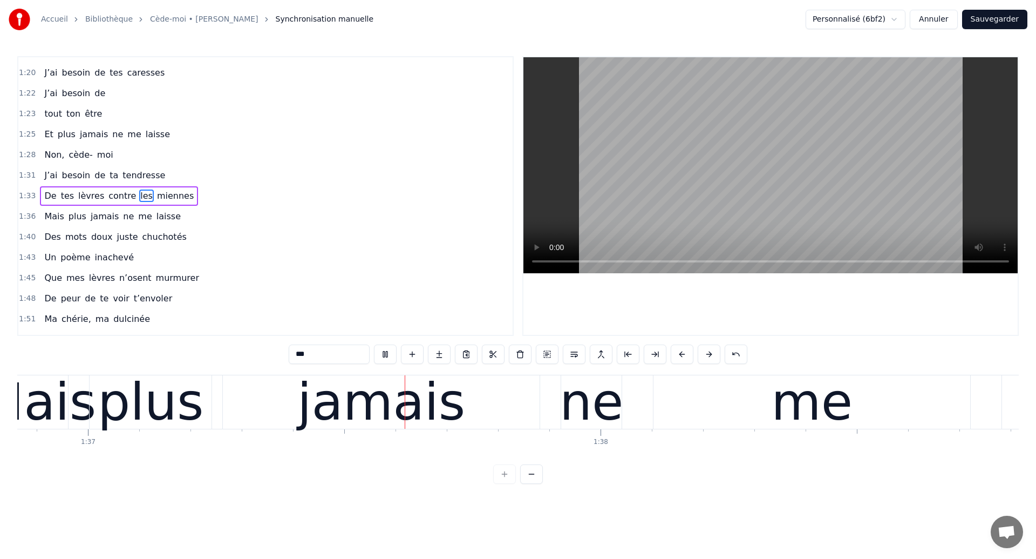
scroll to position [0, 49678]
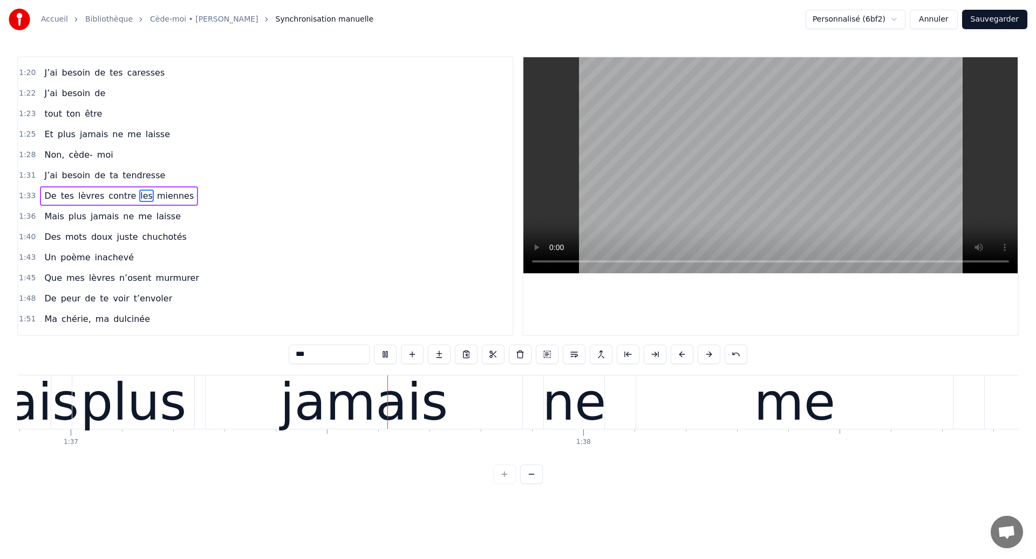
click at [347, 412] on div "jamais" at bounding box center [364, 401] width 168 height 77
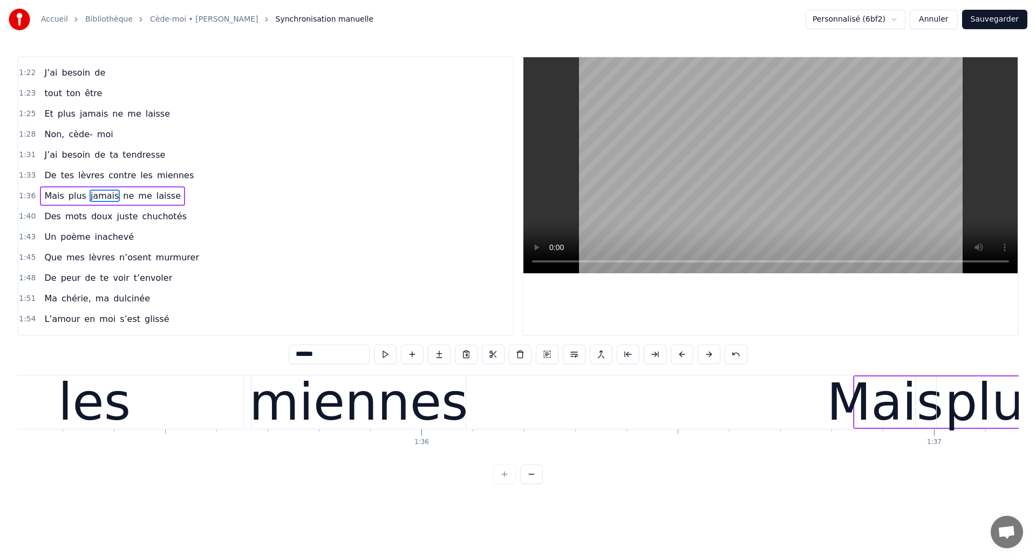
scroll to position [0, 48761]
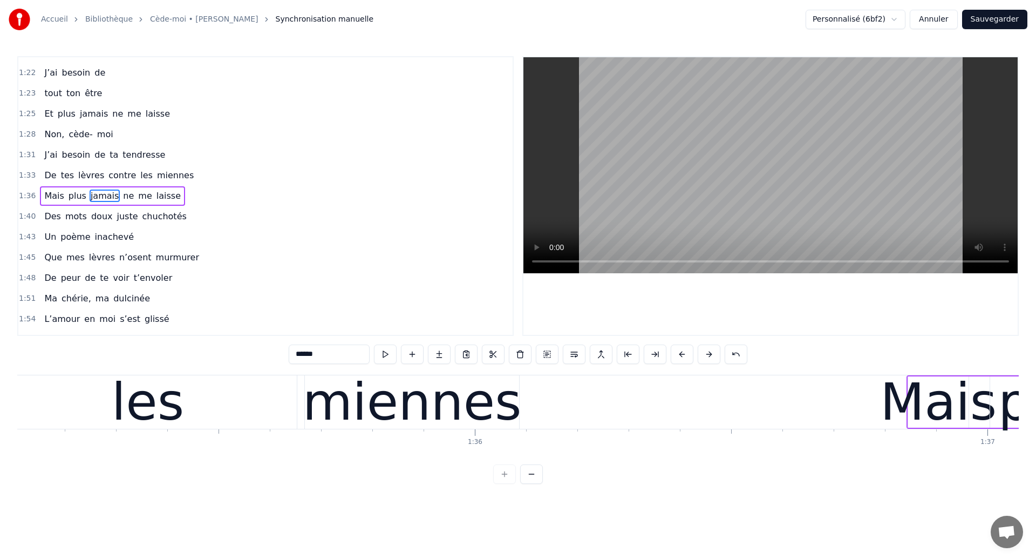
click at [203, 415] on div "les" at bounding box center [148, 401] width 298 height 53
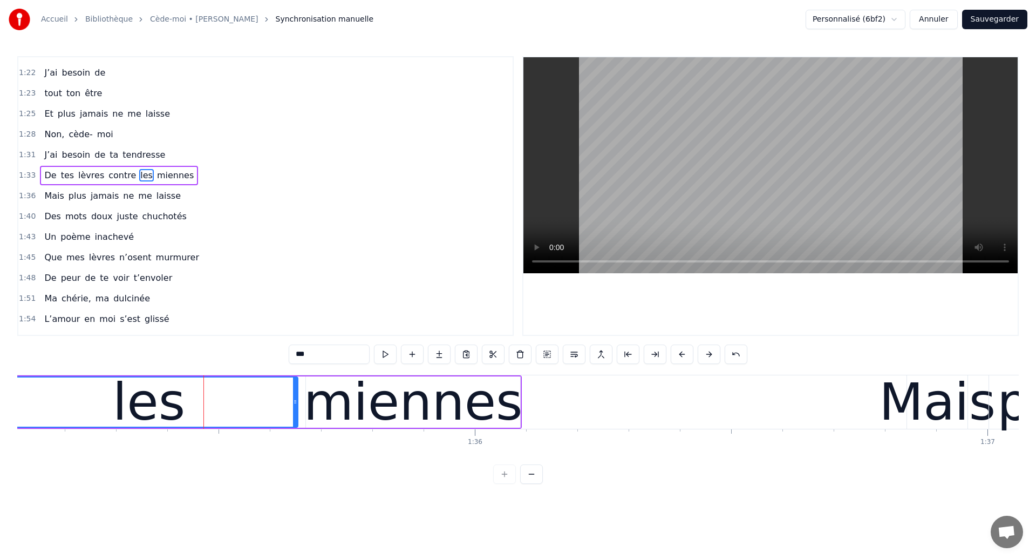
scroll to position [364, 0]
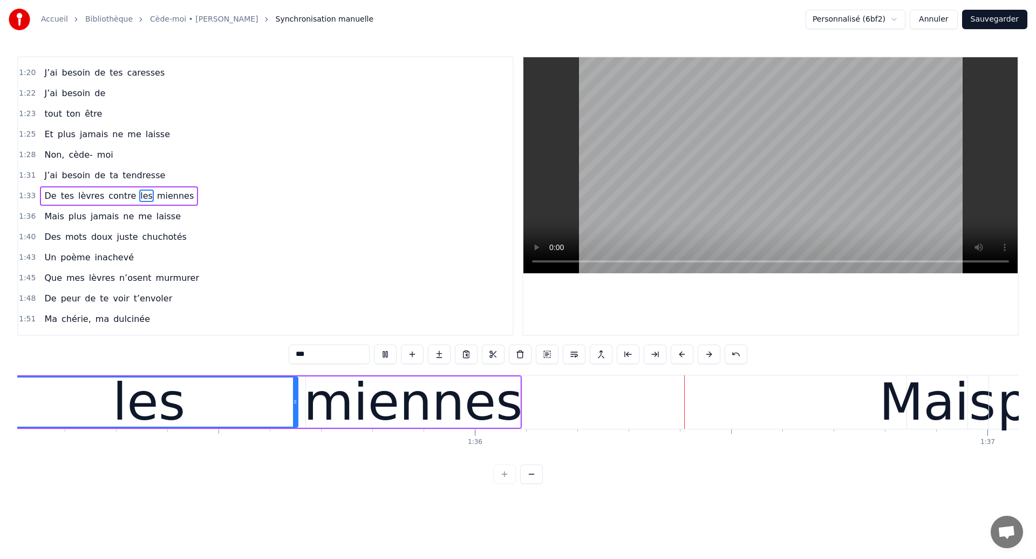
click at [494, 413] on div "miennes" at bounding box center [413, 401] width 219 height 77
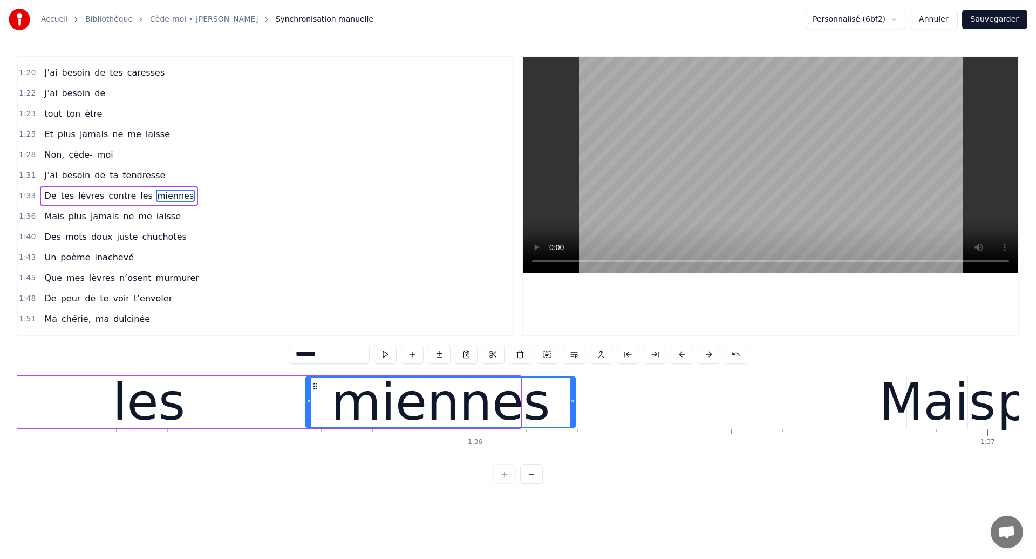
drag, startPoint x: 518, startPoint y: 417, endPoint x: 573, endPoint y: 421, distance: 55.8
click at [573, 421] on div at bounding box center [572, 401] width 4 height 49
click at [47, 411] on div "les" at bounding box center [149, 401] width 298 height 51
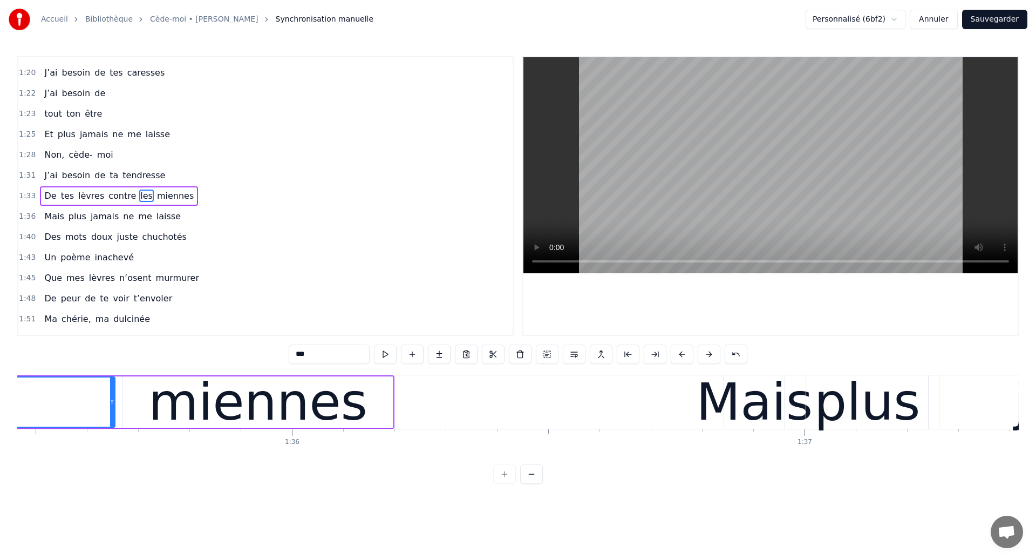
scroll to position [0, 48935]
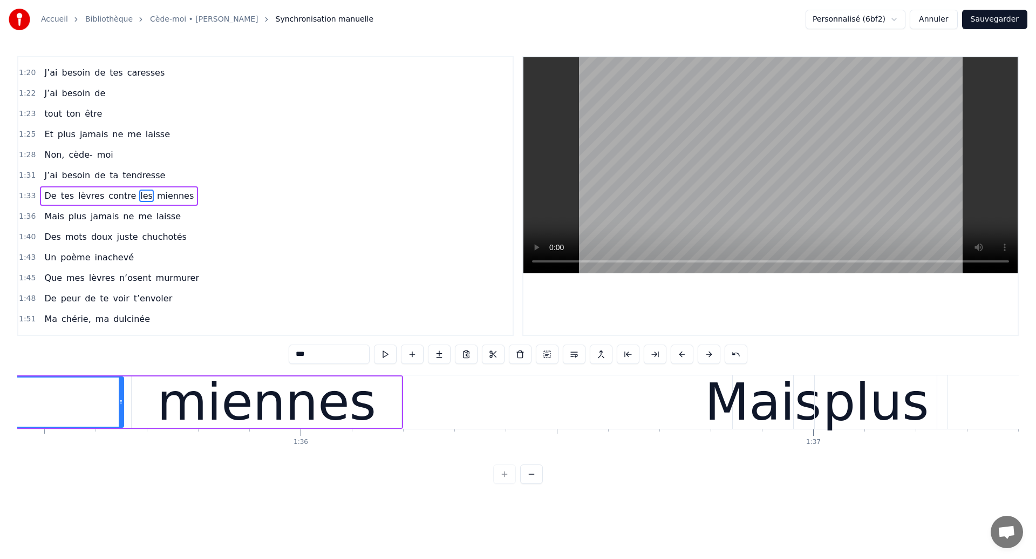
click at [178, 409] on div "miennes" at bounding box center [266, 401] width 219 height 77
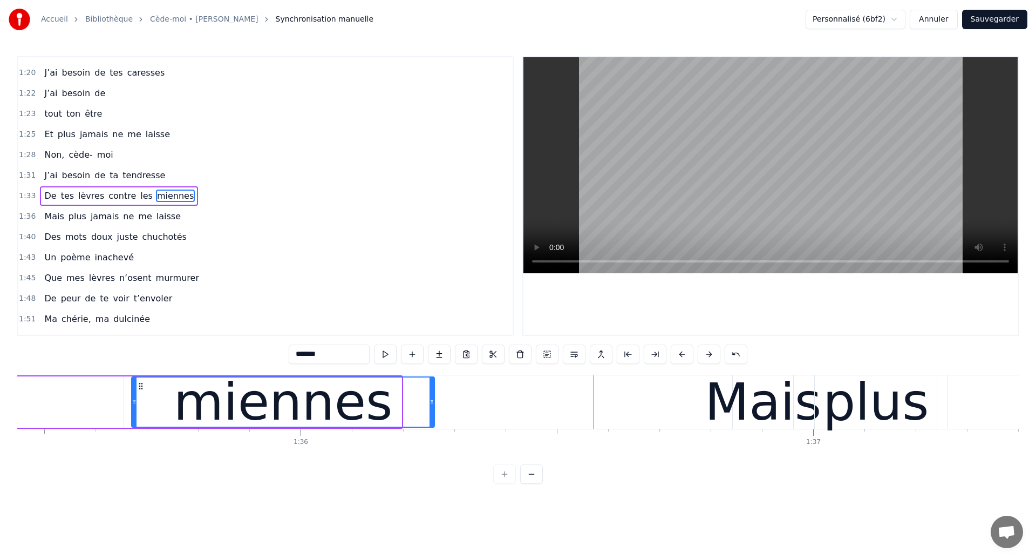
drag, startPoint x: 398, startPoint y: 410, endPoint x: 431, endPoint y: 413, distance: 33.1
click at [431, 413] on div at bounding box center [432, 401] width 4 height 49
type input "***"
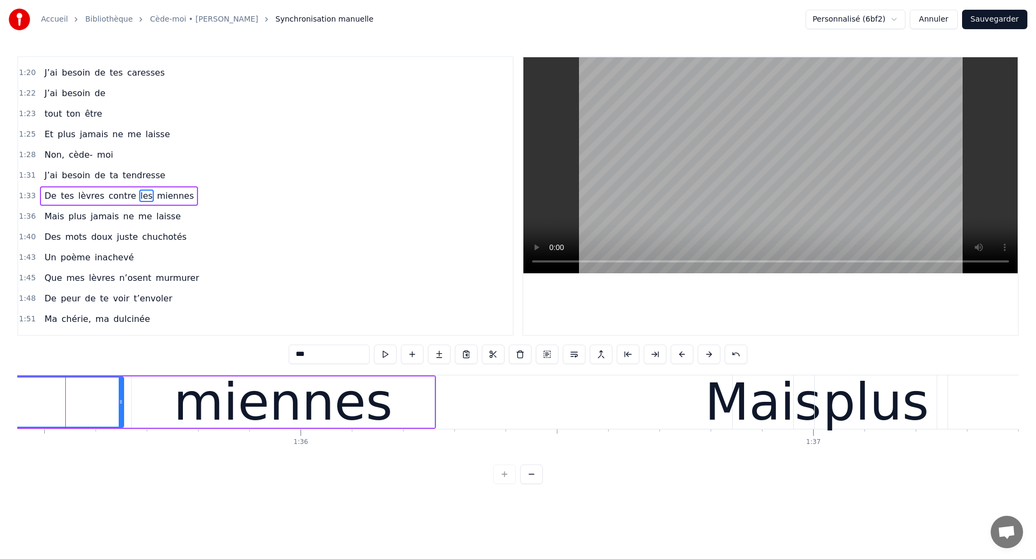
scroll to position [0, 48929]
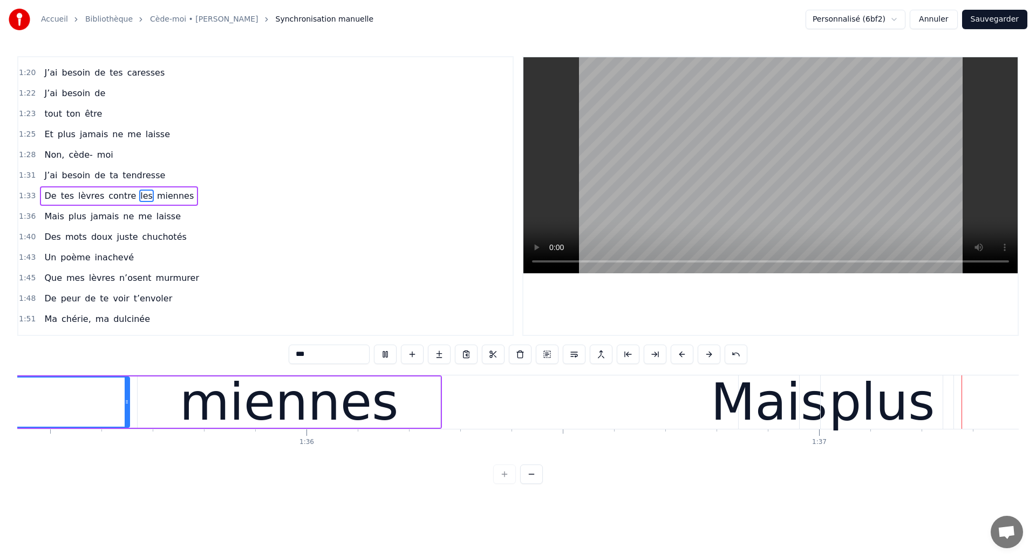
click at [339, 372] on div "0:04 Ouh ouh ouh 0:05 [PERSON_NAME] wèèè yèèèè 0:23 L’amour s’est glissé dans m…" at bounding box center [518, 269] width 1002 height 427
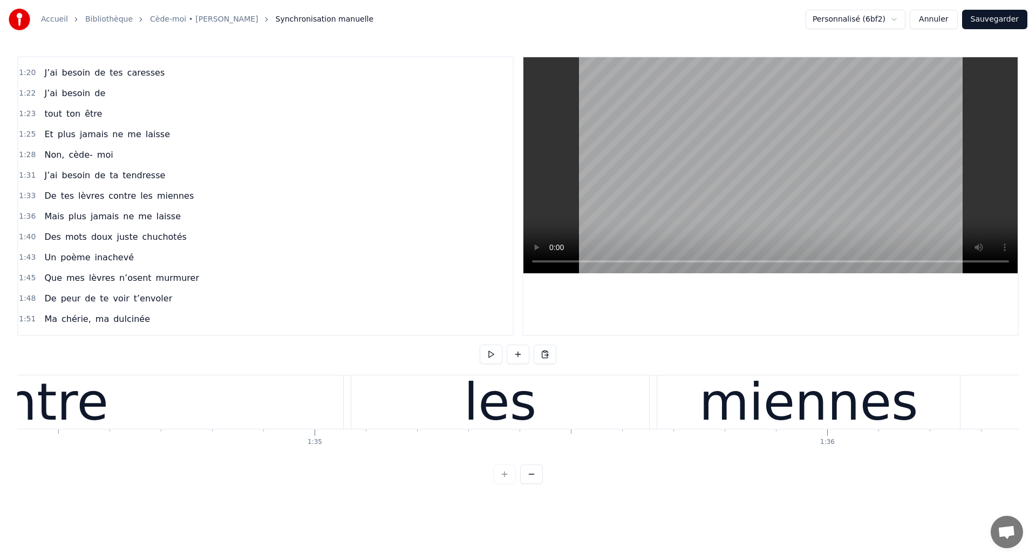
scroll to position [0, 48333]
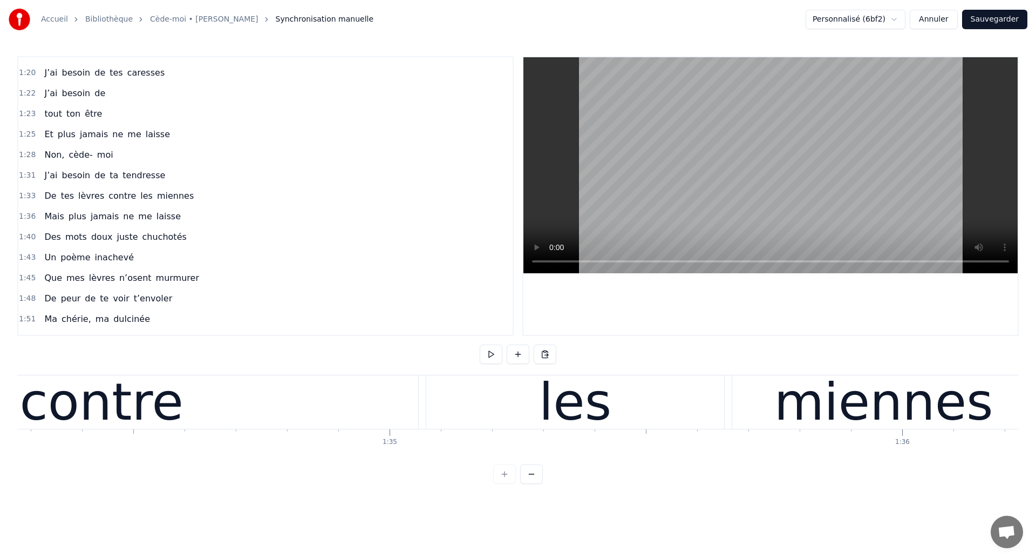
click at [193, 402] on div "contre" at bounding box center [101, 401] width 633 height 53
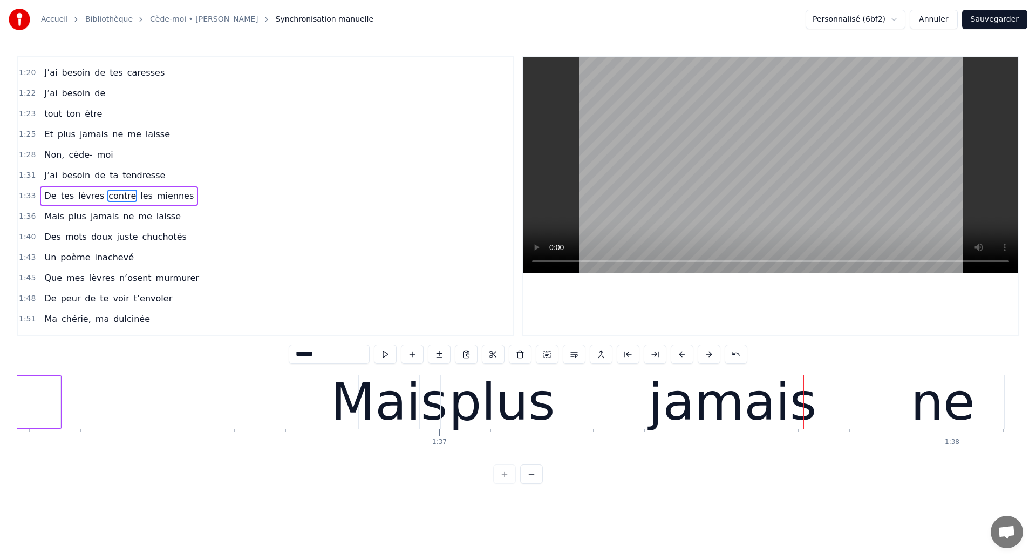
scroll to position [0, 49137]
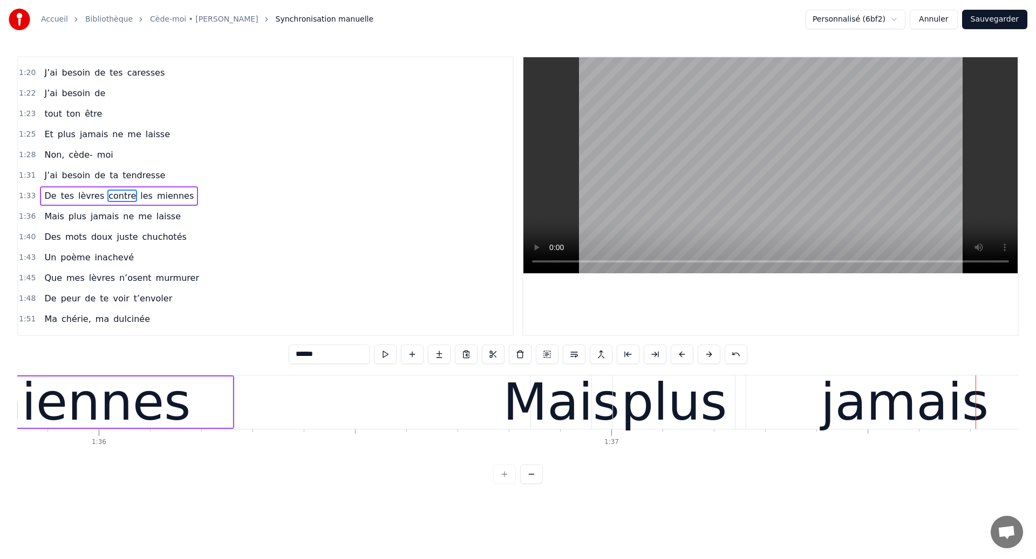
click at [93, 414] on div "miennes" at bounding box center [81, 401] width 219 height 77
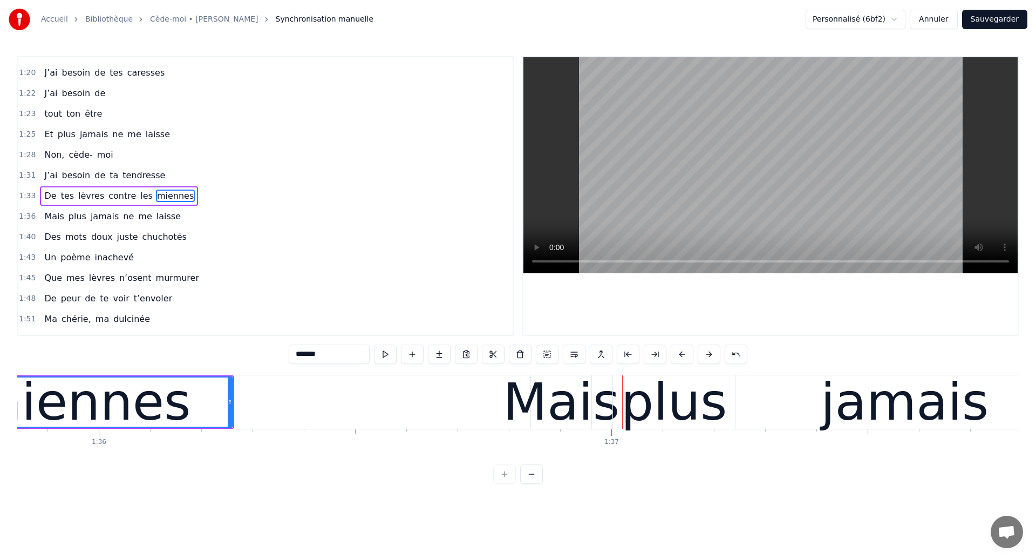
click at [610, 425] on div "Mais" at bounding box center [561, 401] width 117 height 77
type input "****"
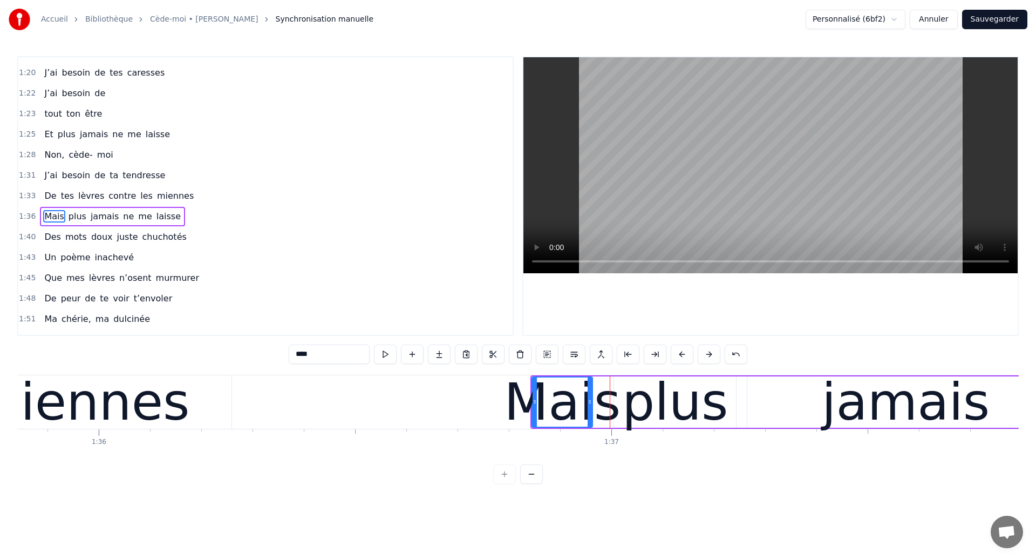
scroll to position [384, 0]
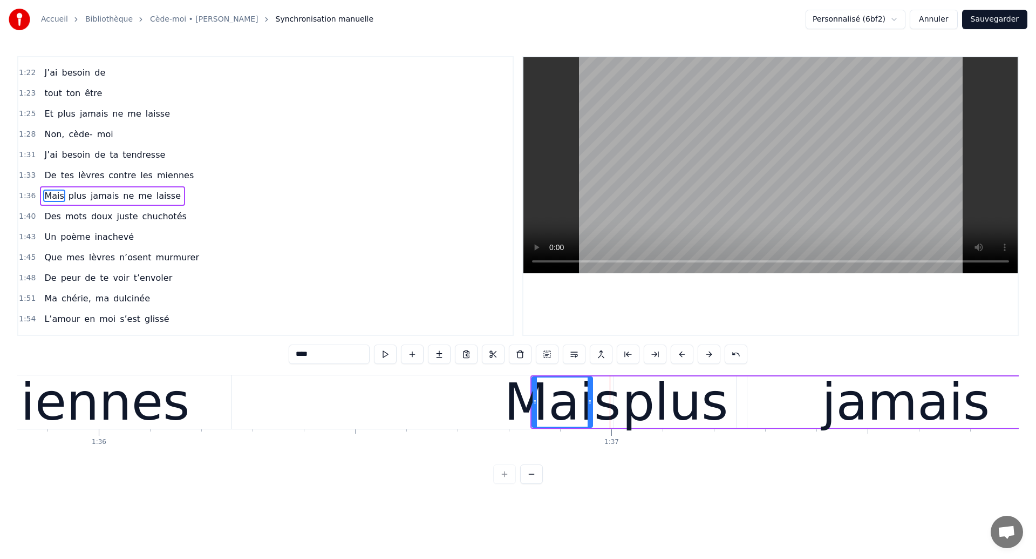
click at [542, 384] on icon at bounding box center [541, 386] width 9 height 9
click at [80, 203] on div "Mais plus jamais ne me laisse" at bounding box center [112, 195] width 145 height 19
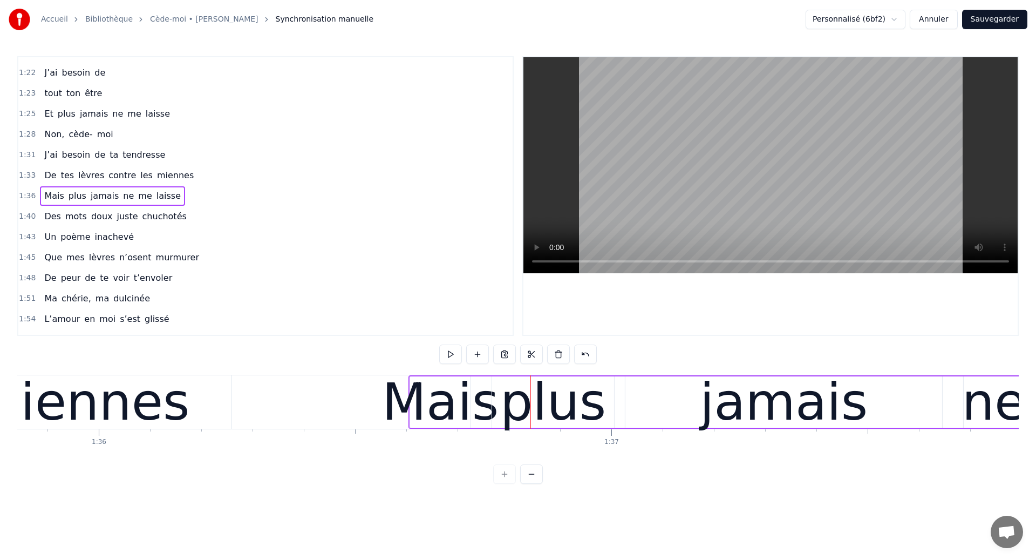
drag, startPoint x: 543, startPoint y: 386, endPoint x: 421, endPoint y: 410, distance: 124.2
click at [134, 411] on div "miennes" at bounding box center [80, 401] width 219 height 77
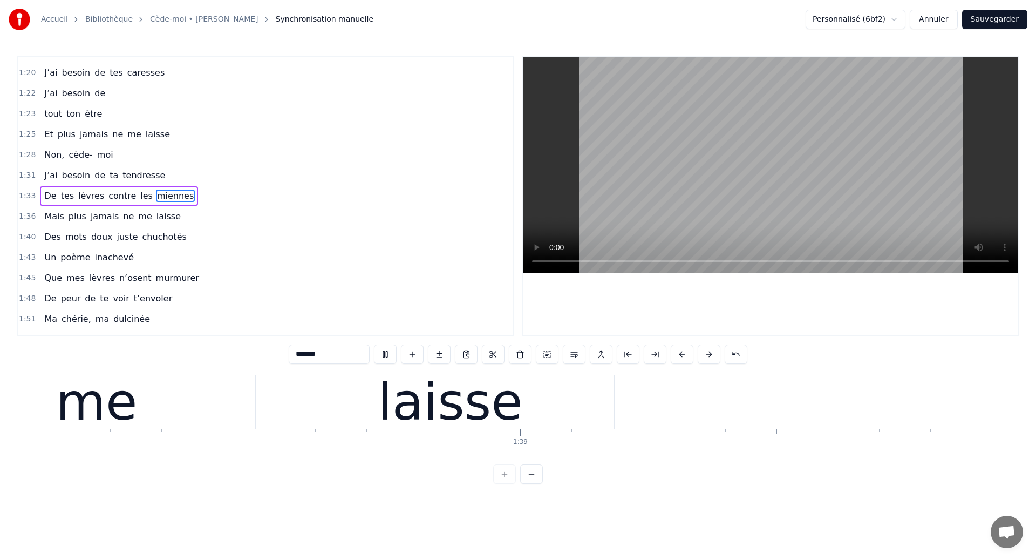
scroll to position [0, 50271]
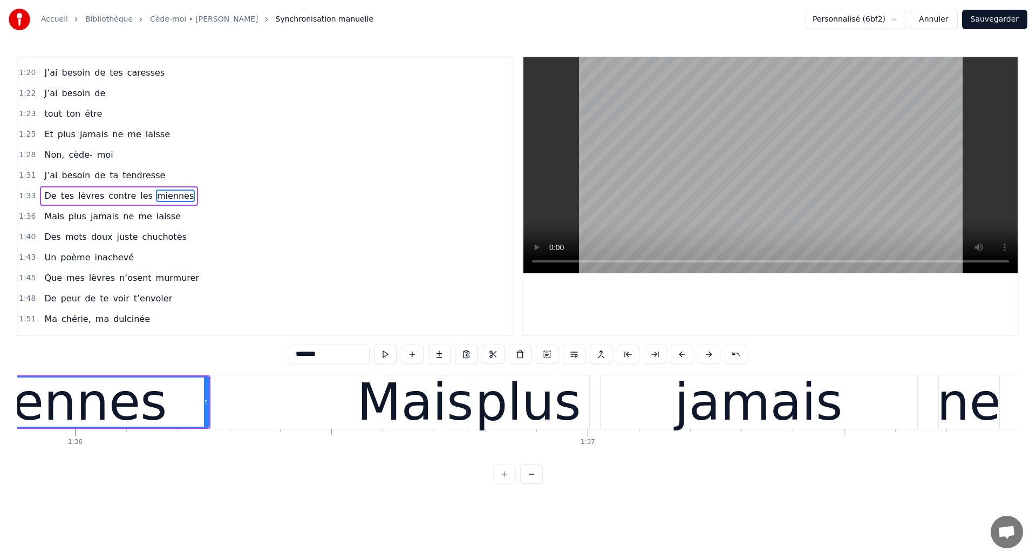
click at [32, 385] on div "miennes" at bounding box center [57, 401] width 219 height 77
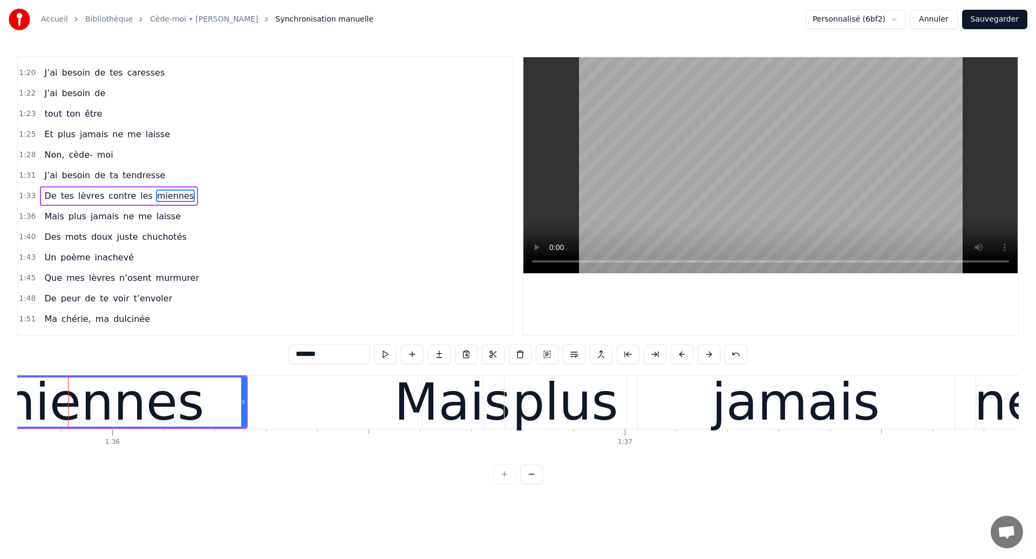
scroll to position [0, 49120]
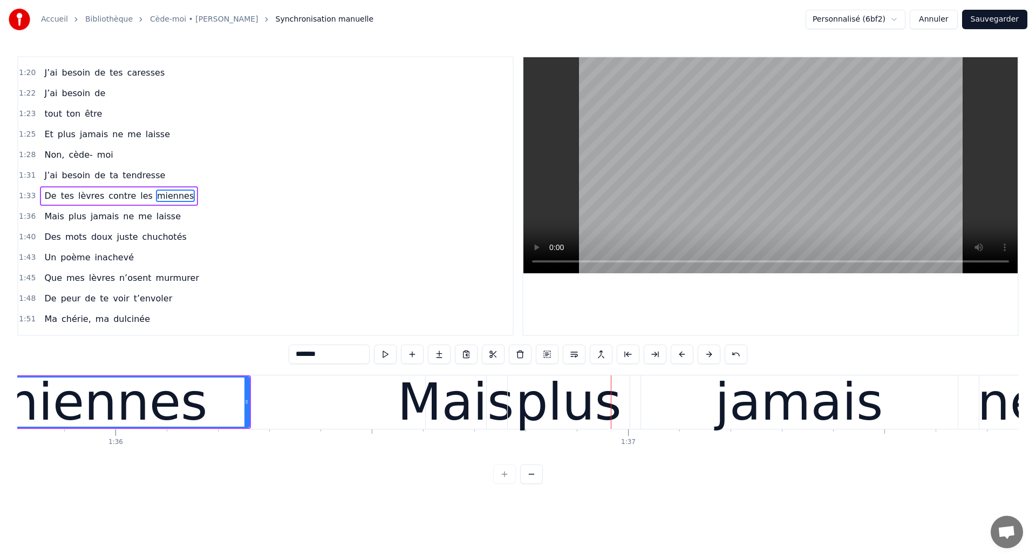
click at [103, 398] on div "miennes" at bounding box center [98, 401] width 219 height 77
click at [128, 394] on div "miennes" at bounding box center [98, 401] width 219 height 77
click at [100, 410] on div "miennes" at bounding box center [98, 401] width 219 height 77
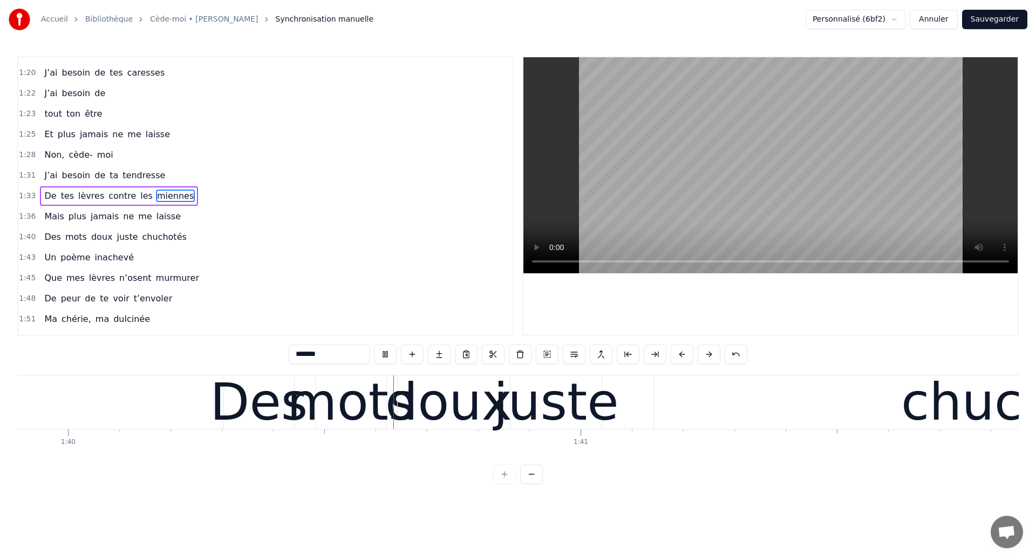
scroll to position [0, 51222]
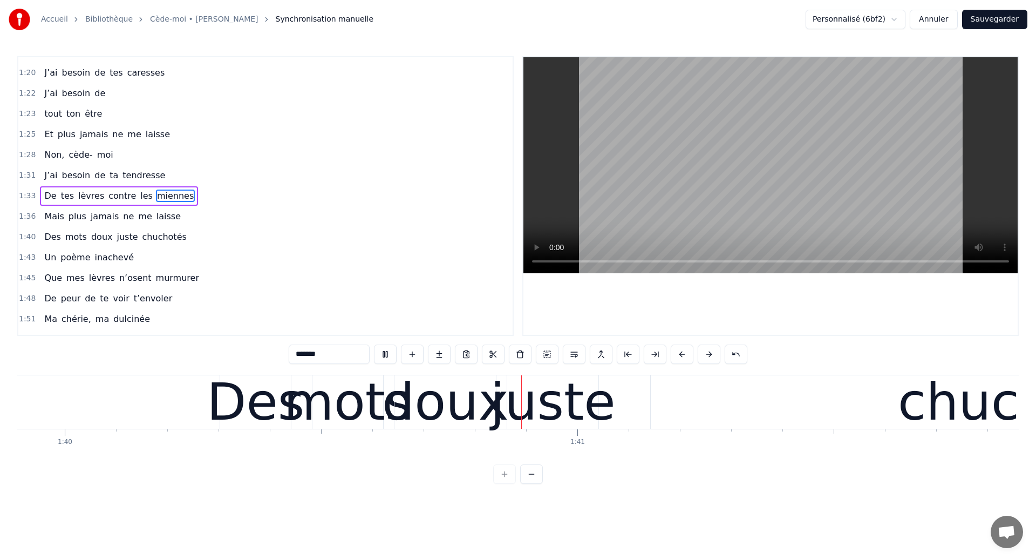
click at [346, 415] on div "mots" at bounding box center [348, 401] width 128 height 77
type input "****"
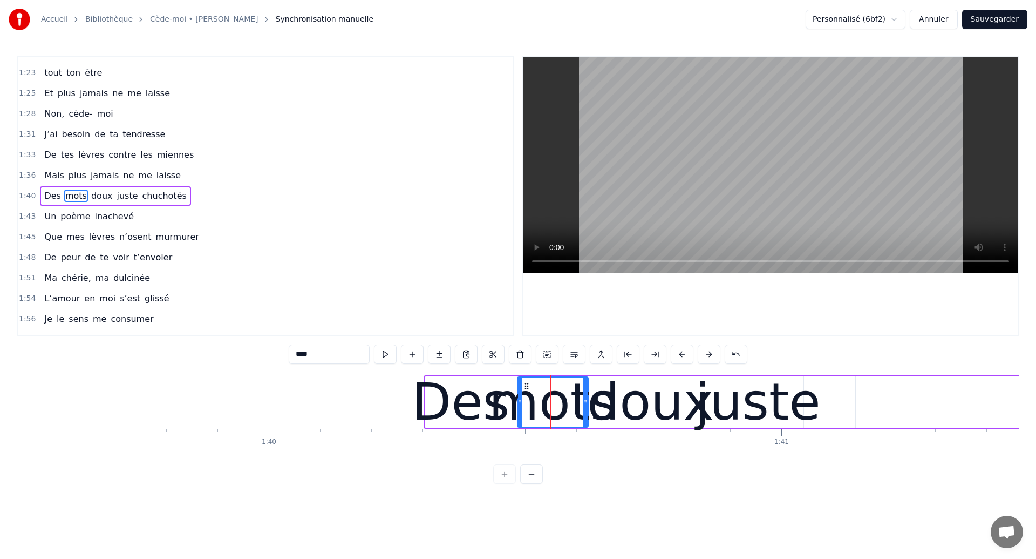
scroll to position [0, 50975]
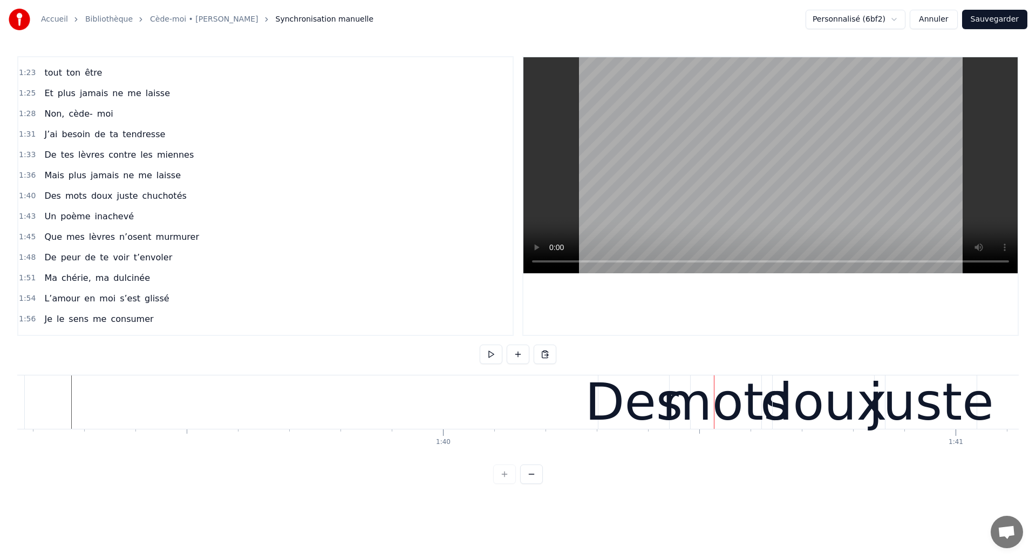
click at [682, 421] on div "mots" at bounding box center [726, 401] width 128 height 77
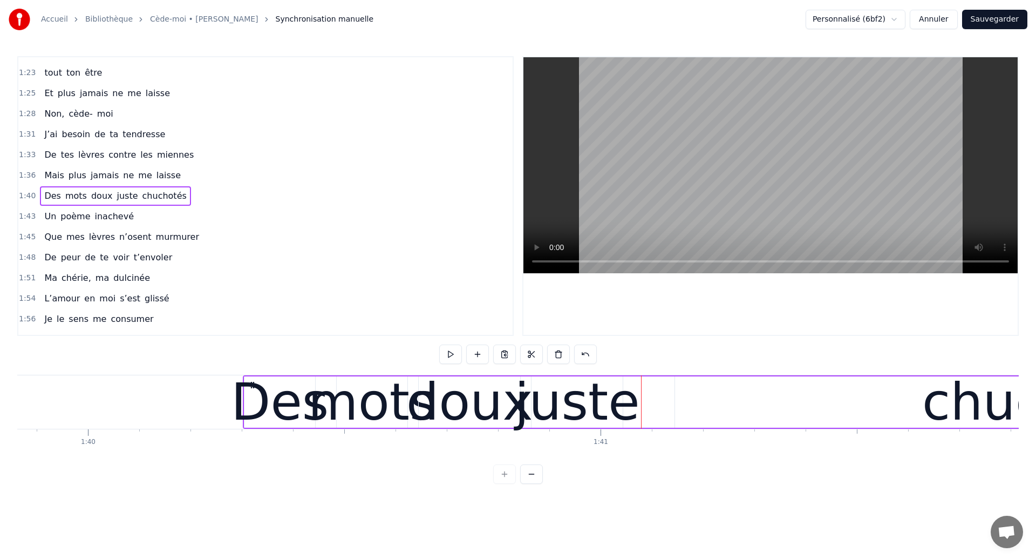
scroll to position [0, 51197]
click at [112, 205] on div "Des mots doux juste chuchotés" at bounding box center [115, 195] width 151 height 19
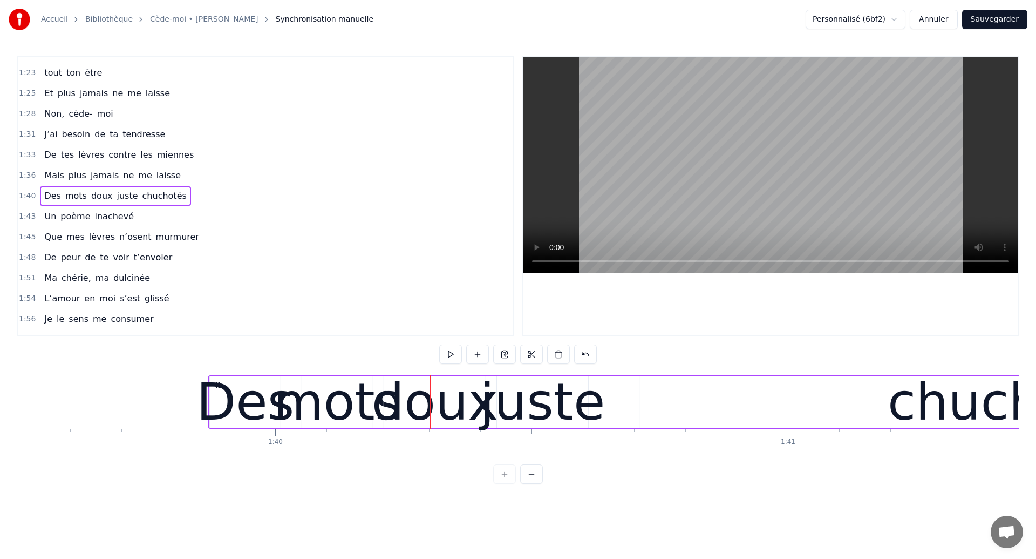
scroll to position [0, 51010]
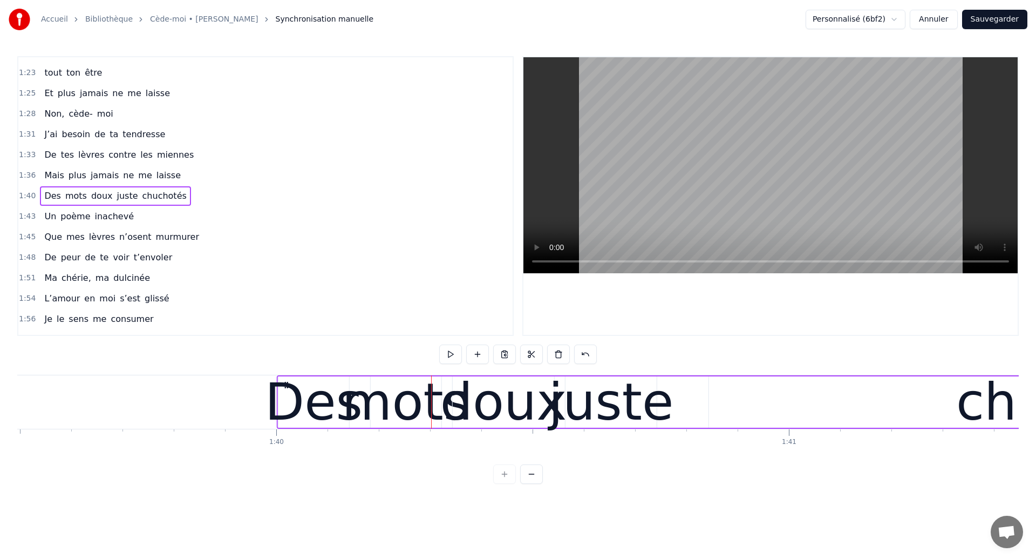
drag, startPoint x: 253, startPoint y: 382, endPoint x: 285, endPoint y: 397, distance: 35.2
click at [285, 397] on div "Des mots doux juste chuchotés" at bounding box center [873, 401] width 1192 height 53
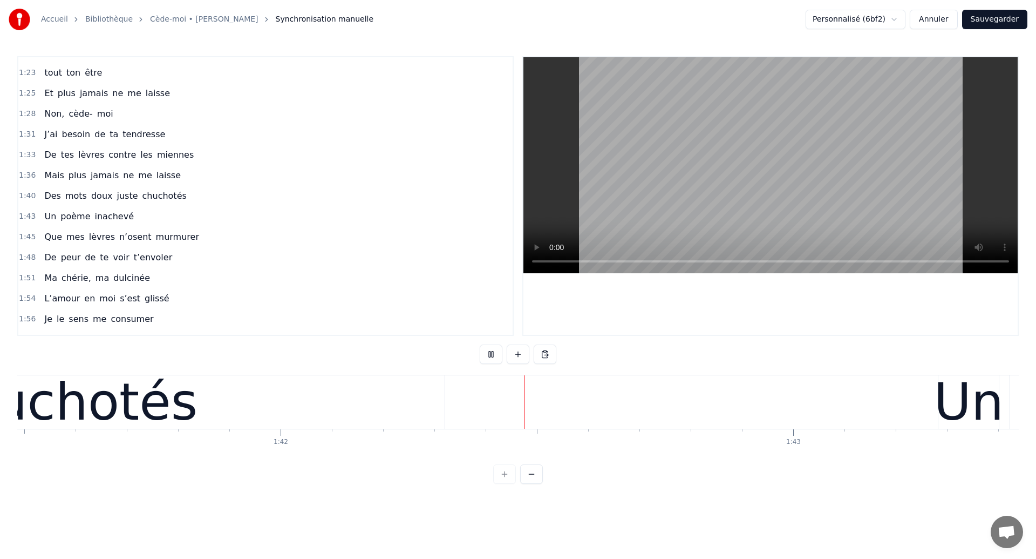
scroll to position [0, 52085]
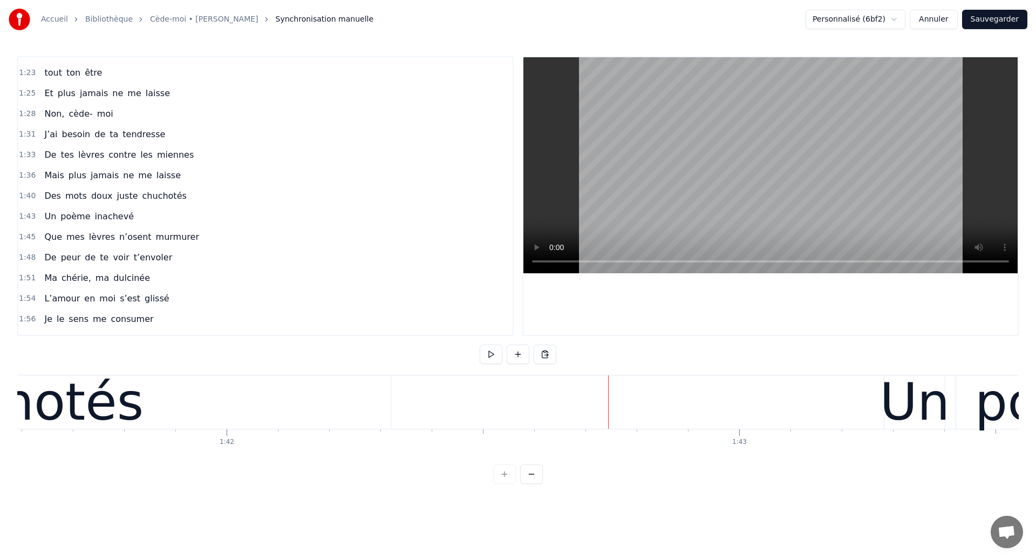
click at [104, 422] on div "chuchotés" at bounding box center [11, 401] width 263 height 77
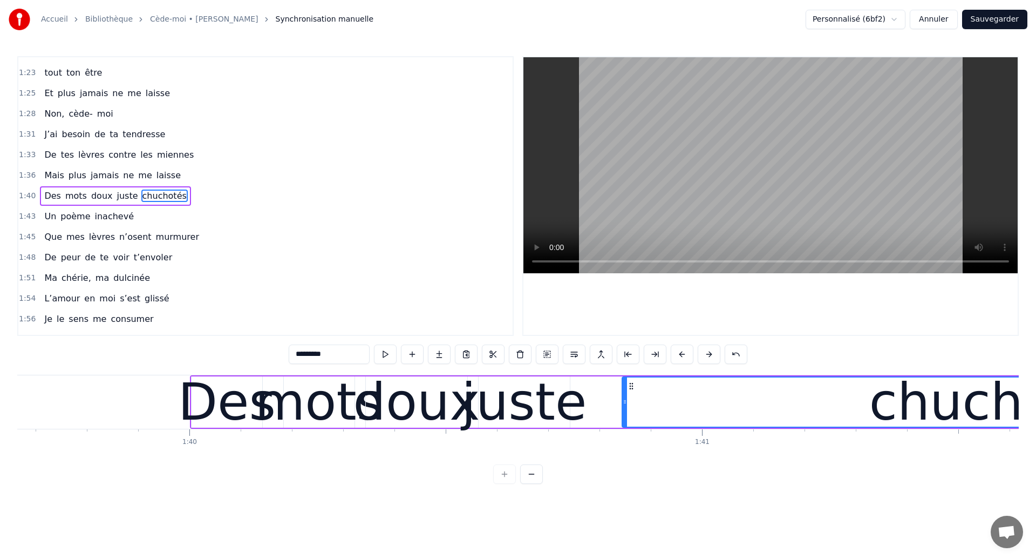
scroll to position [0, 50790]
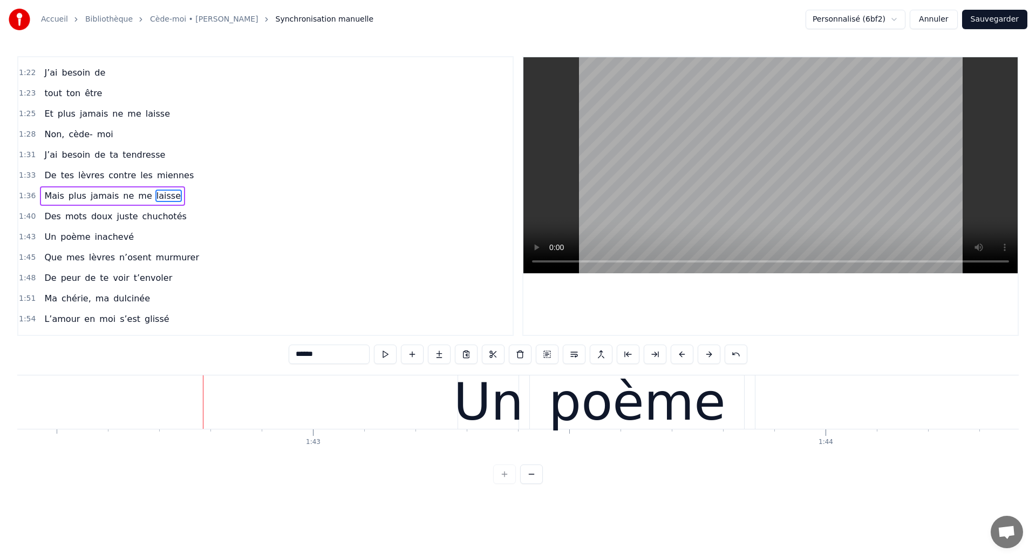
scroll to position [0, 52469]
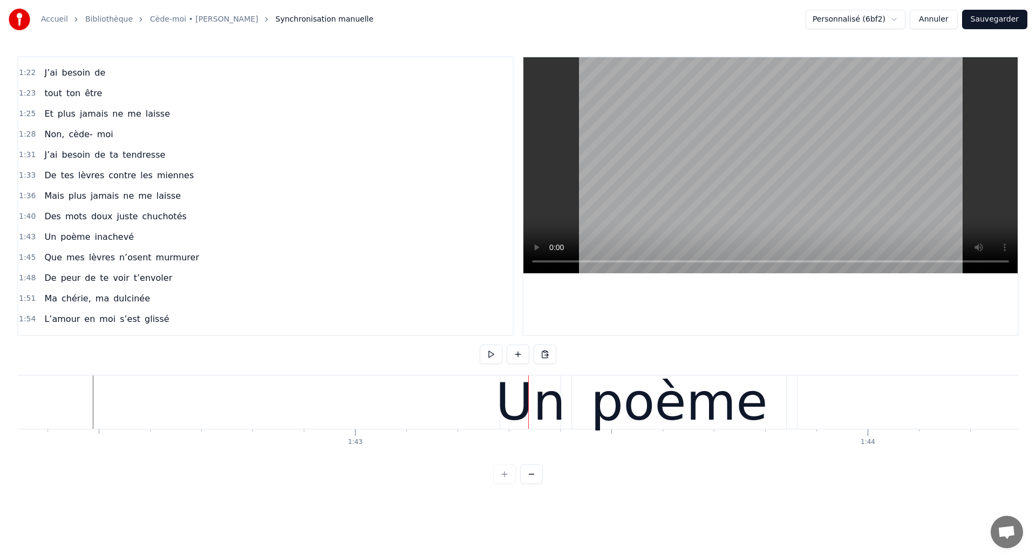
click at [568, 427] on div "Un poème inachevé" at bounding box center [1044, 401] width 1089 height 53
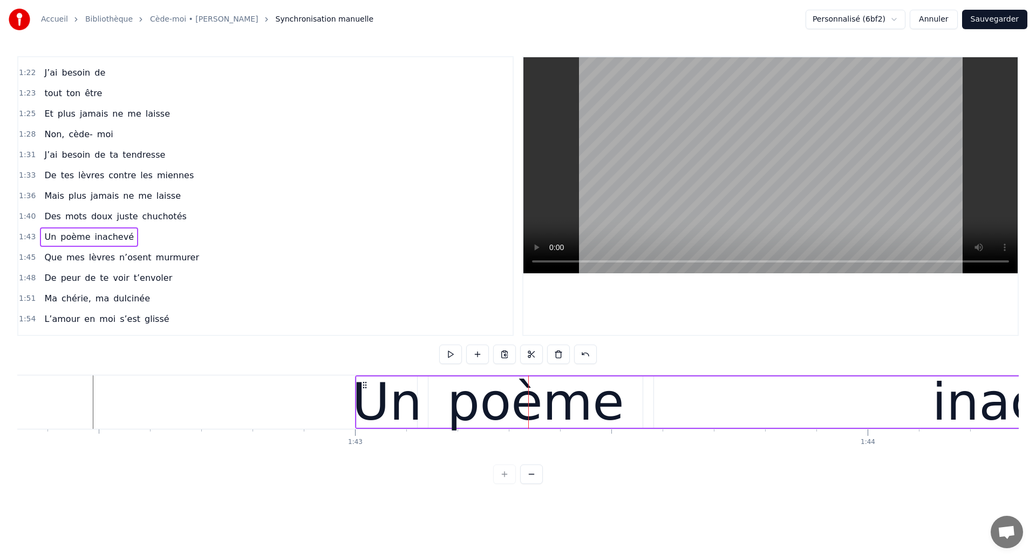
drag, startPoint x: 511, startPoint y: 384, endPoint x: 366, endPoint y: 414, distance: 147.6
click at [366, 414] on div "Un poème inachevé" at bounding box center [899, 401] width 1089 height 53
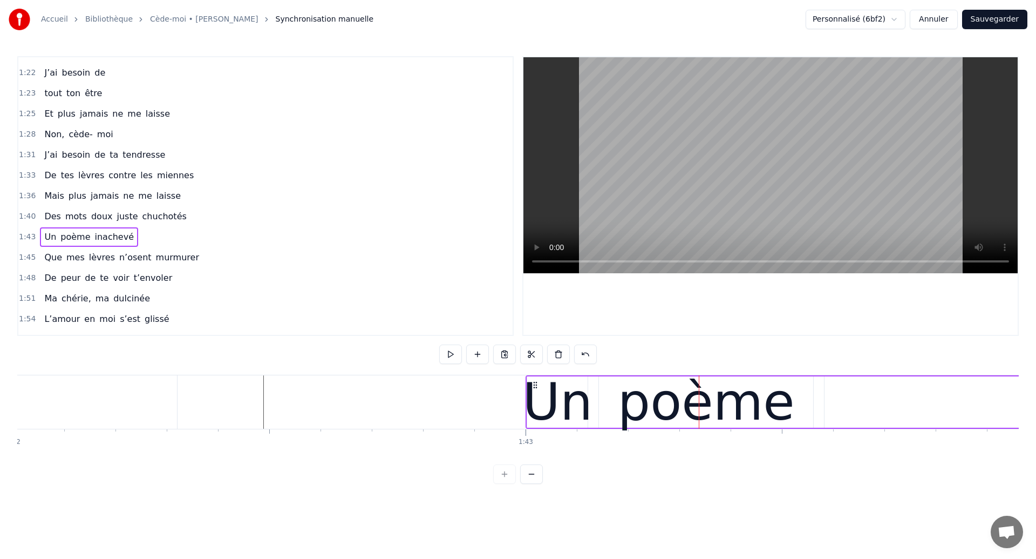
scroll to position [0, 52190]
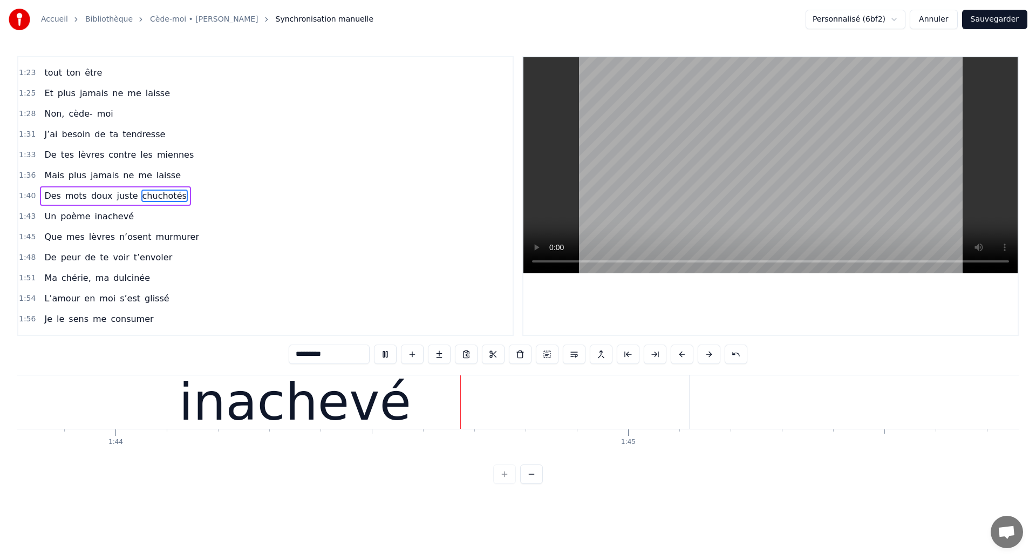
scroll to position [0, 53256]
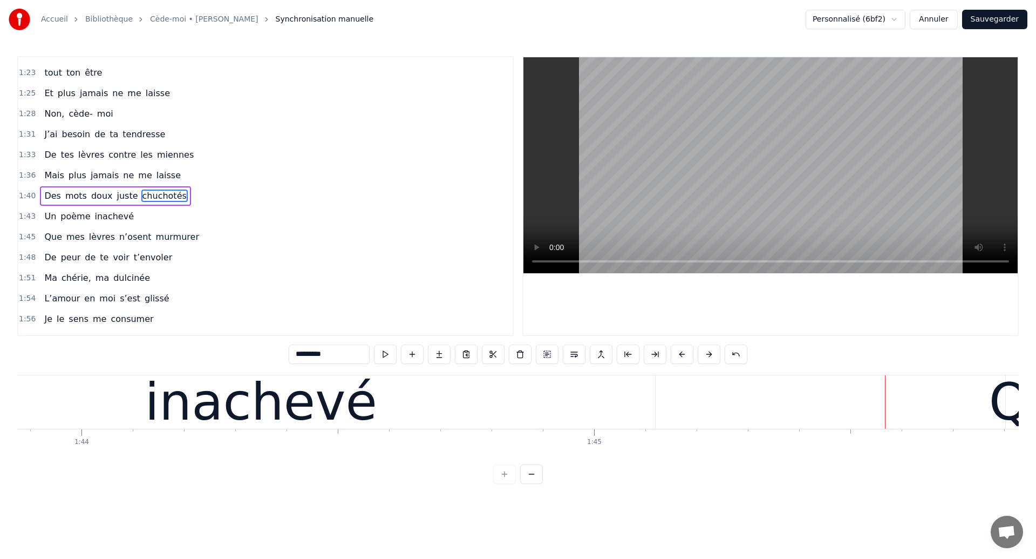
click at [305, 390] on div "inachevé" at bounding box center [261, 401] width 232 height 77
type input "********"
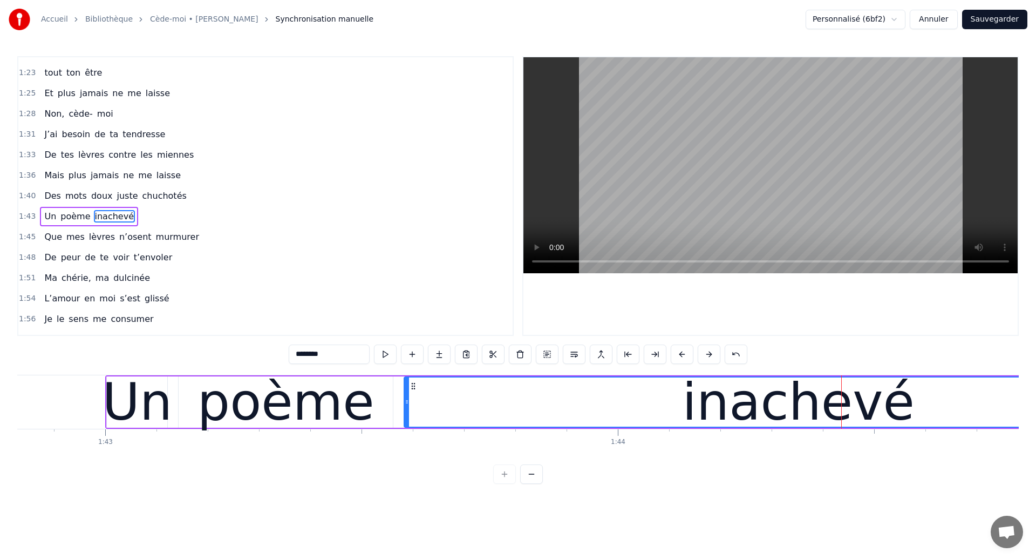
scroll to position [0, 52523]
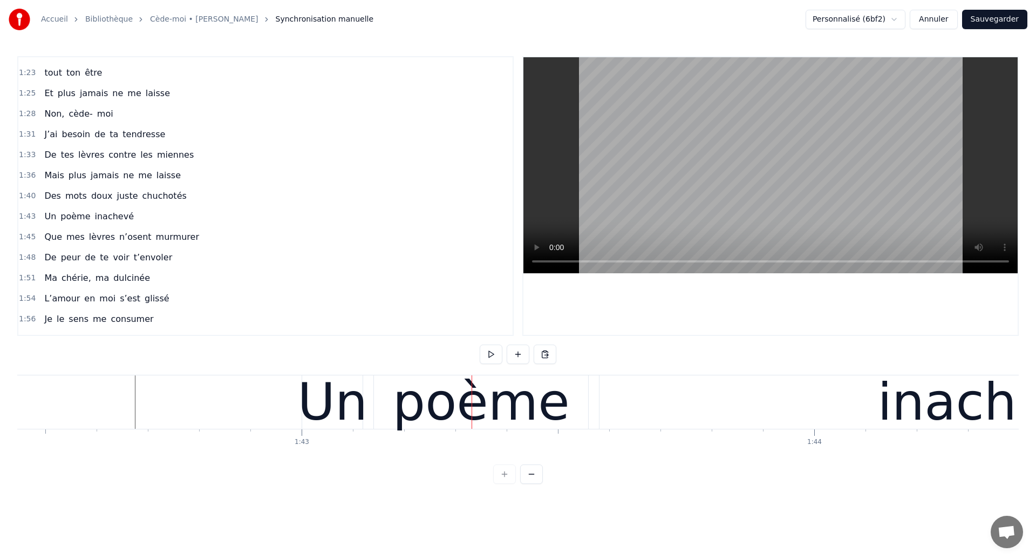
click at [416, 387] on div "poème" at bounding box center [481, 401] width 177 height 77
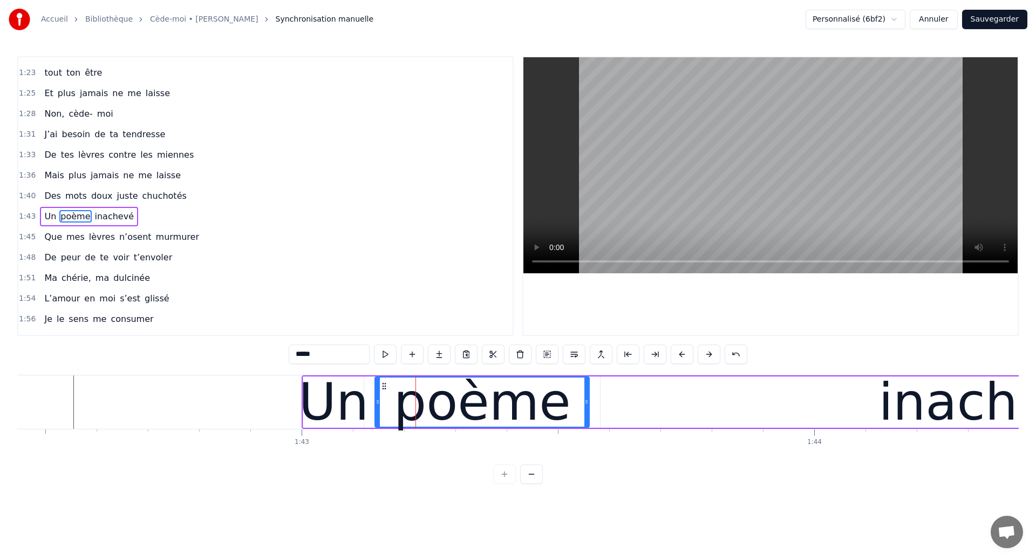
scroll to position [425, 0]
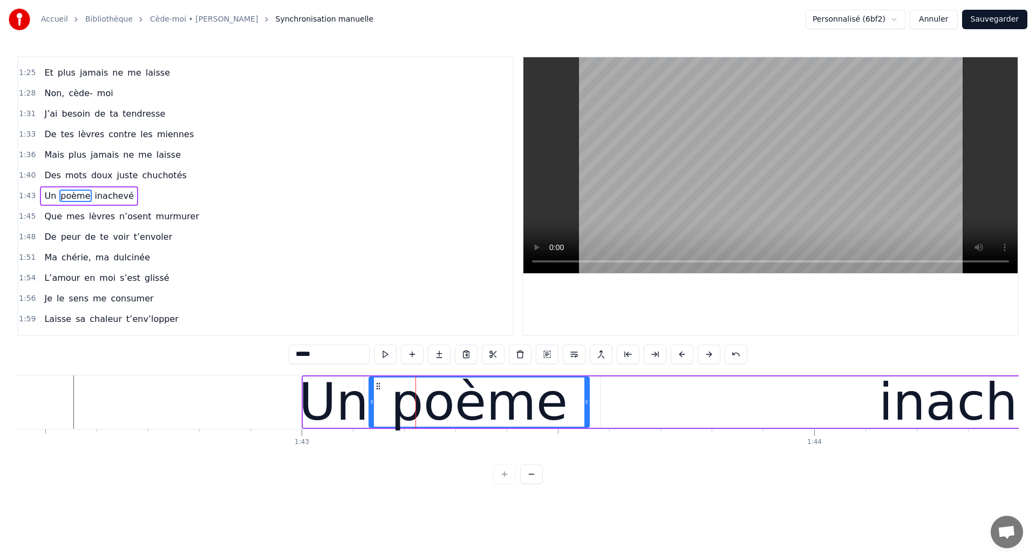
drag, startPoint x: 377, startPoint y: 403, endPoint x: 372, endPoint y: 404, distance: 5.6
click at [372, 404] on icon at bounding box center [372, 401] width 4 height 9
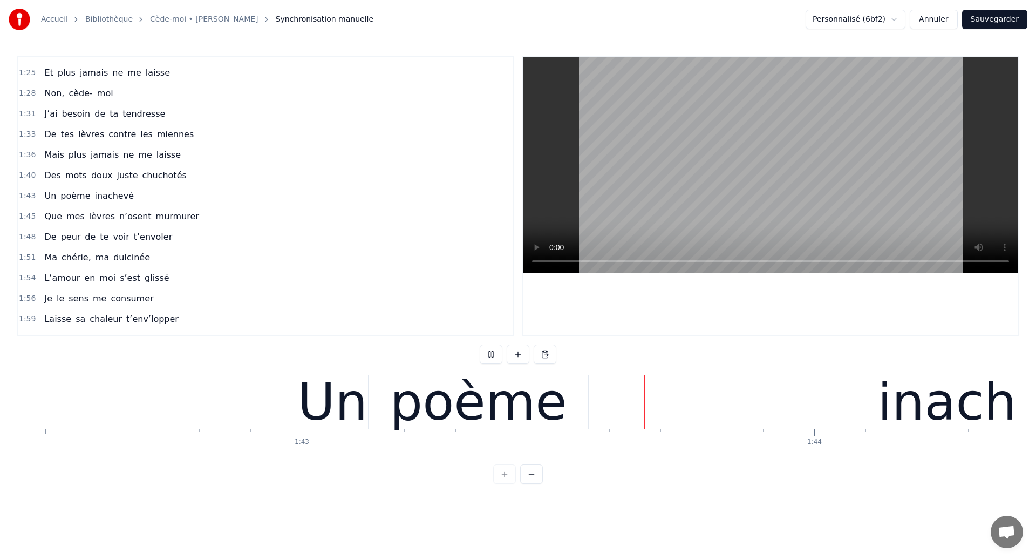
click at [532, 397] on div "poème" at bounding box center [478, 401] width 177 height 77
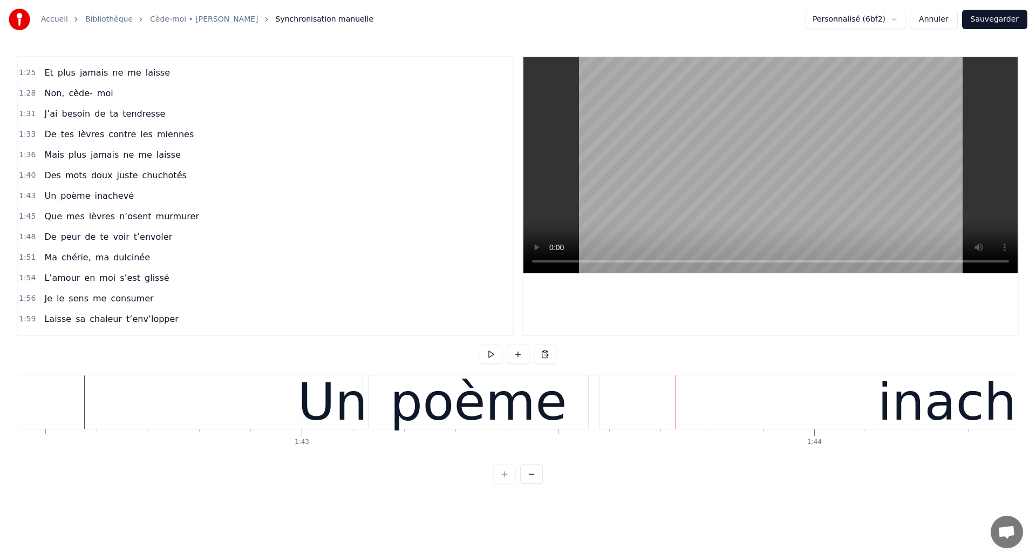
click at [587, 410] on div "poème" at bounding box center [479, 401] width 220 height 53
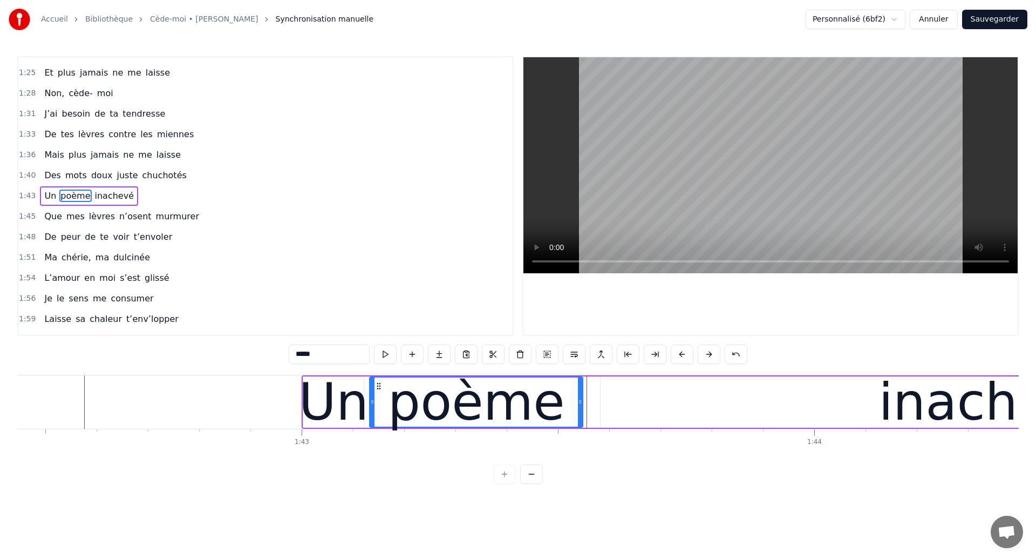
drag, startPoint x: 588, startPoint y: 407, endPoint x: 573, endPoint y: 409, distance: 14.7
click at [579, 409] on div at bounding box center [580, 401] width 4 height 49
click at [577, 412] on div at bounding box center [577, 401] width 1 height 53
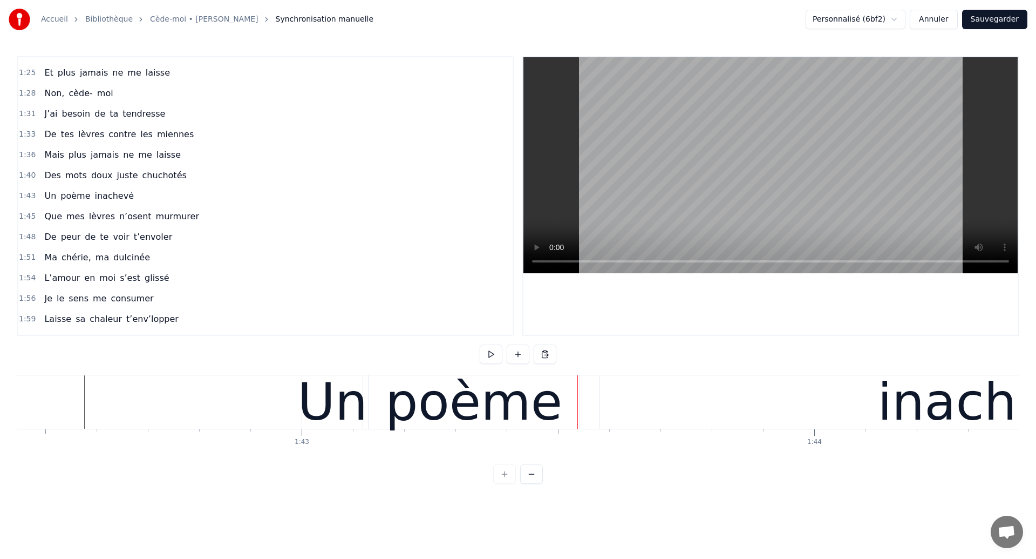
click at [548, 406] on div "poème" at bounding box center [473, 401] width 177 height 77
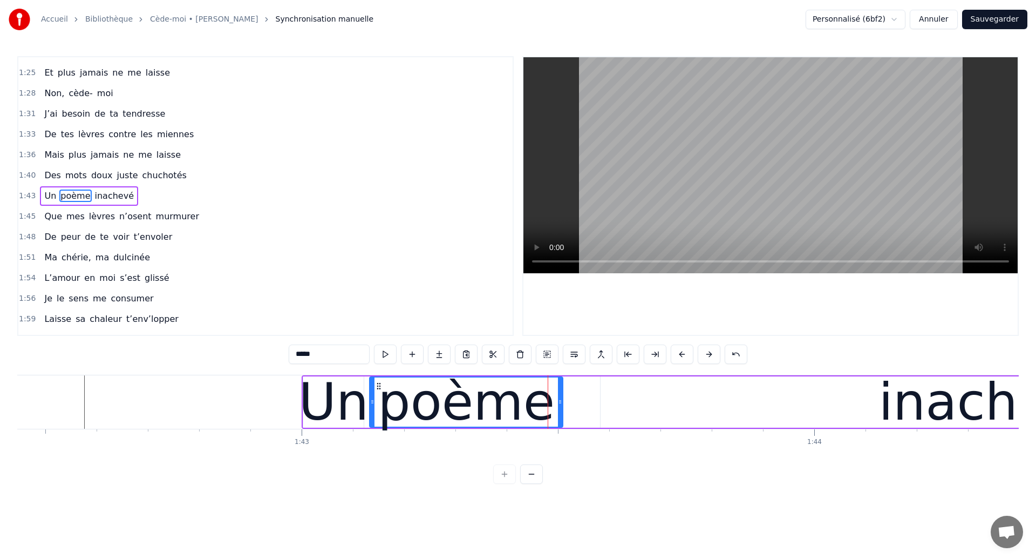
drag, startPoint x: 579, startPoint y: 409, endPoint x: 561, endPoint y: 418, distance: 19.8
click at [561, 418] on div at bounding box center [560, 401] width 4 height 49
click at [645, 414] on div "inachevé" at bounding box center [995, 401] width 788 height 51
type input "********"
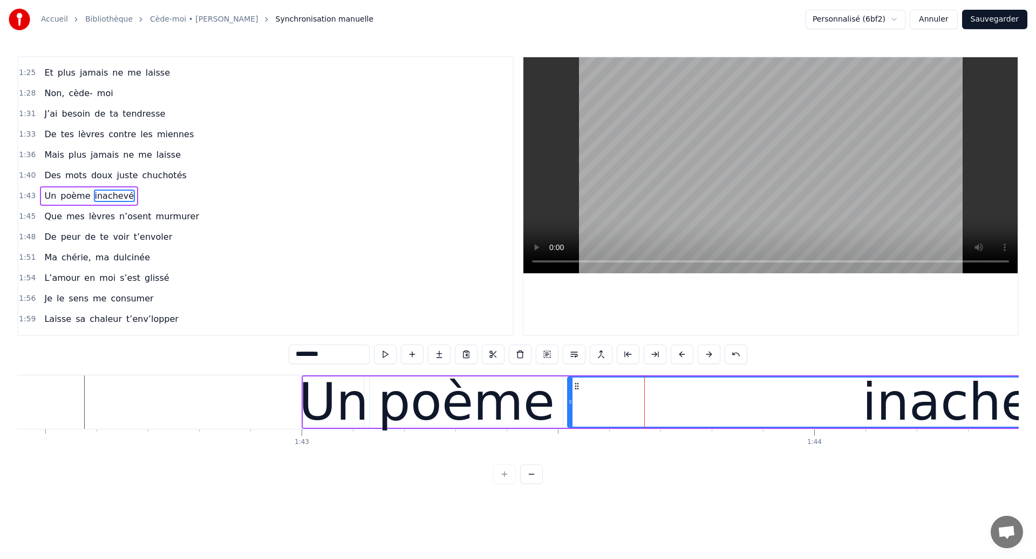
drag, startPoint x: 602, startPoint y: 407, endPoint x: 569, endPoint y: 411, distance: 33.1
click at [569, 411] on div at bounding box center [570, 401] width 4 height 49
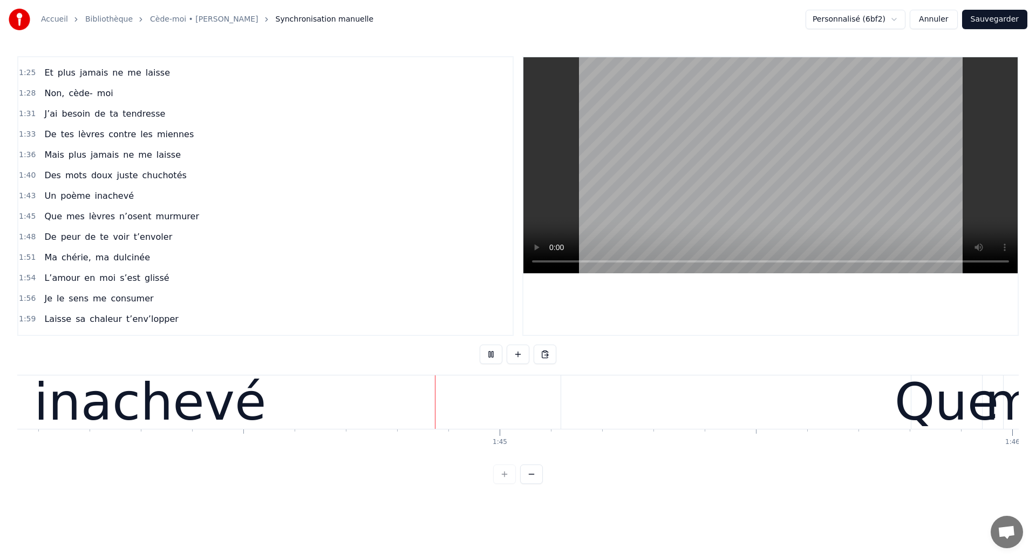
scroll to position [0, 53447]
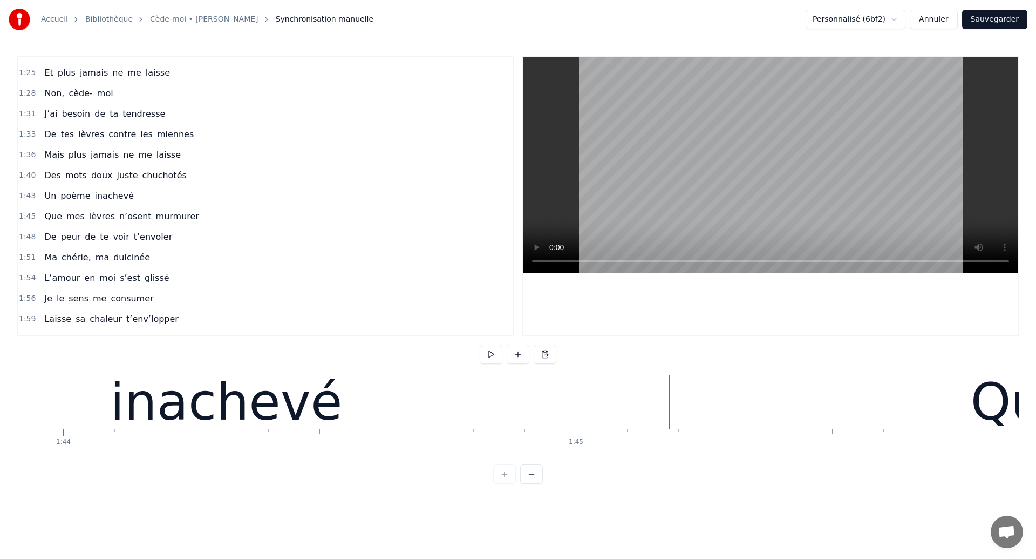
scroll to position [0, 53255]
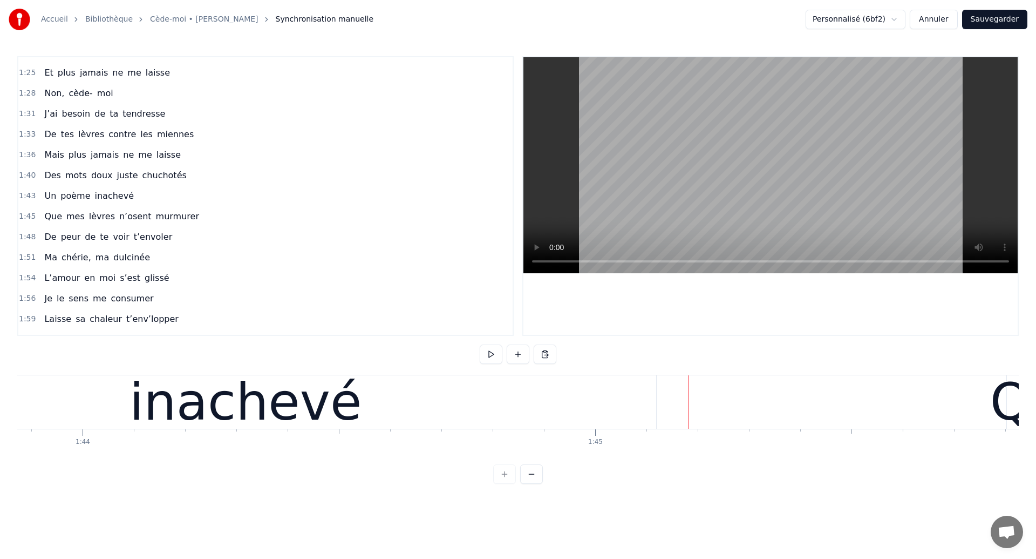
click at [264, 403] on div "inachevé" at bounding box center [246, 401] width 232 height 77
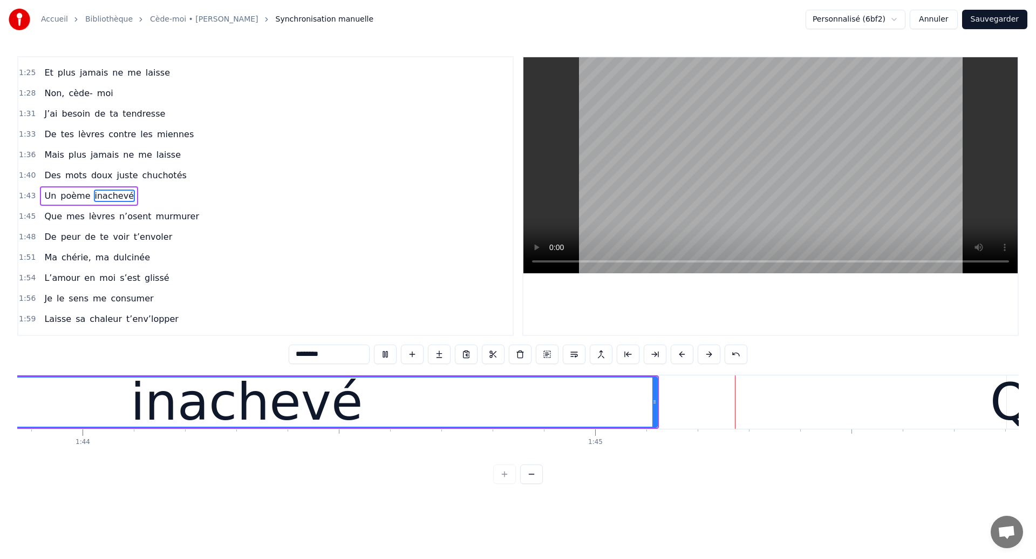
click at [623, 403] on div "inachevé" at bounding box center [246, 401] width 820 height 49
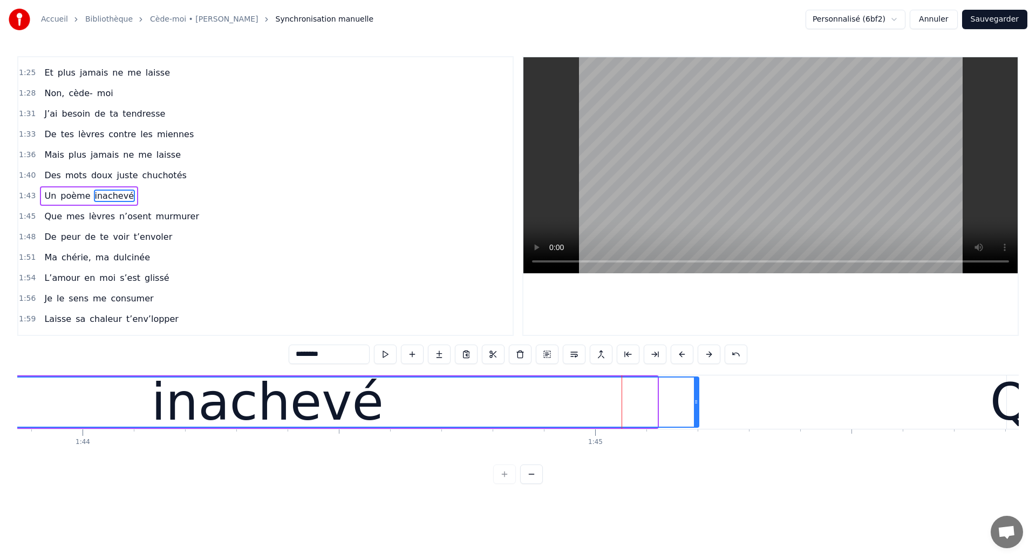
drag, startPoint x: 655, startPoint y: 407, endPoint x: 697, endPoint y: 413, distance: 42.0
click at [697, 413] on div at bounding box center [696, 401] width 4 height 49
click at [167, 405] on div "inachevé" at bounding box center [267, 401] width 862 height 49
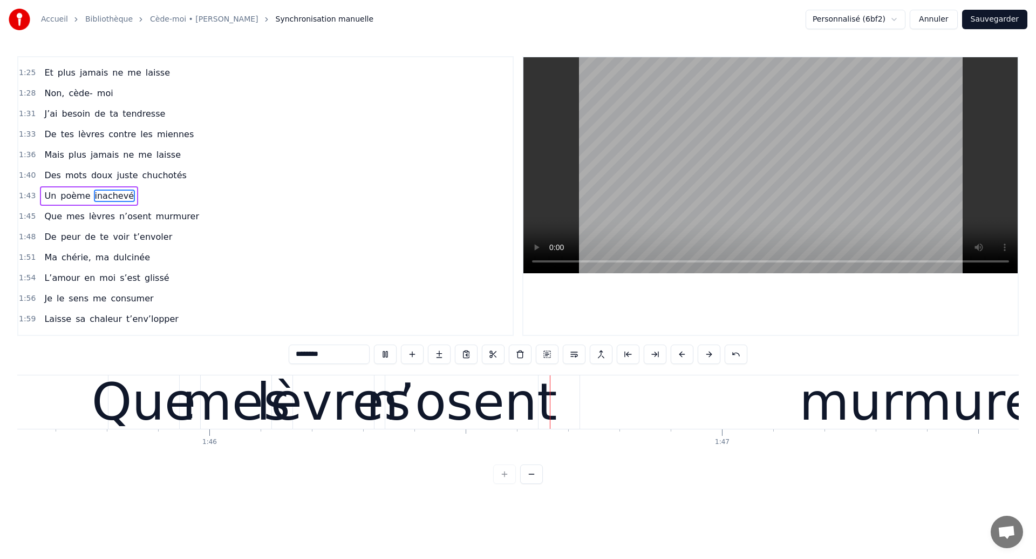
scroll to position [0, 54186]
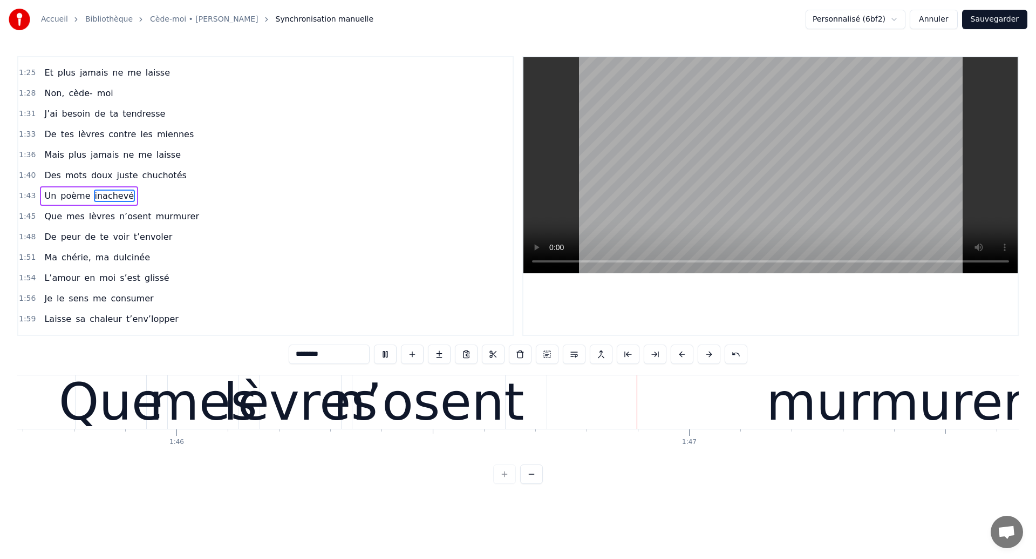
click at [377, 410] on div "n’osent" at bounding box center [429, 401] width 191 height 77
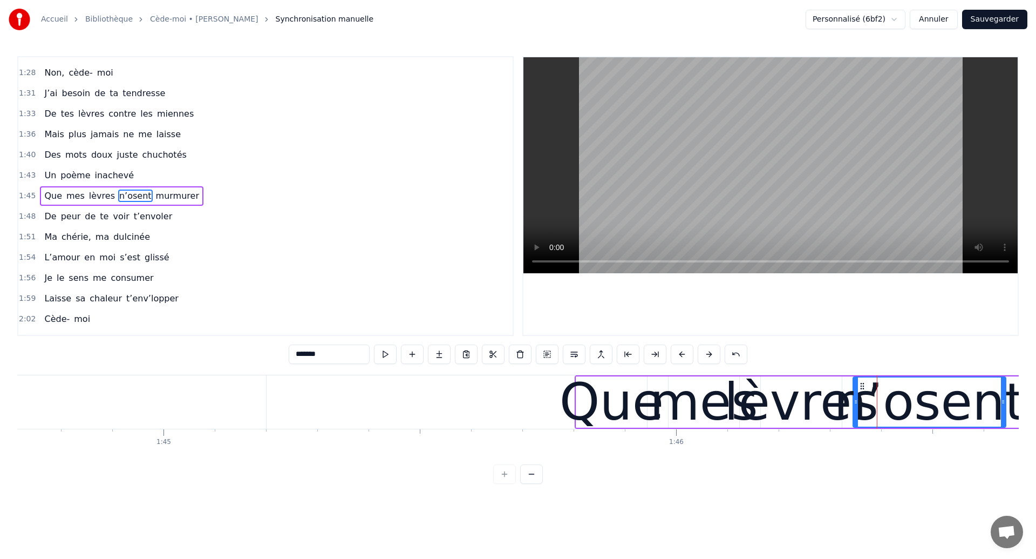
scroll to position [0, 53638]
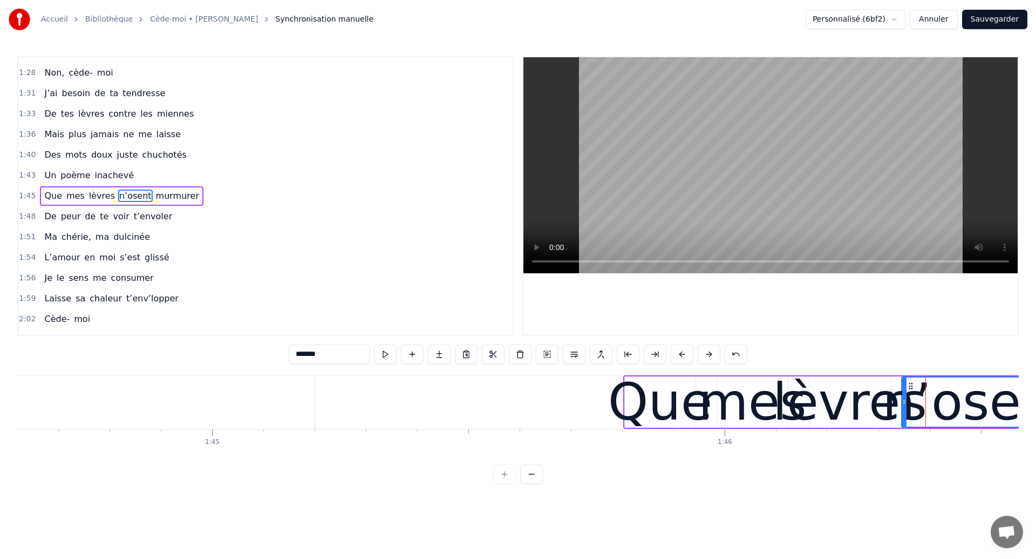
type input "********"
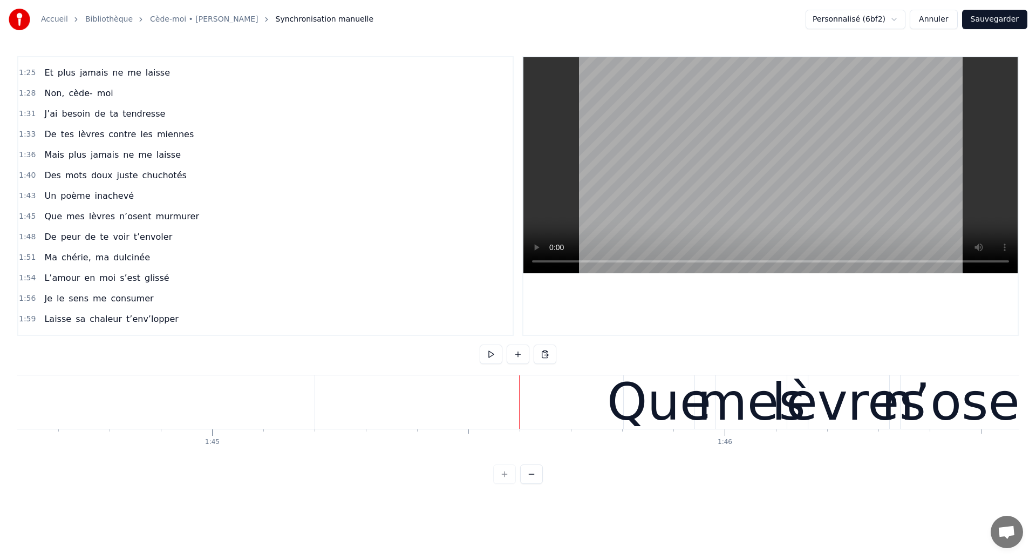
click at [127, 226] on div "Que mes lèvres n’osent murmurer" at bounding box center [122, 216] width 164 height 19
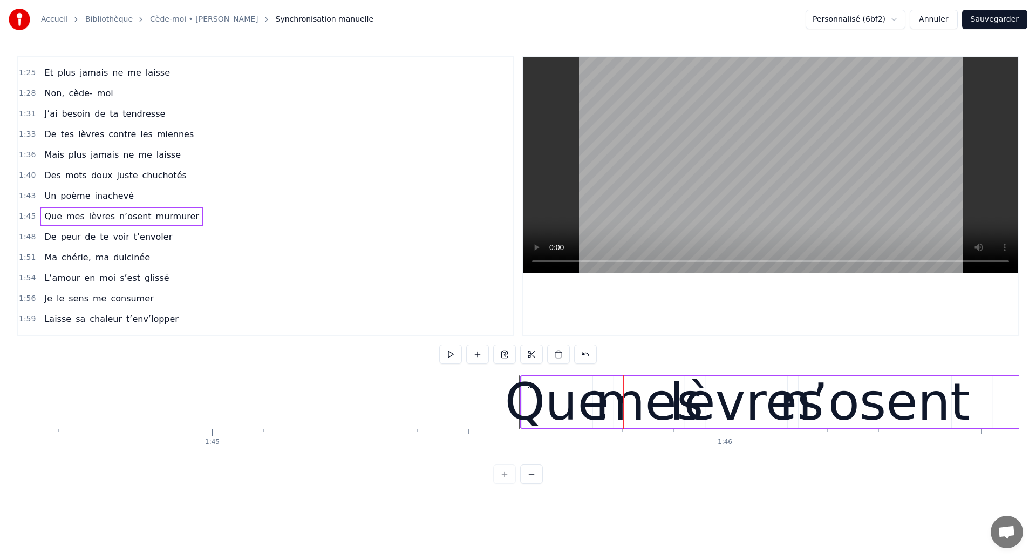
drag, startPoint x: 633, startPoint y: 384, endPoint x: 530, endPoint y: 397, distance: 103.9
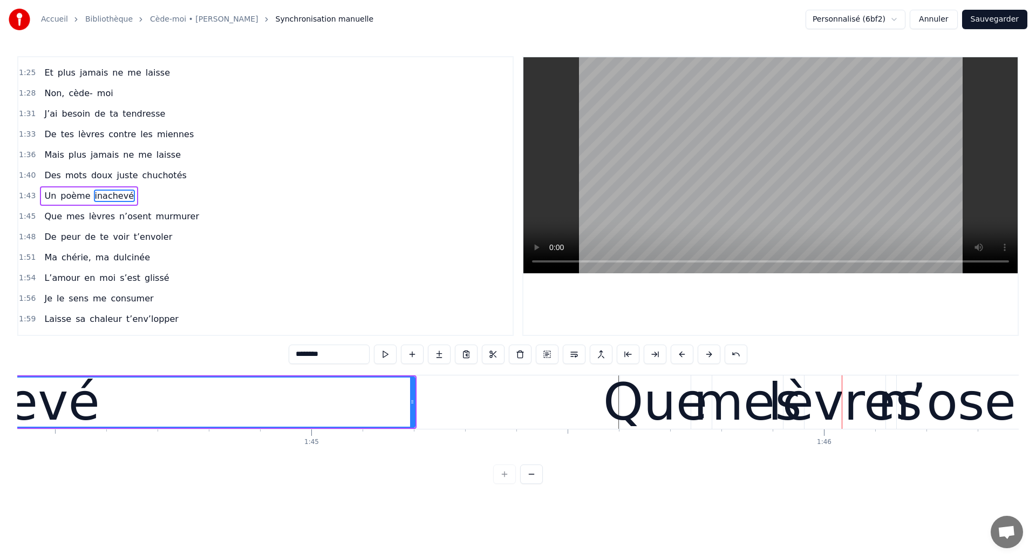
scroll to position [0, 53318]
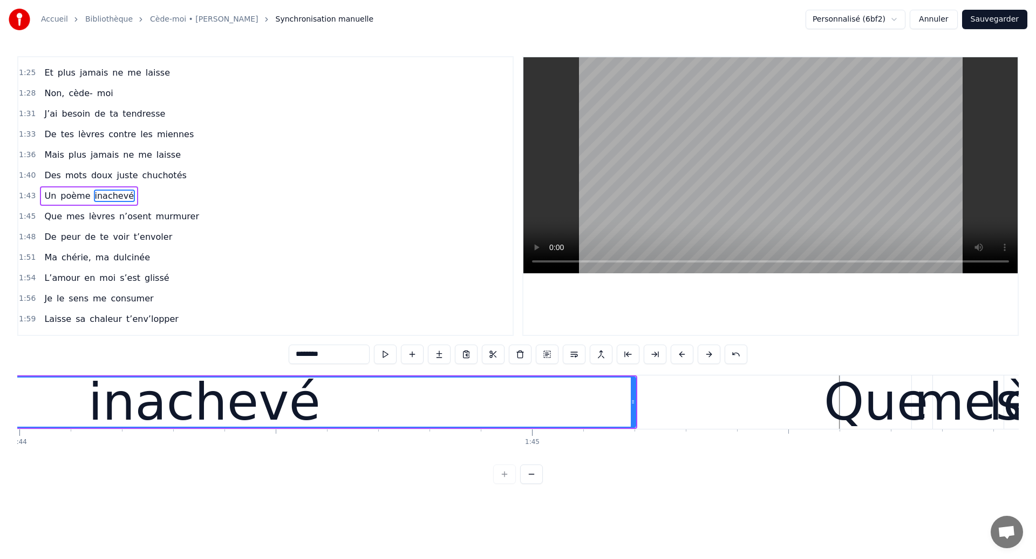
click at [353, 395] on div "inachevé" at bounding box center [204, 401] width 862 height 49
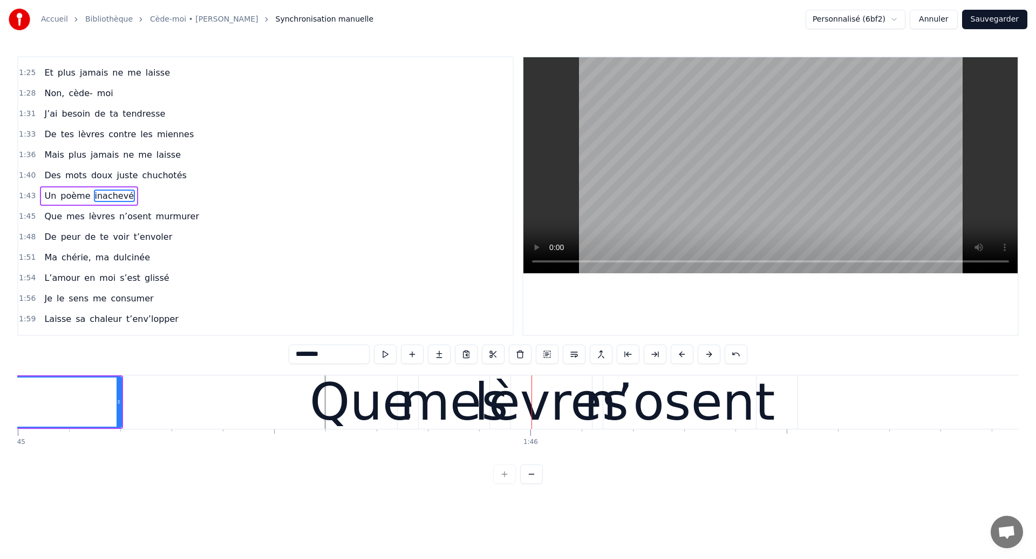
scroll to position [0, 53776]
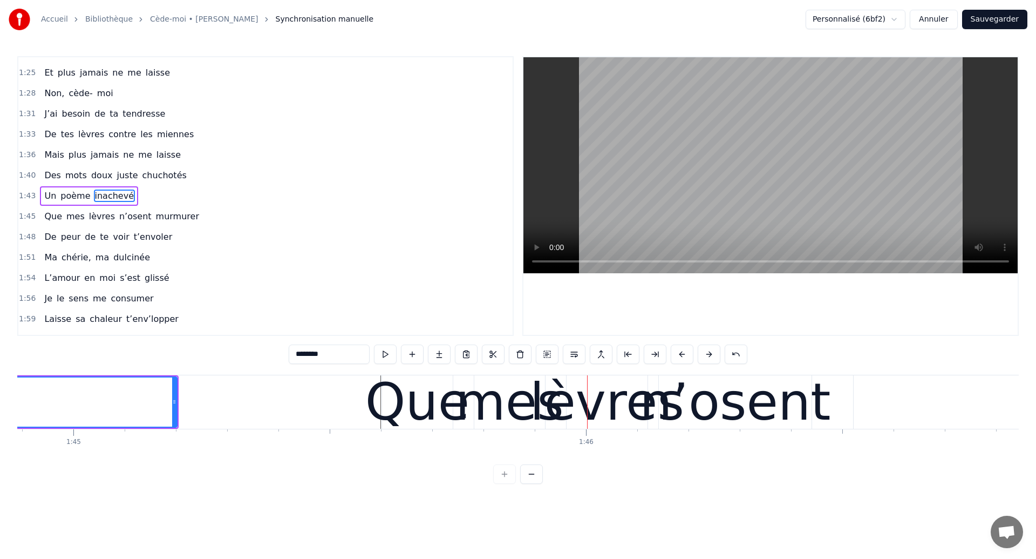
click at [461, 428] on div "Que" at bounding box center [417, 401] width 104 height 77
type input "***"
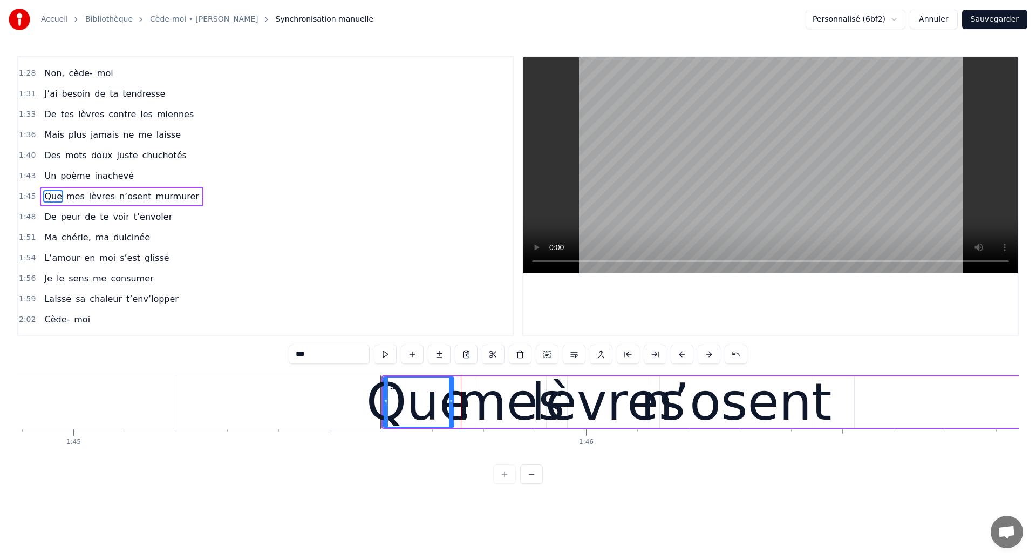
scroll to position [446, 0]
click at [836, 418] on div "Que mes lèvres n’osent murmurer" at bounding box center [967, 401] width 1171 height 53
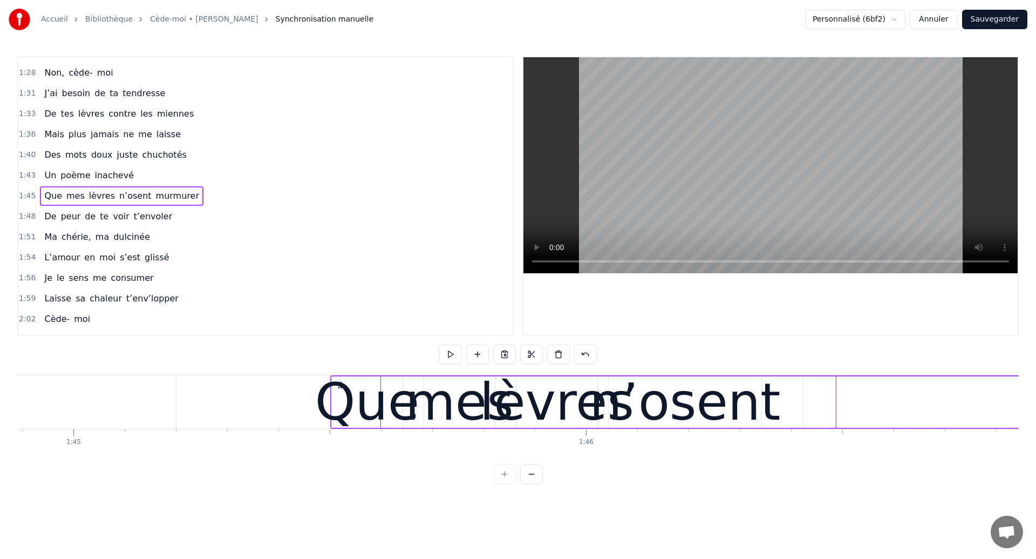
drag, startPoint x: 391, startPoint y: 382, endPoint x: 339, endPoint y: 389, distance: 51.7
click at [339, 389] on div "Que mes lèvres n’osent murmurer" at bounding box center [915, 401] width 1171 height 53
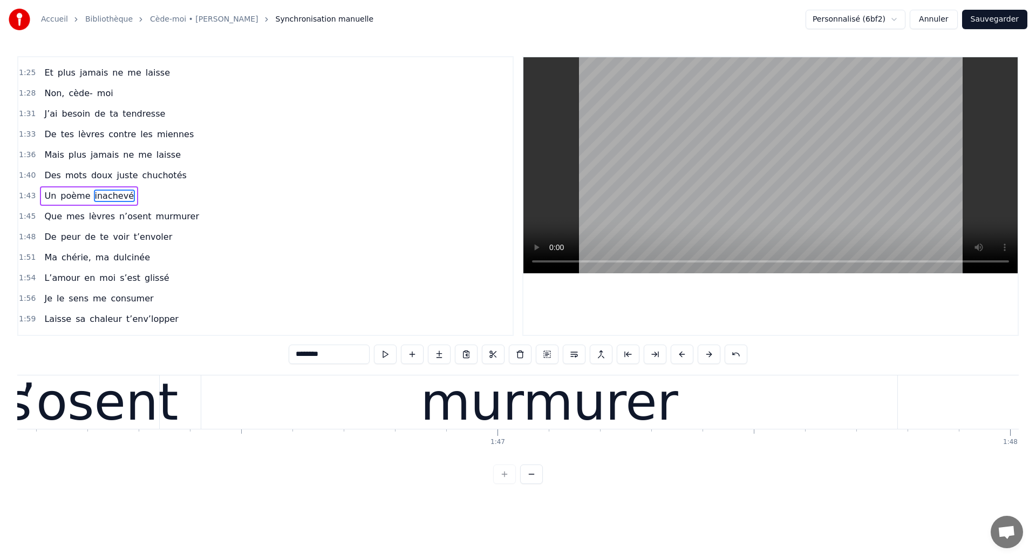
scroll to position [0, 54297]
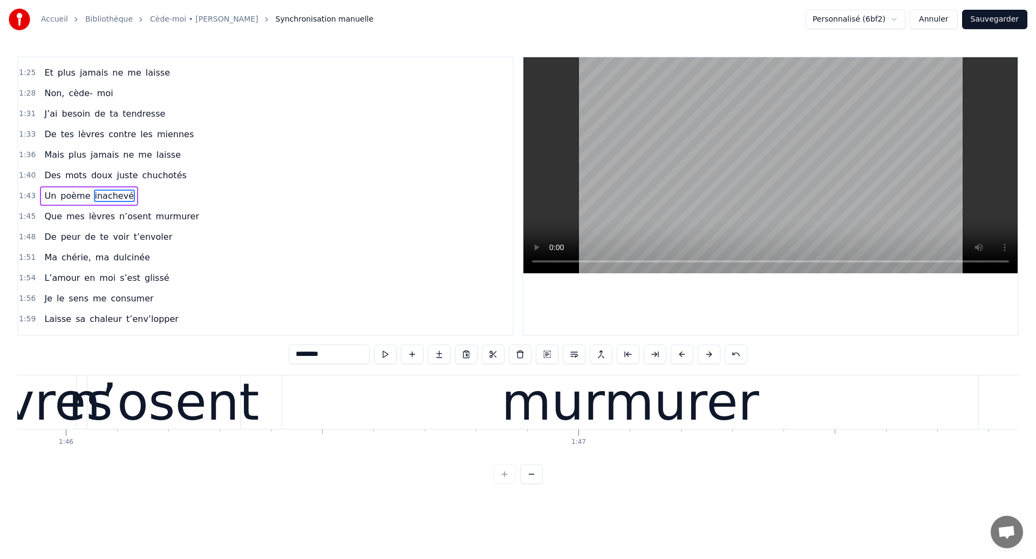
click at [194, 413] on div "n’osent" at bounding box center [164, 401] width 191 height 77
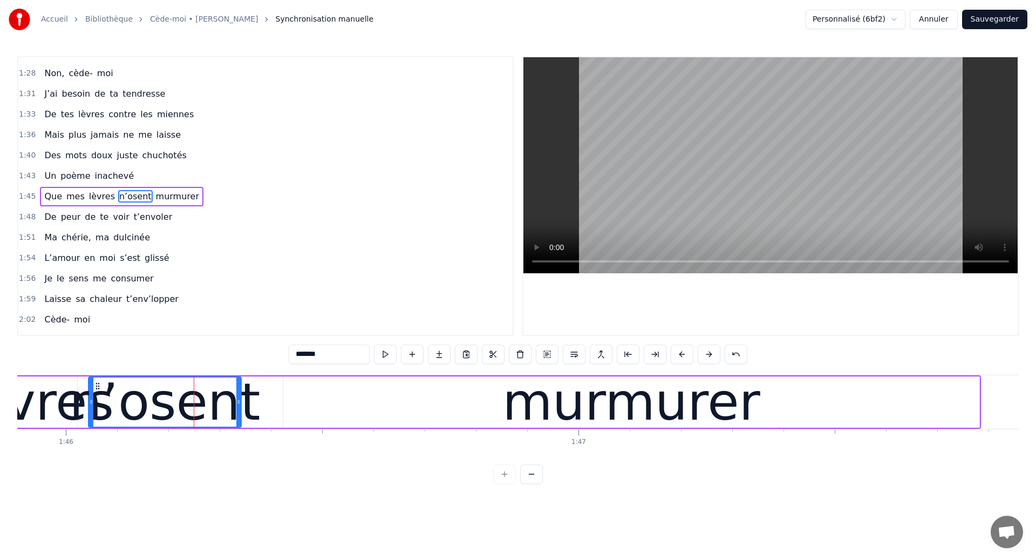
scroll to position [446, 0]
click at [320, 406] on div "murmurer" at bounding box center [631, 401] width 696 height 51
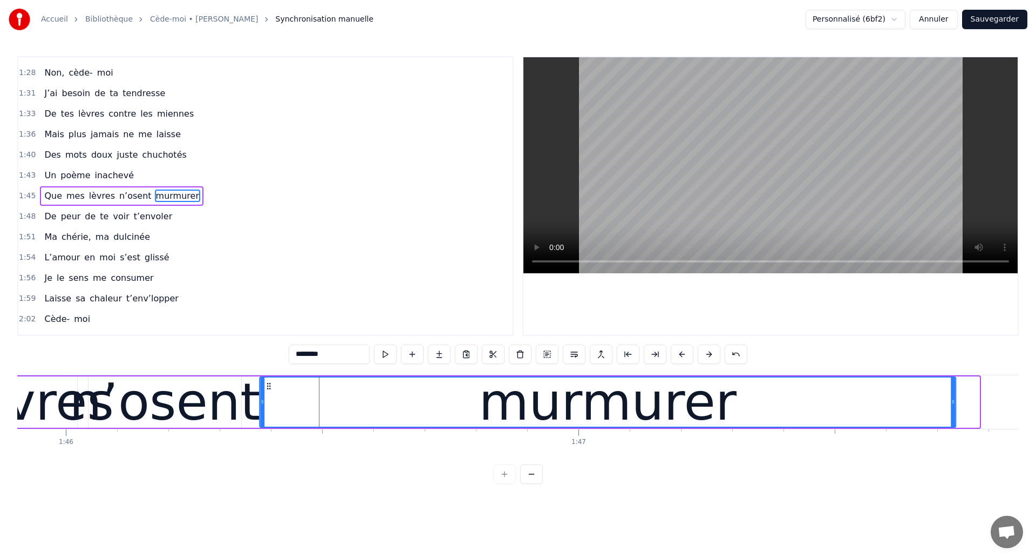
drag, startPoint x: 293, startPoint y: 386, endPoint x: 269, endPoint y: 389, distance: 24.0
click at [269, 389] on icon at bounding box center [268, 386] width 9 height 9
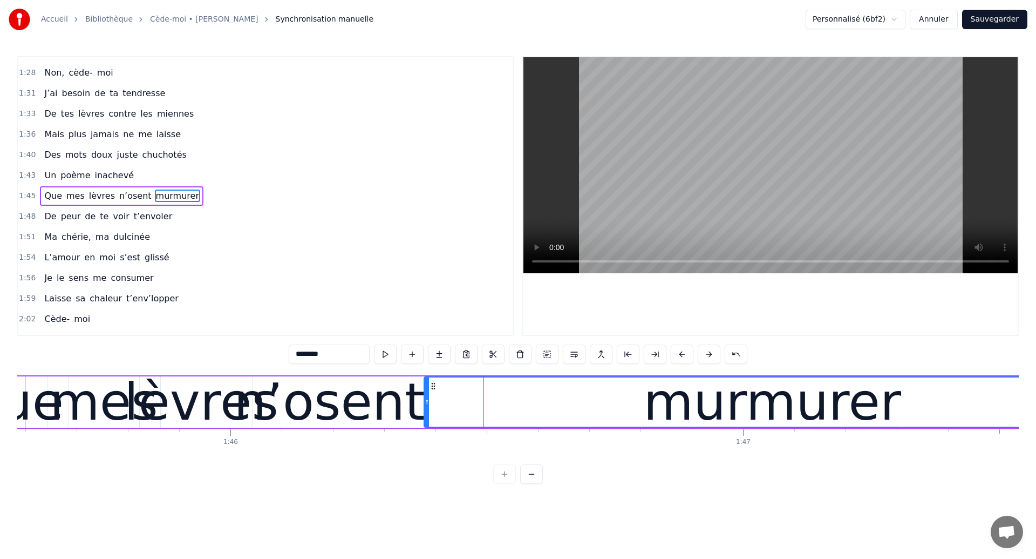
scroll to position [0, 54072]
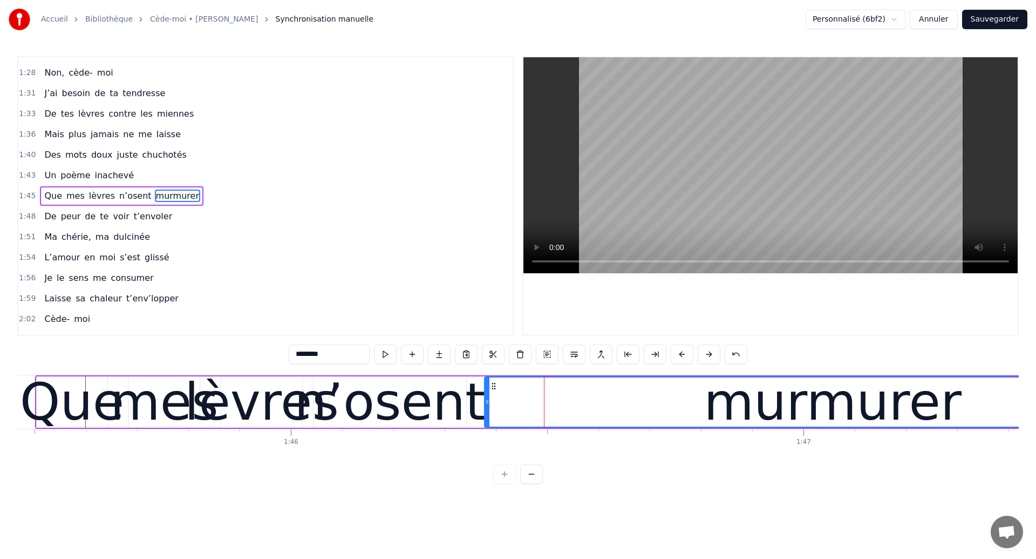
click at [201, 397] on div "lèvres" at bounding box center [262, 401] width 154 height 77
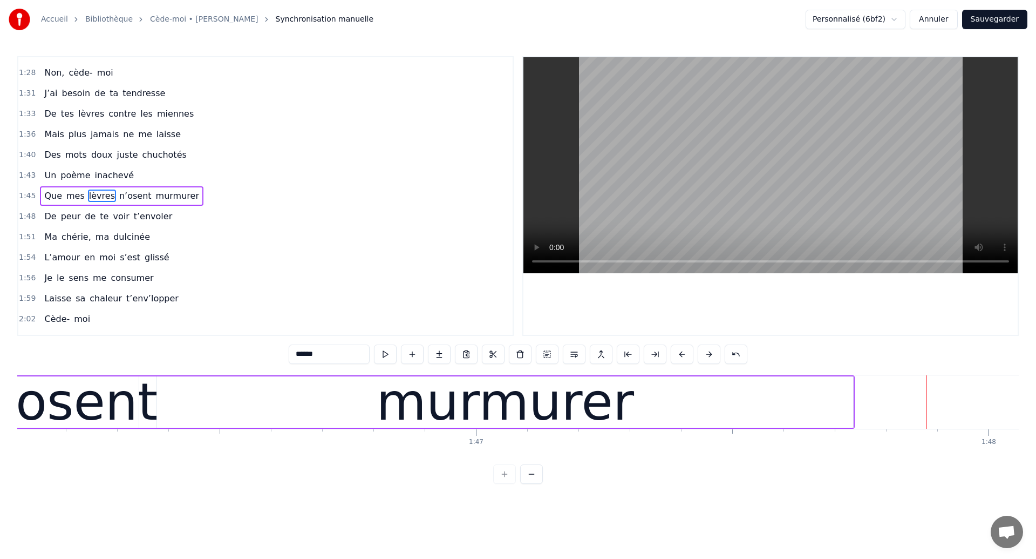
scroll to position [0, 54376]
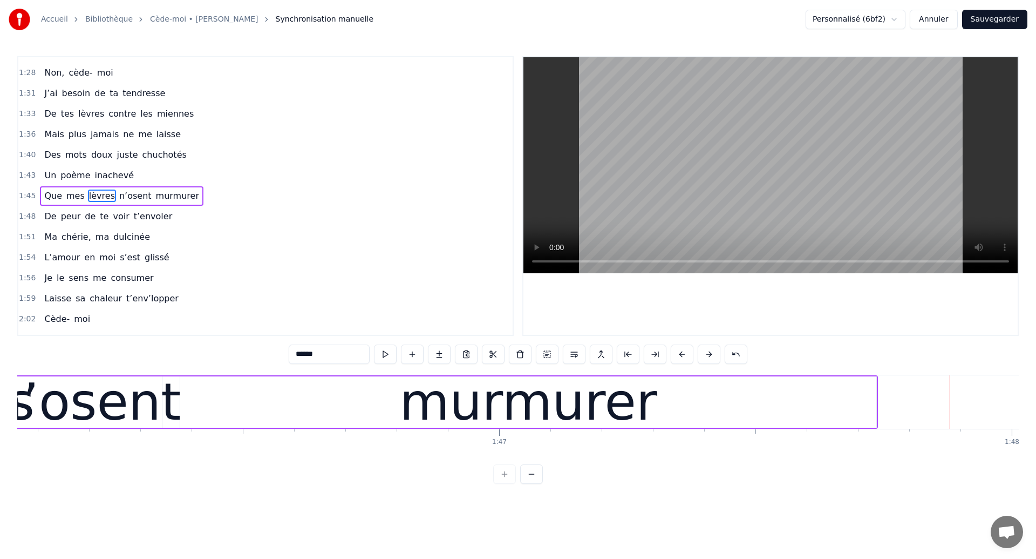
click at [84, 411] on div "n’osent" at bounding box center [85, 401] width 191 height 77
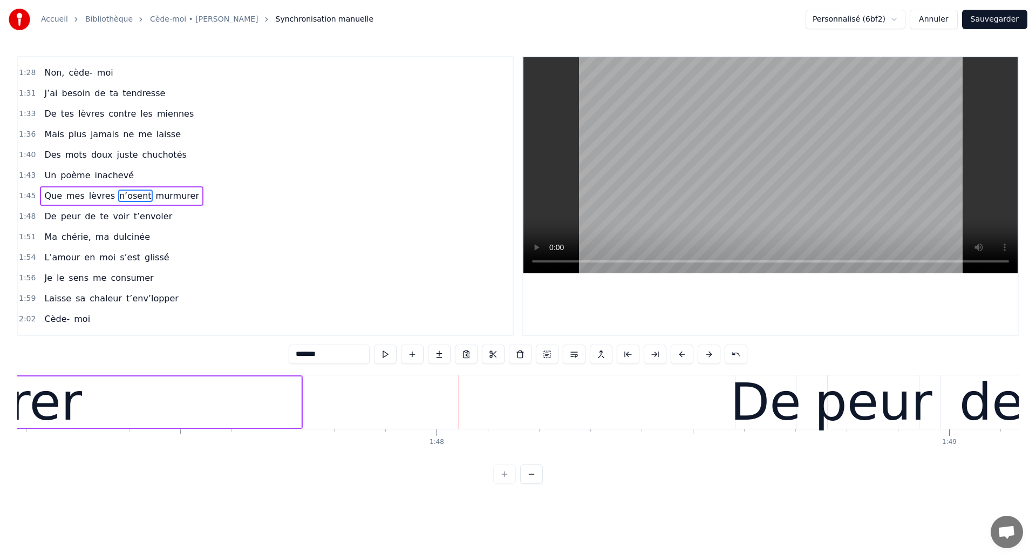
scroll to position [0, 54926]
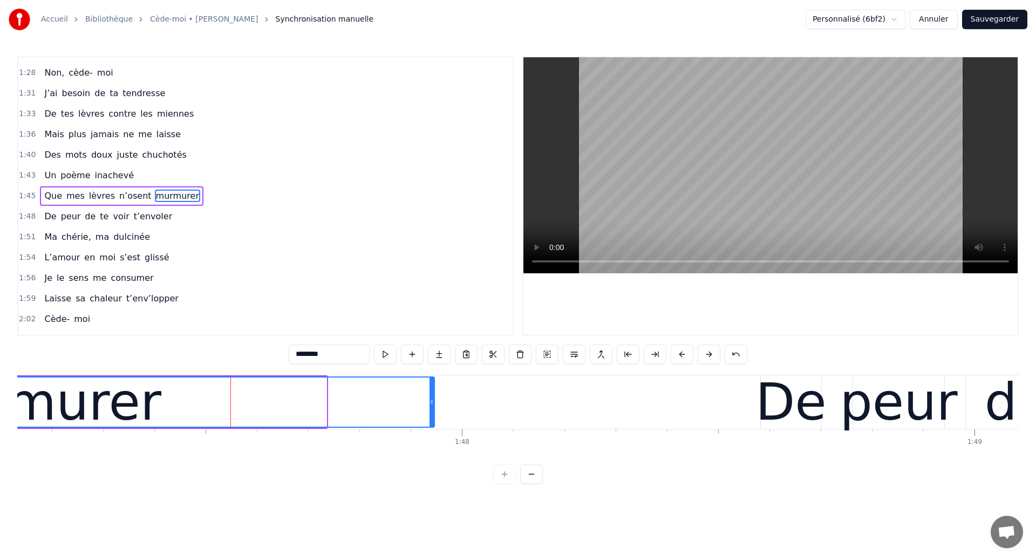
drag, startPoint x: 323, startPoint y: 408, endPoint x: 431, endPoint y: 434, distance: 111.0
click at [431, 434] on div "Ouh ouh [PERSON_NAME] wèèè yèèèè L’amour s’est glissé dans mon coeur en plein s…" at bounding box center [518, 415] width 1002 height 81
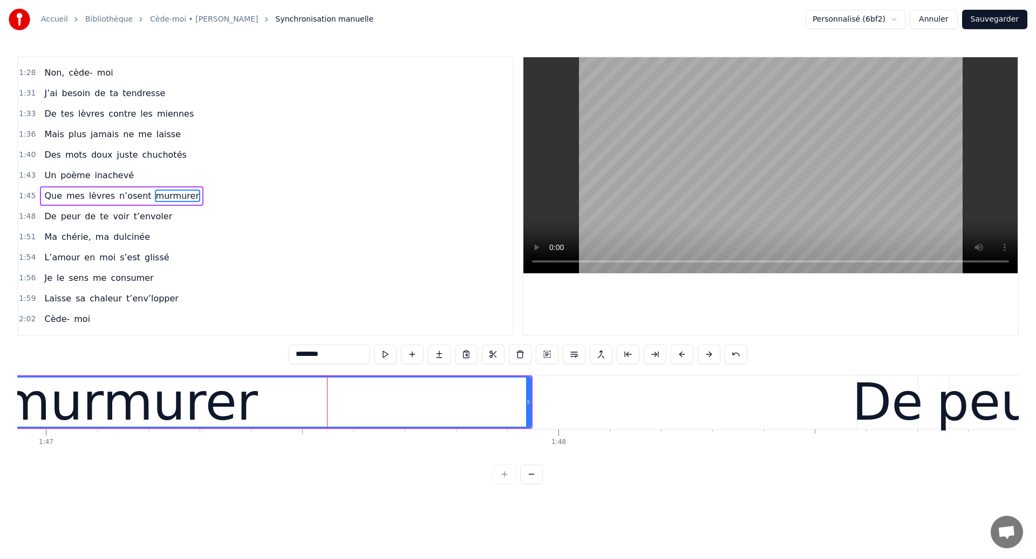
scroll to position [0, 54797]
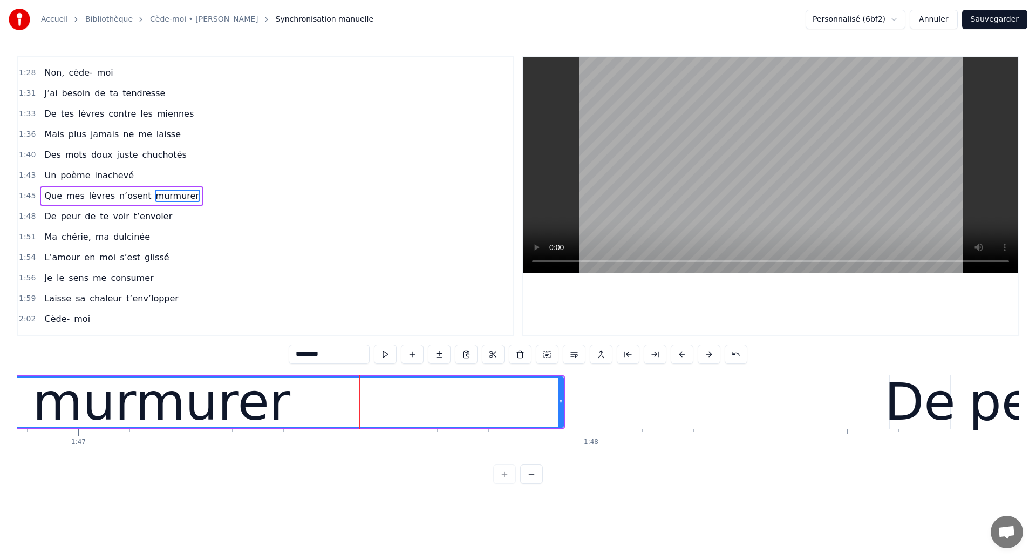
click at [154, 403] on div "murmurer" at bounding box center [161, 401] width 257 height 77
click at [523, 415] on div "murmurer" at bounding box center [161, 401] width 803 height 49
click at [78, 395] on div "murmurer" at bounding box center [161, 401] width 257 height 77
click at [505, 414] on div "murmurer" at bounding box center [161, 401] width 803 height 49
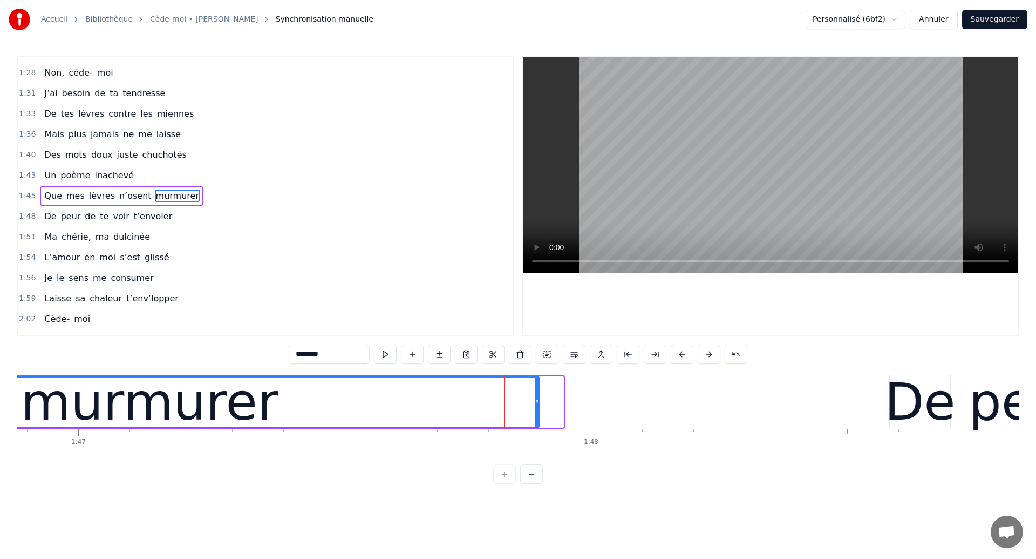
drag, startPoint x: 562, startPoint y: 409, endPoint x: 539, endPoint y: 412, distance: 24.0
click at [539, 412] on div at bounding box center [537, 401] width 4 height 49
click at [54, 396] on div "murmurer" at bounding box center [149, 401] width 257 height 77
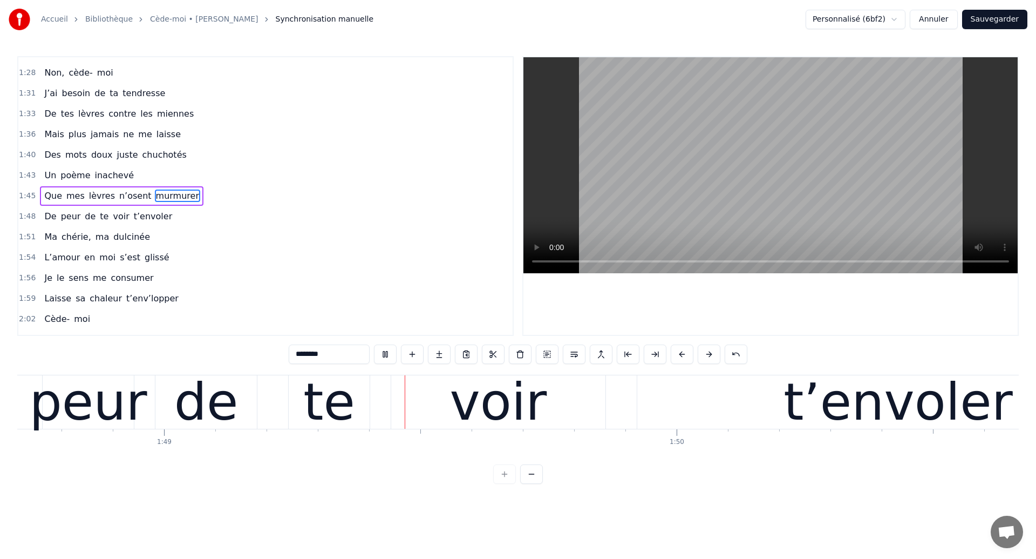
scroll to position [0, 55777]
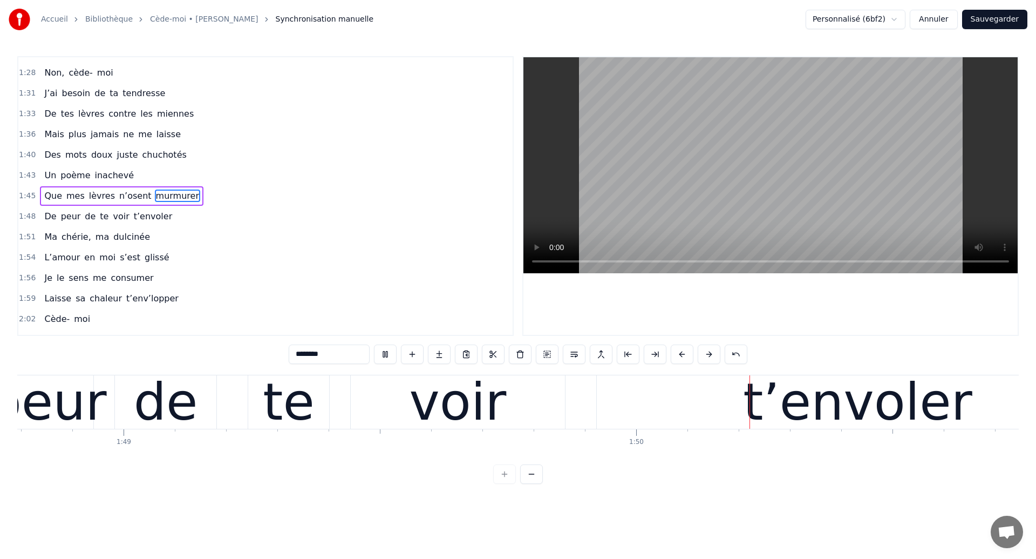
click at [371, 389] on div "voir" at bounding box center [458, 401] width 214 height 53
type input "****"
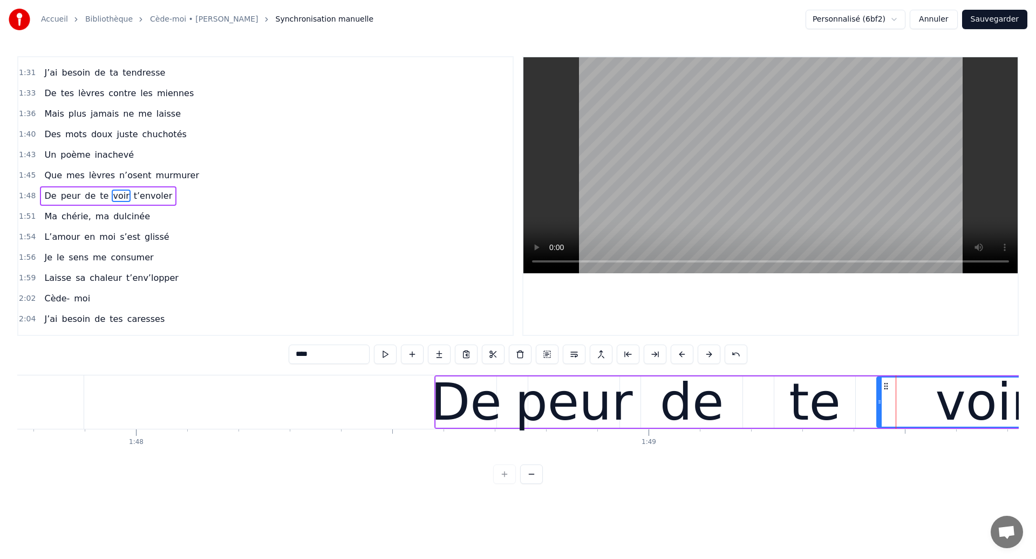
scroll to position [0, 55219]
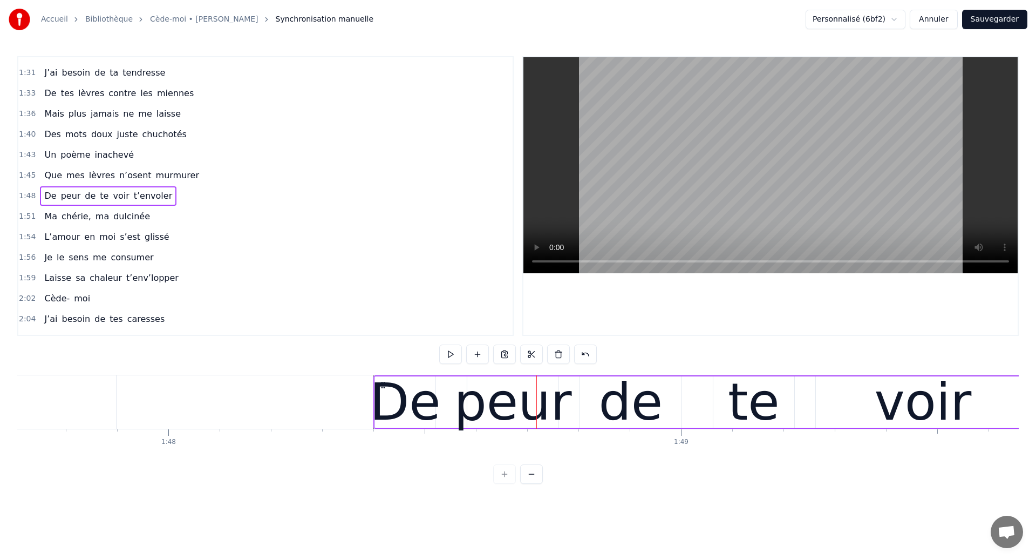
drag, startPoint x: 476, startPoint y: 382, endPoint x: 383, endPoint y: 395, distance: 94.3
click at [383, 395] on div "De peur de te voir t’envoler" at bounding box center [979, 401] width 1212 height 53
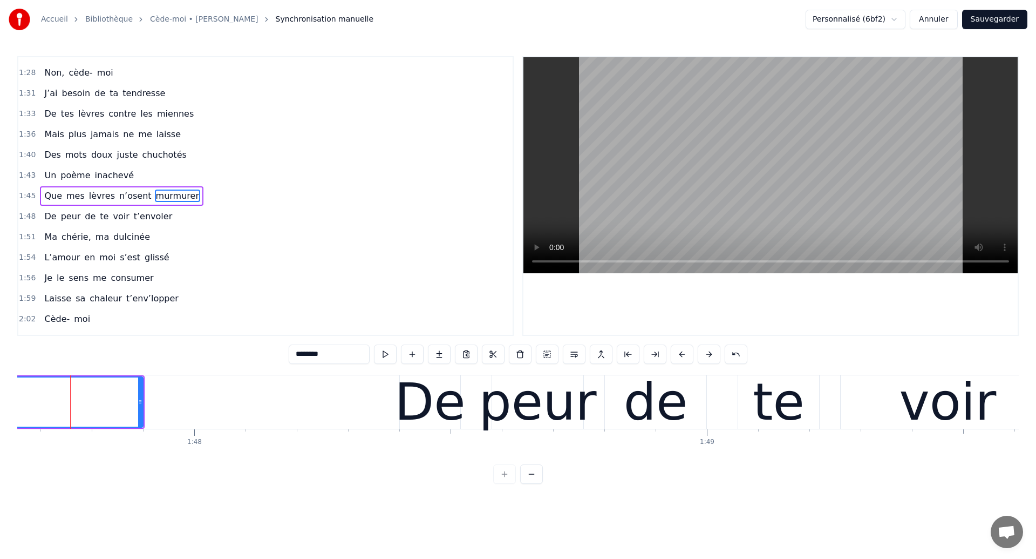
scroll to position [0, 55192]
click at [468, 424] on div "De peur de te voir t’envoler" at bounding box center [1006, 401] width 1212 height 53
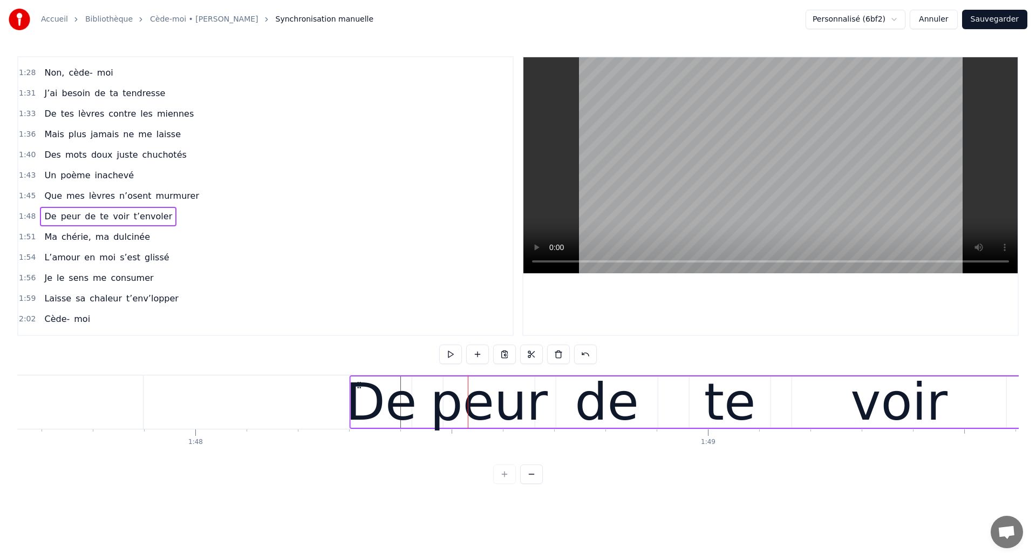
drag, startPoint x: 410, startPoint y: 383, endPoint x: 358, endPoint y: 397, distance: 53.3
click at [358, 397] on div "De peur de te voir t’envoler" at bounding box center [956, 401] width 1212 height 53
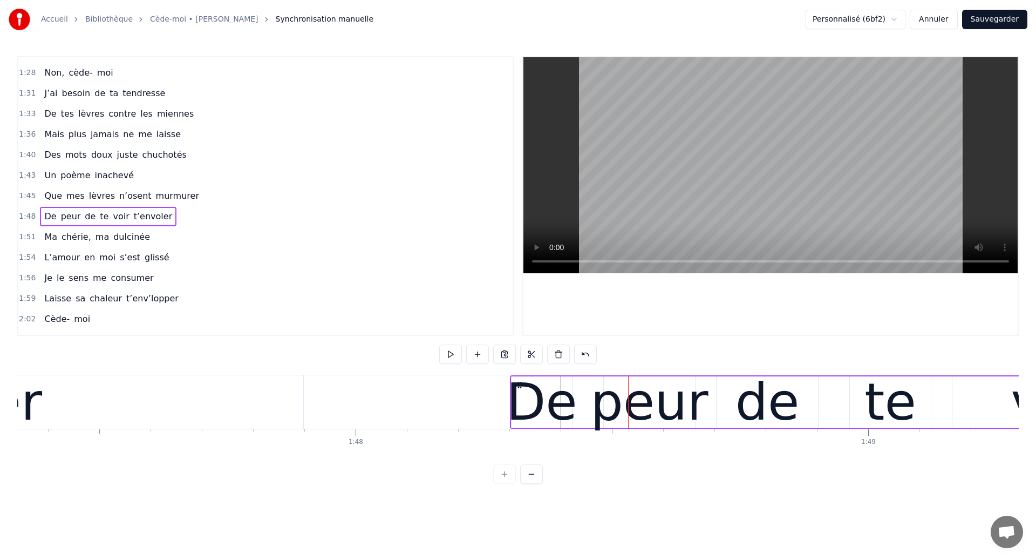
scroll to position [0, 54957]
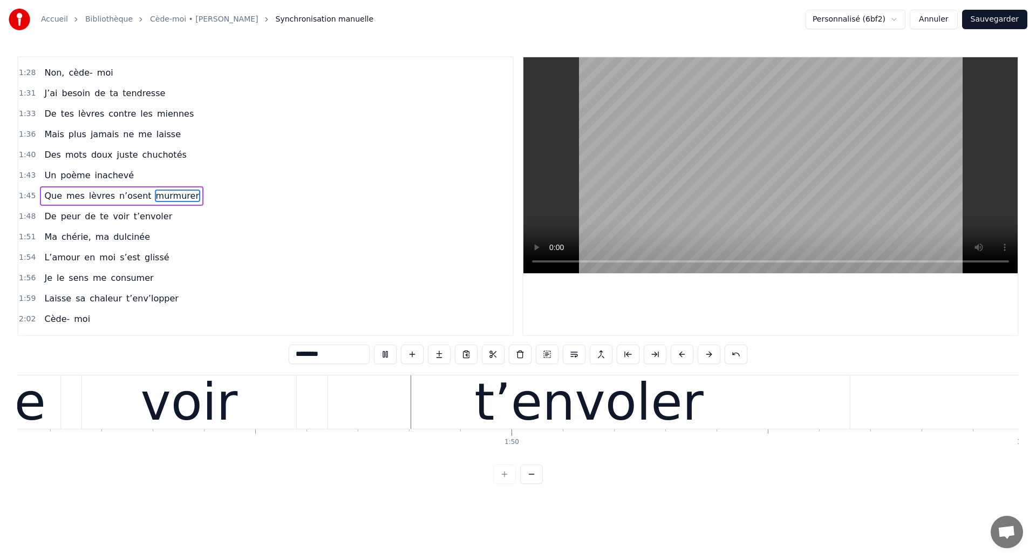
scroll to position [0, 55929]
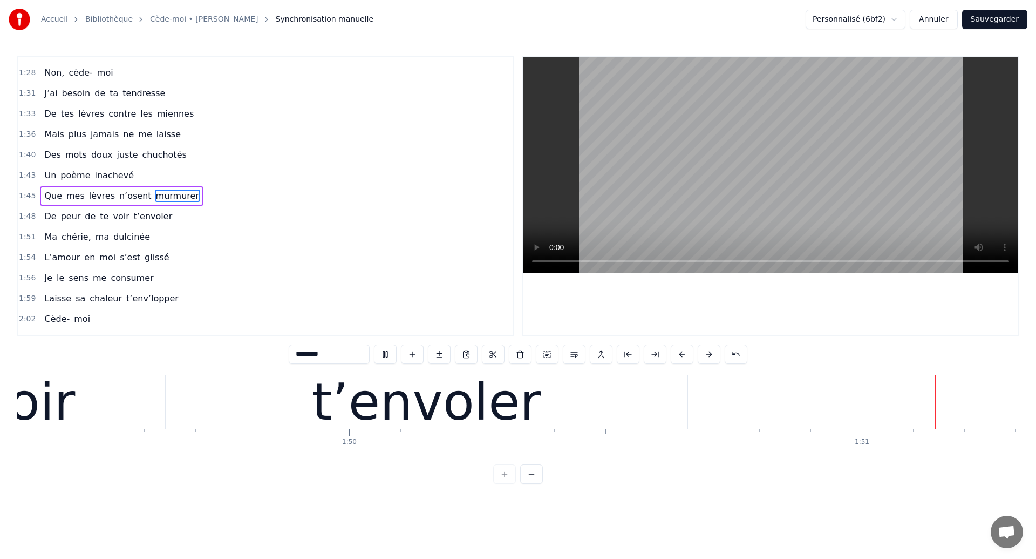
click at [340, 409] on div "t’envoler" at bounding box center [427, 401] width 522 height 53
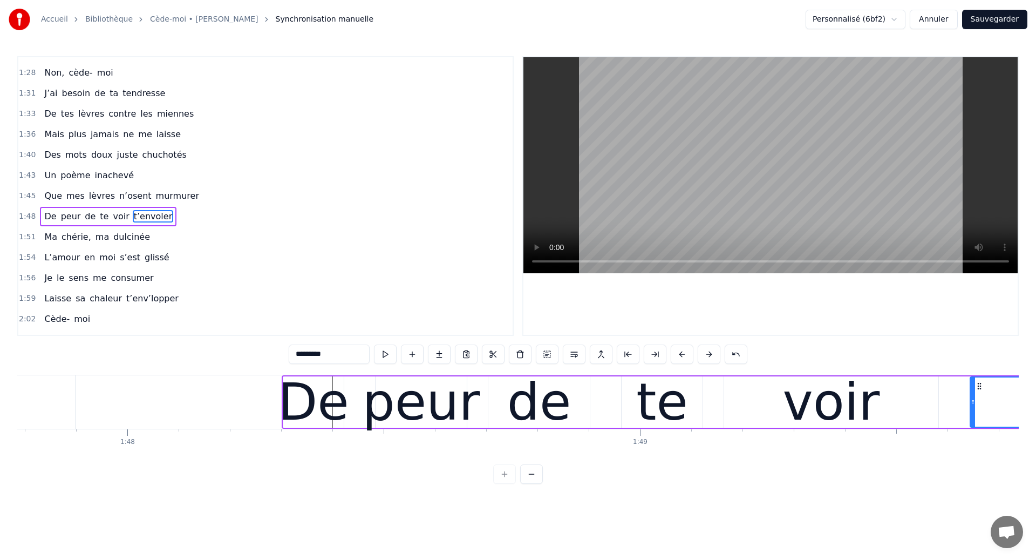
scroll to position [0, 55211]
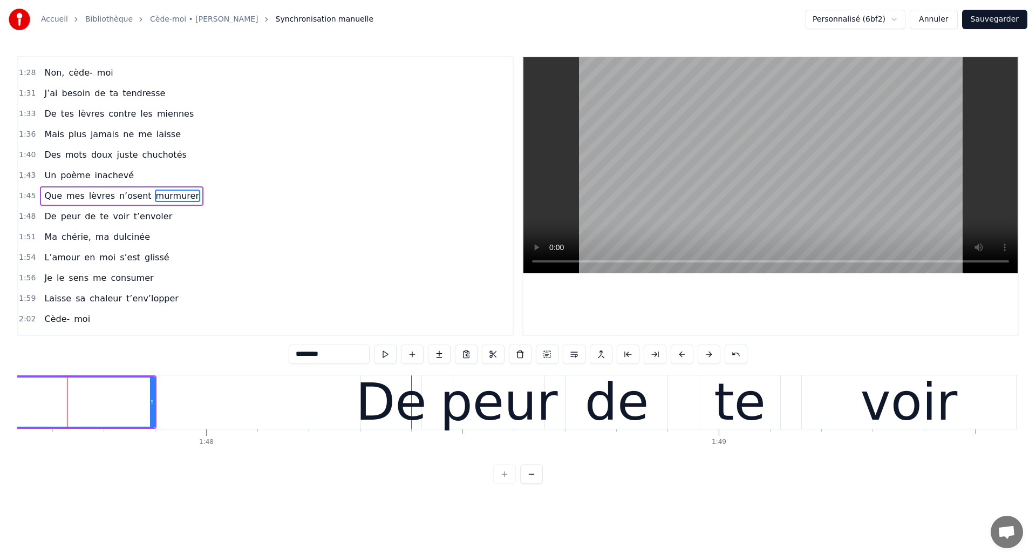
scroll to position [0, 55177]
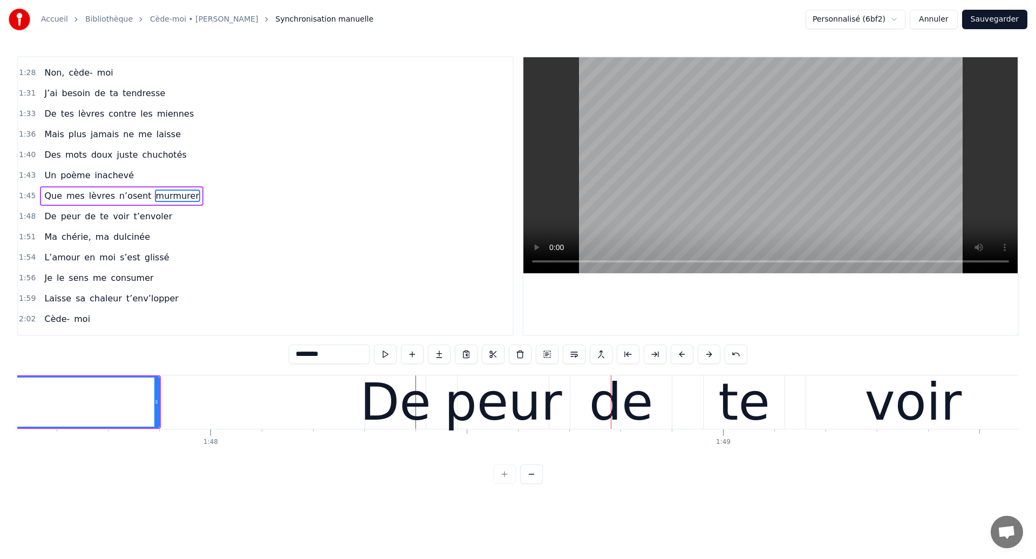
click at [471, 414] on div "peur" at bounding box center [503, 401] width 118 height 77
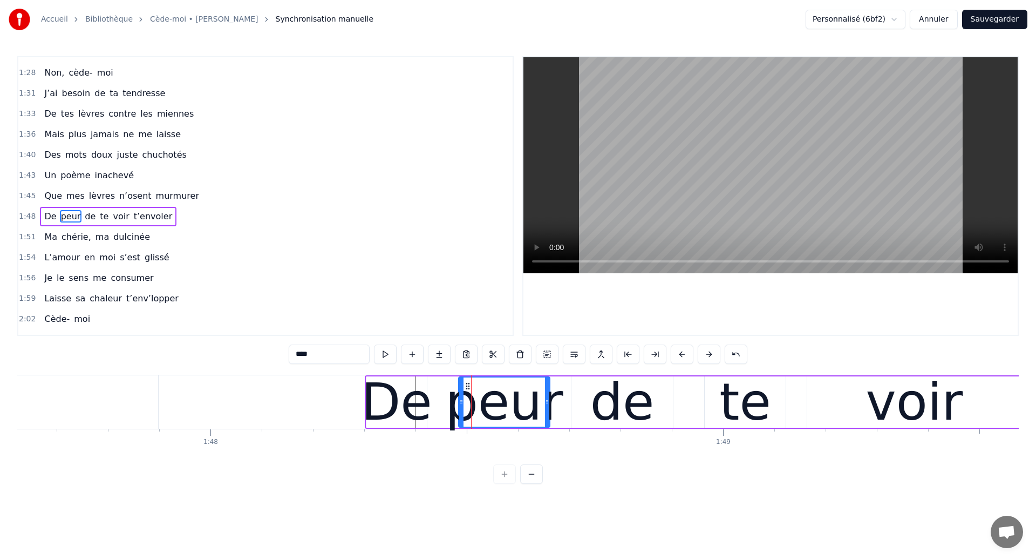
scroll to position [466, 0]
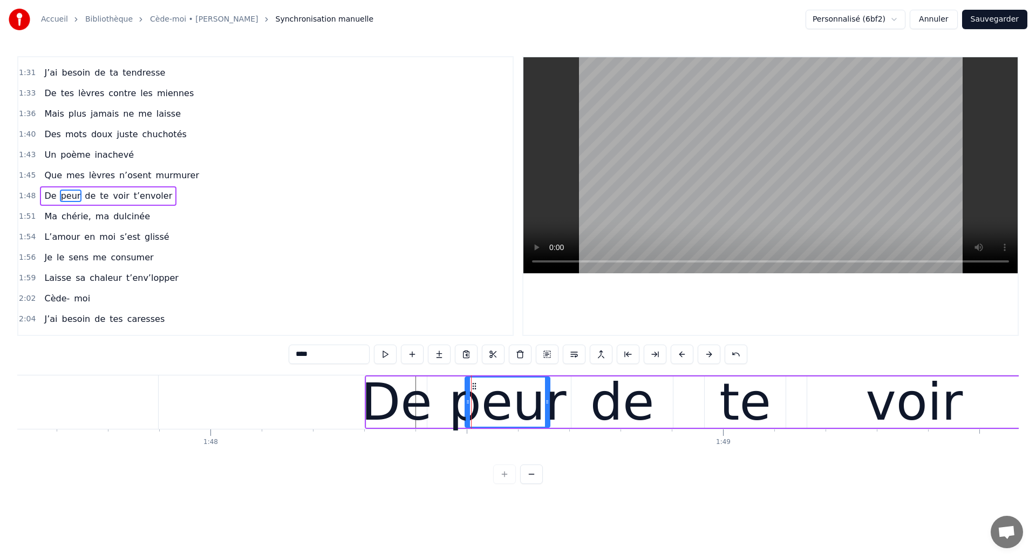
drag, startPoint x: 462, startPoint y: 406, endPoint x: 468, endPoint y: 410, distance: 7.5
click at [468, 410] on div at bounding box center [468, 401] width 4 height 49
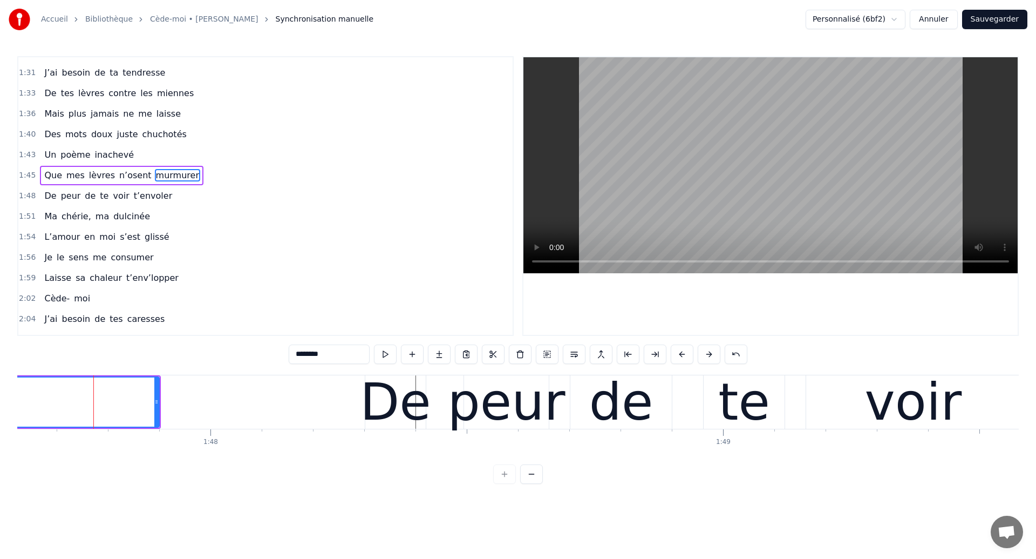
scroll to position [446, 0]
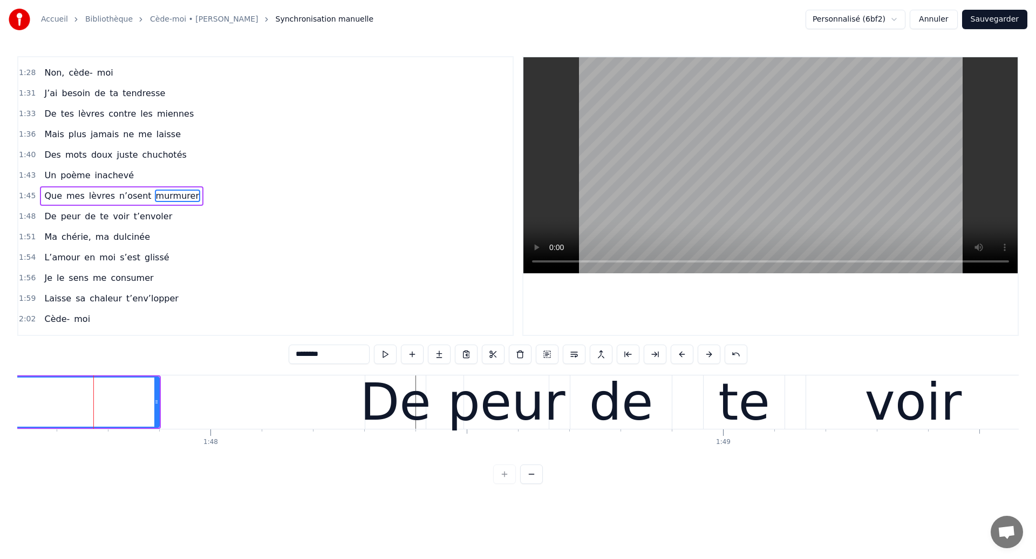
click at [400, 398] on div "De" at bounding box center [395, 401] width 71 height 77
type input "**"
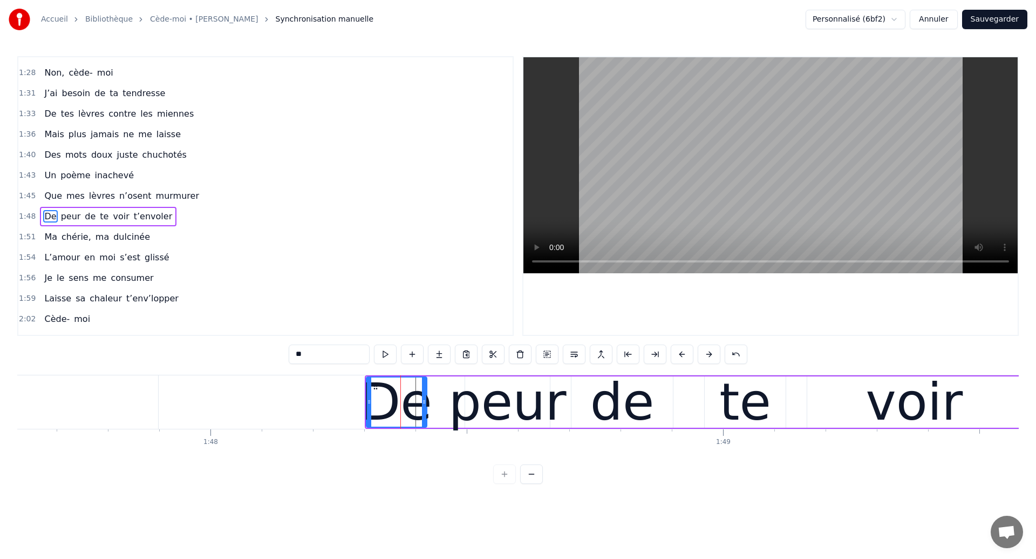
scroll to position [466, 0]
